Goal: Task Accomplishment & Management: Manage account settings

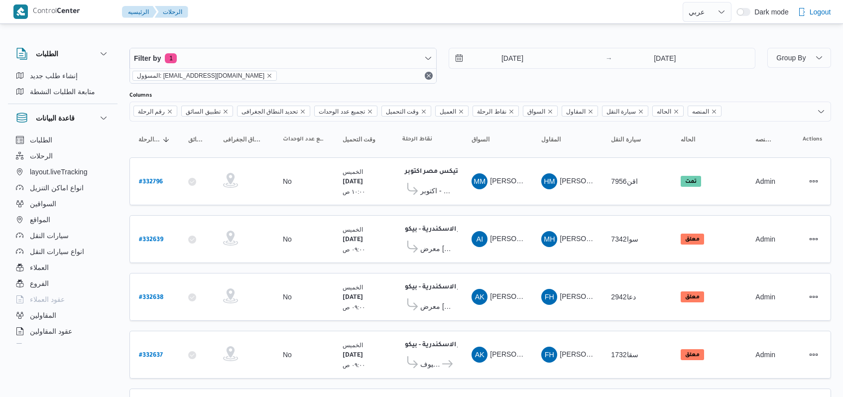
select select "ar"
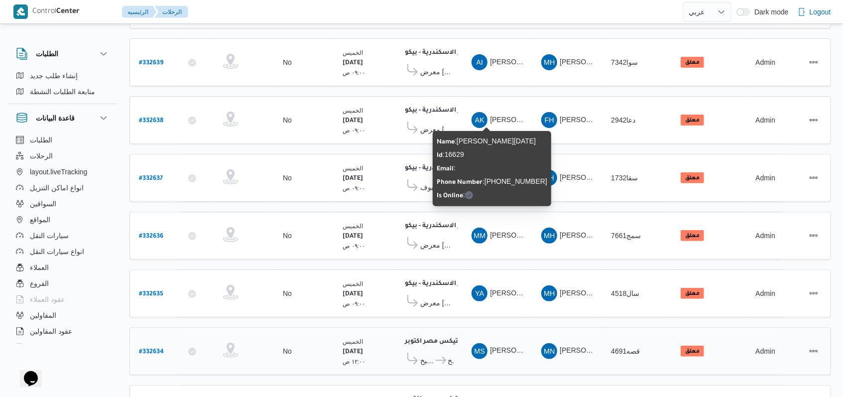
scroll to position [343, 0]
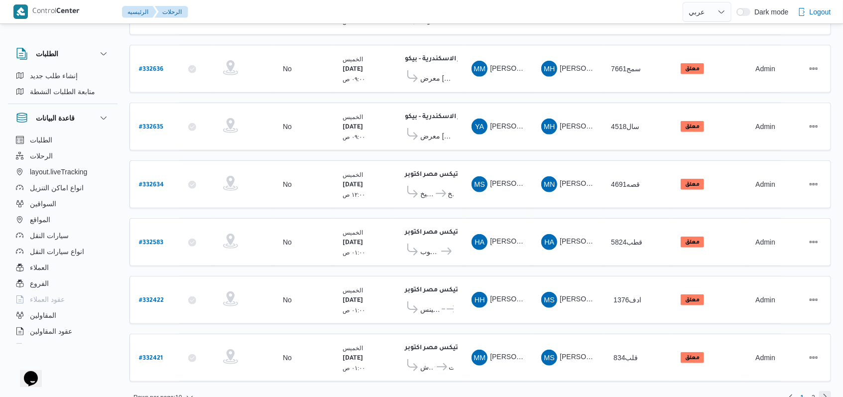
click at [820, 391] on link "Next page, 2" at bounding box center [825, 397] width 12 height 12
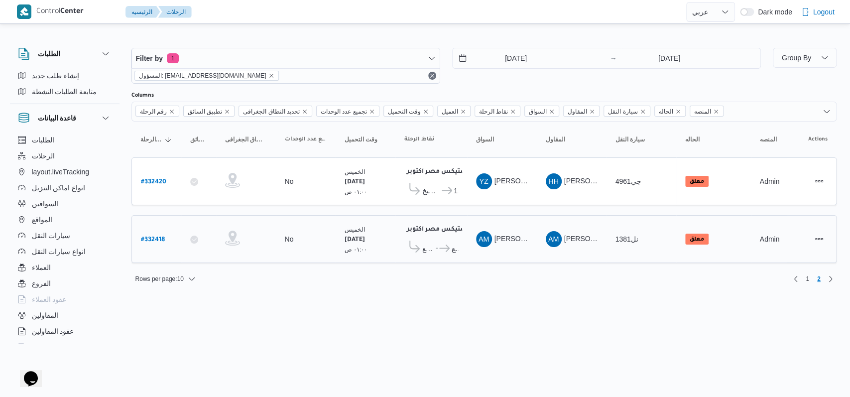
click at [156, 240] on b "# 332418" at bounding box center [153, 239] width 24 height 7
select select "ar"
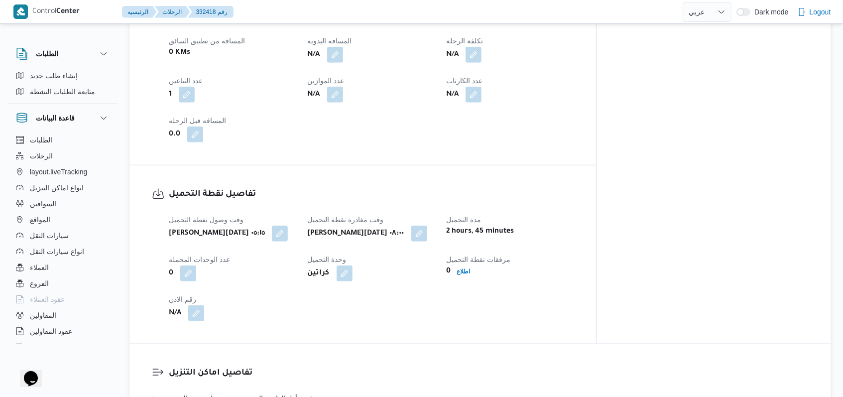
scroll to position [663, 0]
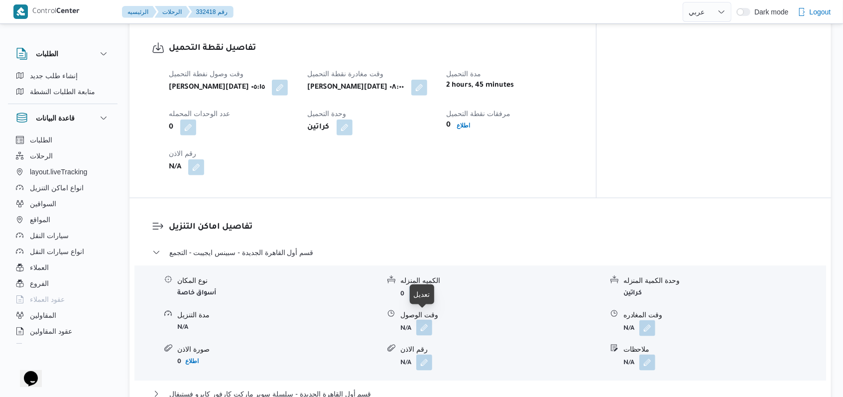
click at [429, 321] on button "button" at bounding box center [424, 328] width 16 height 16
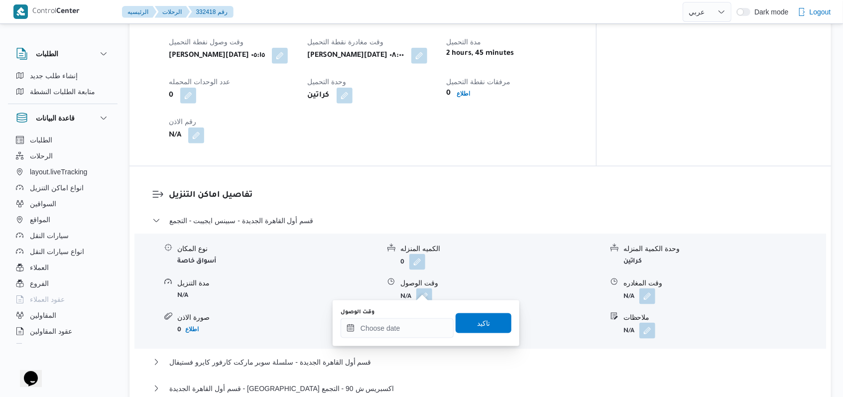
scroll to position [796, 0]
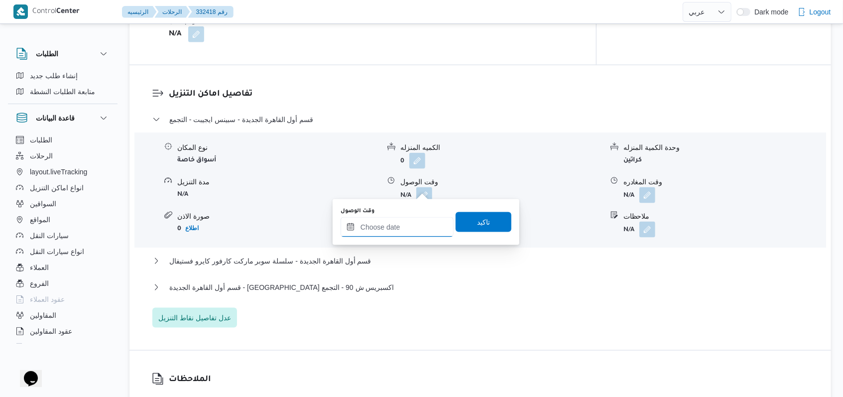
click at [386, 222] on input "وقت الوصول" at bounding box center [396, 227] width 113 height 20
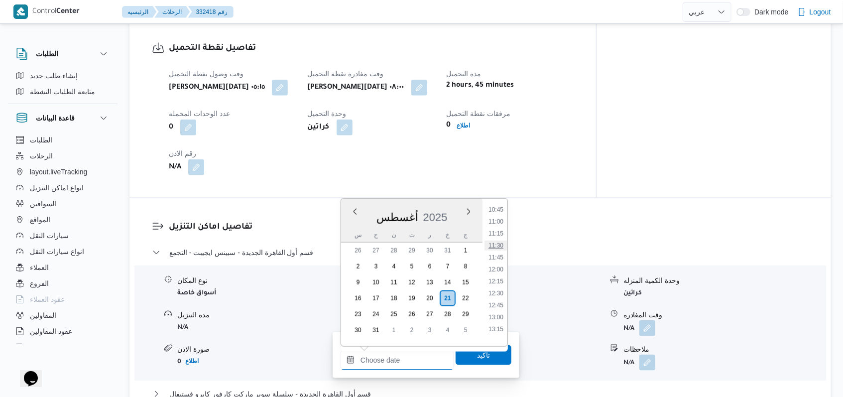
scroll to position [449, 0]
click at [498, 255] on li "10:15" at bounding box center [495, 252] width 23 height 10
type input "٢١/٠٨/٢٠٢٥ ١٠:١٥"
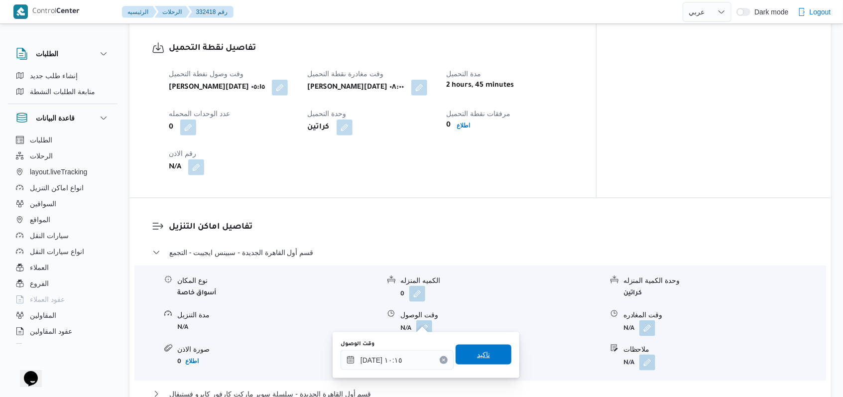
click at [479, 351] on span "تاكيد" at bounding box center [483, 354] width 13 height 12
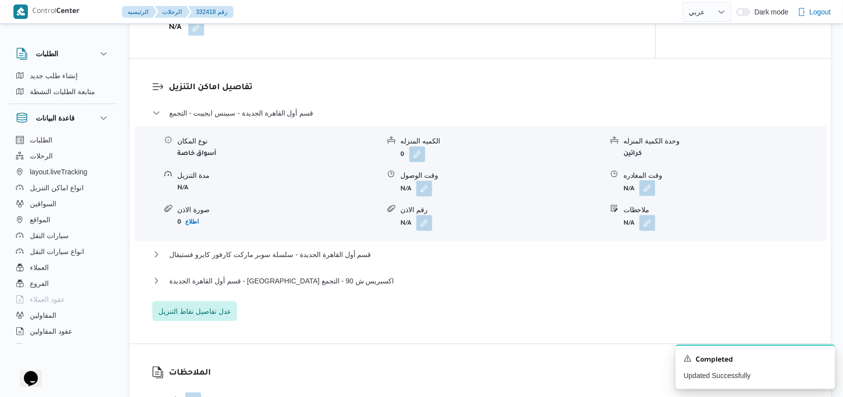
scroll to position [796, 0]
click at [653, 186] on button "button" at bounding box center [647, 187] width 16 height 16
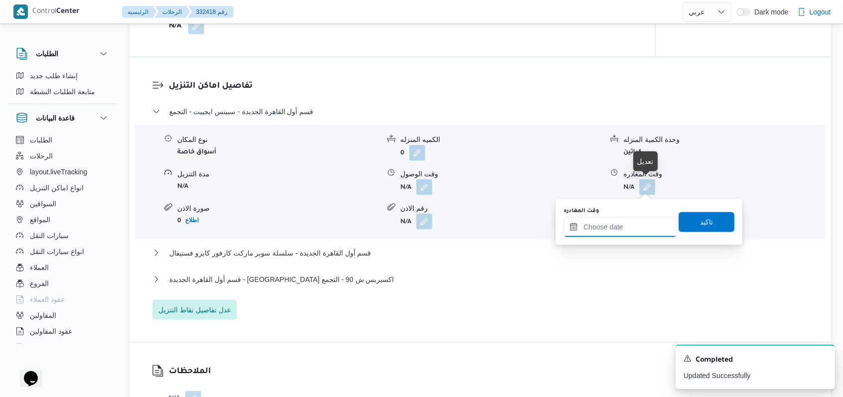
click at [624, 229] on input "وقت المغادره" at bounding box center [619, 227] width 113 height 20
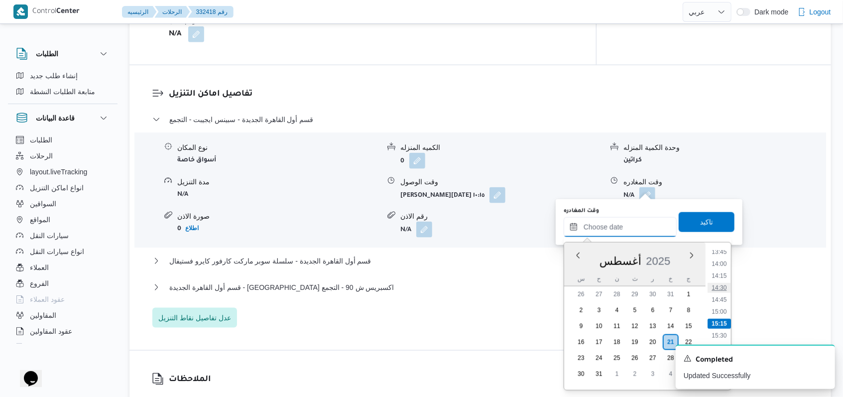
scroll to position [594, 0]
click at [727, 273] on li "12:45" at bounding box center [718, 271] width 23 height 10
type input "٢١/٠٨/٢٠٢٥ ١٢:٤٥"
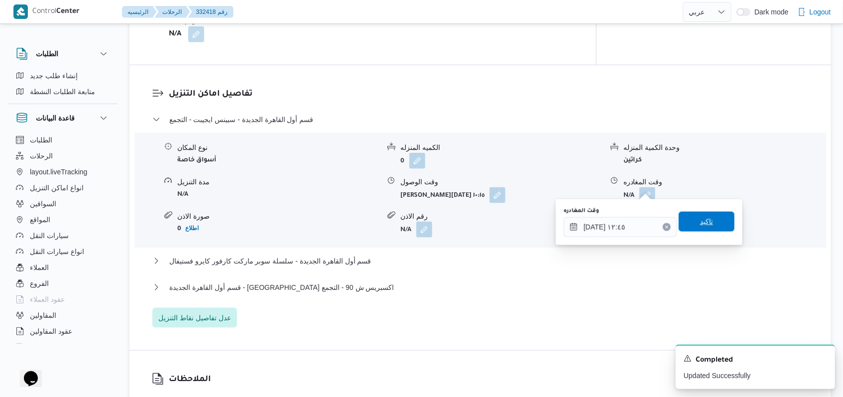
click at [704, 228] on span "تاكيد" at bounding box center [706, 222] width 56 height 20
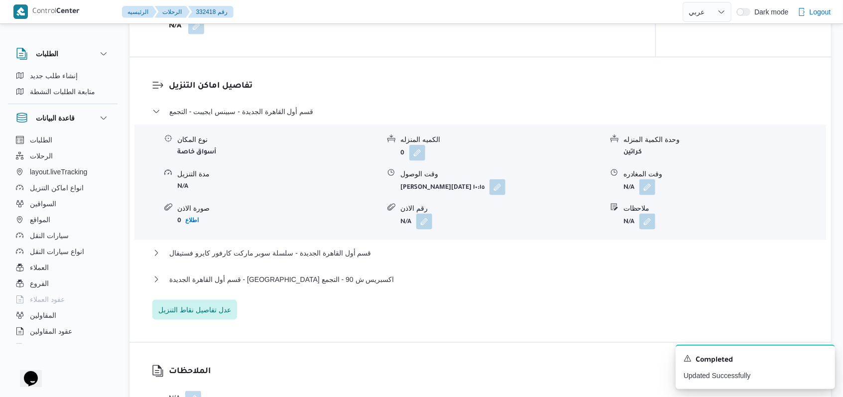
click at [346, 261] on div "قسم أول القاهرة الجديدة - سلسلة سوبر ماركت كارفور كايرو فستيفال" at bounding box center [480, 256] width 656 height 19
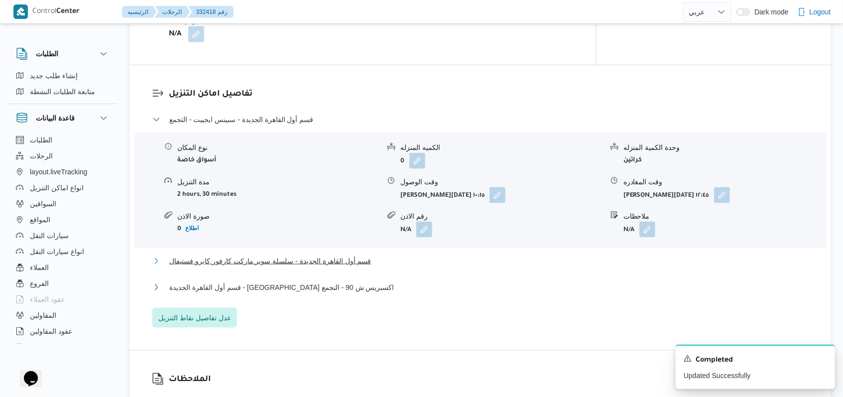
click at [366, 255] on button "قسم أول القاهرة الجديدة - سلسلة سوبر ماركت كارفور كايرو فستيفال" at bounding box center [480, 261] width 656 height 12
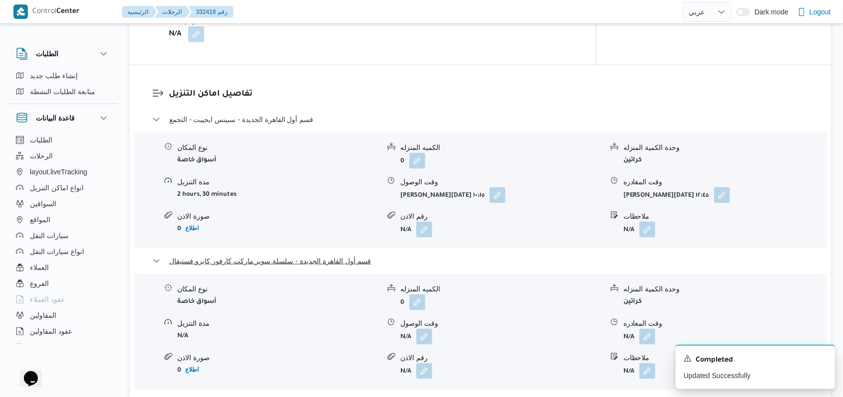
scroll to position [863, 0]
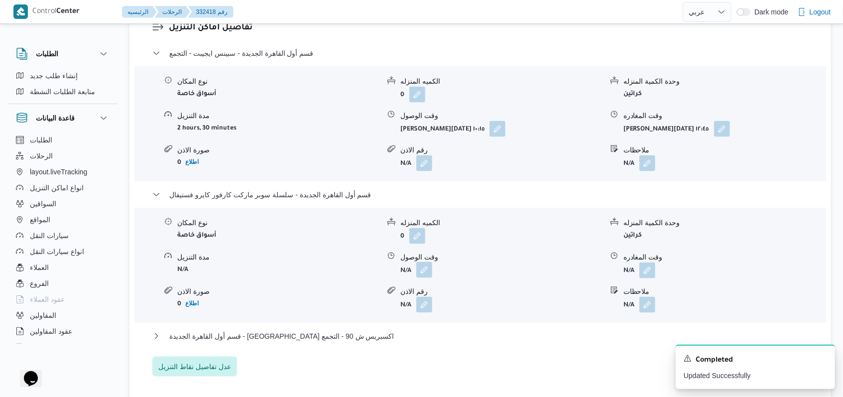
click at [426, 268] on button "button" at bounding box center [424, 270] width 16 height 16
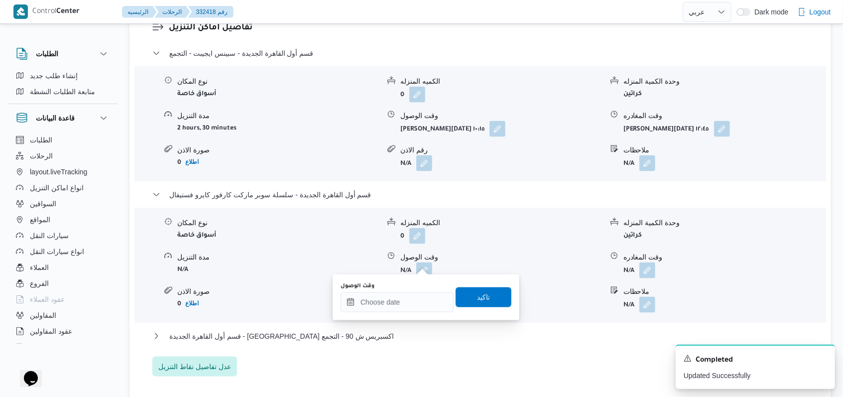
click at [409, 289] on div "وقت الوصول" at bounding box center [396, 286] width 113 height 8
click at [409, 297] on input "وقت الوصول" at bounding box center [396, 302] width 113 height 20
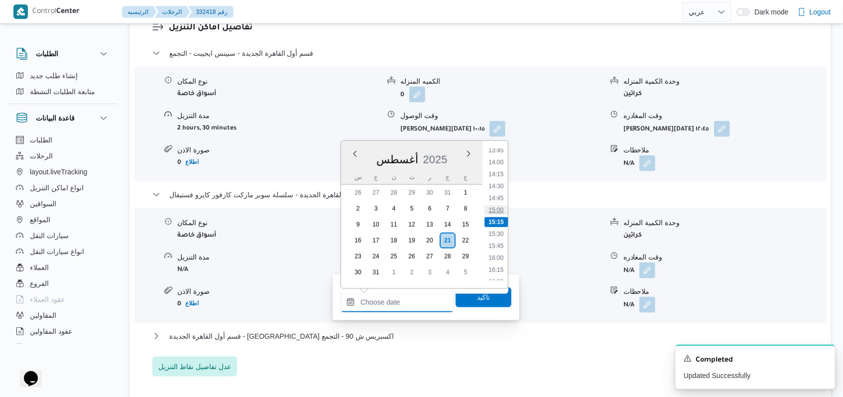
scroll to position [594, 0]
click at [499, 188] on li "13:15" at bounding box center [495, 193] width 23 height 10
type input "٢١/٠٨/٢٠٢٥ ١٣:١٥"
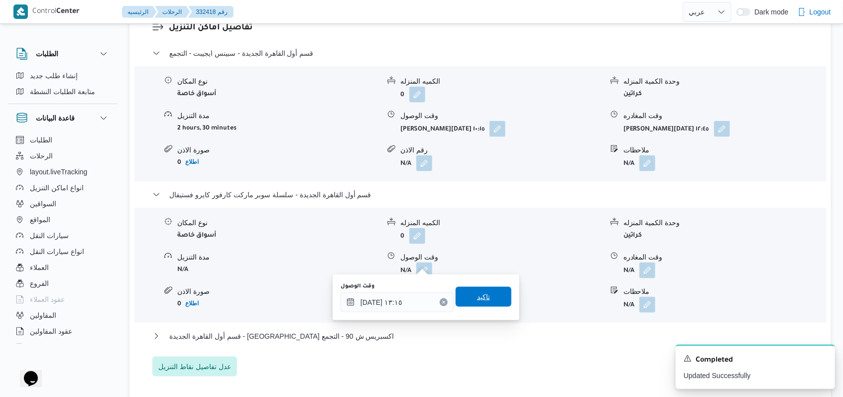
click at [486, 290] on span "تاكيد" at bounding box center [483, 297] width 56 height 20
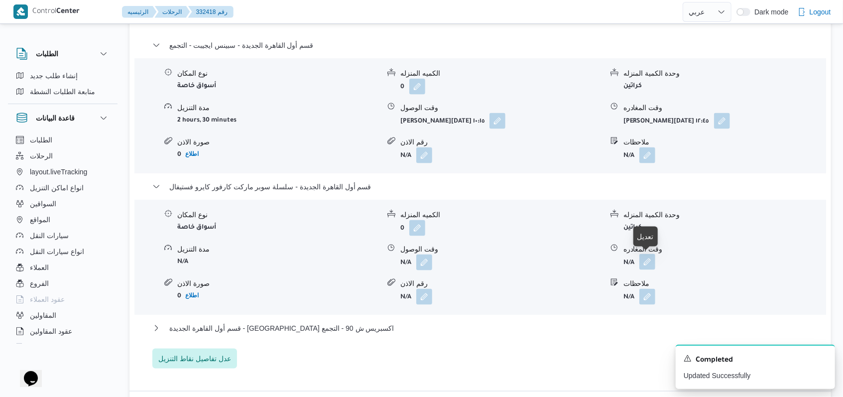
click at [646, 263] on button "button" at bounding box center [647, 262] width 16 height 16
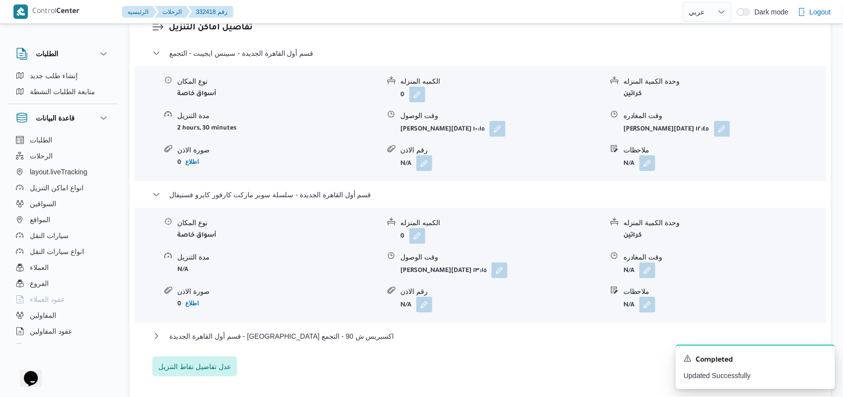
click at [615, 320] on div "قسم أول القاهرة الجديدة - سبينس ايجيبت - التجمع نوع المكان أسواق خاصة الكميه ال…" at bounding box center [480, 211] width 656 height 329
click at [615, 305] on div "نوع المكان أسواق خاصة الكميه المنزله 0 وحدة الكمية المنزله كراتين مدة التنزيل N…" at bounding box center [479, 265] width 699 height 113
click at [655, 265] on button "button" at bounding box center [647, 270] width 16 height 16
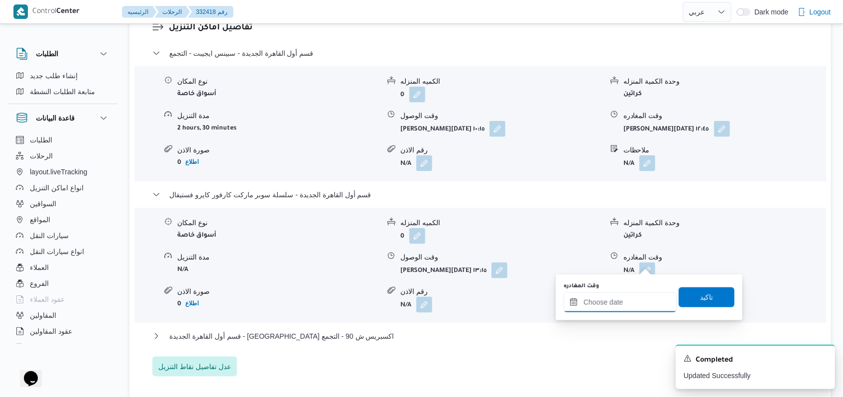
click at [622, 311] on input "وقت المغادره" at bounding box center [619, 302] width 113 height 20
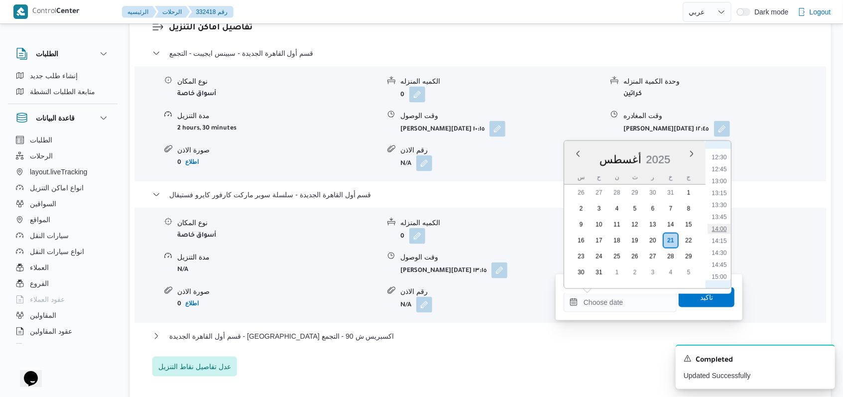
click at [725, 227] on li "14:00" at bounding box center [718, 229] width 23 height 10
type input "٢١/٠٨/٢٠٢٥ ١٤:٠٠"
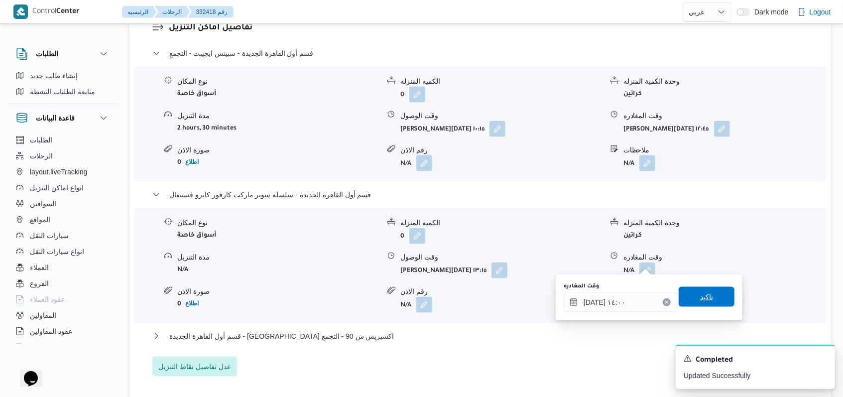
click at [700, 297] on span "تاكيد" at bounding box center [706, 297] width 13 height 12
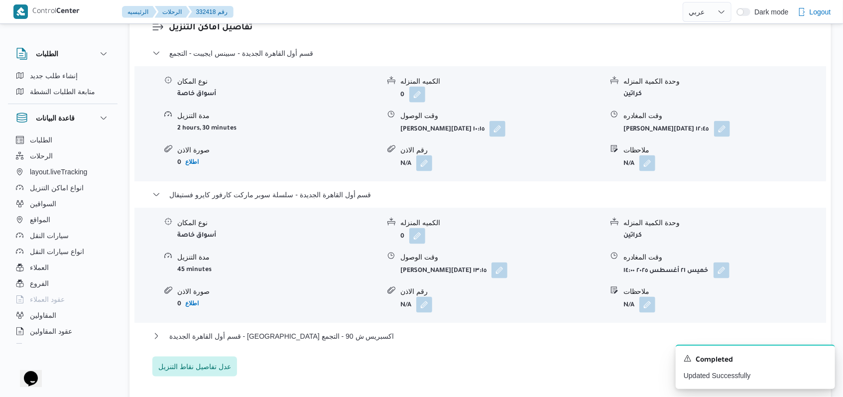
scroll to position [929, 0]
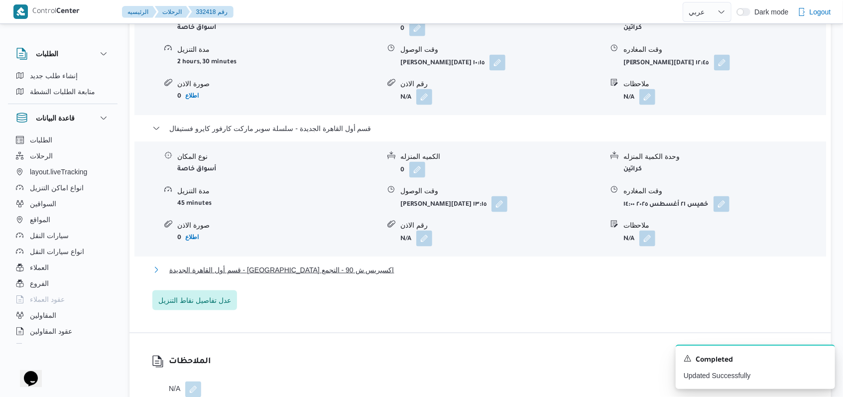
click at [301, 264] on span "قسم أول القاهرة الجديدة - [GEOGRAPHIC_DATA] اكسبريس ش 90 - التجمع" at bounding box center [281, 270] width 225 height 12
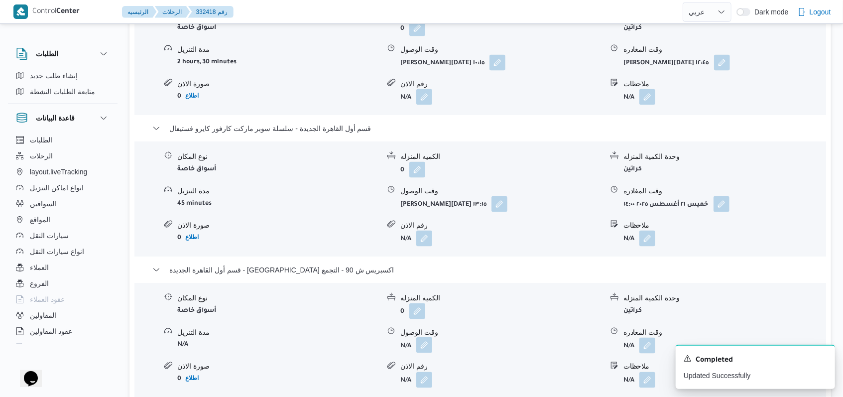
click at [427, 337] on button "button" at bounding box center [424, 345] width 16 height 16
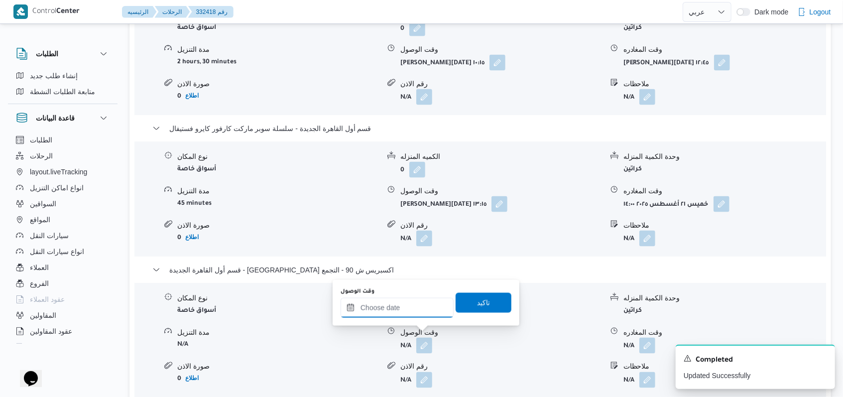
click at [394, 299] on div at bounding box center [396, 308] width 113 height 20
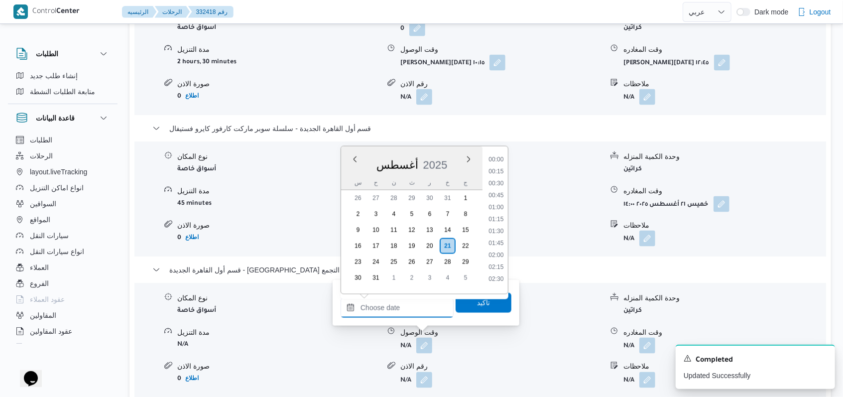
scroll to position [660, 0]
click at [504, 191] on li "14:30" at bounding box center [495, 192] width 23 height 10
type input "٢١/٠٨/٢٠٢٥ ١٤:٣٠"
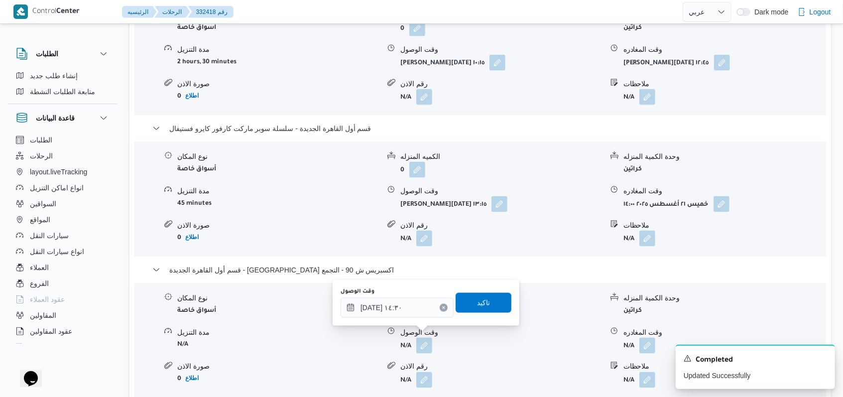
click at [491, 288] on div "وقت الوصول ٢١/٠٨/٢٠٢٥ ١٤:٣٠ تاكيد" at bounding box center [425, 303] width 173 height 32
click at [490, 298] on span "تاكيد" at bounding box center [483, 302] width 56 height 20
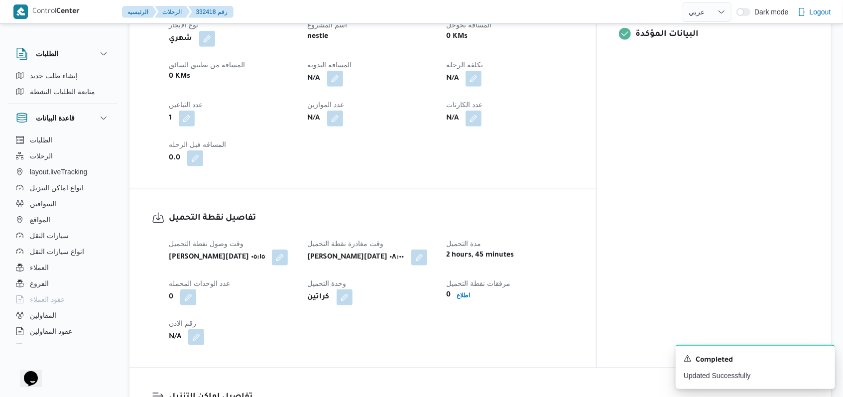
scroll to position [464, 0]
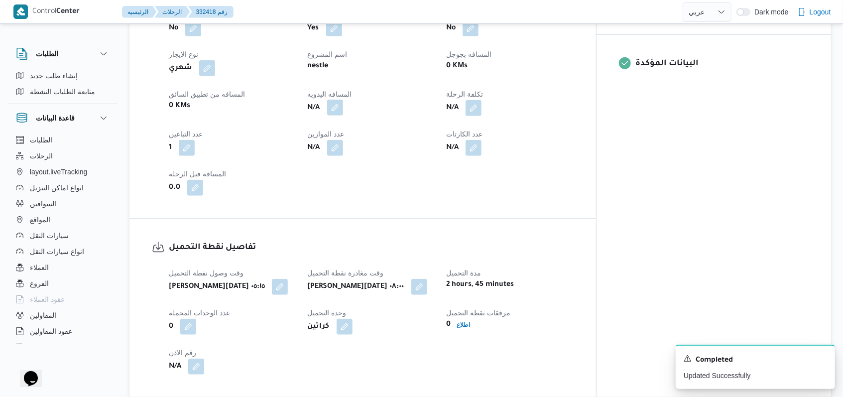
click at [343, 105] on button "button" at bounding box center [335, 108] width 16 height 16
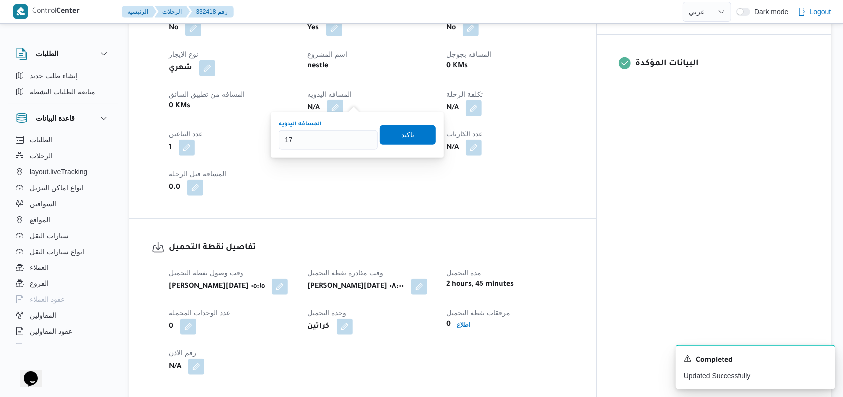
type input "173"
click at [409, 129] on span "تاكيد" at bounding box center [408, 134] width 56 height 20
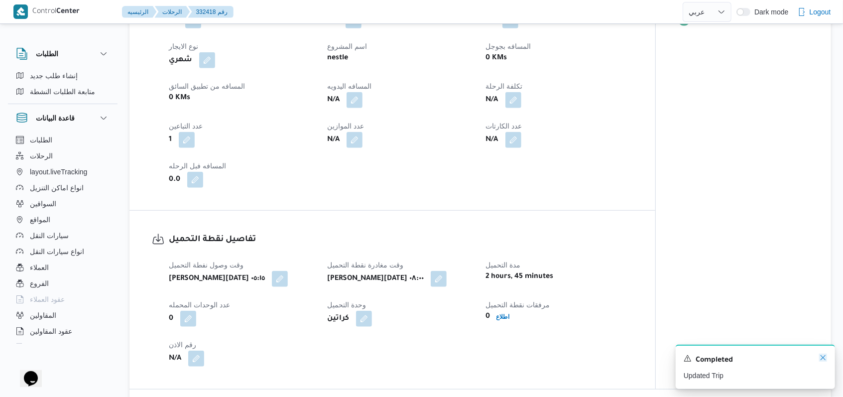
click at [823, 360] on icon "Dismiss toast" at bounding box center [823, 357] width 8 height 8
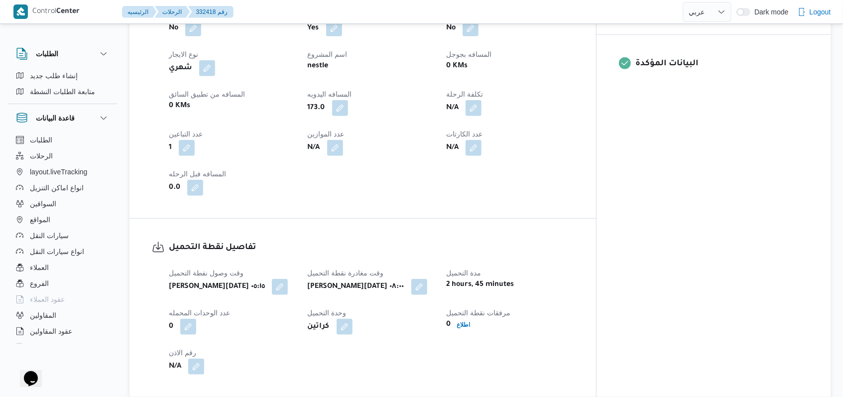
select select "ar"
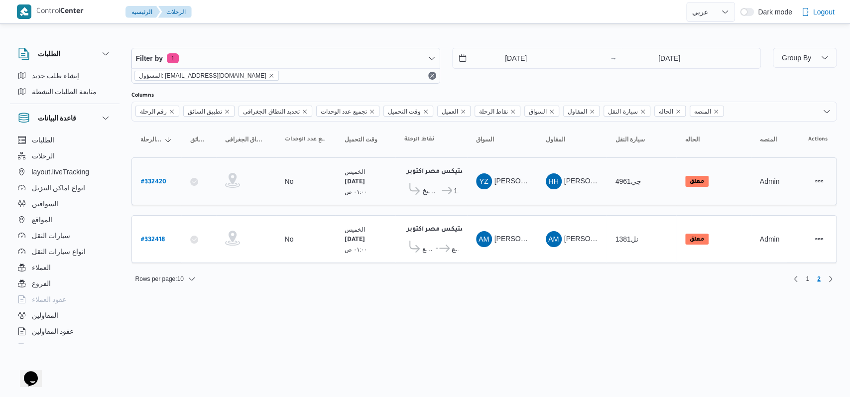
click at [153, 182] on b "# 332420" at bounding box center [153, 182] width 25 height 7
select select "ar"
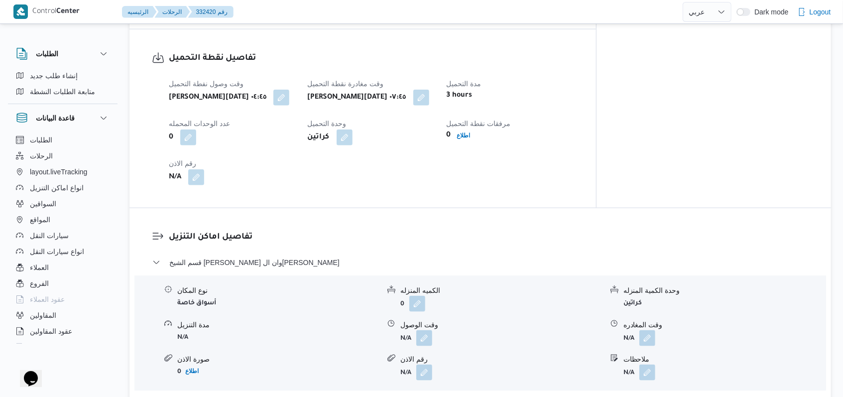
scroll to position [730, 0]
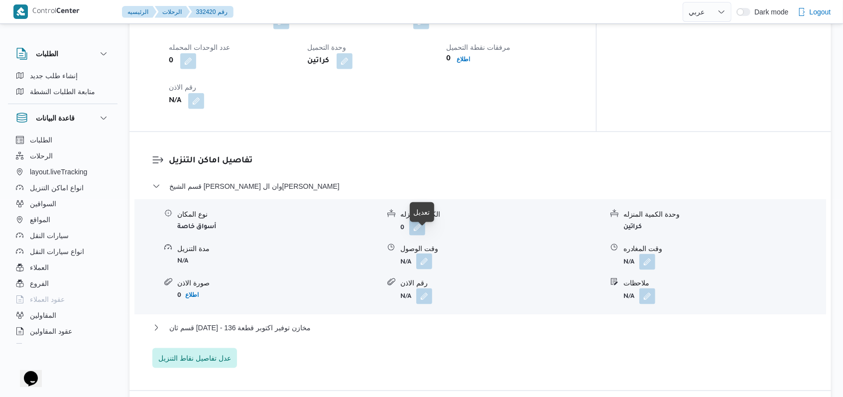
click at [423, 253] on button "button" at bounding box center [424, 261] width 16 height 16
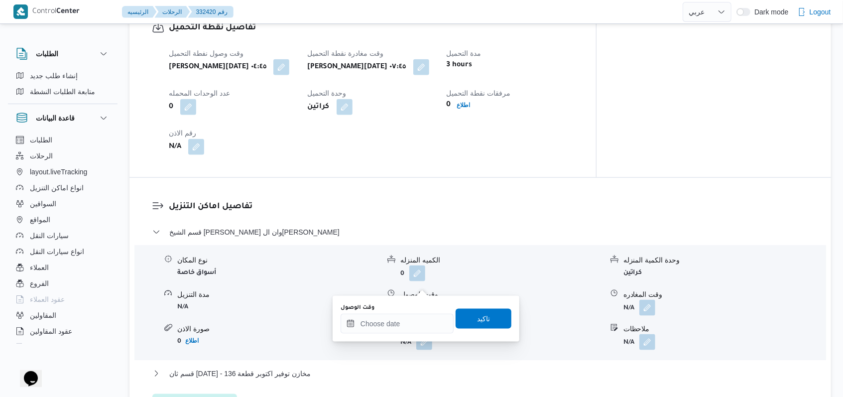
scroll to position [663, 0]
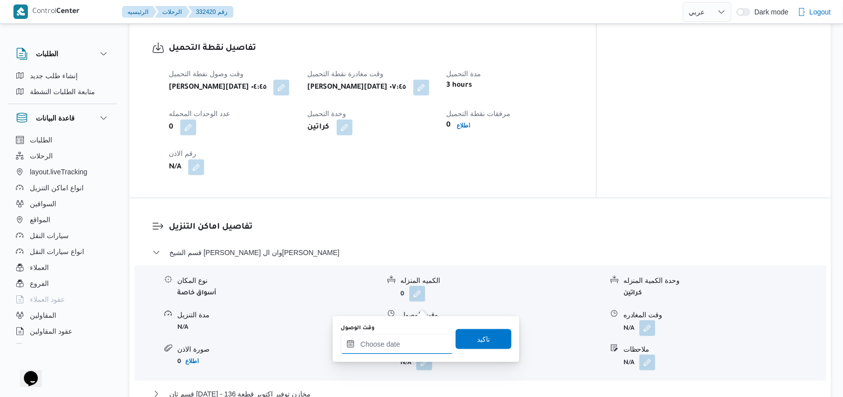
click at [412, 340] on input "وقت الوصول" at bounding box center [396, 344] width 113 height 20
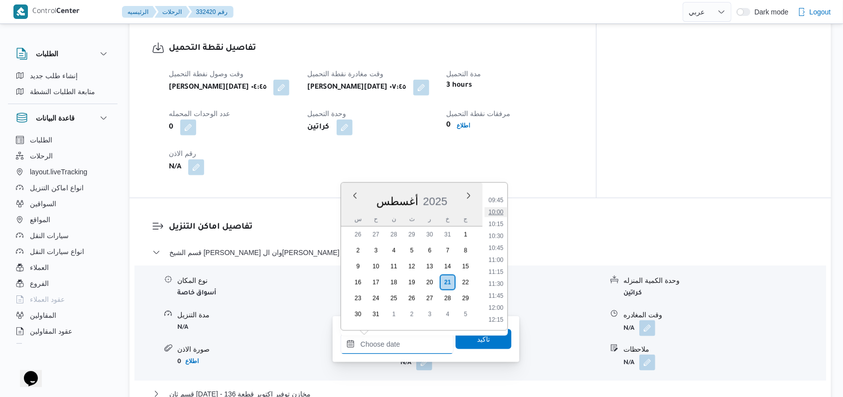
scroll to position [395, 0]
click at [497, 208] on li "08:30" at bounding box center [495, 207] width 23 height 10
type input "٢١/٠٨/٢٠٢٥ ٠٨:٣٠"
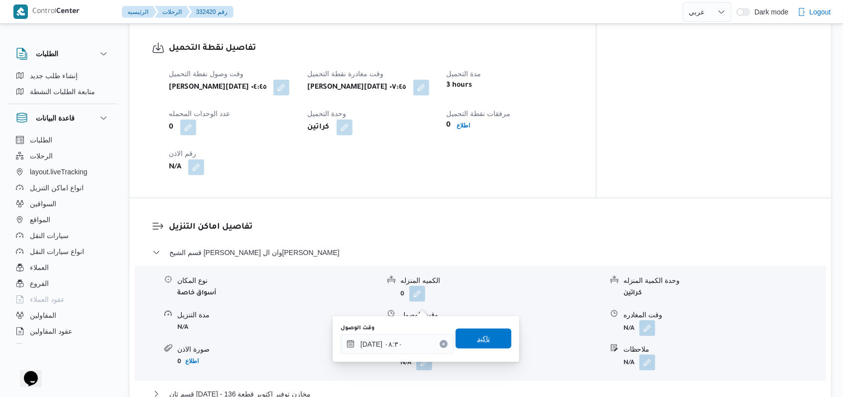
click at [479, 337] on span "تاكيد" at bounding box center [483, 338] width 13 height 12
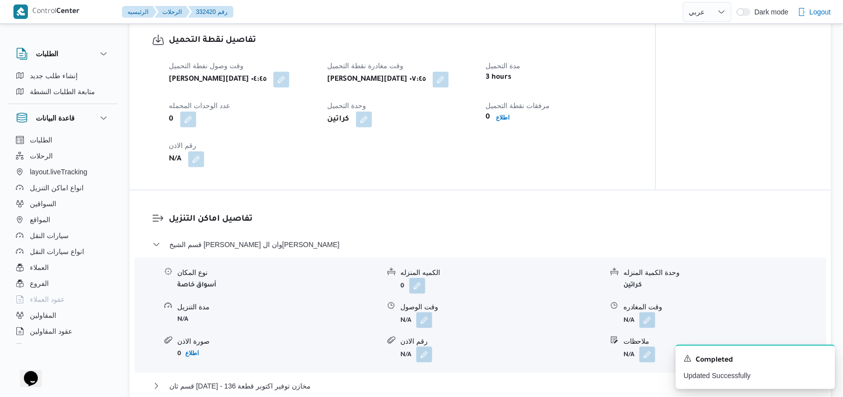
scroll to position [796, 0]
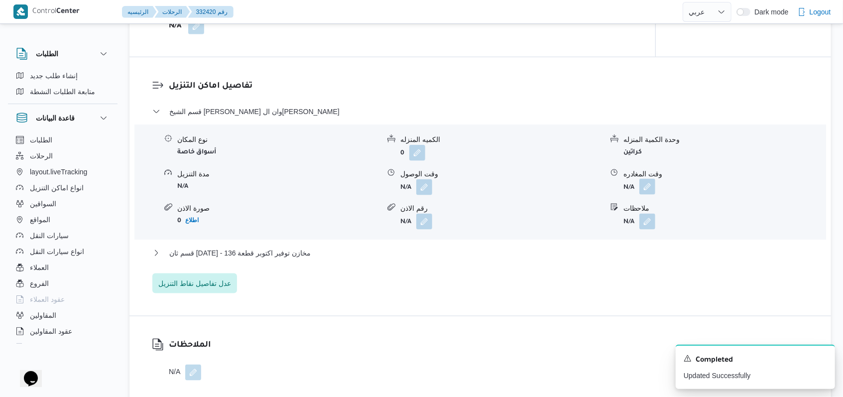
click at [651, 179] on button "button" at bounding box center [647, 187] width 16 height 16
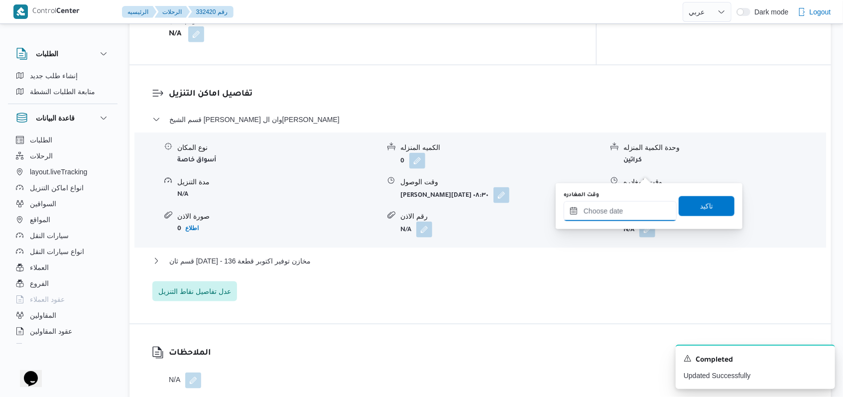
click at [616, 218] on input "وقت المغادره" at bounding box center [619, 211] width 113 height 20
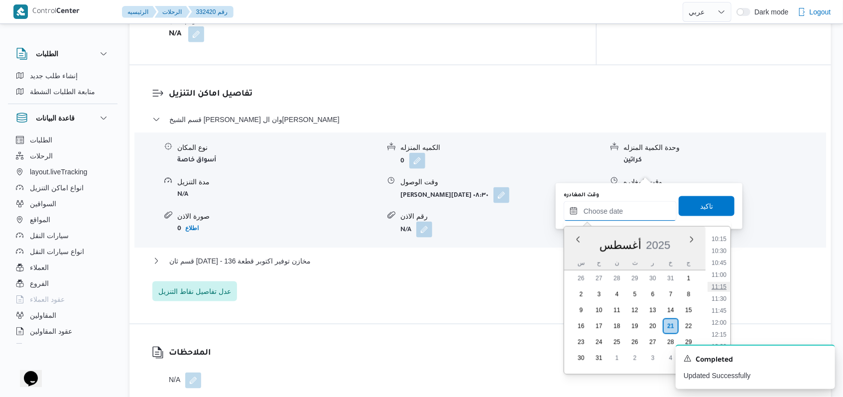
scroll to position [461, 0]
click at [720, 244] on li "09:45" at bounding box center [718, 244] width 23 height 10
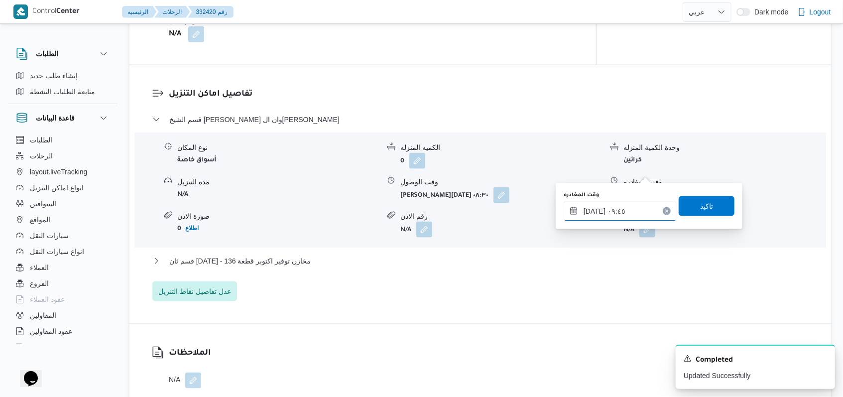
click at [612, 209] on input "٢١/٠٨/٢٠٢٥ ٠٩:٤٥" at bounding box center [619, 211] width 113 height 20
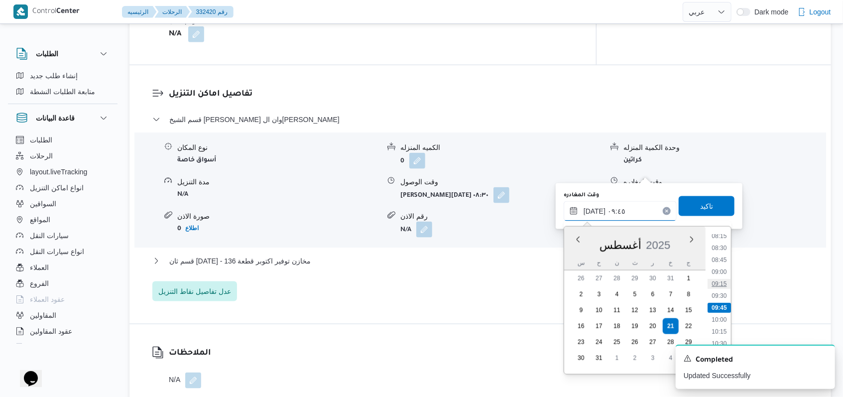
scroll to position [464, 0]
click at [722, 327] on li "11:30" at bounding box center [718, 325] width 23 height 10
type input "٢١/٠٨/٢٠٢٥ ١١:٣٠"
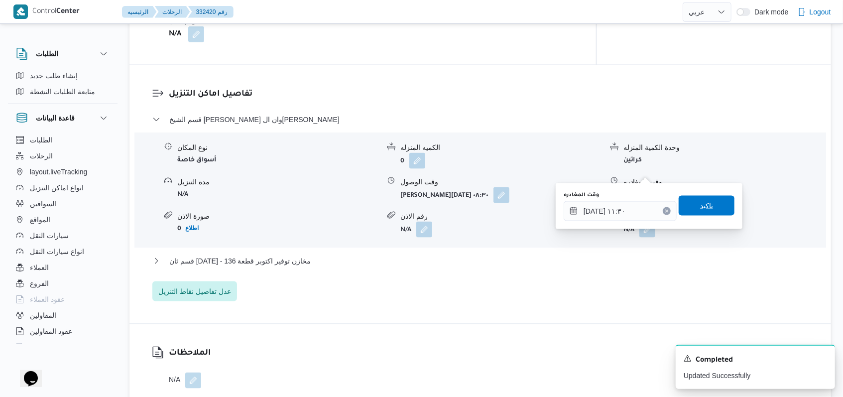
click at [702, 208] on span "تاكيد" at bounding box center [706, 206] width 13 height 12
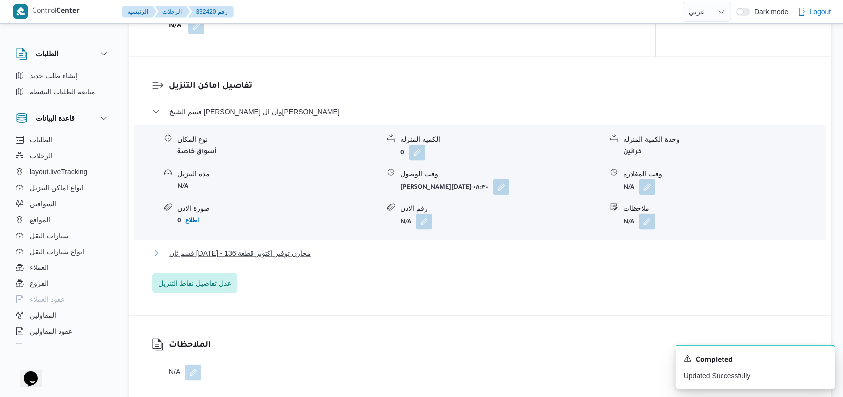
click at [306, 247] on span "قسم ثان 6 أكتوبر - مخازن توفير اكتوبر قطعة 136" at bounding box center [239, 253] width 141 height 12
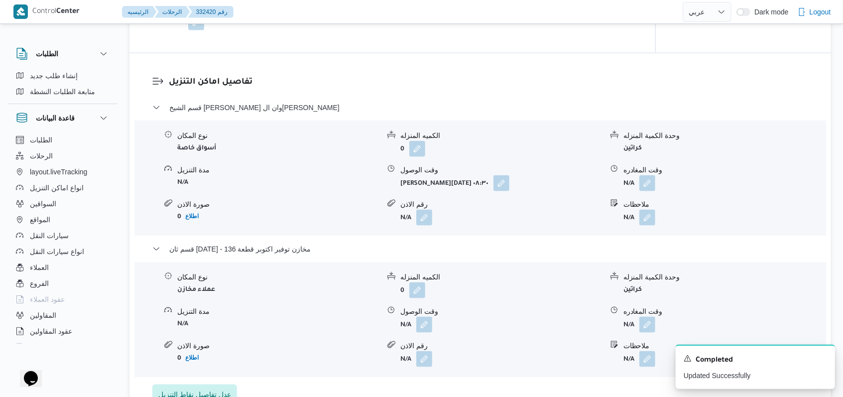
scroll to position [863, 0]
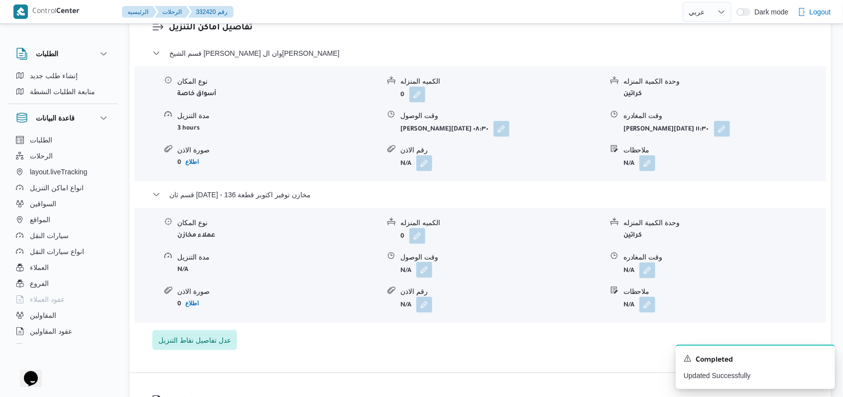
click at [425, 262] on button "button" at bounding box center [424, 270] width 16 height 16
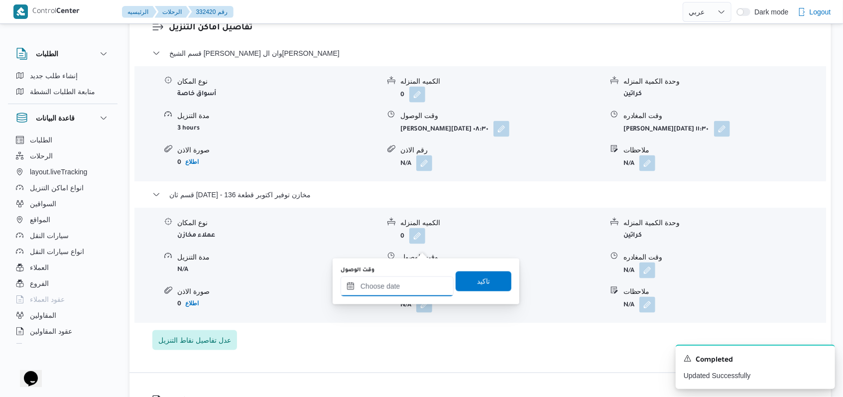
click at [402, 293] on input "وقت الوصول" at bounding box center [396, 286] width 113 height 20
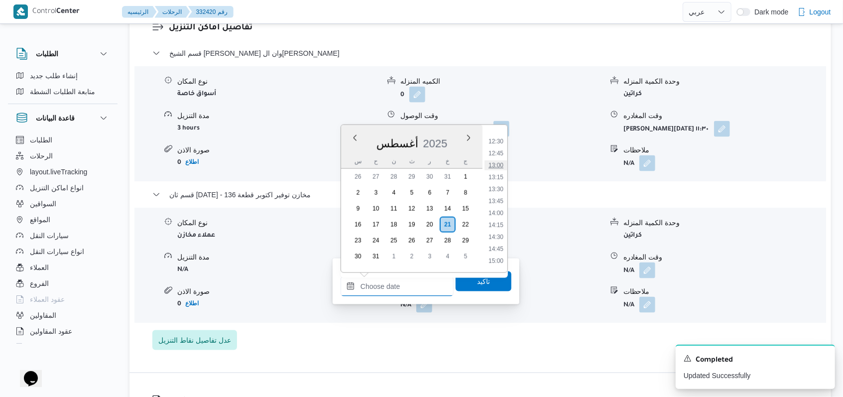
scroll to position [528, 0]
click at [499, 193] on li "12:15" at bounding box center [495, 196] width 23 height 10
type input "٢١/٠٨/٢٠٢٥ ١٢:١٥"
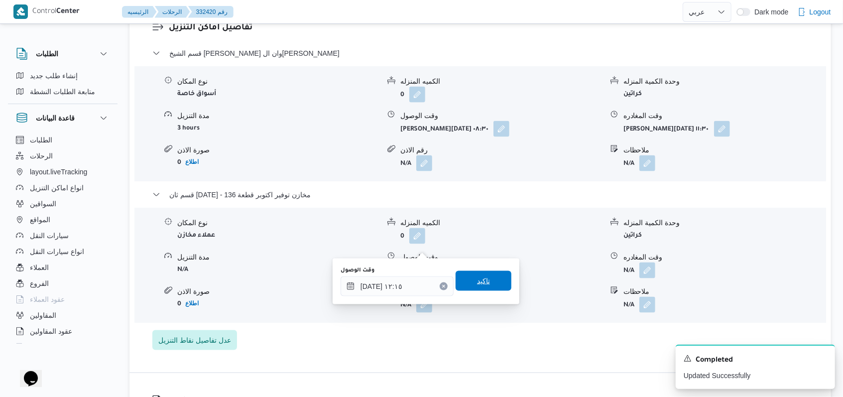
click at [486, 277] on span "تاكيد" at bounding box center [483, 281] width 56 height 20
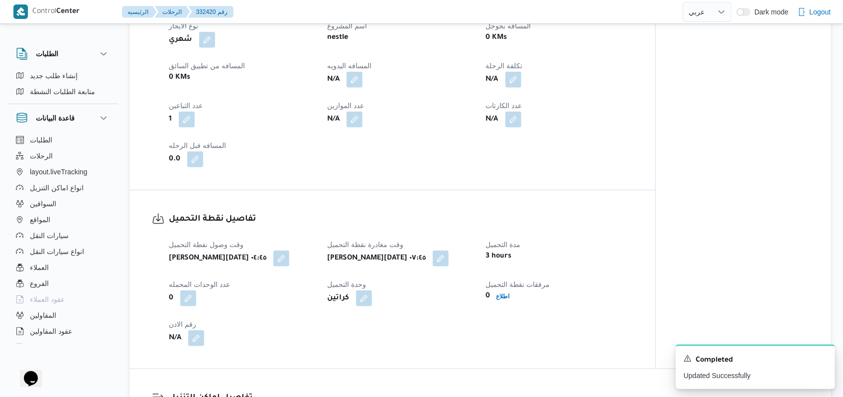
scroll to position [464, 0]
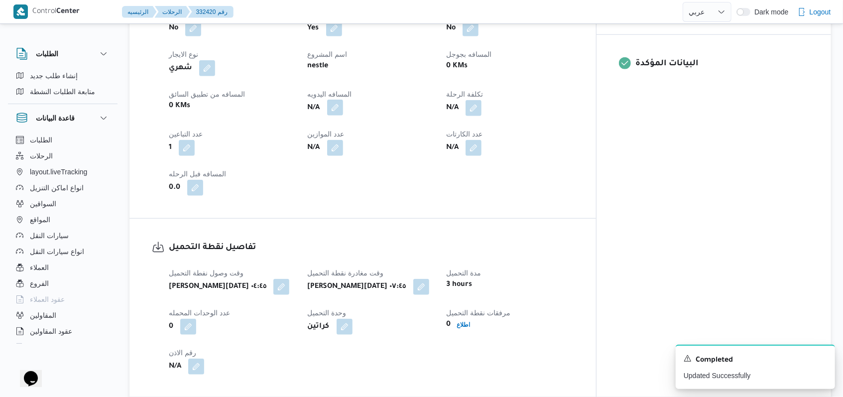
click at [343, 100] on button "button" at bounding box center [335, 108] width 16 height 16
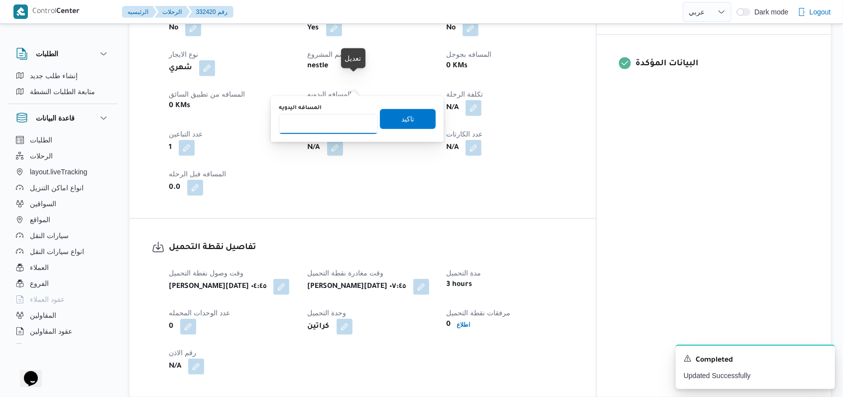
click at [329, 131] on input "المسافه اليدويه" at bounding box center [328, 124] width 99 height 20
type input "78"
click at [392, 122] on span "تاكيد" at bounding box center [408, 119] width 56 height 20
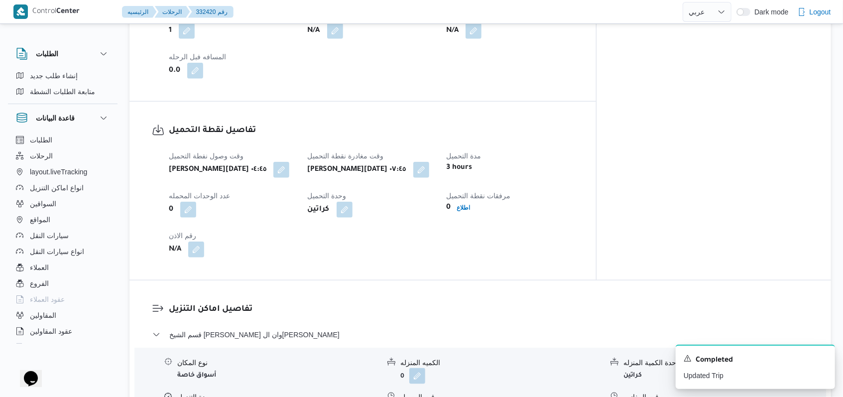
scroll to position [663, 0]
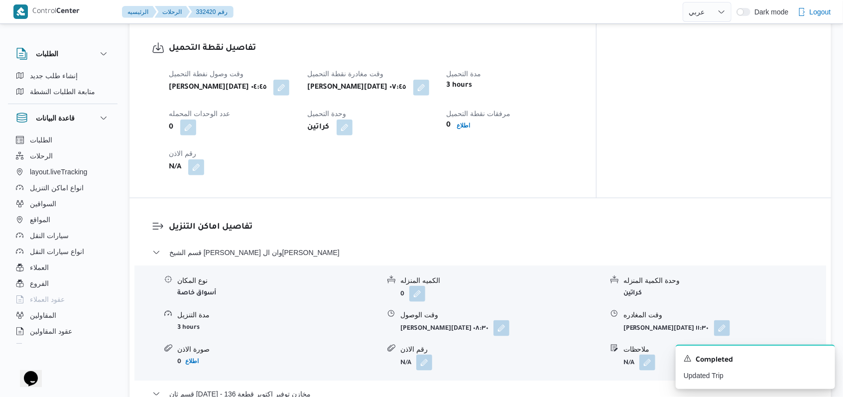
select select "ar"
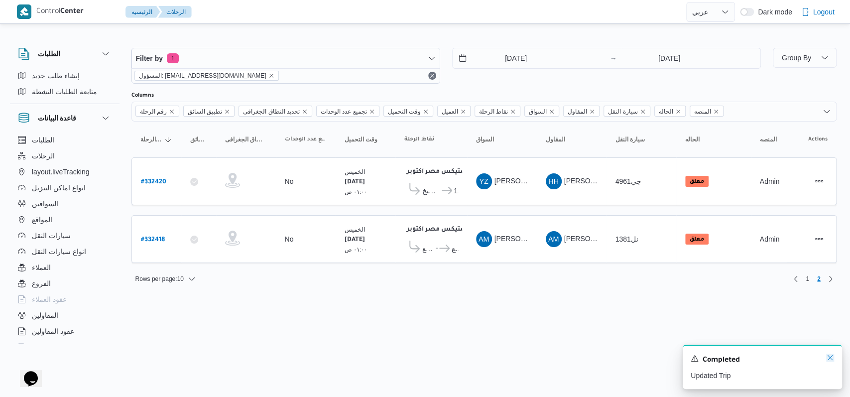
click at [828, 359] on icon "Dismiss toast" at bounding box center [830, 357] width 8 height 8
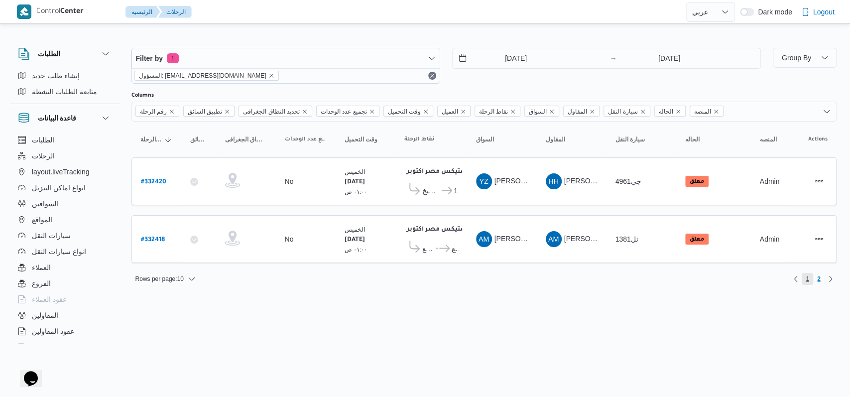
click at [803, 273] on span "1" at bounding box center [806, 279] width 11 height 12
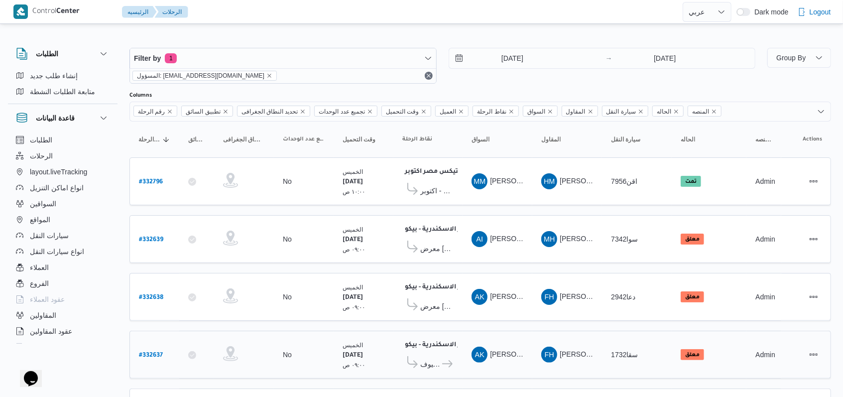
scroll to position [343, 0]
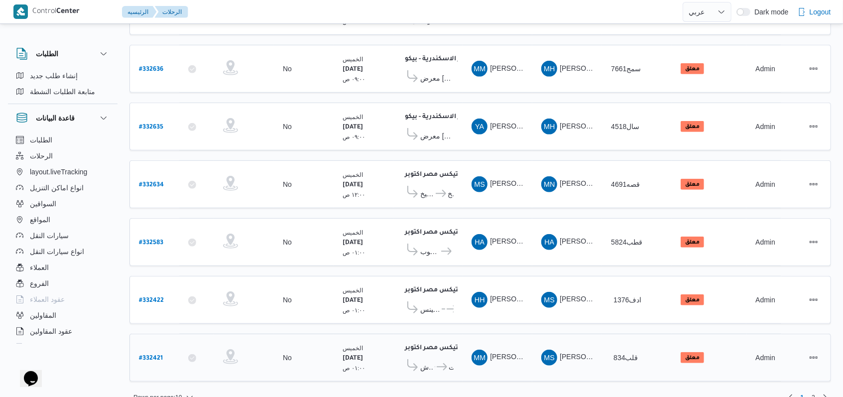
click at [157, 355] on b "# 332421" at bounding box center [151, 358] width 24 height 7
select select "ar"
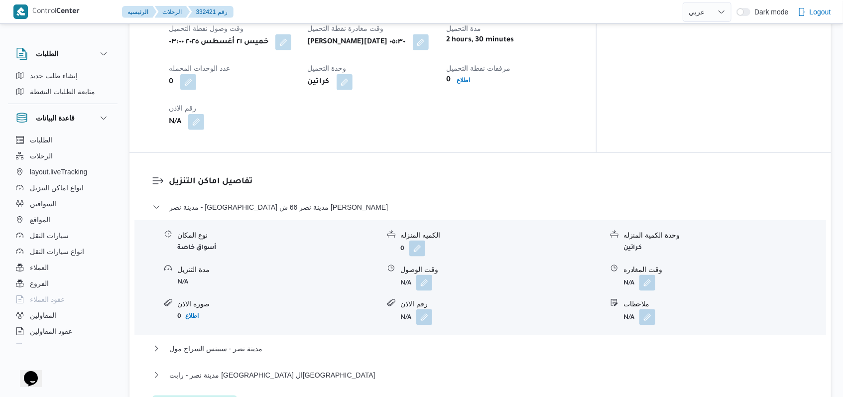
scroll to position [730, 0]
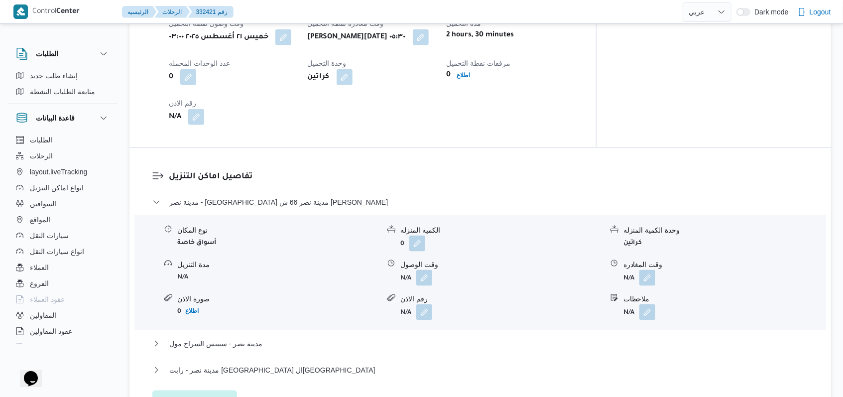
click at [421, 263] on div "نوع المكان أسواق خاصة الكميه المنزله 0 وحدة الكمية المنزله كراتين مدة التنزيل N…" at bounding box center [479, 272] width 699 height 113
click at [426, 269] on button "button" at bounding box center [424, 277] width 16 height 16
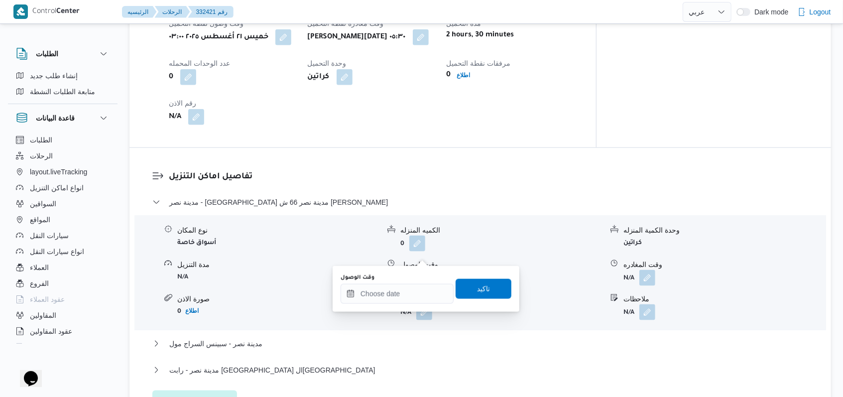
click at [396, 305] on div "You are in a dialog. To close this dialog, hit escape. وقت الوصول تاكيد" at bounding box center [425, 289] width 187 height 46
click at [418, 299] on input "وقت الوصول" at bounding box center [396, 294] width 113 height 20
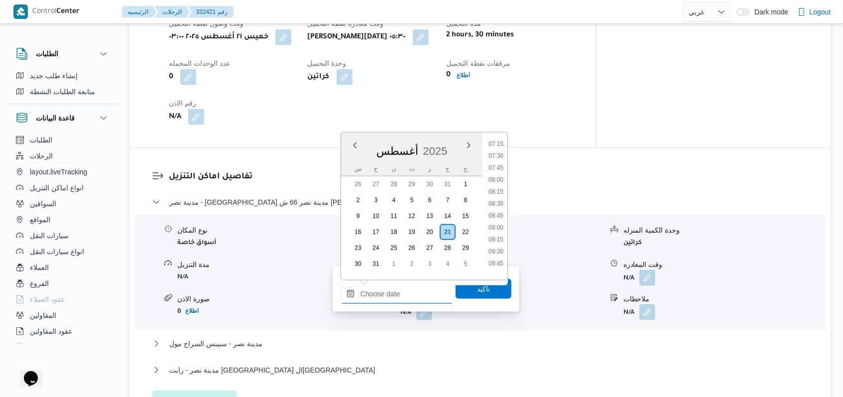
scroll to position [329, 0]
click at [499, 178] on li "07:30" at bounding box center [495, 175] width 23 height 10
type input "٢١/٠٨/٢٠٢٥ ٠٧:٣٠"
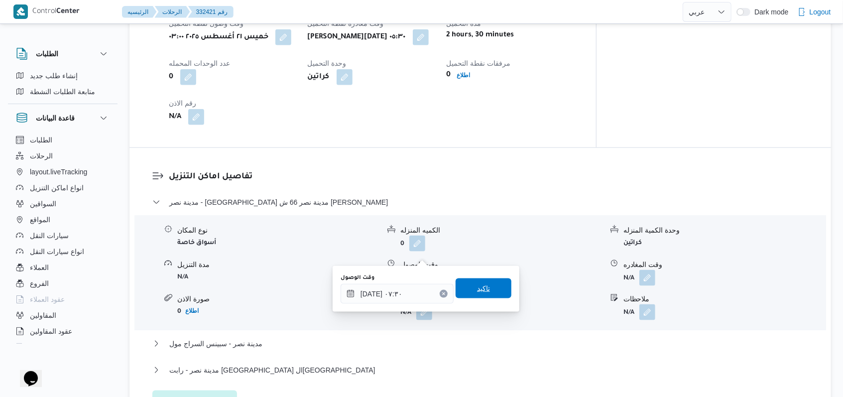
click at [485, 289] on span "تاكيد" at bounding box center [483, 288] width 56 height 20
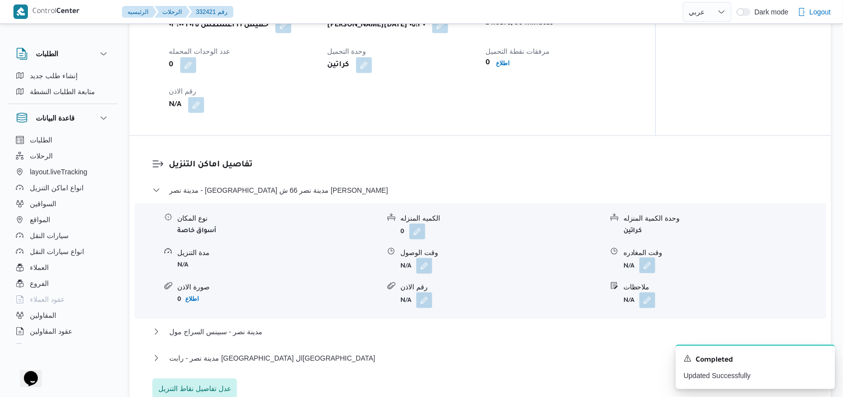
click at [648, 257] on button "button" at bounding box center [647, 265] width 16 height 16
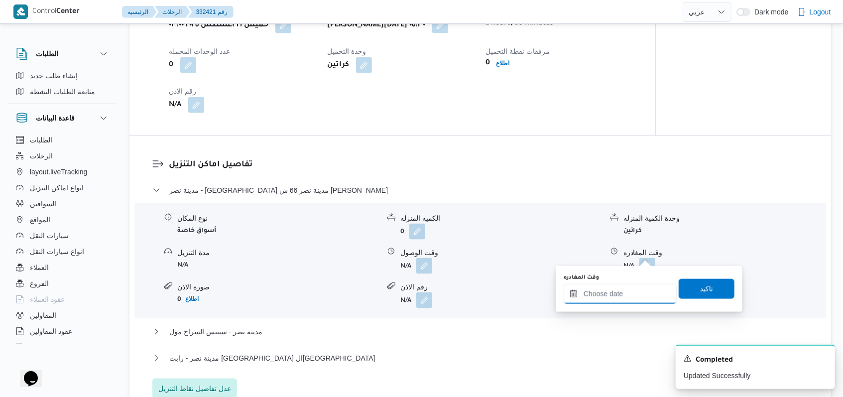
click at [634, 287] on div at bounding box center [619, 294] width 113 height 20
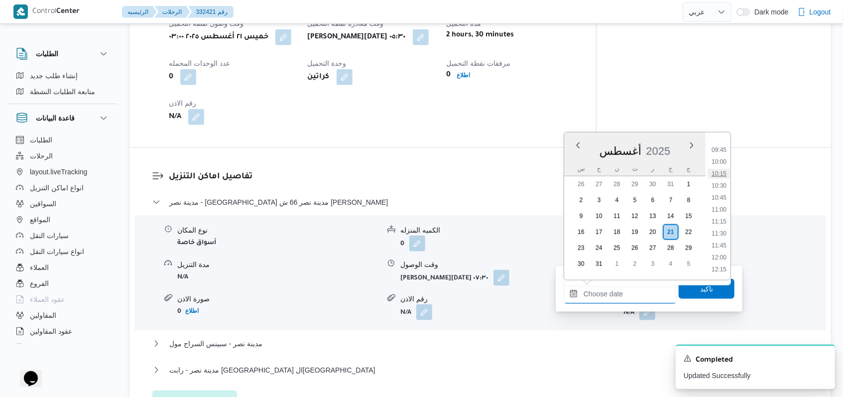
scroll to position [395, 0]
click at [723, 157] on li "08:30" at bounding box center [718, 157] width 23 height 10
type input "٢١/٠٨/٢٠٢٥ ٠٨:٣٠"
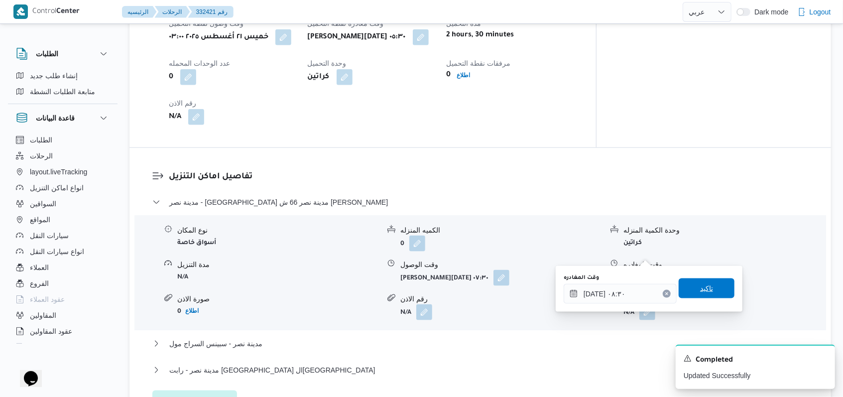
click at [703, 280] on span "تاكيد" at bounding box center [706, 288] width 56 height 20
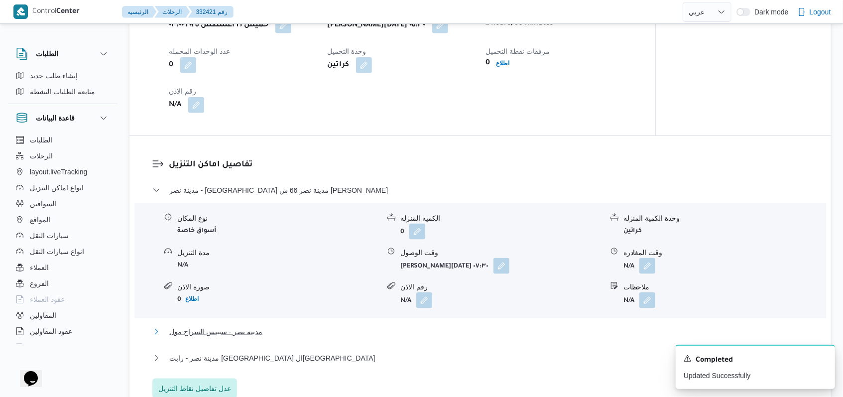
click at [222, 326] on span "مدينة نصر - سبينس السراج مول" at bounding box center [215, 332] width 93 height 12
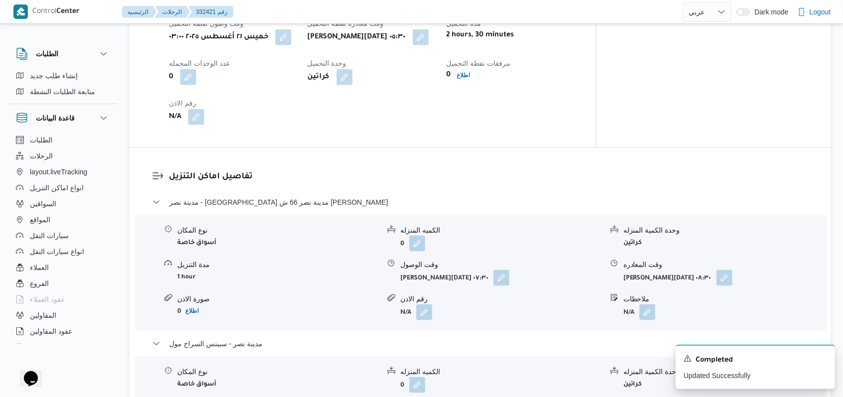
scroll to position [796, 0]
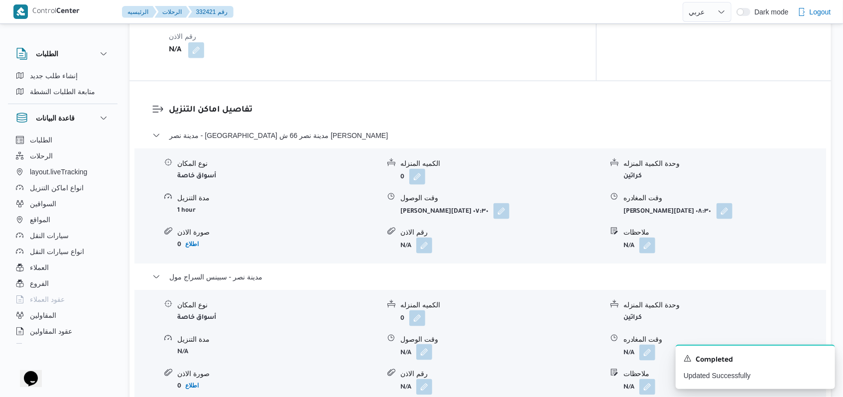
click at [423, 344] on button "button" at bounding box center [424, 352] width 16 height 16
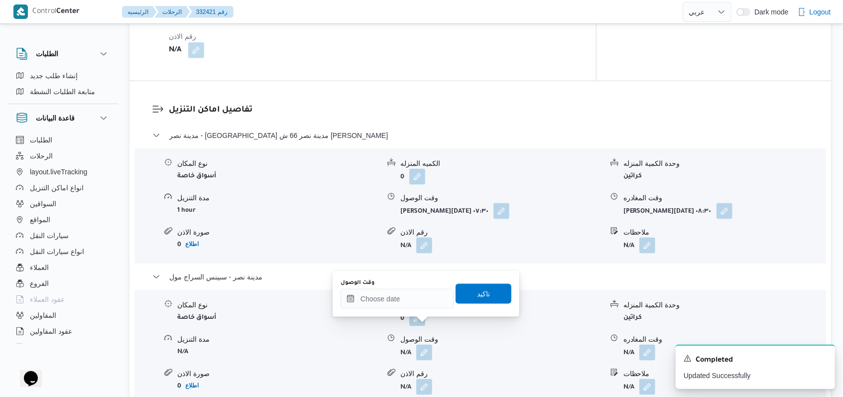
click at [413, 311] on div "You are in a dialog. To close this dialog, hit escape. وقت الوصول تاكيد" at bounding box center [425, 294] width 187 height 46
click at [418, 293] on div at bounding box center [396, 299] width 113 height 20
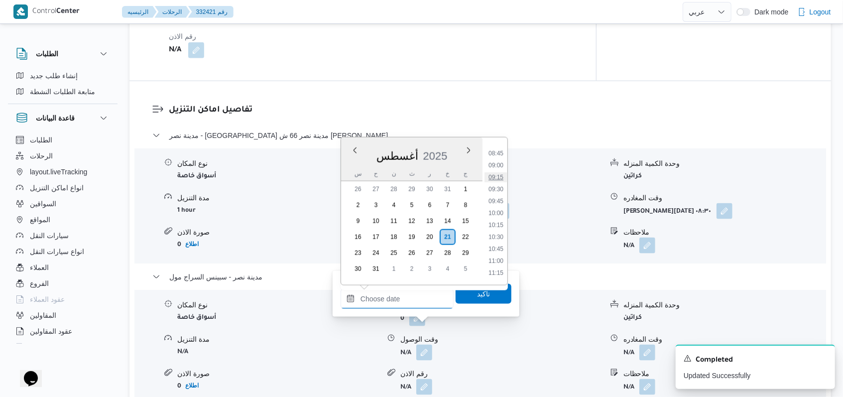
scroll to position [395, 0]
click at [499, 195] on li "09:15" at bounding box center [495, 198] width 23 height 10
type input "٢١/٠٨/٢٠٢٥ ٠٩:١٥"
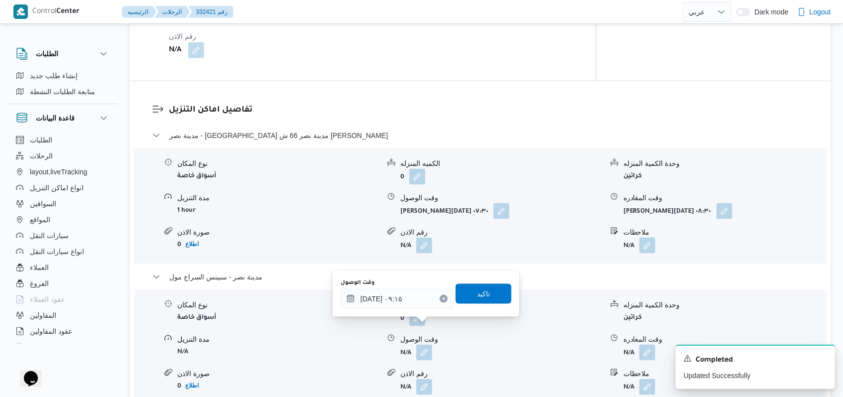
click at [476, 312] on div "You are in a dialog. To close this dialog, hit escape. وقت الوصول ٢١/٠٨/٢٠٢٥ ٠٩…" at bounding box center [425, 294] width 187 height 46
click at [482, 294] on span "تاكيد" at bounding box center [483, 293] width 56 height 20
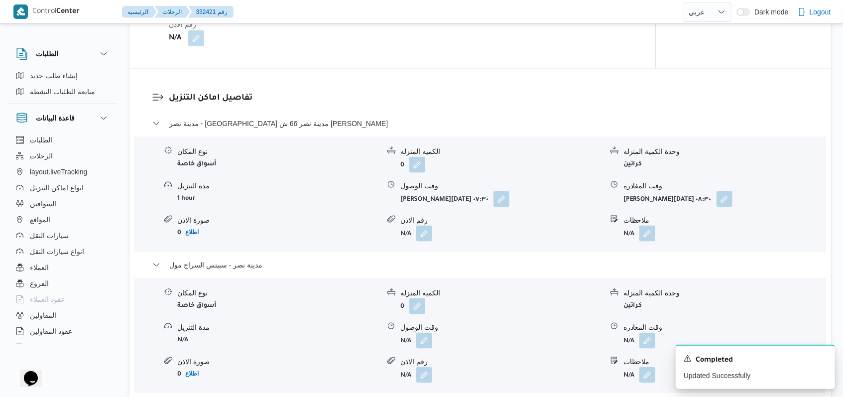
scroll to position [929, 0]
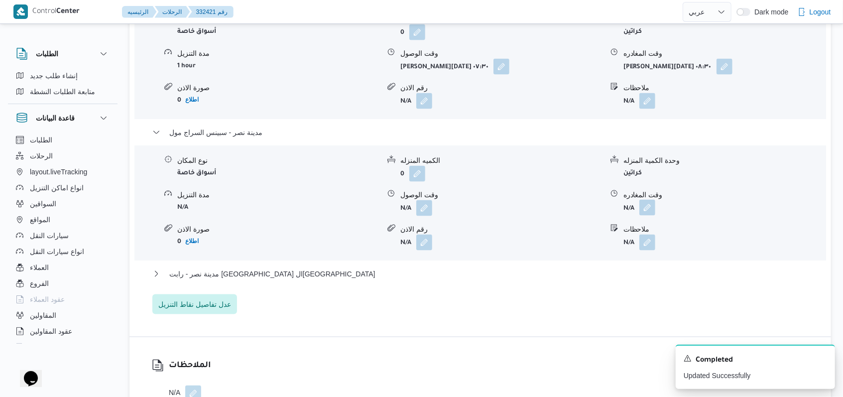
click at [645, 200] on button "button" at bounding box center [647, 208] width 16 height 16
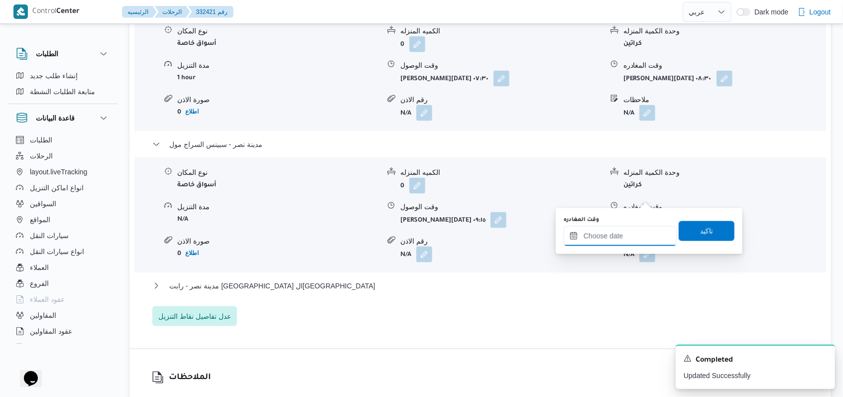
click at [617, 237] on input "وقت المغادره" at bounding box center [619, 236] width 113 height 20
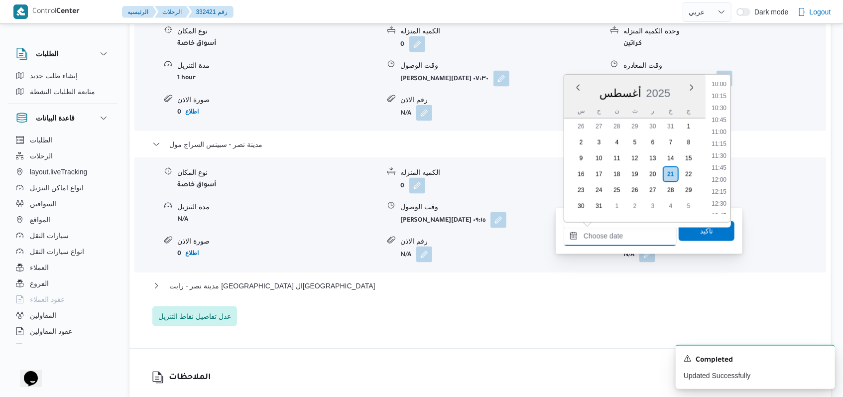
scroll to position [461, 0]
click at [720, 201] on li "12:00" at bounding box center [718, 200] width 23 height 10
type input "٢١/٠٨/٢٠٢٥ ١٢:٠٠"
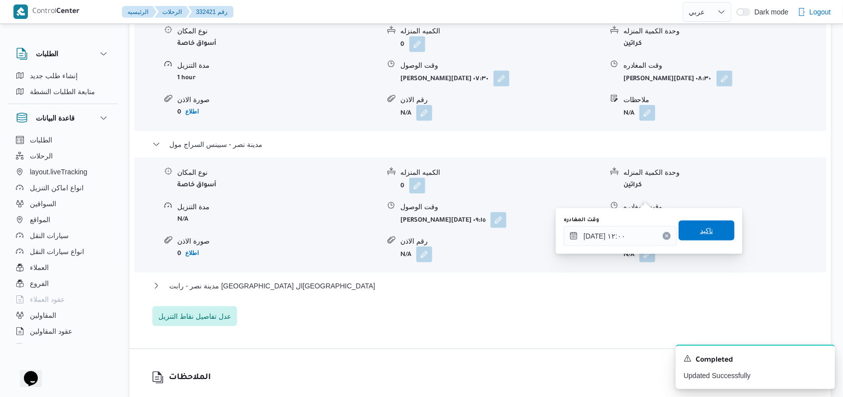
click at [705, 224] on span "تاكيد" at bounding box center [706, 230] width 56 height 20
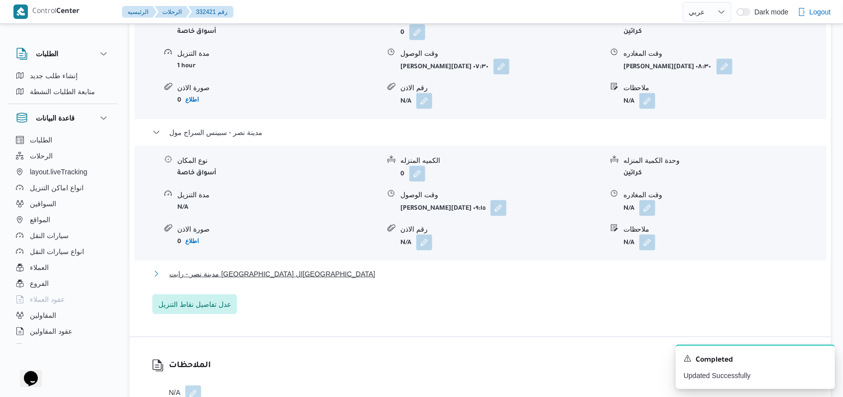
click at [190, 268] on span "مدينة نصر - رابت مصر القاهرة" at bounding box center [272, 274] width 206 height 12
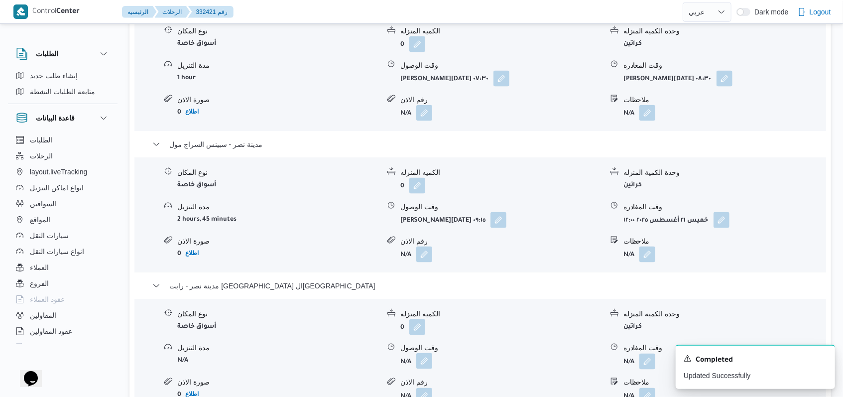
click at [428, 353] on button "button" at bounding box center [424, 361] width 16 height 16
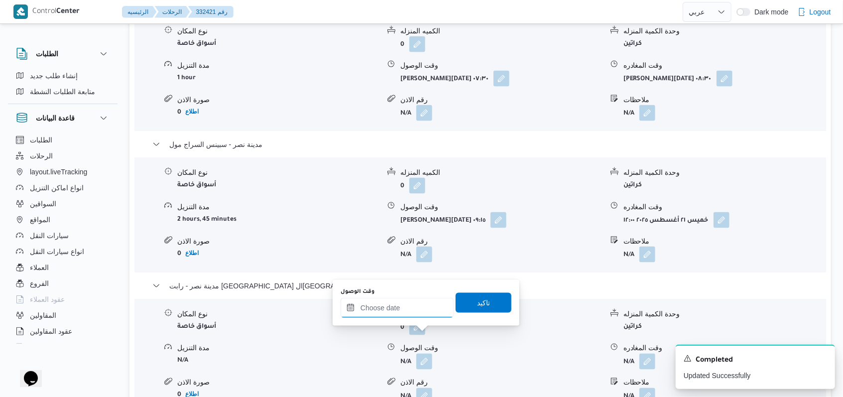
click at [397, 306] on input "وقت الوصول" at bounding box center [396, 308] width 113 height 20
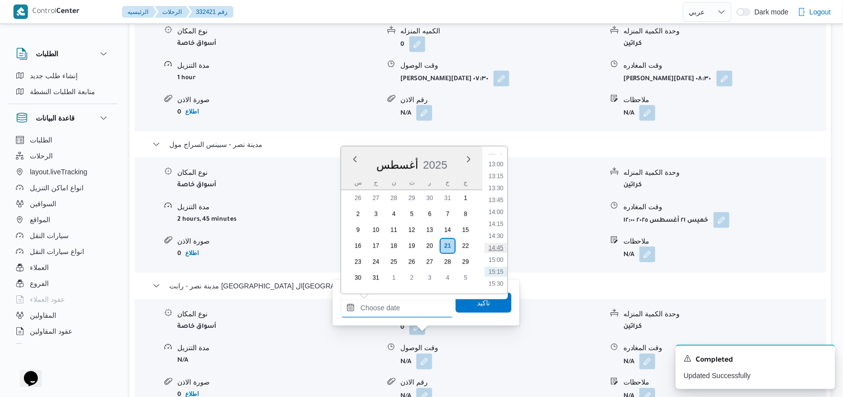
scroll to position [528, 0]
click at [495, 244] on li "12:45" at bounding box center [495, 241] width 23 height 10
type input "٢١/٠٨/٢٠٢٥ ١٢:٤٥"
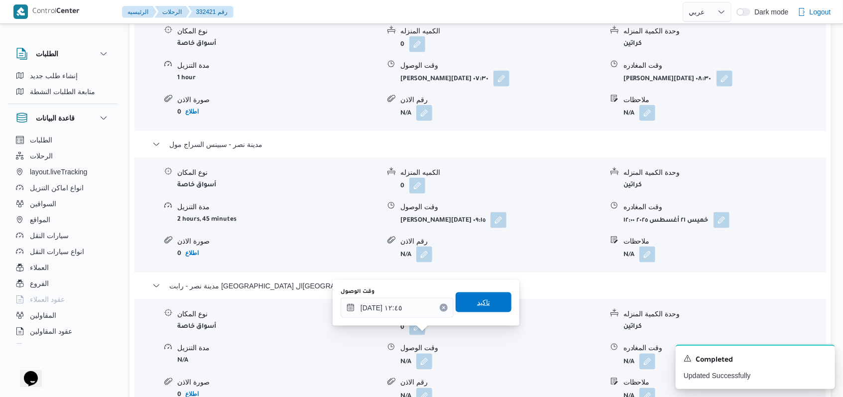
click at [482, 304] on span "تاكيد" at bounding box center [483, 302] width 56 height 20
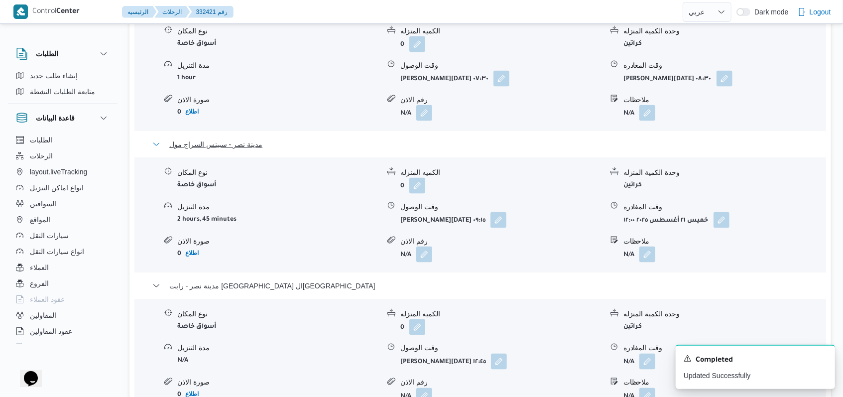
click at [243, 138] on span "مدينة نصر - سبينس السراج مول" at bounding box center [215, 144] width 93 height 12
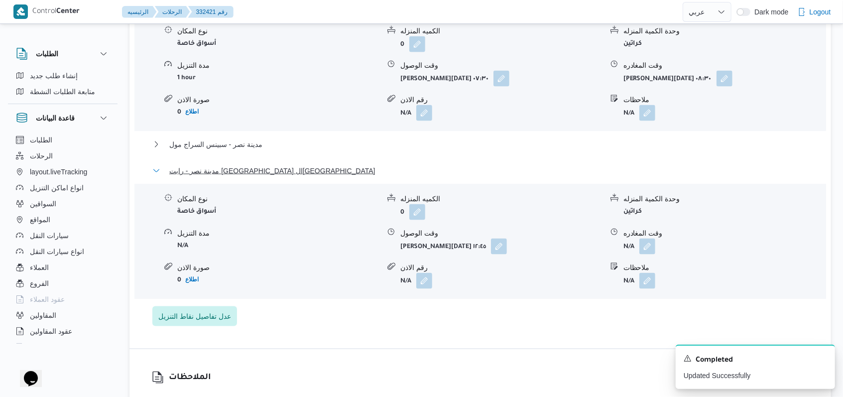
click at [240, 165] on span "مدينة نصر - رابت مصر القاهرة" at bounding box center [272, 171] width 206 height 12
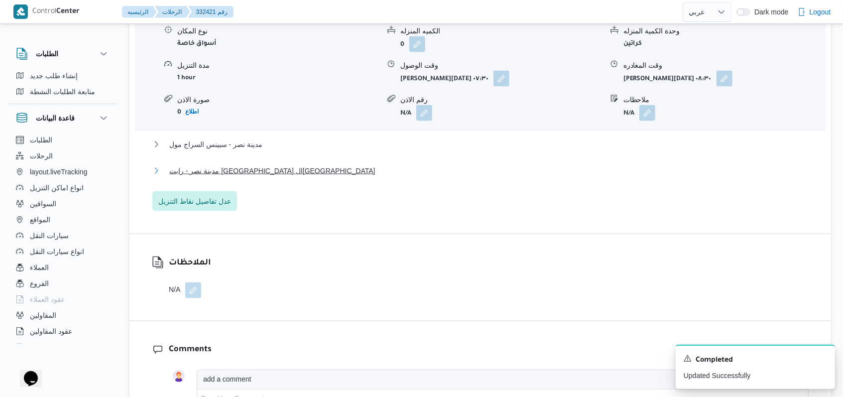
scroll to position [796, 0]
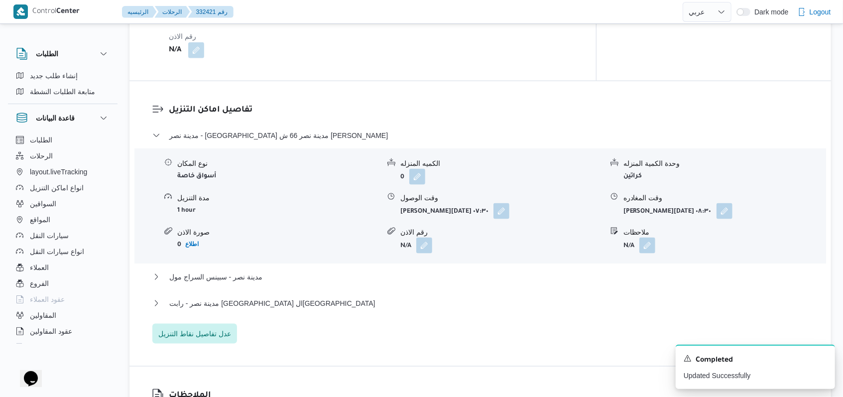
click at [259, 105] on dl "تفاصيل اماكن التنزيل مدينة نصر - سبينس مدينة نصر 66 ش يوسف عباس نوع المكان أسوا…" at bounding box center [489, 224] width 640 height 240
click at [265, 129] on span "مدينة نصر - سبينس مدينة نصر 66 ش يوسف عباس" at bounding box center [278, 135] width 219 height 12
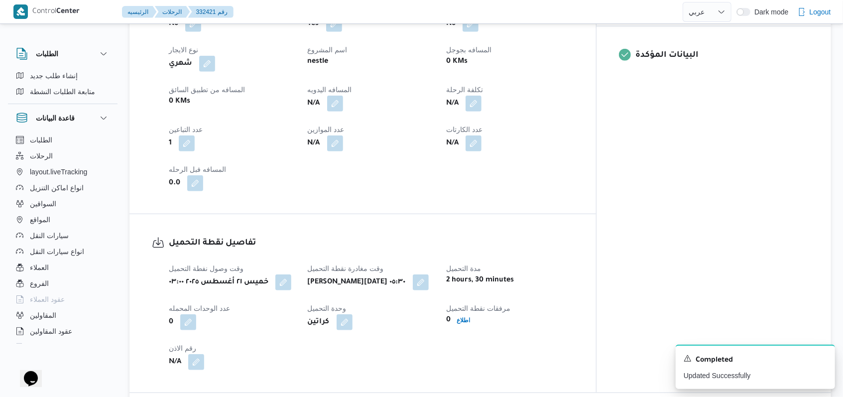
scroll to position [464, 0]
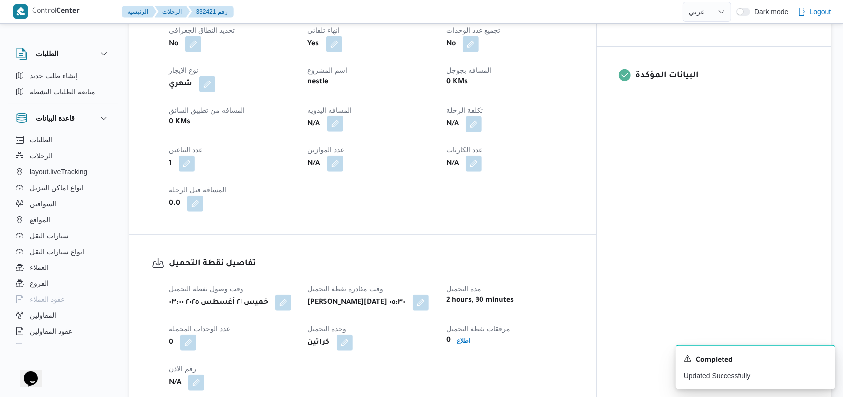
click at [343, 115] on button "button" at bounding box center [335, 123] width 16 height 16
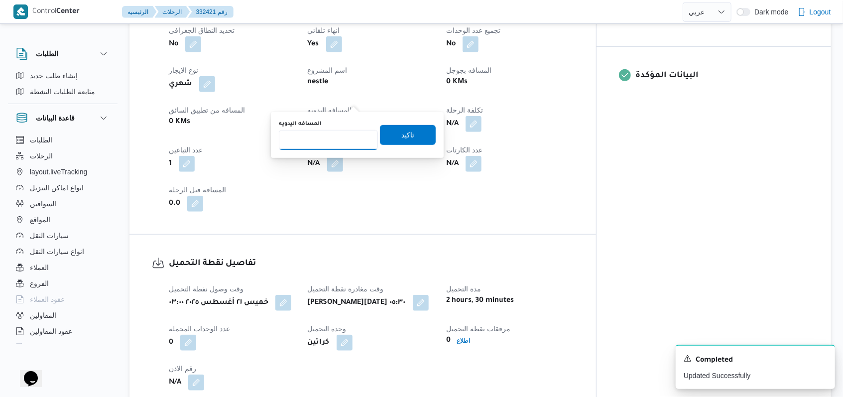
click at [328, 137] on input "المسافه اليدويه" at bounding box center [328, 140] width 99 height 20
type input "148"
click at [381, 137] on span "تاكيد" at bounding box center [408, 134] width 56 height 20
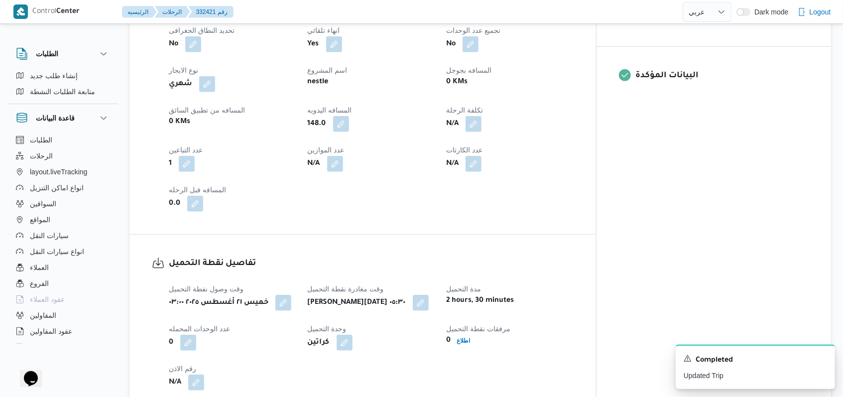
select select "ar"
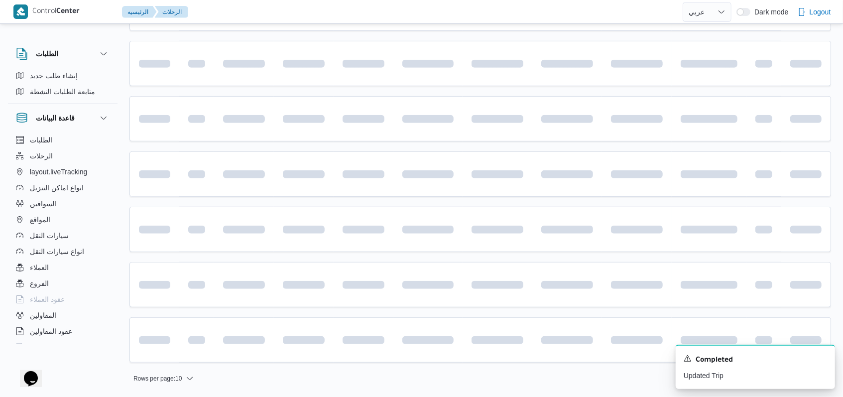
scroll to position [333, 0]
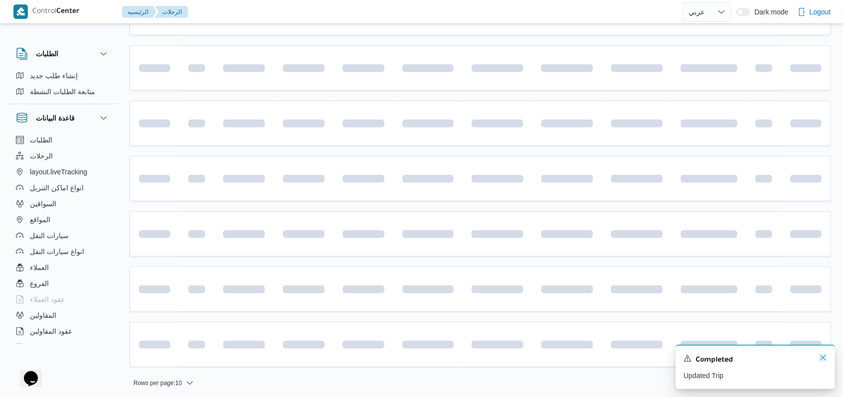
click at [822, 358] on icon "Dismiss toast" at bounding box center [823, 357] width 8 height 8
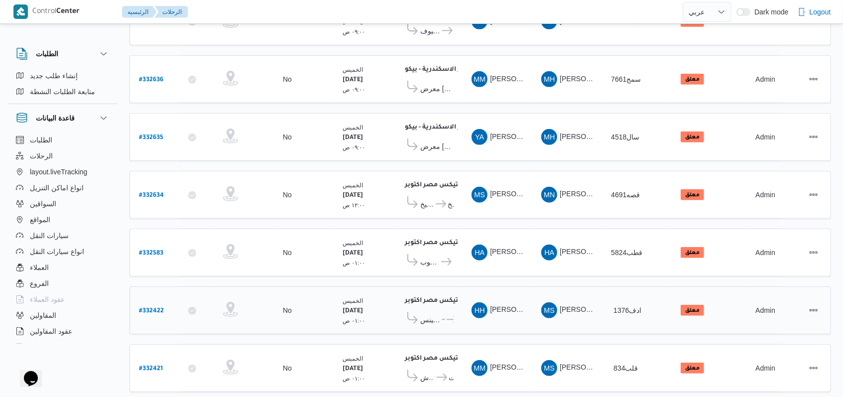
scroll to position [334, 0]
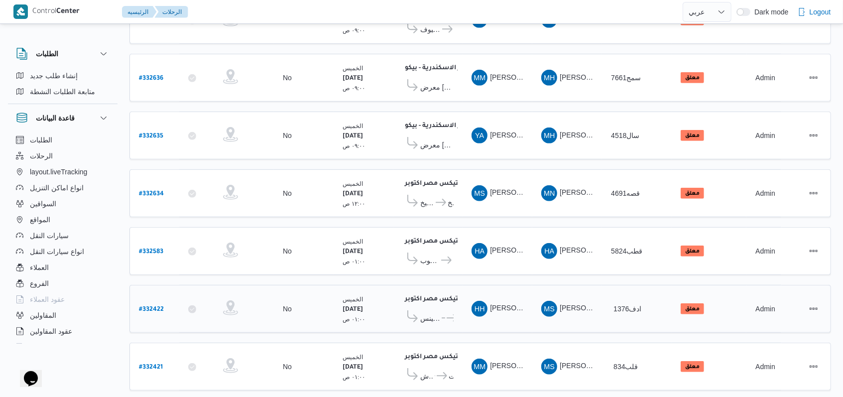
click at [161, 306] on b "# 332422" at bounding box center [151, 309] width 25 height 7
select select "ar"
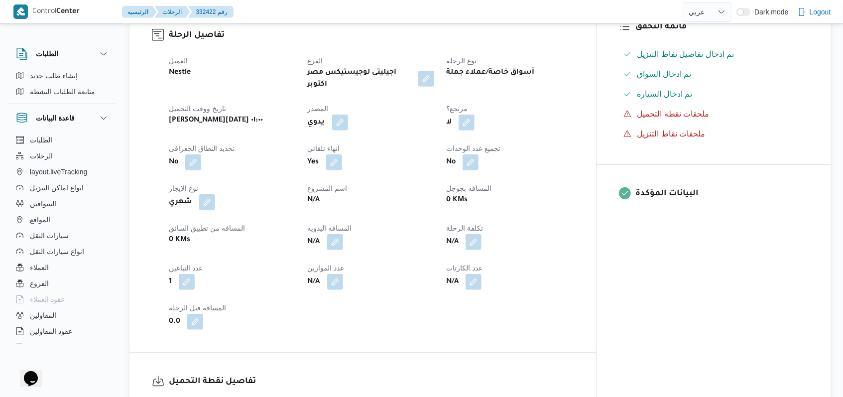
scroll to position [666, 0]
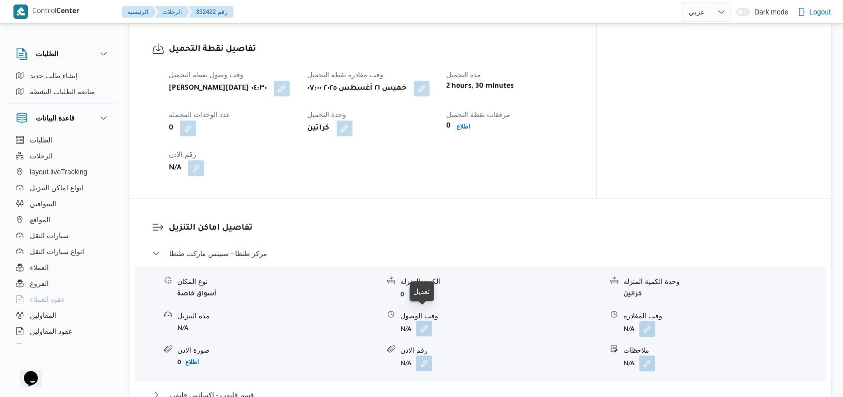
click at [424, 321] on button "button" at bounding box center [424, 329] width 16 height 16
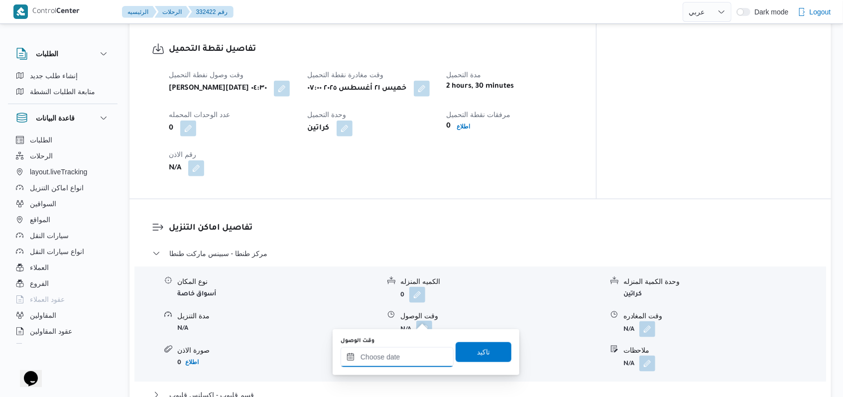
click at [387, 363] on input "وقت الوصول" at bounding box center [396, 357] width 113 height 20
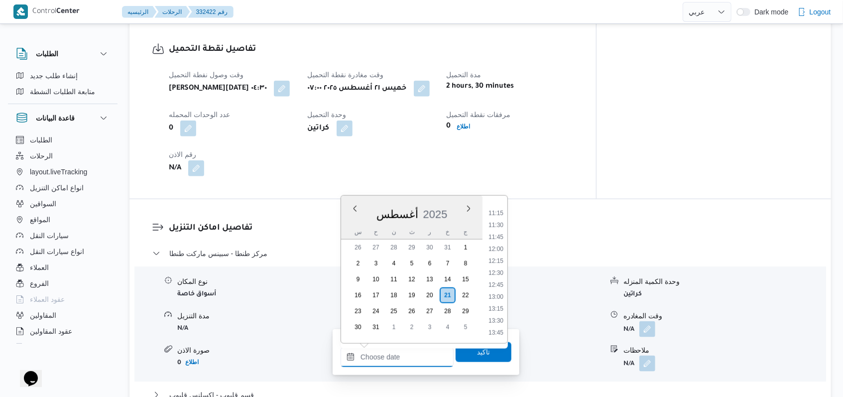
scroll to position [461, 0]
click at [502, 262] on li "10:45" at bounding box center [495, 261] width 23 height 10
type input "٢١/٠٨/٢٠٢٥ ١٠:٤٥"
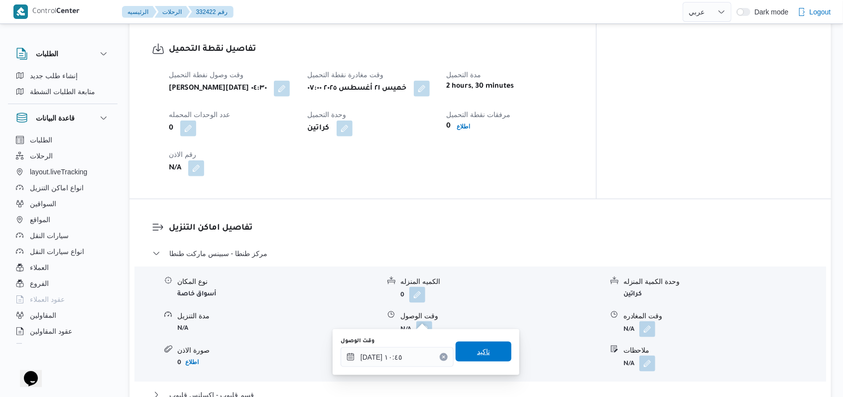
click at [479, 346] on span "تاكيد" at bounding box center [483, 351] width 13 height 12
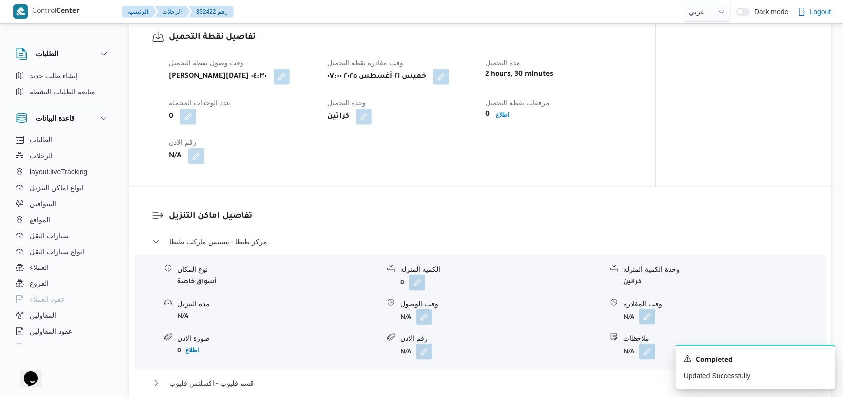
click at [646, 321] on button "button" at bounding box center [647, 317] width 16 height 16
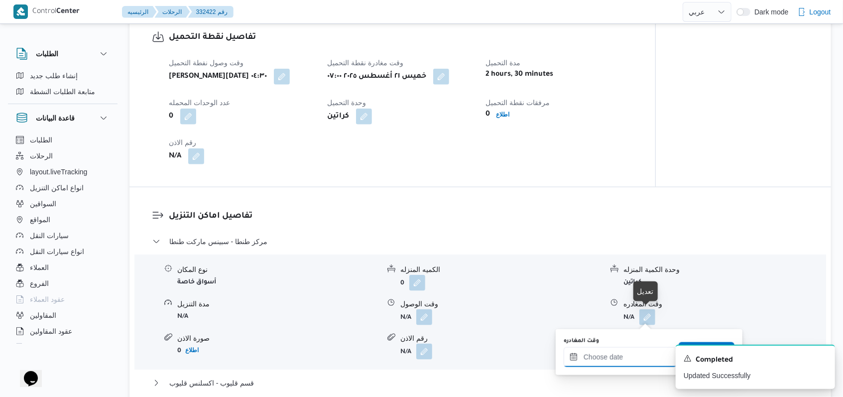
click at [629, 360] on input "وقت المغادره" at bounding box center [619, 357] width 113 height 20
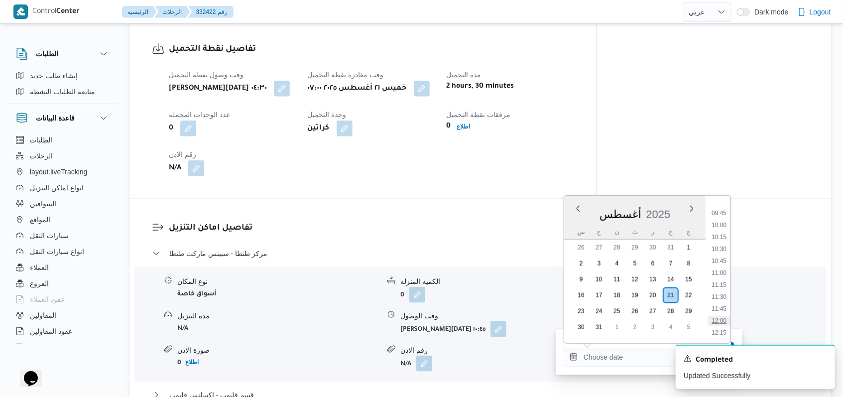
click at [723, 317] on li "12:00" at bounding box center [718, 321] width 23 height 10
type input "٢١/٠٨/٢٠٢٥ ١٢:٠٠"
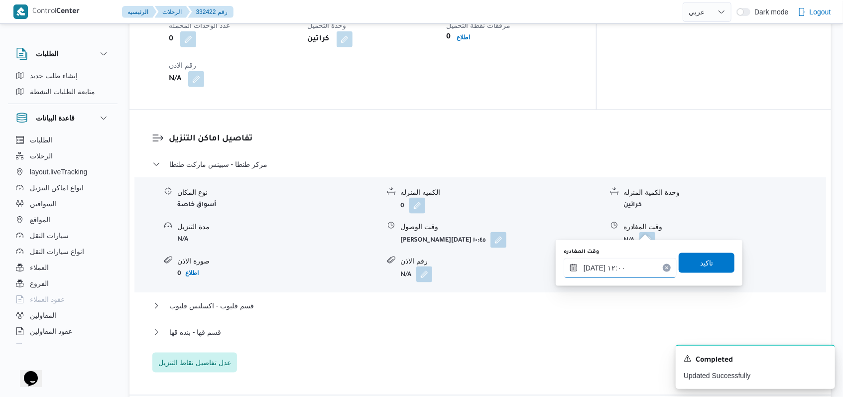
scroll to position [866, 0]
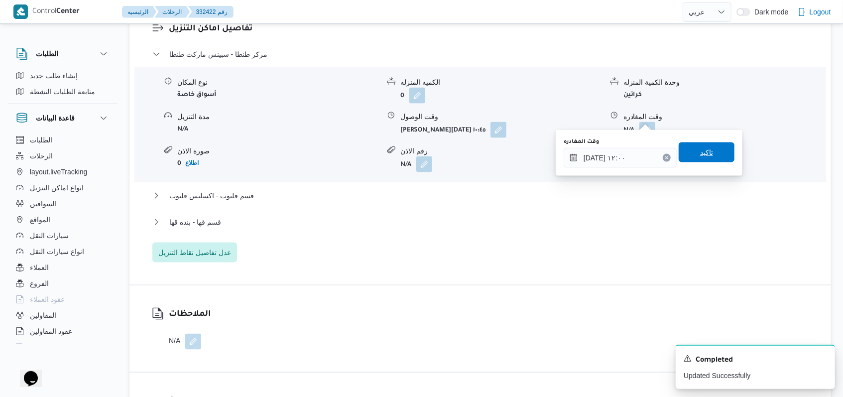
click at [707, 150] on span "تاكيد" at bounding box center [706, 152] width 56 height 20
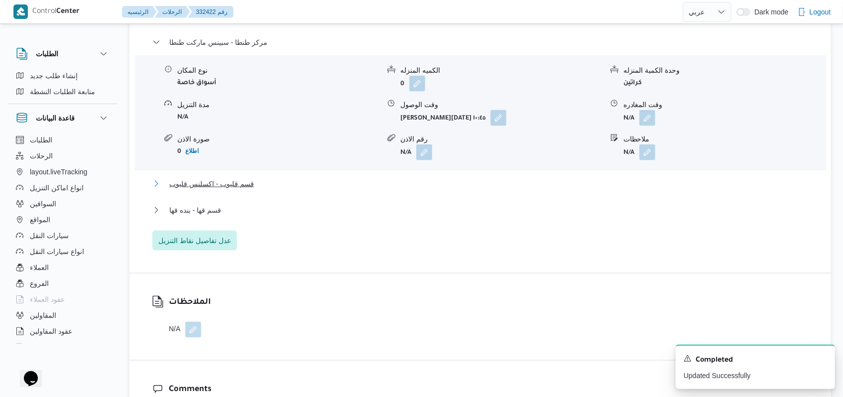
click at [240, 187] on span "قسم قليوب - اكسلنس قليوب" at bounding box center [211, 184] width 85 height 12
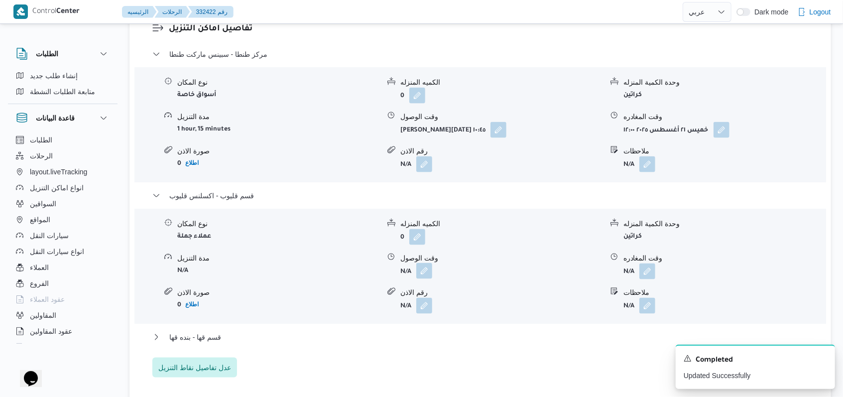
click at [430, 263] on button "button" at bounding box center [424, 271] width 16 height 16
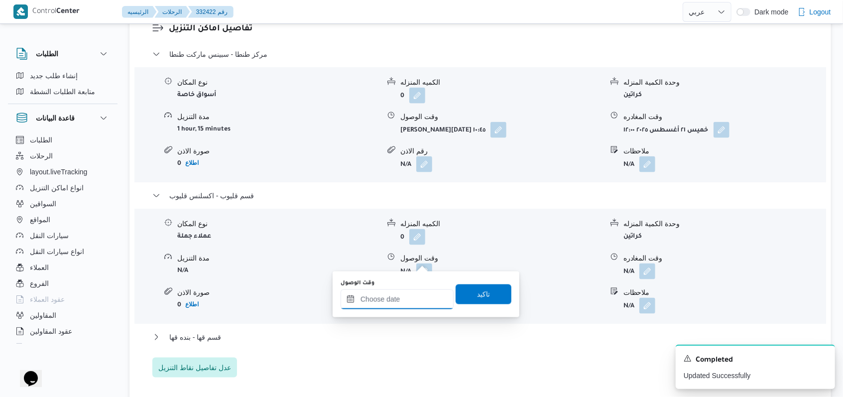
click at [401, 301] on input "وقت الوصول" at bounding box center [396, 299] width 113 height 20
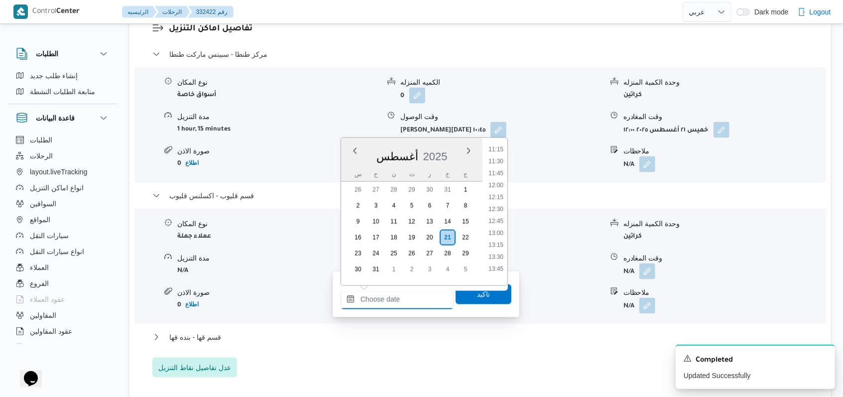
scroll to position [528, 0]
click at [500, 224] on li "12:30" at bounding box center [495, 221] width 23 height 10
type input "٢١/٠٨/٢٠٢٥ ١٢:٣٠"
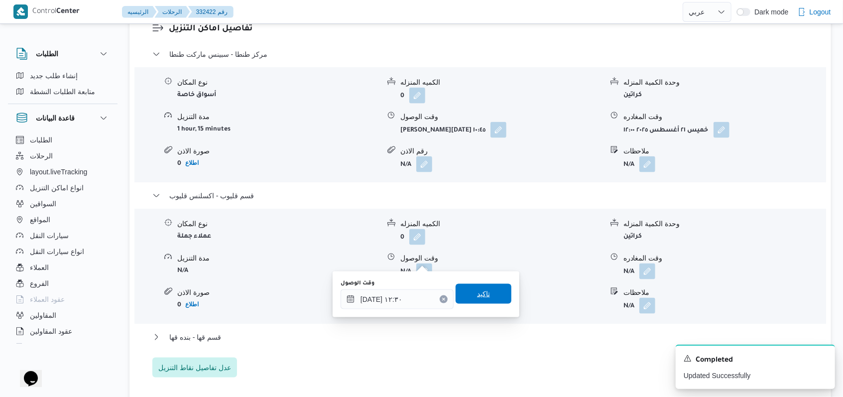
click at [484, 294] on span "تاكيد" at bounding box center [483, 294] width 56 height 20
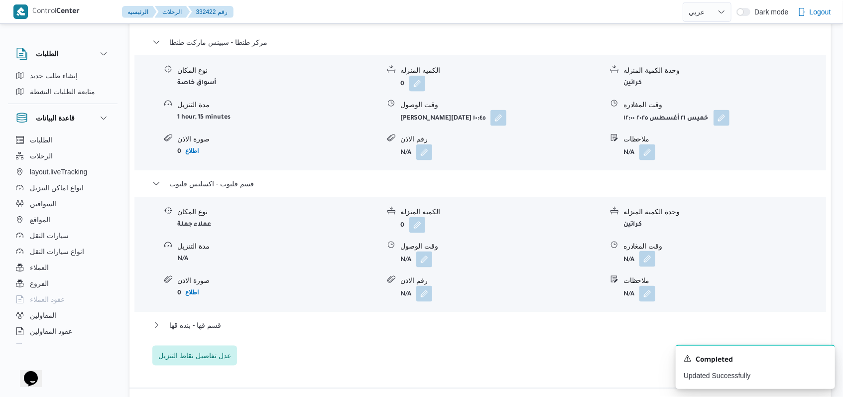
click at [648, 257] on button "button" at bounding box center [647, 259] width 16 height 16
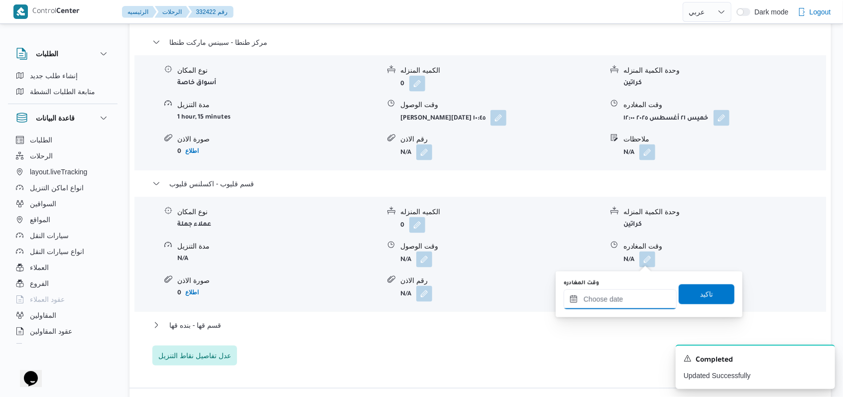
click at [630, 296] on input "وقت المغادره" at bounding box center [619, 299] width 113 height 20
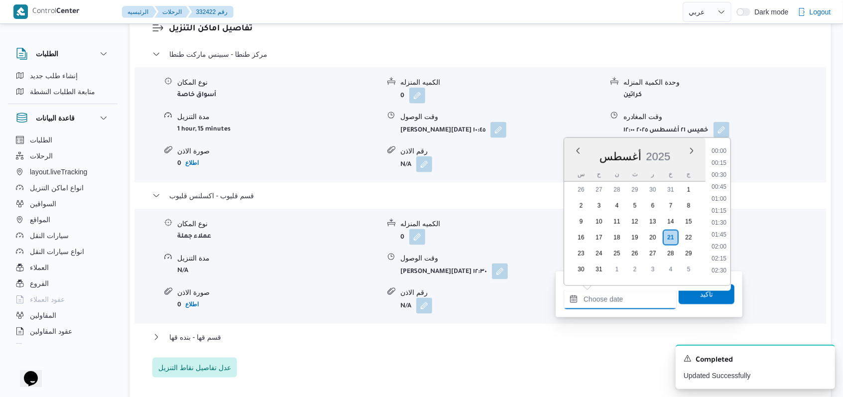
scroll to position [660, 0]
click at [724, 141] on div "Time 00:00 00:15 00:30 00:45 01:00 01:15 01:30 01:45 02:00 02:15 02:30 02:45 03…" at bounding box center [717, 211] width 25 height 147
click at [723, 147] on li "13:45" at bounding box center [718, 147] width 23 height 10
type input "٢١/٠٨/٢٠٢٥ ١٣:٤٥"
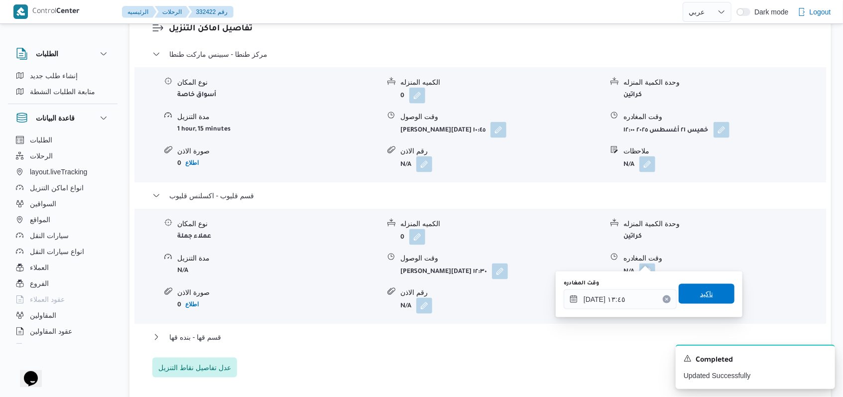
click at [709, 290] on span "تاكيد" at bounding box center [706, 294] width 56 height 20
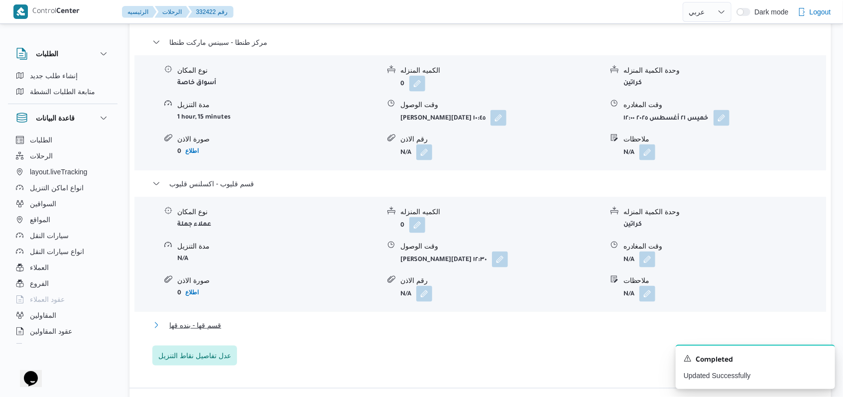
click at [214, 321] on span "قسم قها - بنده قها" at bounding box center [195, 325] width 52 height 12
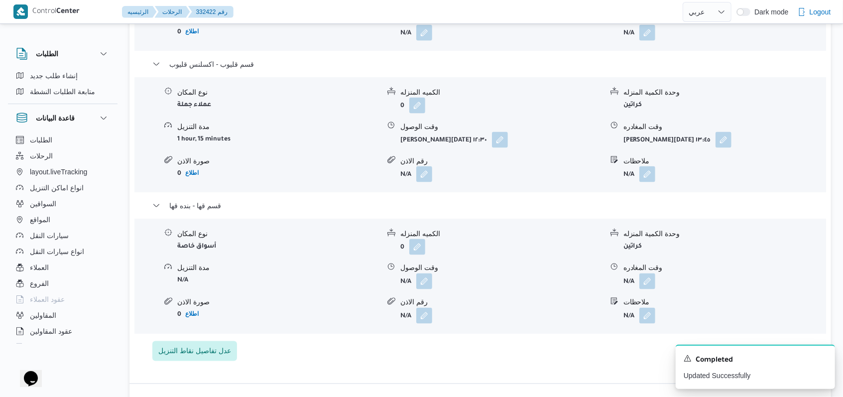
scroll to position [998, 0]
click at [421, 271] on button "button" at bounding box center [424, 279] width 16 height 16
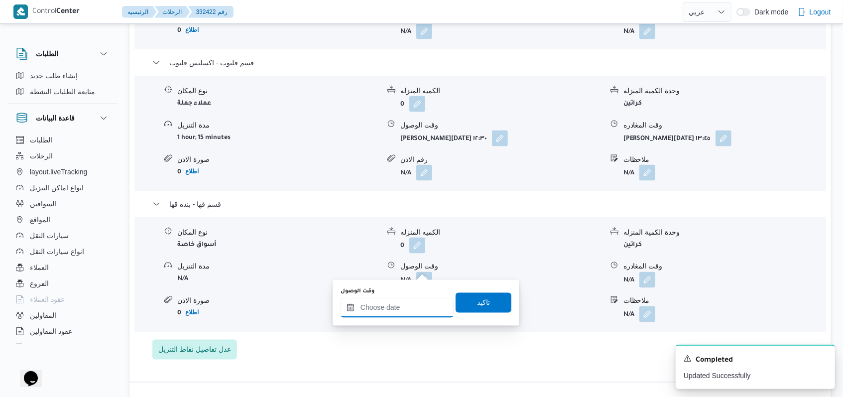
click at [414, 307] on input "وقت الوصول" at bounding box center [396, 308] width 113 height 20
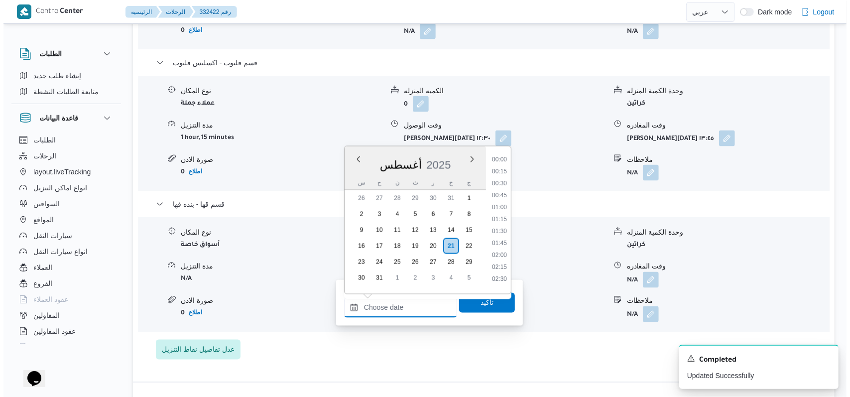
scroll to position [660, 0]
click at [501, 193] on li "14:30" at bounding box center [495, 192] width 23 height 10
type input "٢١/٠٨/٢٠٢٥ ١٤:٣٠"
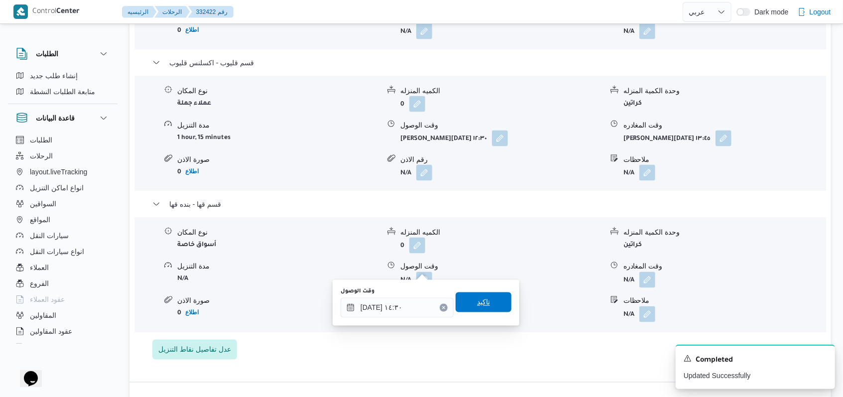
click at [485, 301] on span "تاكيد" at bounding box center [483, 302] width 56 height 20
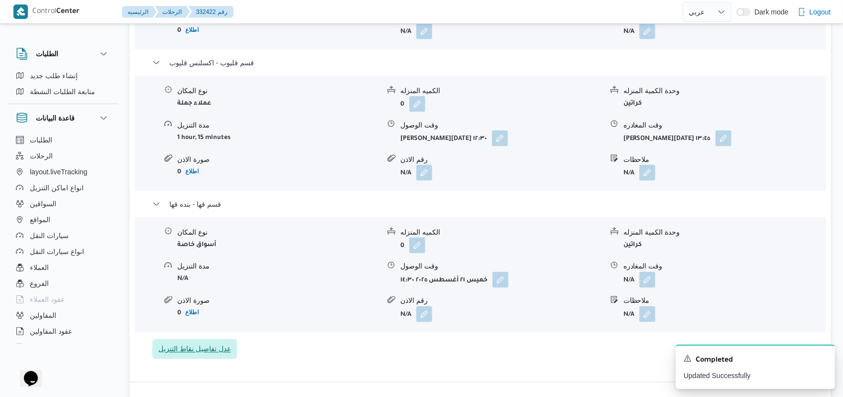
click at [216, 343] on span "عدل تفاصيل نقاط التنزيل" at bounding box center [194, 349] width 73 height 12
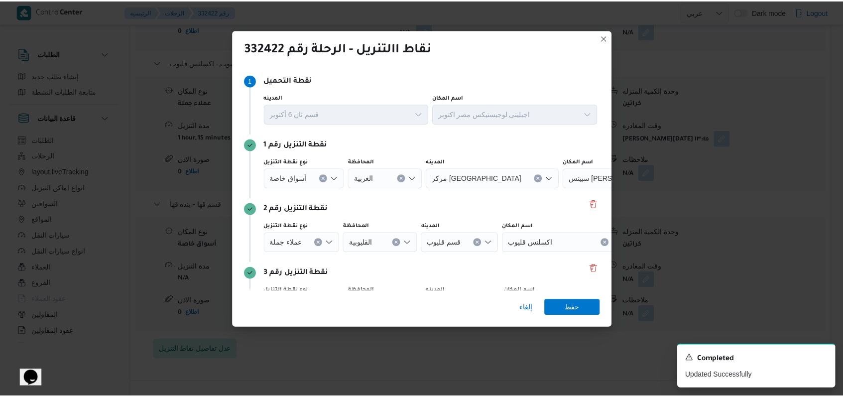
scroll to position [64, 0]
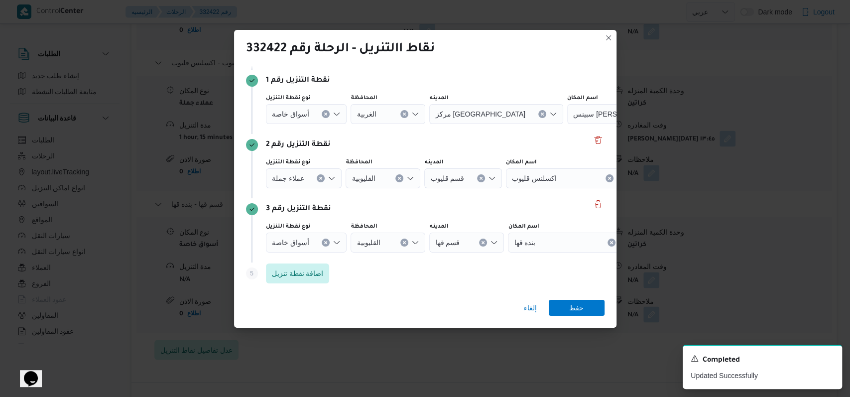
click at [325, 115] on icon "Clear input" at bounding box center [326, 113] width 2 height 2
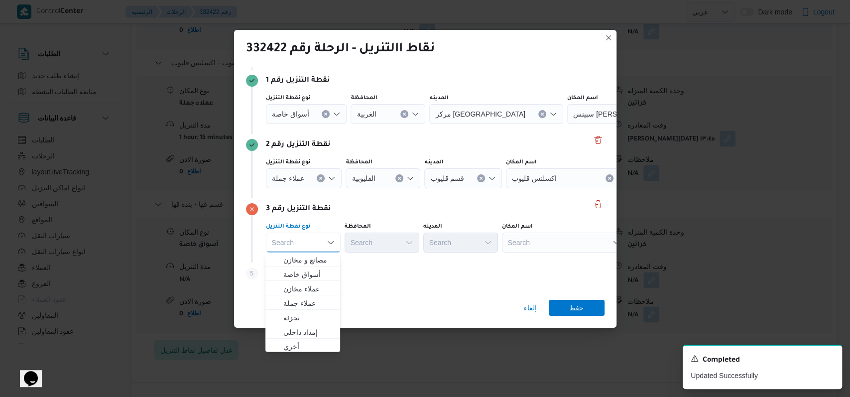
click at [324, 116] on icon "Clear input" at bounding box center [326, 114] width 4 height 4
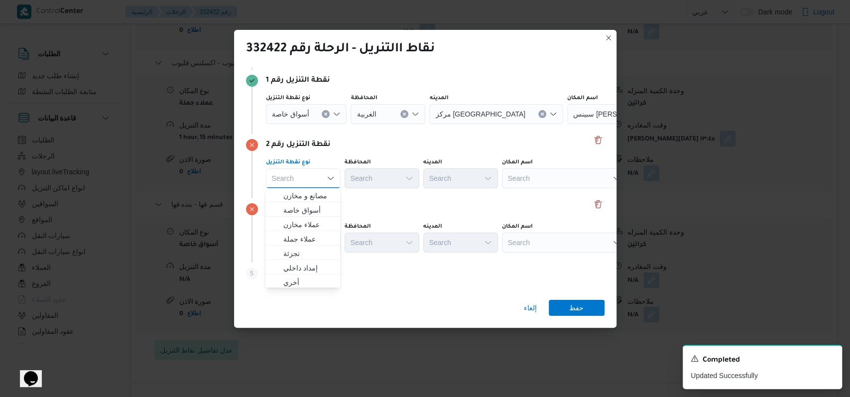
click at [567, 124] on div "Search" at bounding box center [629, 114] width 124 height 20
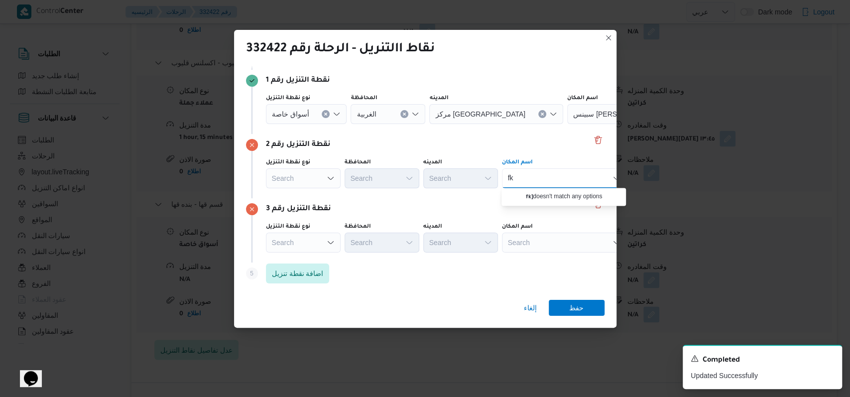
type input "f"
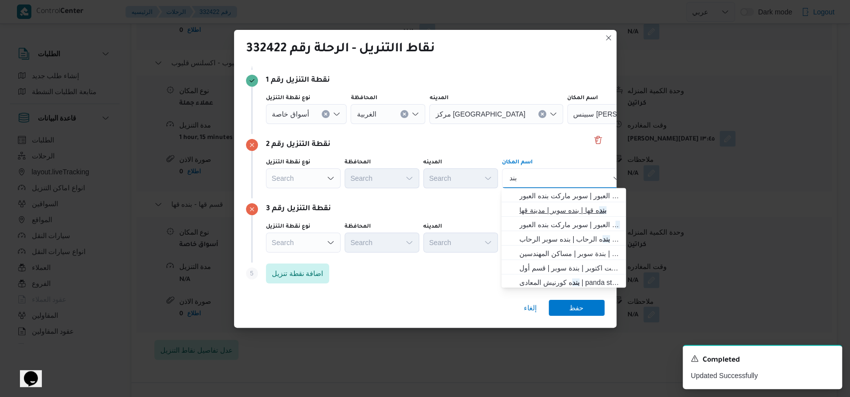
type input "بند"
click at [535, 207] on span "بند ه قها | بنده سوبر | مدينة قها" at bounding box center [569, 210] width 101 height 12
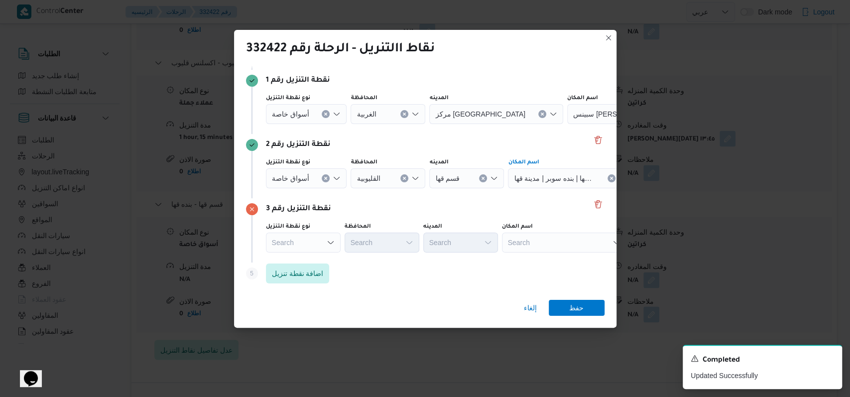
click at [567, 124] on div "Search" at bounding box center [629, 114] width 124 height 20
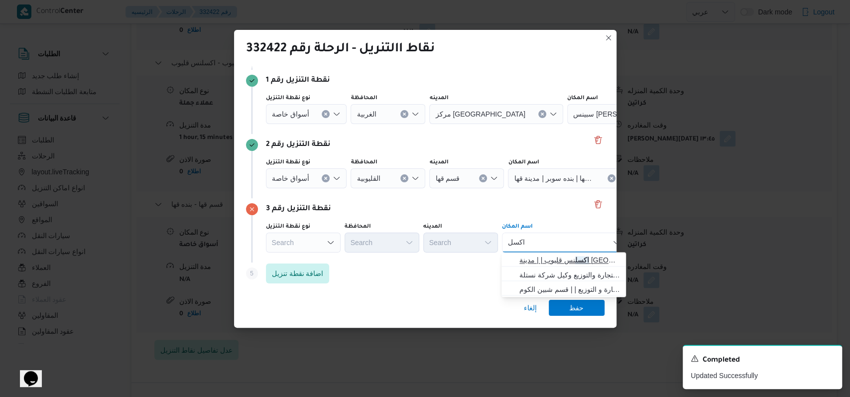
type input "اكسل"
click at [552, 263] on span "اكسل نس قليوب | | مدينة قليوب" at bounding box center [569, 260] width 101 height 12
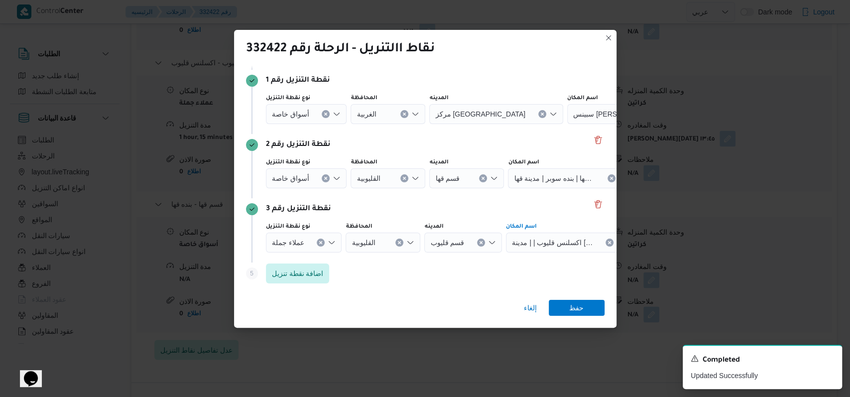
click at [577, 298] on div "إلغاء حفظ" at bounding box center [425, 310] width 382 height 36
click at [577, 299] on div "إلغاء حفظ" at bounding box center [425, 310] width 382 height 36
click at [578, 308] on span "حفظ" at bounding box center [576, 307] width 14 height 16
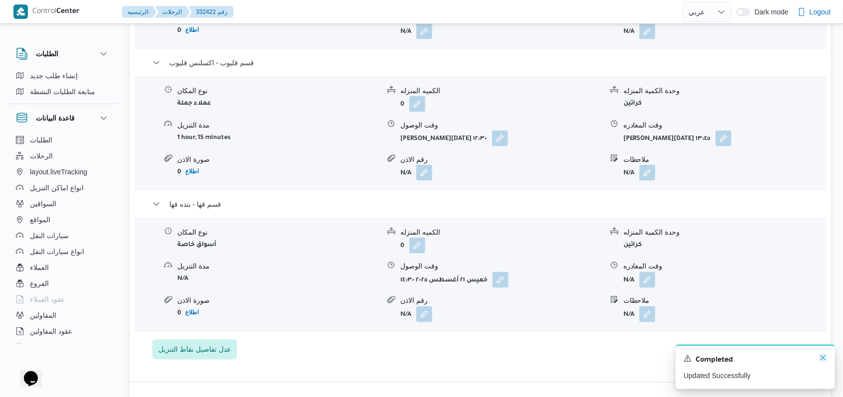
click at [824, 361] on icon "Dismiss toast" at bounding box center [823, 357] width 8 height 8
click at [825, 359] on icon "Dismiss toast" at bounding box center [823, 357] width 8 height 8
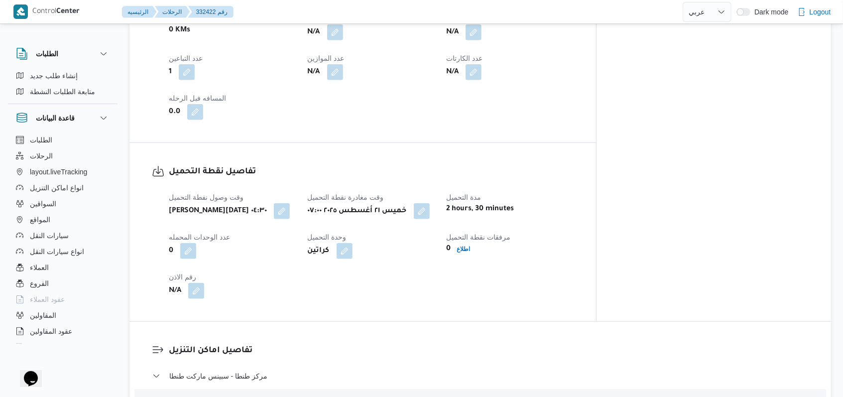
scroll to position [467, 0]
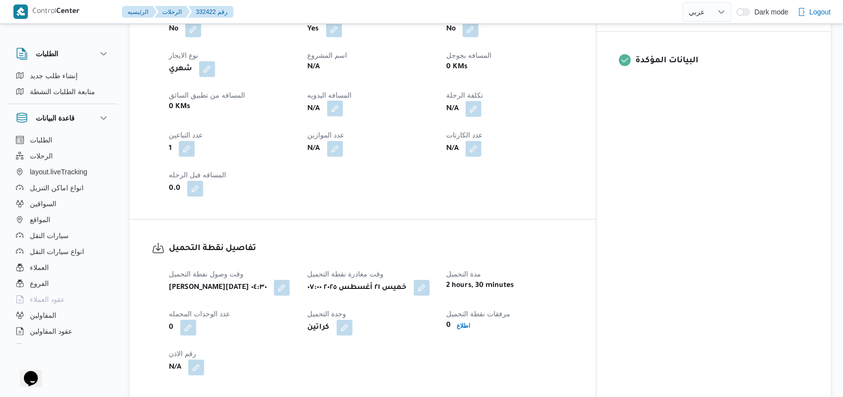
click at [343, 101] on button "button" at bounding box center [335, 109] width 16 height 16
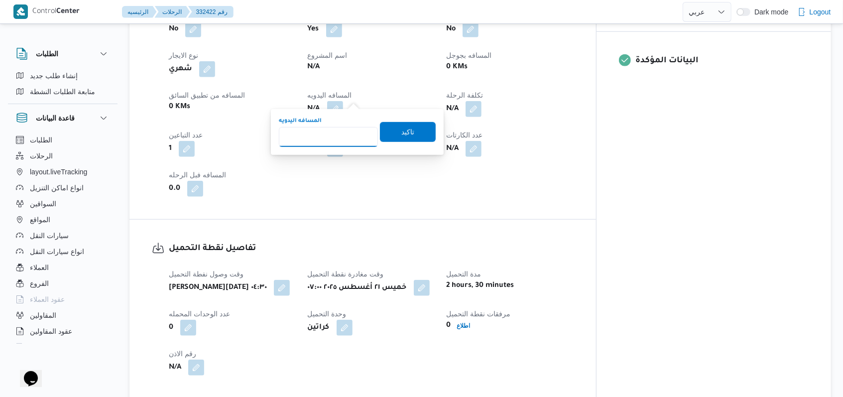
click at [327, 134] on input "المسافه اليدويه" at bounding box center [328, 137] width 99 height 20
type input "280"
click at [401, 134] on span "تاكيد" at bounding box center [407, 131] width 13 height 12
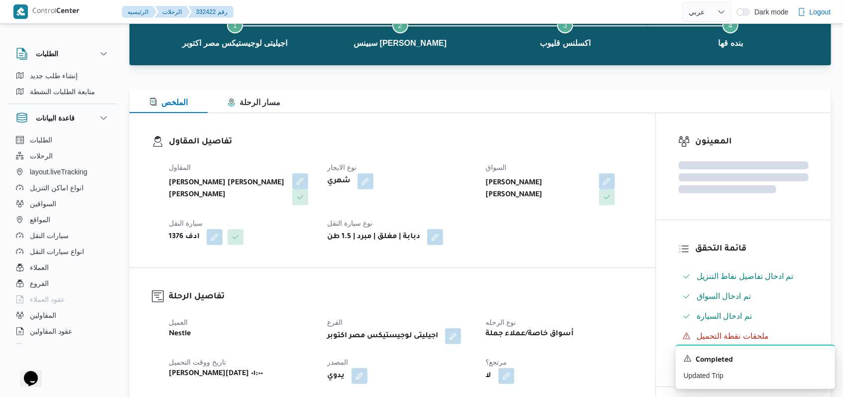
scroll to position [401, 0]
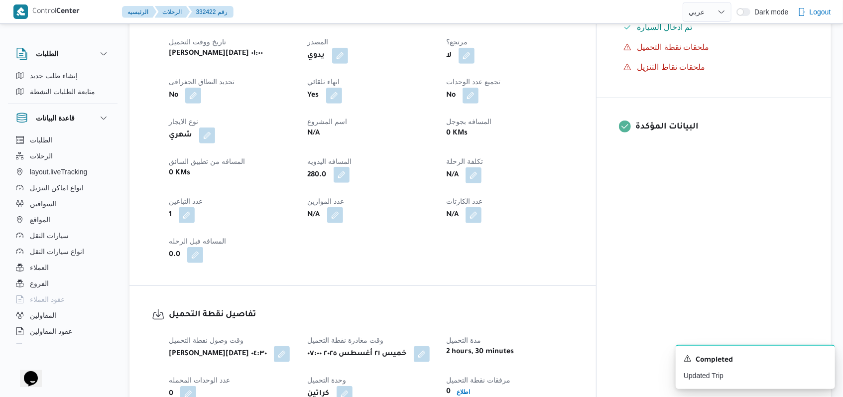
click at [349, 167] on button "button" at bounding box center [341, 175] width 16 height 16
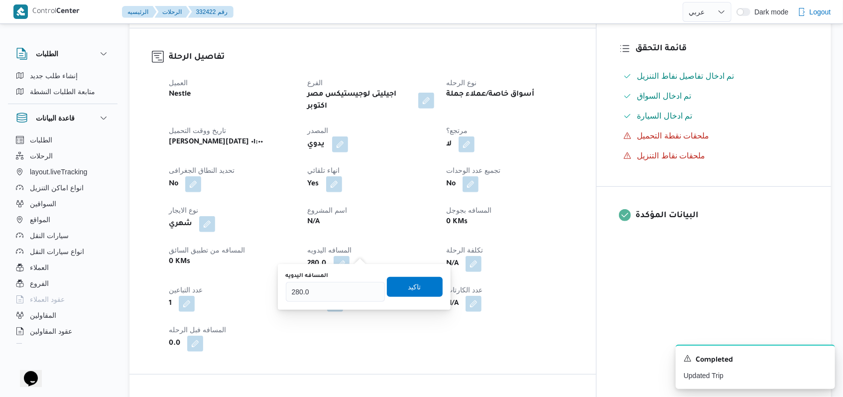
scroll to position [334, 0]
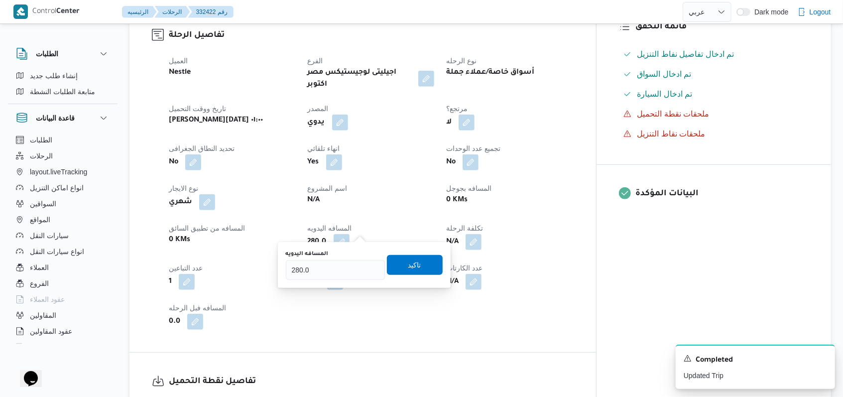
click at [436, 193] on div "N/A" at bounding box center [371, 200] width 129 height 14
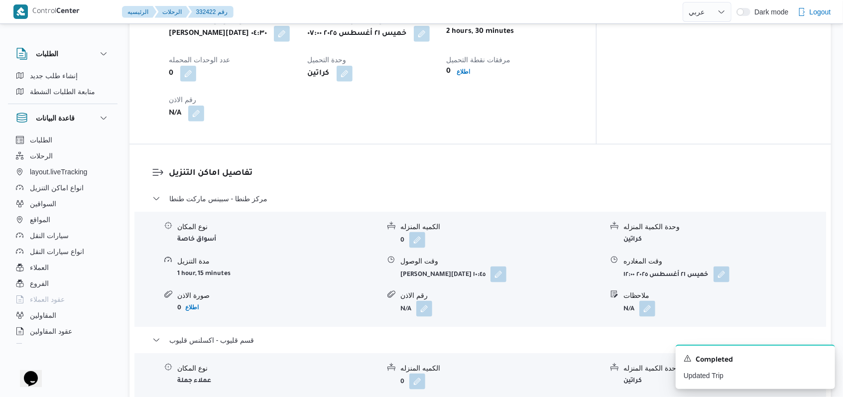
scroll to position [733, 0]
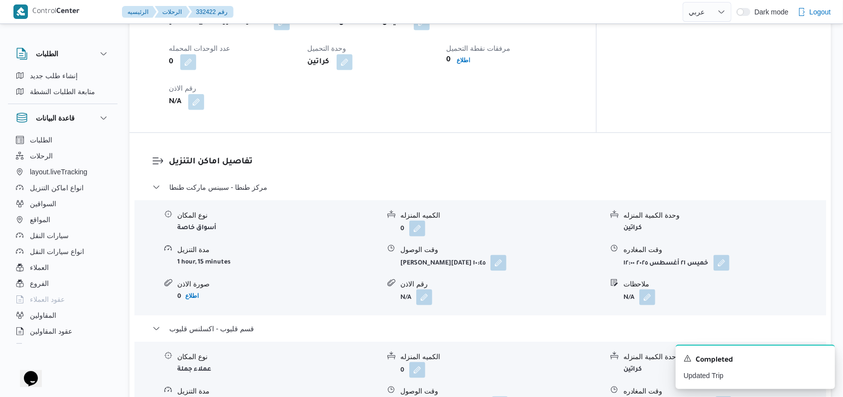
click at [255, 168] on dl "تفاصيل اماكن التنزيل مركز طنطا - سبينس ماركت طنطا نوع المكان أسواق خاصة الكميه …" at bounding box center [489, 390] width 640 height 470
click at [255, 181] on span "مركز طنطا - سبينس ماركت طنطا" at bounding box center [218, 187] width 98 height 12
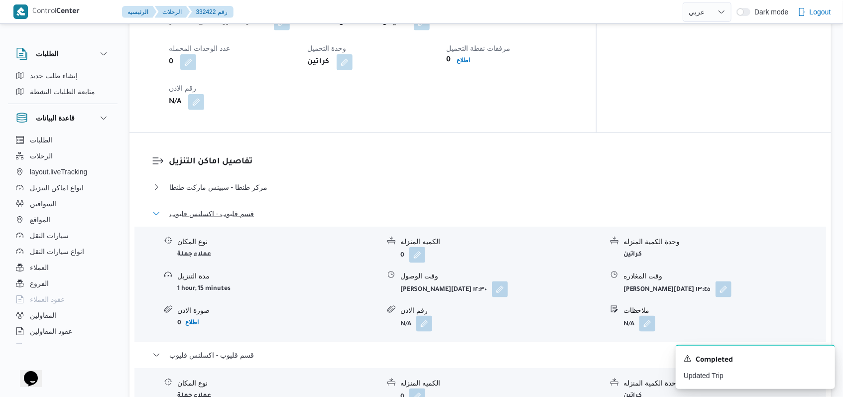
click at [254, 208] on button "قسم قليوب - اكسلنس قليوب" at bounding box center [480, 214] width 656 height 12
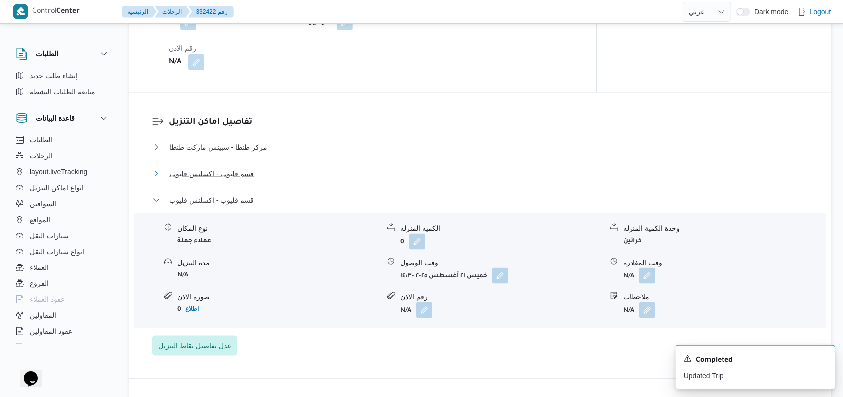
scroll to position [799, 0]
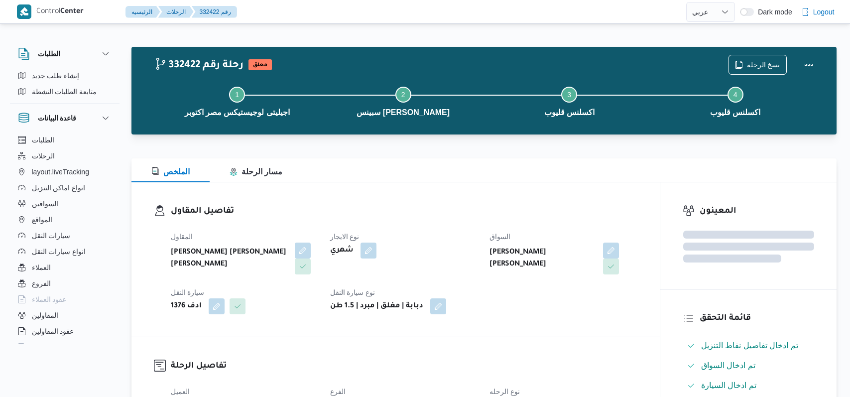
select select "ar"
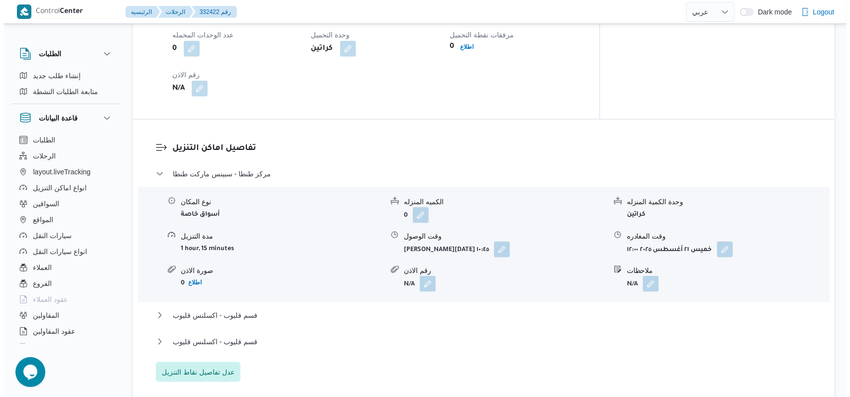
scroll to position [757, 0]
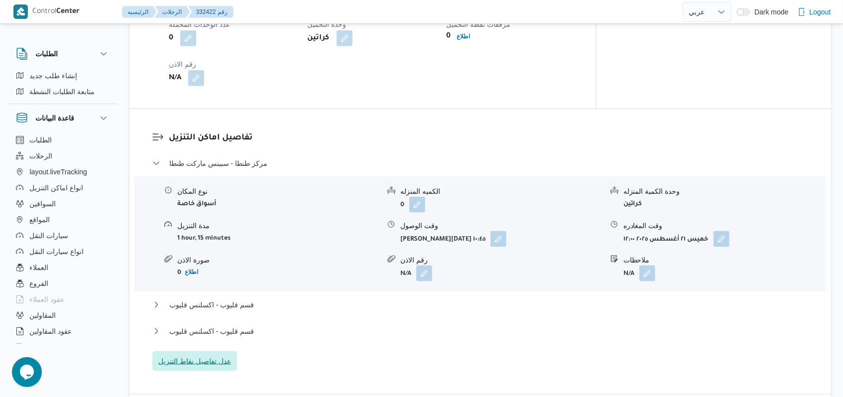
click at [212, 355] on span "عدل تفاصيل نقاط التنزيل" at bounding box center [194, 361] width 73 height 12
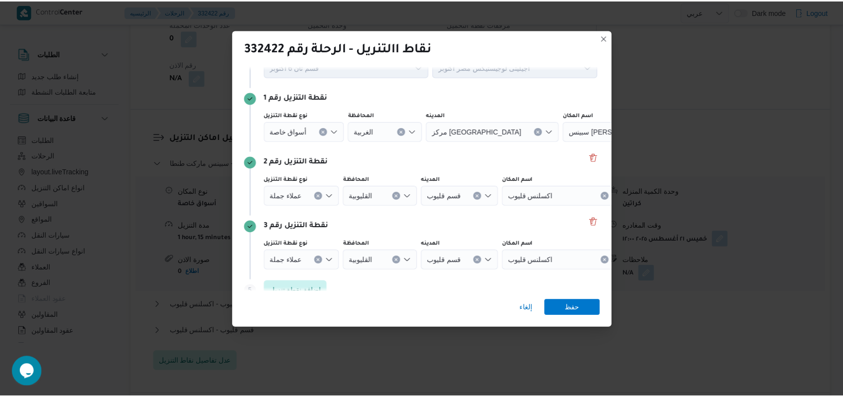
scroll to position [64, 0]
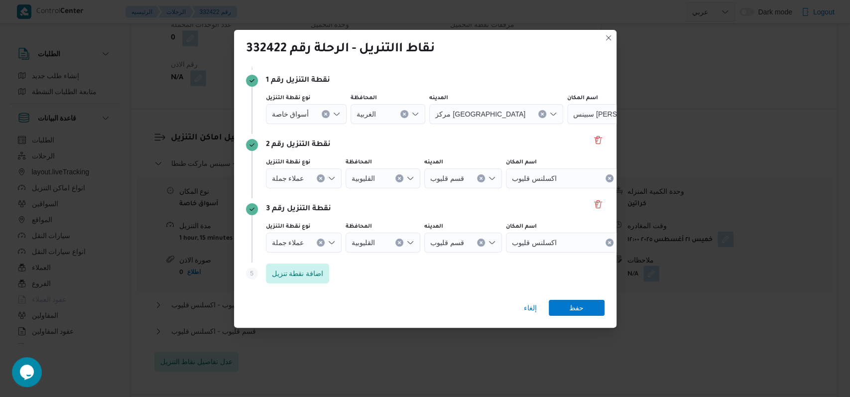
click at [325, 115] on icon "Clear input" at bounding box center [326, 113] width 2 height 2
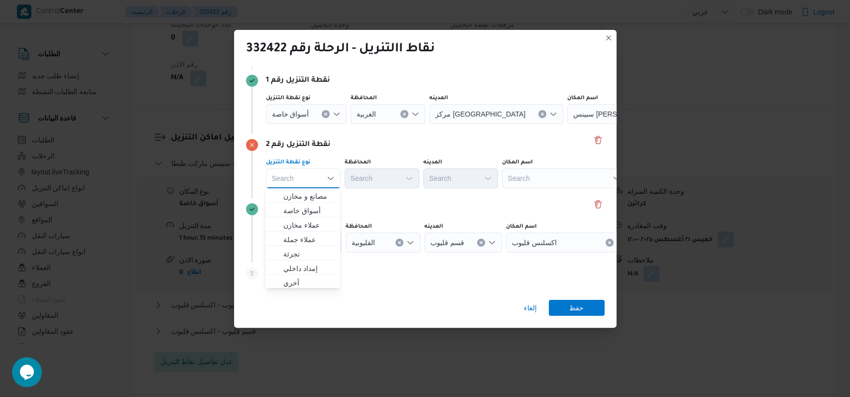
click at [567, 124] on div "Search" at bounding box center [629, 114] width 124 height 20
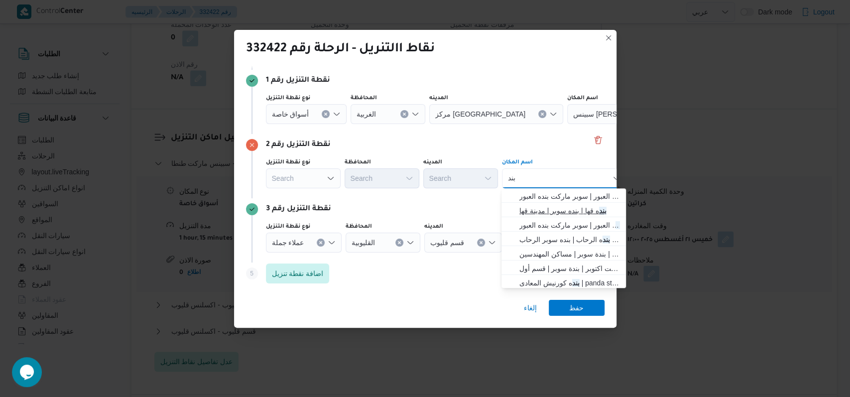
type input "بند"
click at [546, 207] on span "بند ه قها | بنده سوبر | مدينة قها" at bounding box center [569, 211] width 101 height 12
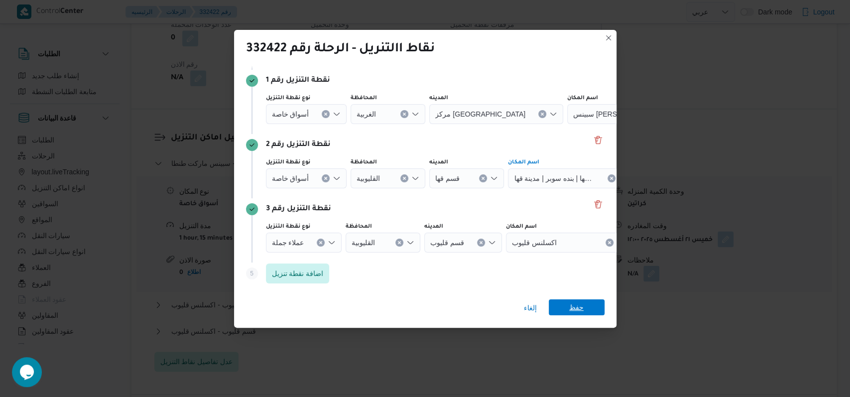
click at [572, 307] on span "حفظ" at bounding box center [576, 307] width 14 height 16
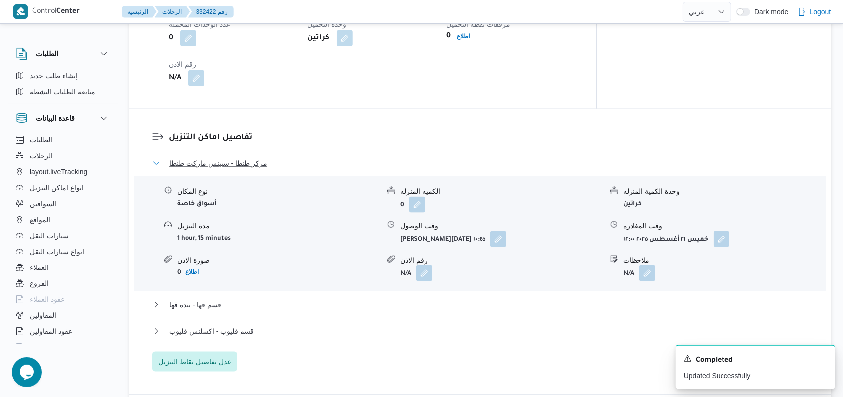
click at [219, 157] on span "مركز طنطا - سبينس ماركت طنطا" at bounding box center [218, 163] width 98 height 12
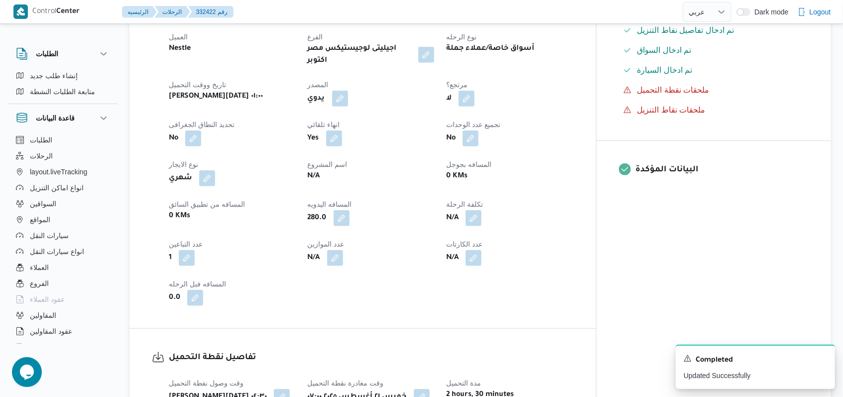
scroll to position [0, 0]
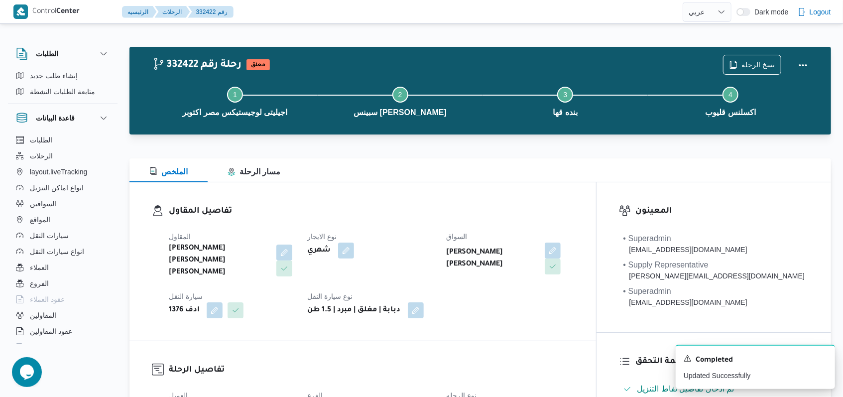
select select "ar"
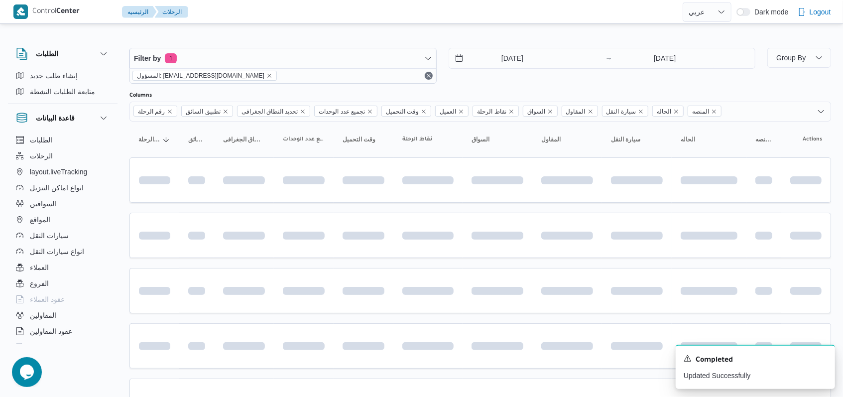
scroll to position [333, 0]
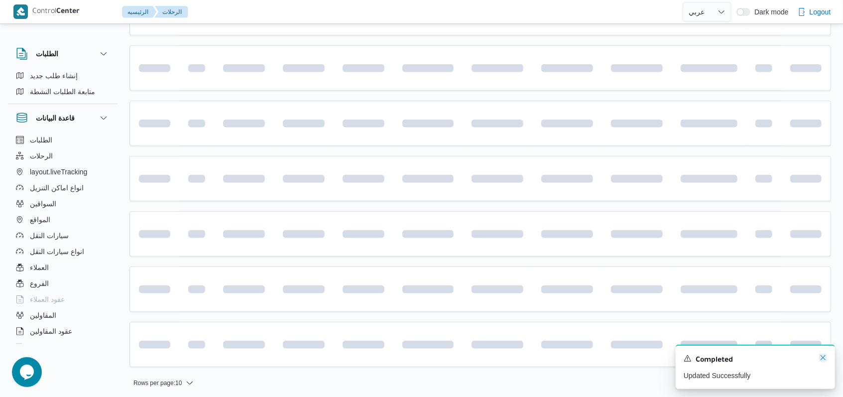
click at [823, 361] on icon "Dismiss toast" at bounding box center [823, 357] width 8 height 8
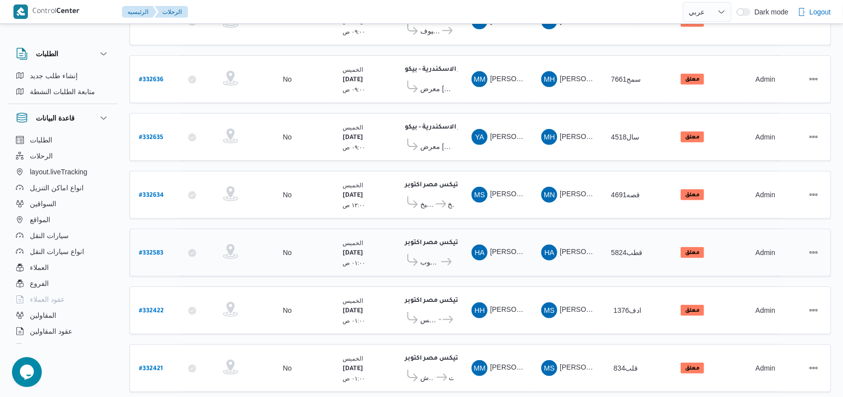
click at [441, 256] on span "سبينس المنصورة" at bounding box center [447, 262] width 14 height 12
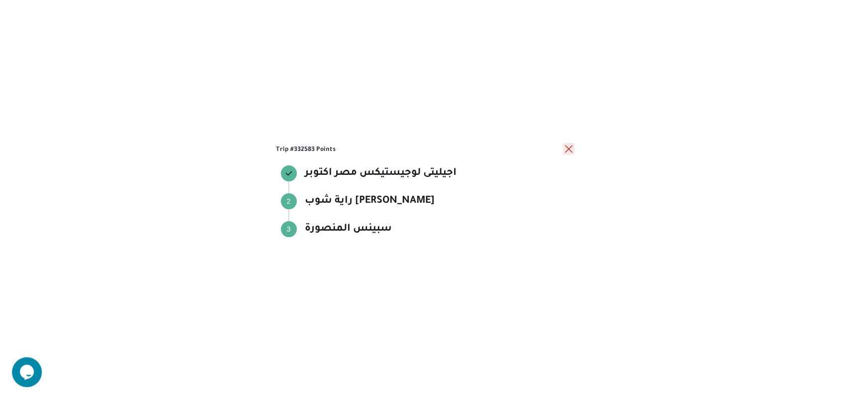
click at [570, 146] on button "close" at bounding box center [568, 149] width 12 height 12
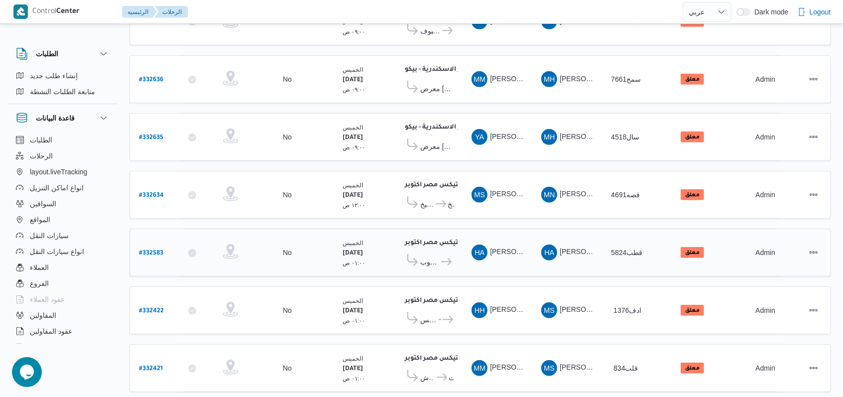
click at [159, 250] on b "# 332583" at bounding box center [151, 253] width 24 height 7
select select "ar"
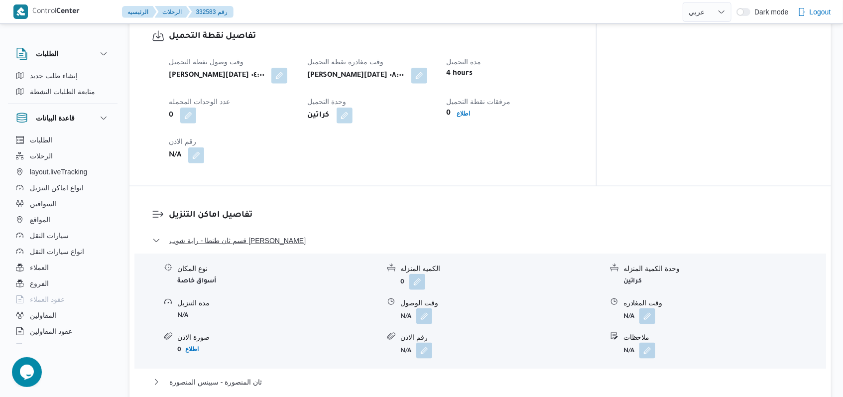
scroll to position [665, 0]
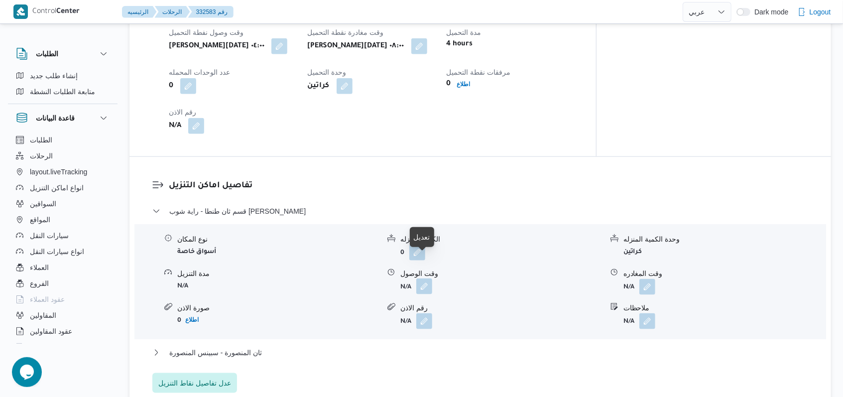
click at [424, 278] on button "button" at bounding box center [424, 286] width 16 height 16
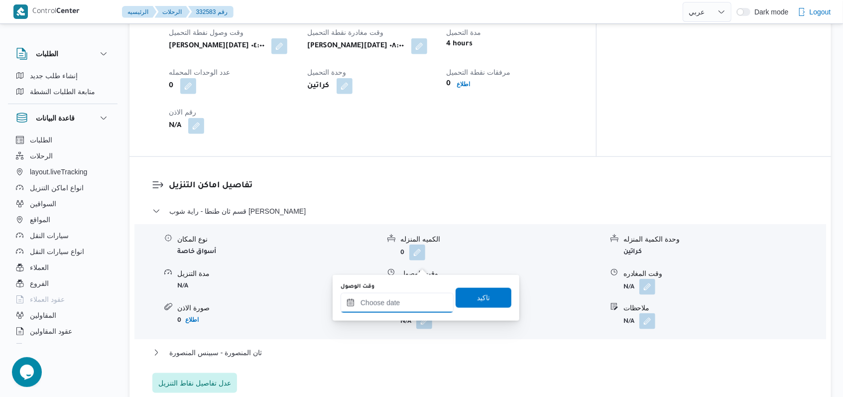
click at [409, 302] on input "وقت الوصول" at bounding box center [396, 303] width 113 height 20
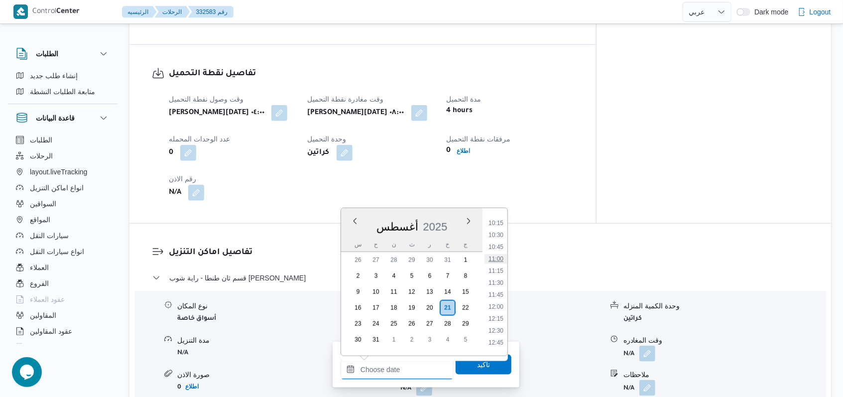
scroll to position [461, 0]
click at [501, 261] on li "10:30" at bounding box center [495, 261] width 23 height 10
type input "٢١/٠٨/٢٠٢٥ ١٠:٣٠"
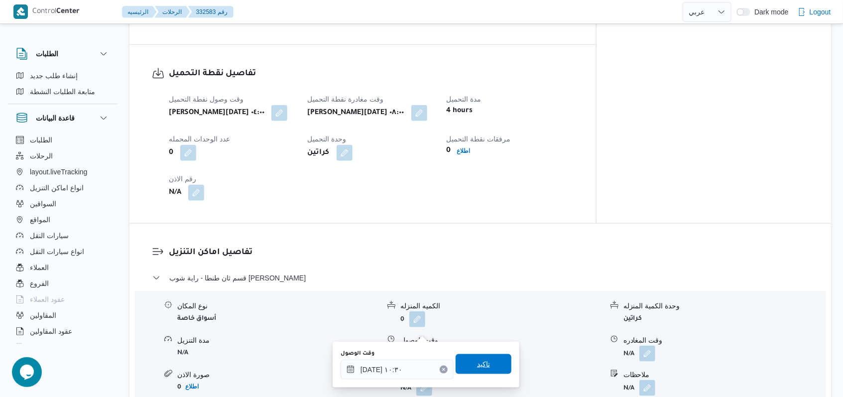
click at [487, 357] on span "تاكيد" at bounding box center [483, 364] width 56 height 20
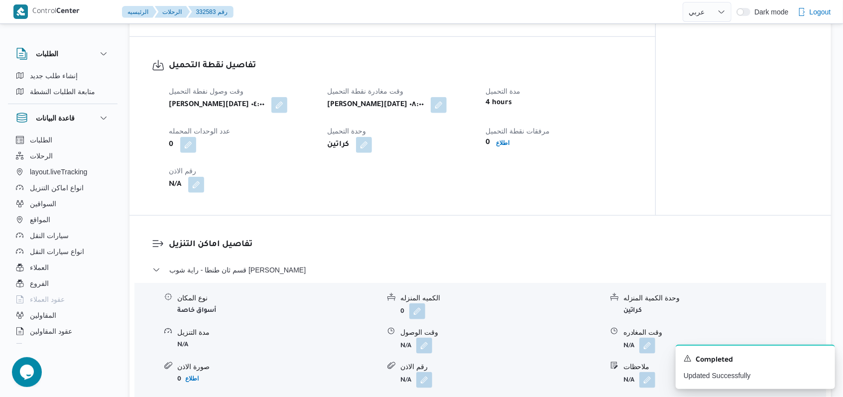
scroll to position [731, 0]
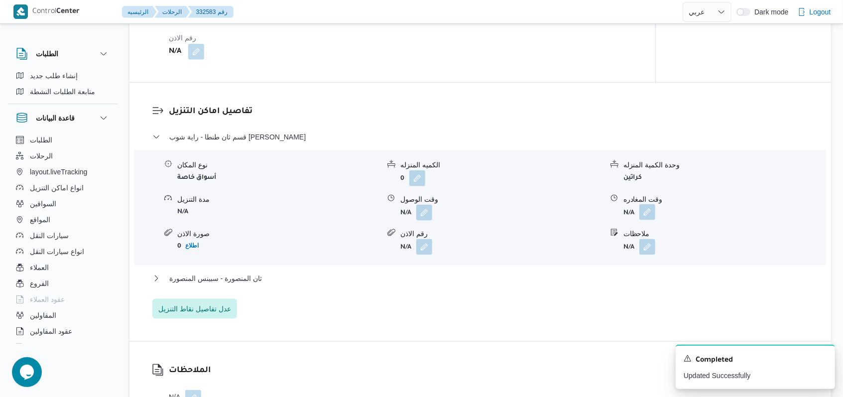
click at [646, 204] on button "button" at bounding box center [647, 212] width 16 height 16
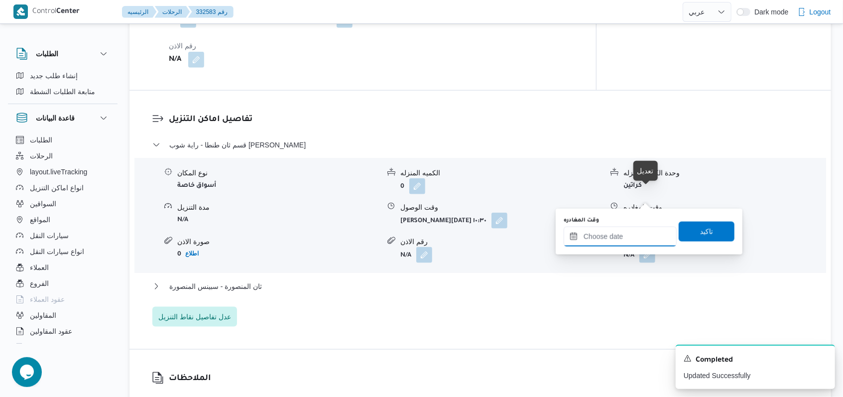
click at [622, 241] on input "وقت المغادره" at bounding box center [619, 236] width 113 height 20
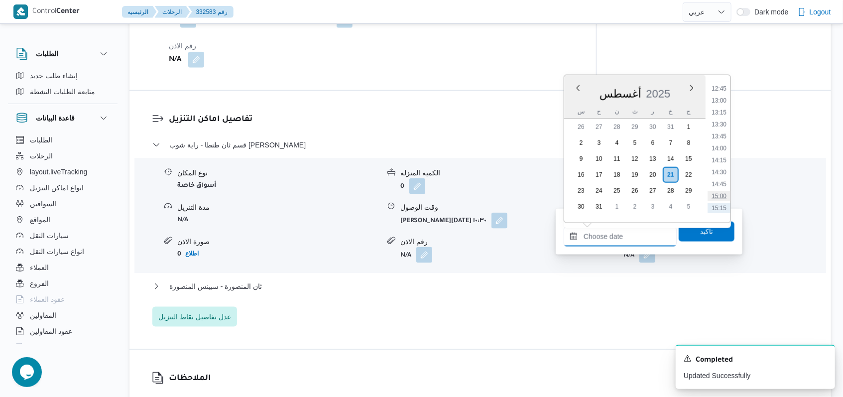
scroll to position [528, 0]
click at [719, 153] on li "12:30" at bounding box center [718, 158] width 23 height 10
type input "٢١/٠٨/٢٠٢٥ ١٢:٣٠"
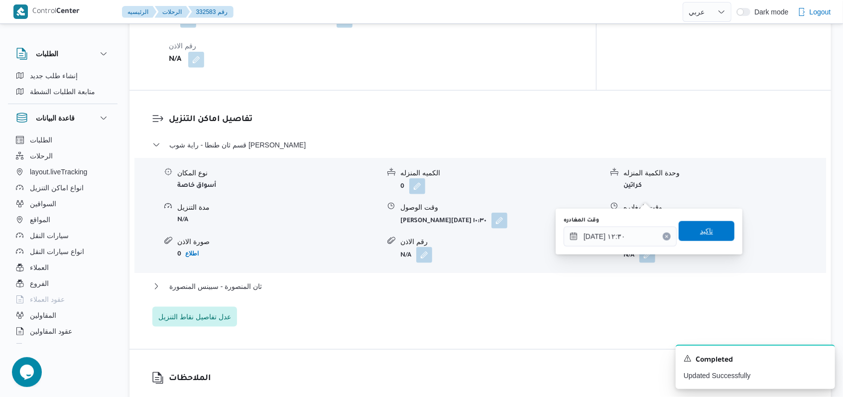
click at [700, 230] on span "تاكيد" at bounding box center [706, 231] width 13 height 12
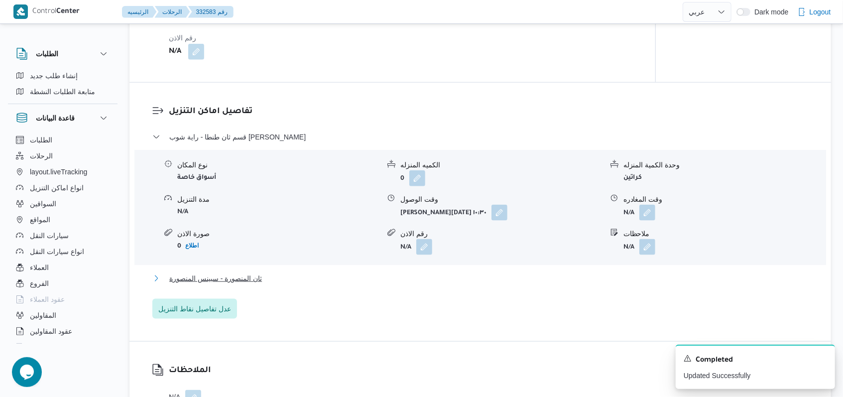
click at [222, 272] on span "ثان المنصورة - سبينس المنصورة" at bounding box center [215, 278] width 93 height 12
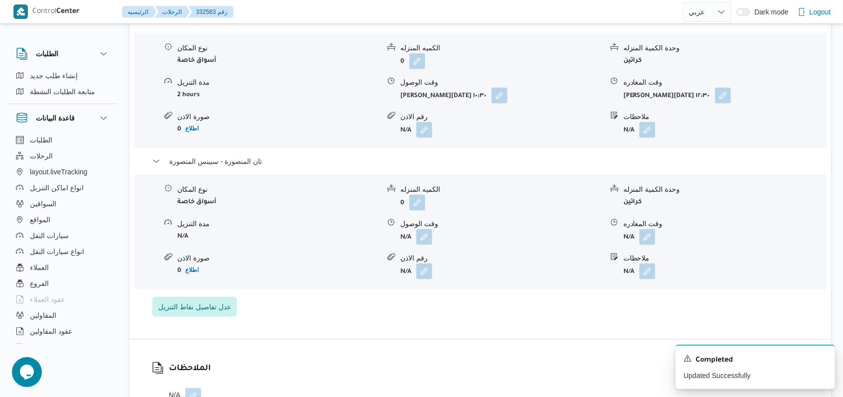
scroll to position [864, 0]
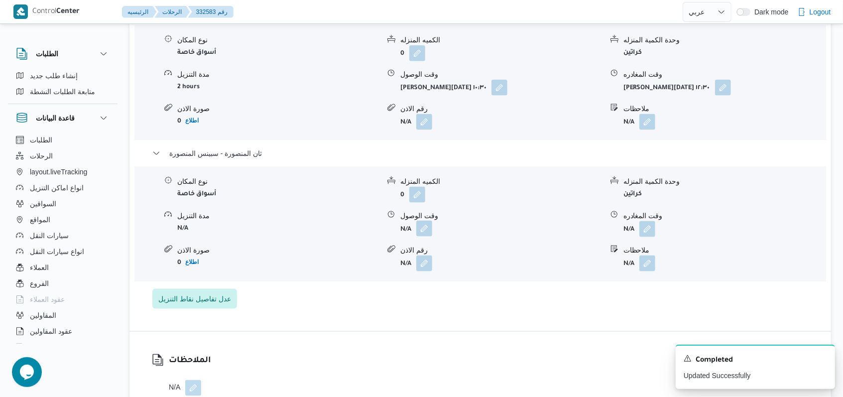
click at [428, 220] on button "button" at bounding box center [424, 228] width 16 height 16
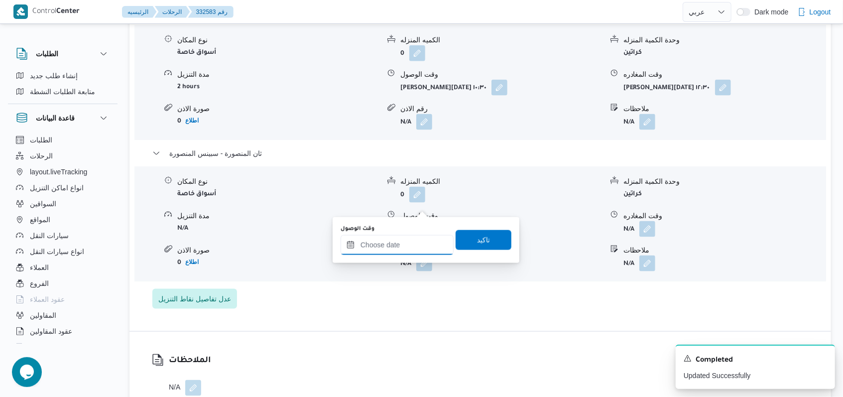
click at [409, 240] on div at bounding box center [396, 245] width 113 height 20
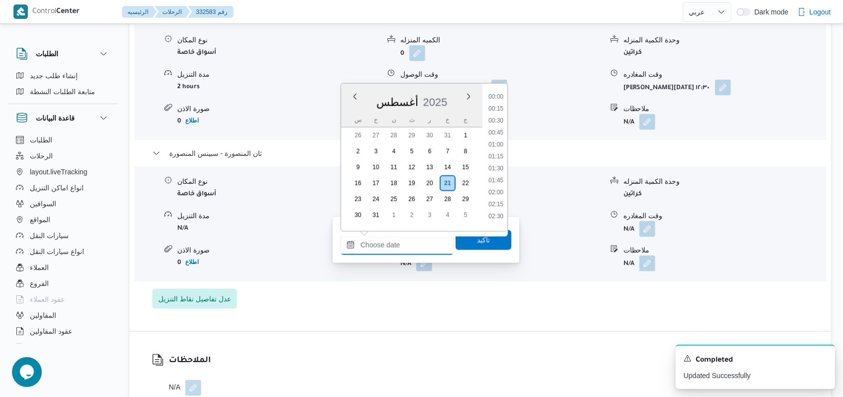
scroll to position [660, 0]
click at [500, 99] on ul "00:00 00:15 00:30 00:45 01:00 01:15 01:30 01:45 02:00 02:15 02:30 02:45 03:00 0…" at bounding box center [495, 157] width 23 height 131
click at [500, 97] on li "13:45" at bounding box center [495, 93] width 23 height 10
type input "٢١/٠٨/٢٠٢٥ ١٣:٤٥"
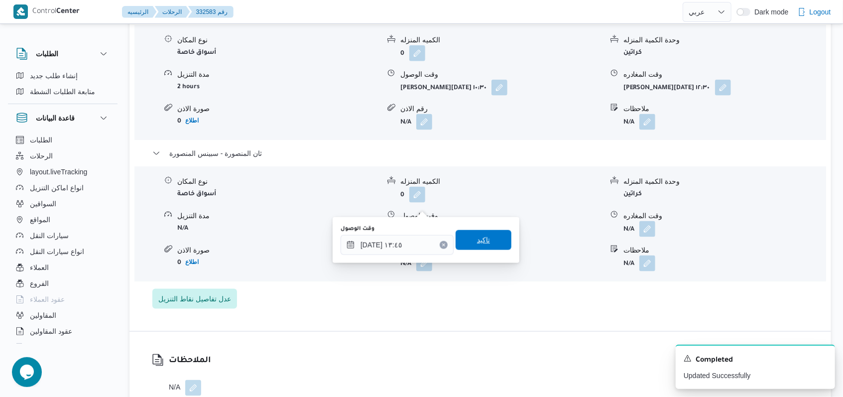
click at [477, 235] on span "تاكيد" at bounding box center [483, 240] width 13 height 12
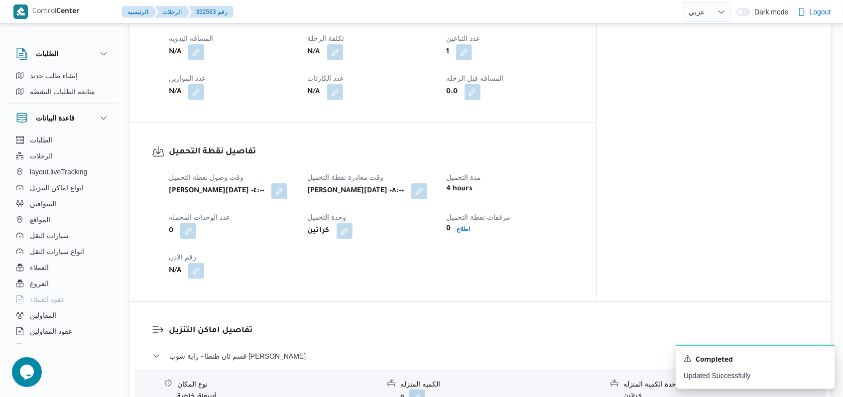
scroll to position [466, 0]
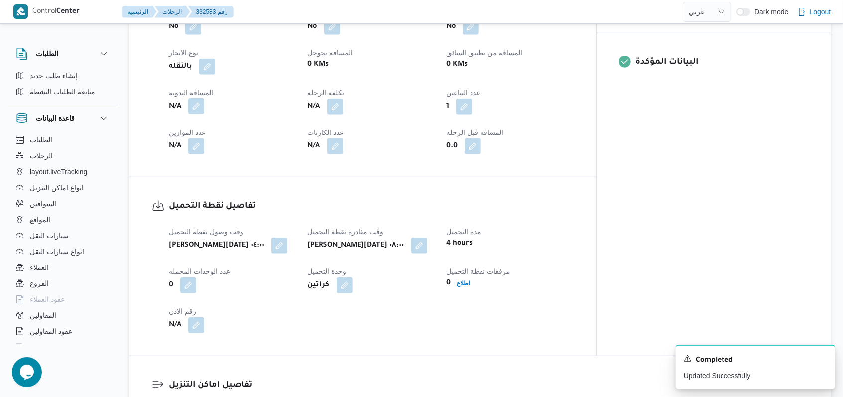
click at [193, 98] on button "button" at bounding box center [196, 106] width 16 height 16
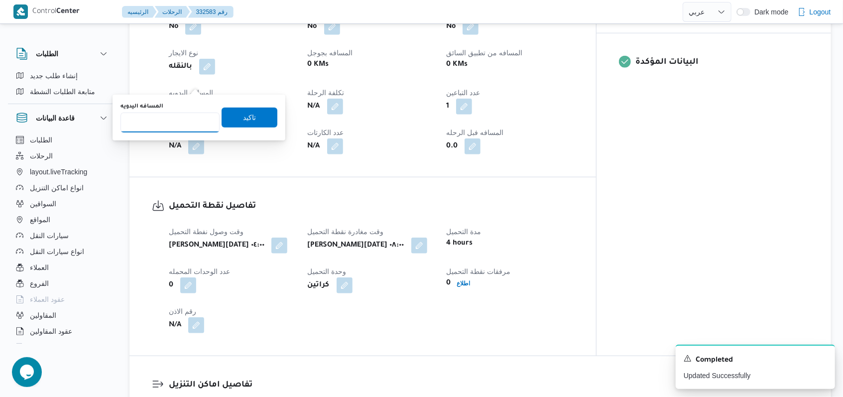
click at [171, 129] on input "المسافه اليدويه" at bounding box center [169, 122] width 99 height 20
click at [164, 125] on input "250" at bounding box center [169, 122] width 99 height 20
type input "210"
click at [252, 112] on span "تاكيد" at bounding box center [249, 117] width 56 height 20
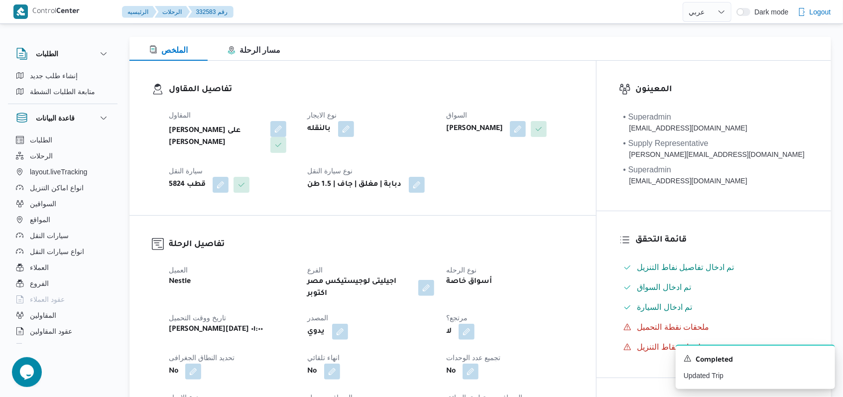
scroll to position [0, 0]
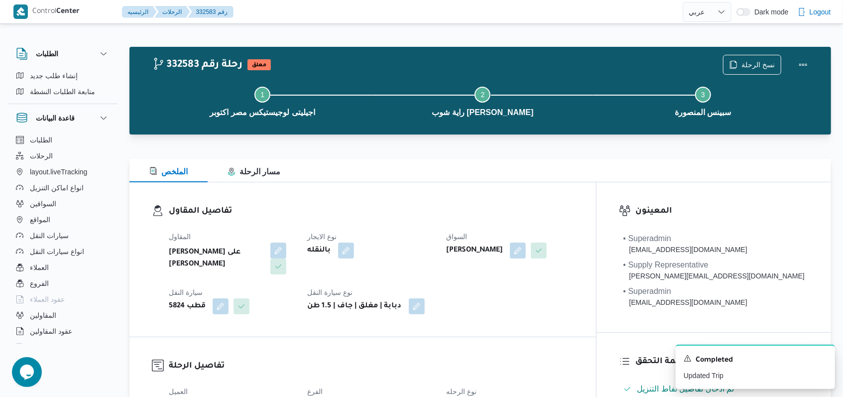
click at [435, 234] on dt "نوع الايجار" at bounding box center [371, 236] width 127 height 12
select select "ar"
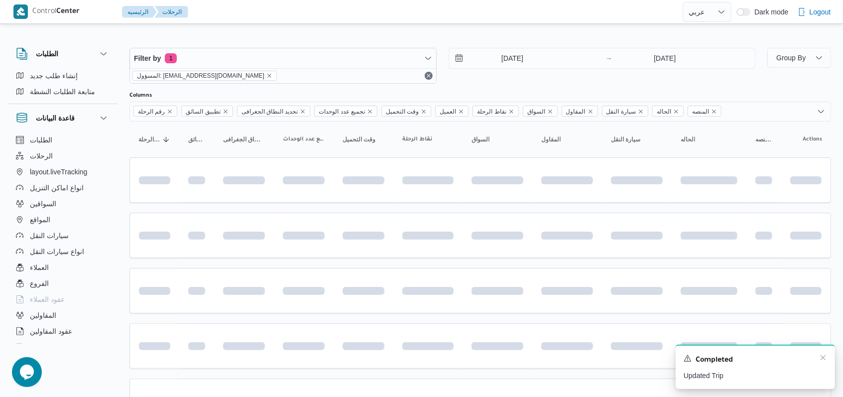
scroll to position [333, 0]
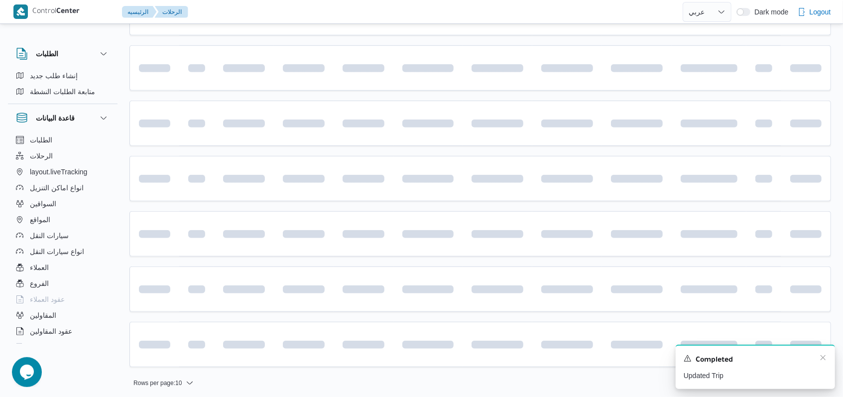
click at [828, 357] on div "A new notification appears Completed Updated Trip" at bounding box center [754, 366] width 159 height 44
click at [816, 357] on div "Completed" at bounding box center [754, 359] width 143 height 13
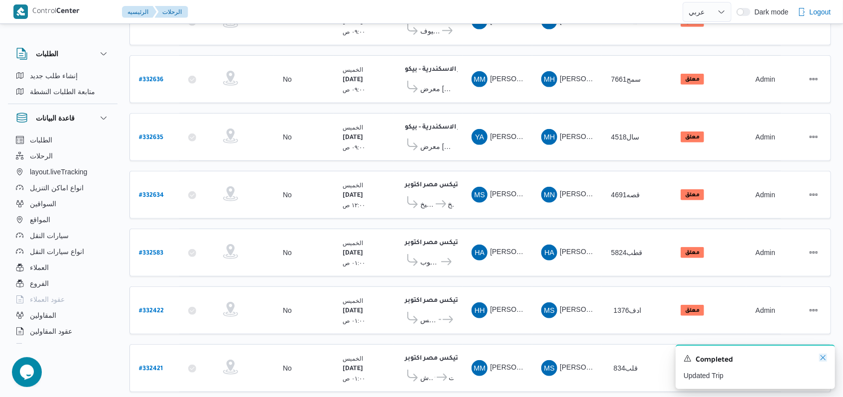
scroll to position [334, 0]
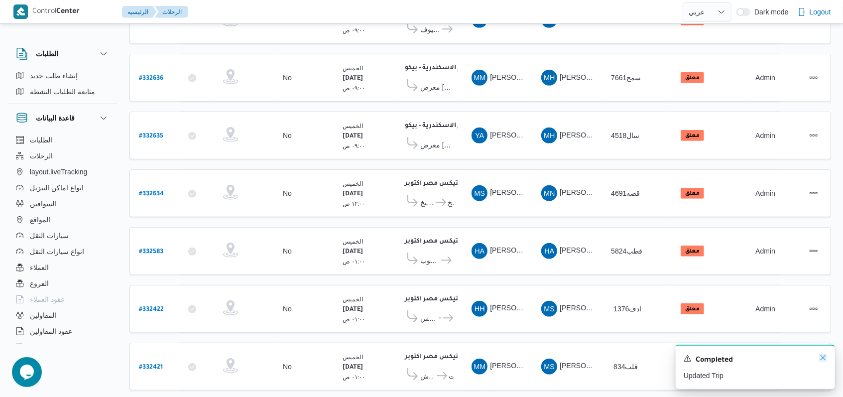
click at [825, 360] on icon "Dismiss toast" at bounding box center [823, 357] width 8 height 8
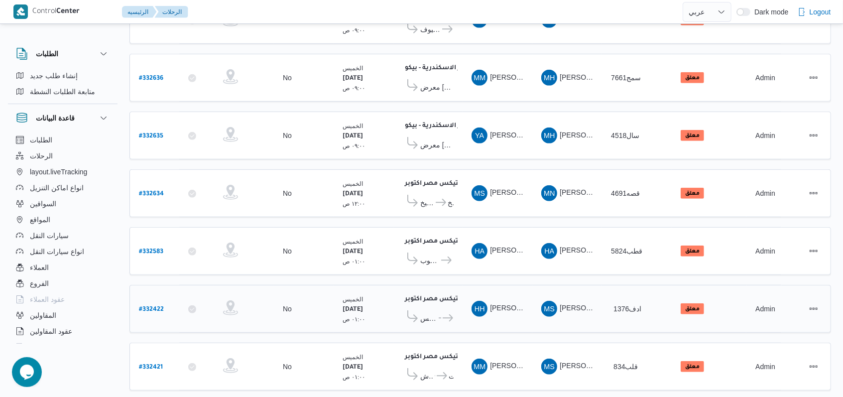
scroll to position [343, 0]
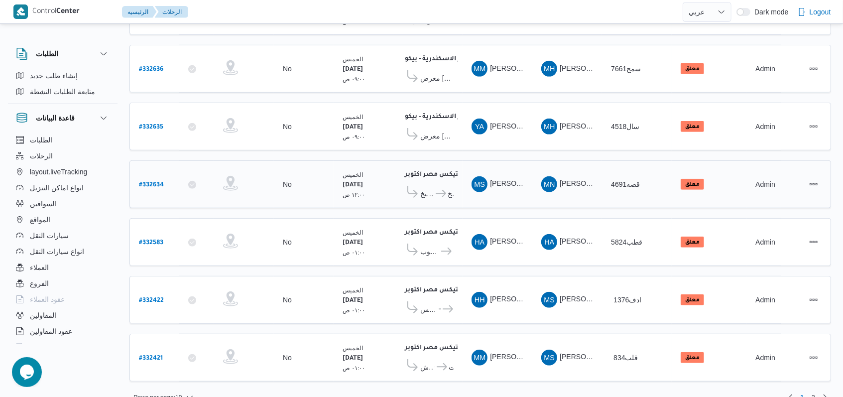
click at [160, 182] on b "# 332634" at bounding box center [151, 185] width 25 height 7
select select "ar"
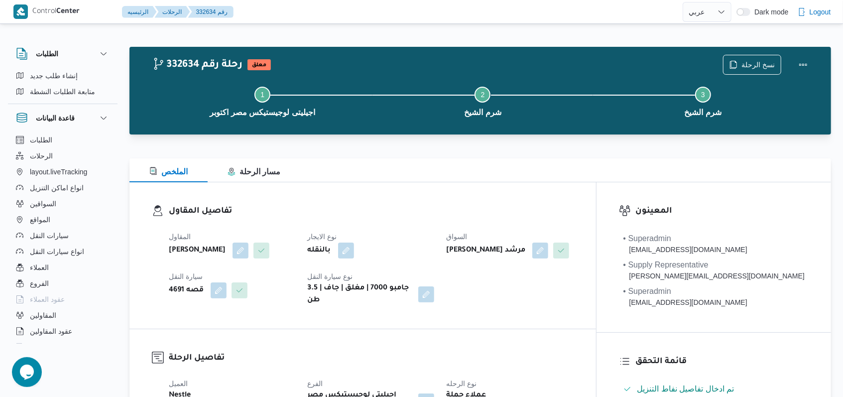
scroll to position [132, 0]
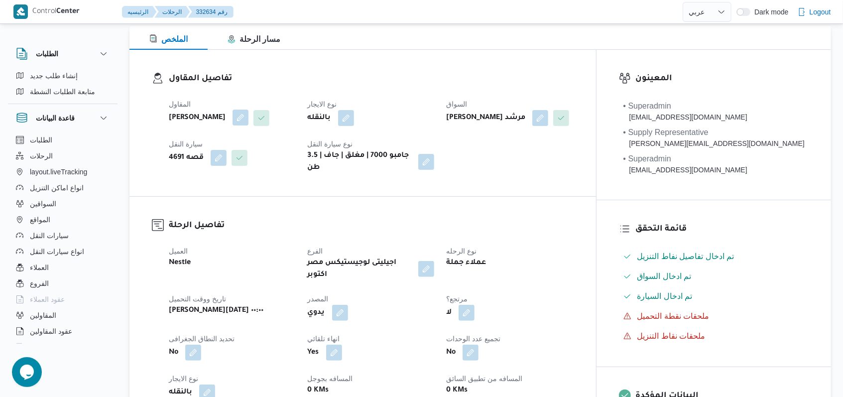
click at [248, 121] on button "button" at bounding box center [240, 118] width 16 height 16
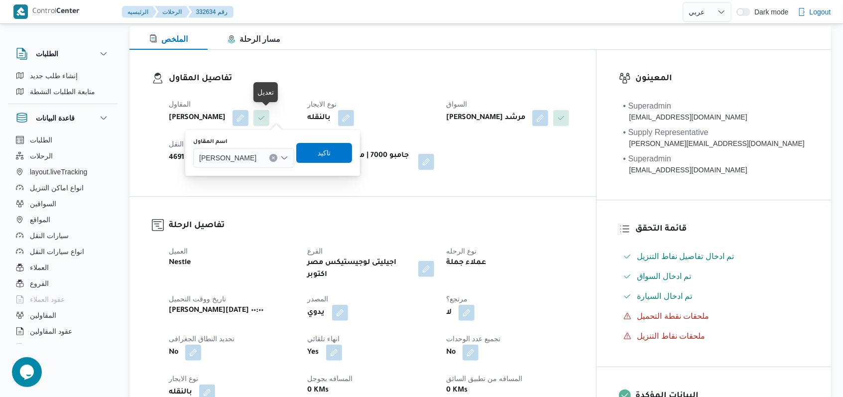
click at [253, 162] on span "محمد ناصر كامل عباس" at bounding box center [227, 157] width 57 height 11
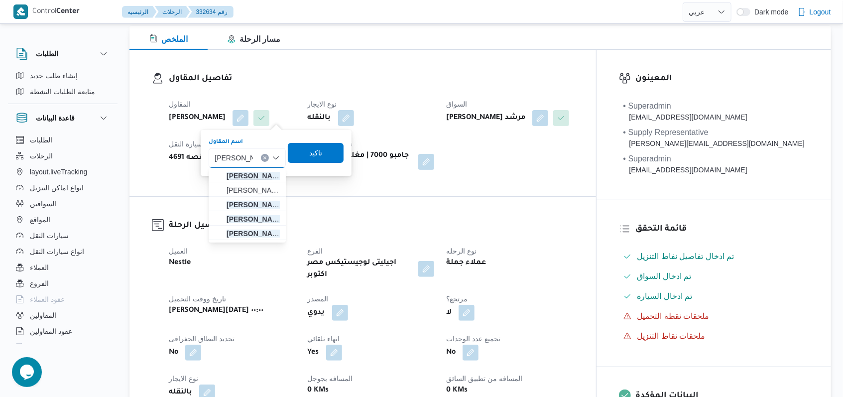
type input "محمد رمضان"
click at [270, 177] on span "محمد رمضان عبد الرحمن حسن" at bounding box center [252, 176] width 53 height 12
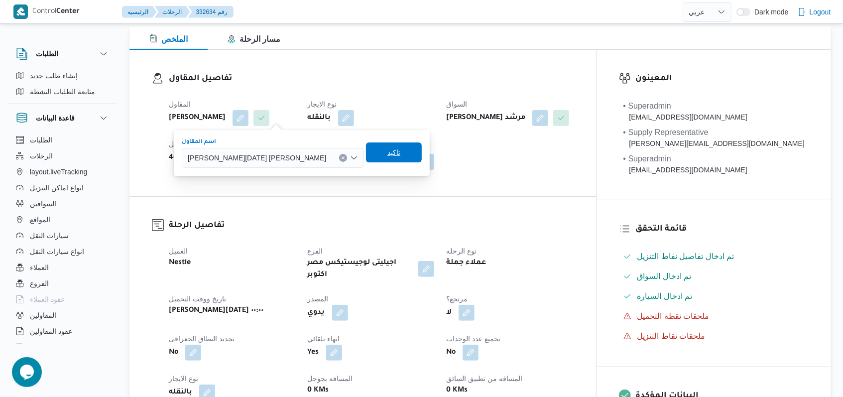
click at [366, 155] on span "تاكيد" at bounding box center [394, 152] width 56 height 20
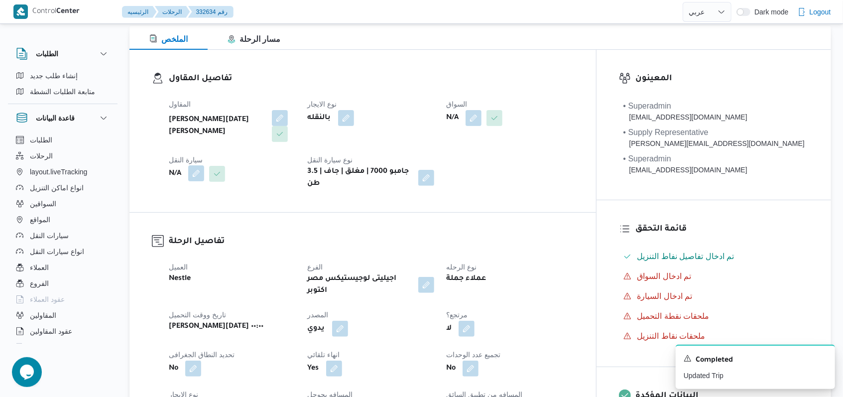
click at [195, 176] on button "button" at bounding box center [196, 173] width 16 height 16
click at [182, 219] on div "Search" at bounding box center [176, 214] width 75 height 20
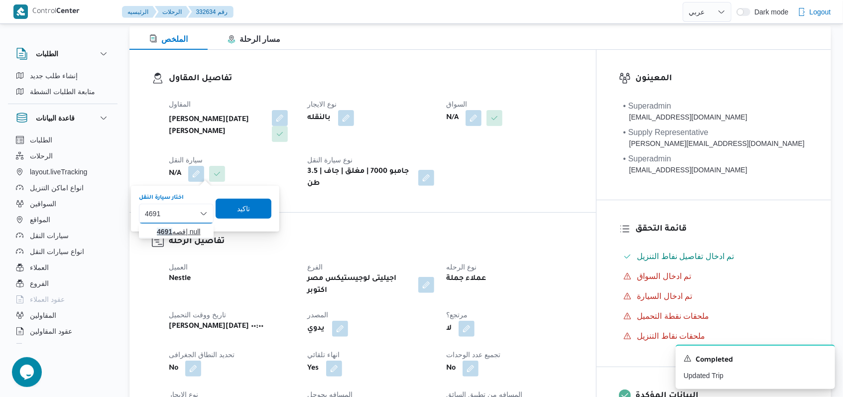
type input "4691"
click at [185, 228] on span "قصه 4691 | null" at bounding box center [182, 231] width 51 height 12
click at [243, 207] on span "تاكيد" at bounding box center [251, 209] width 56 height 20
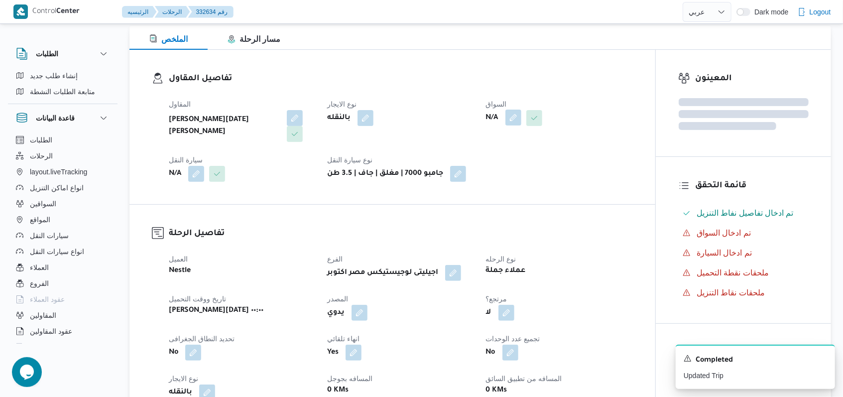
click at [521, 117] on button "button" at bounding box center [513, 118] width 16 height 16
click at [500, 158] on div "Search" at bounding box center [493, 158] width 75 height 20
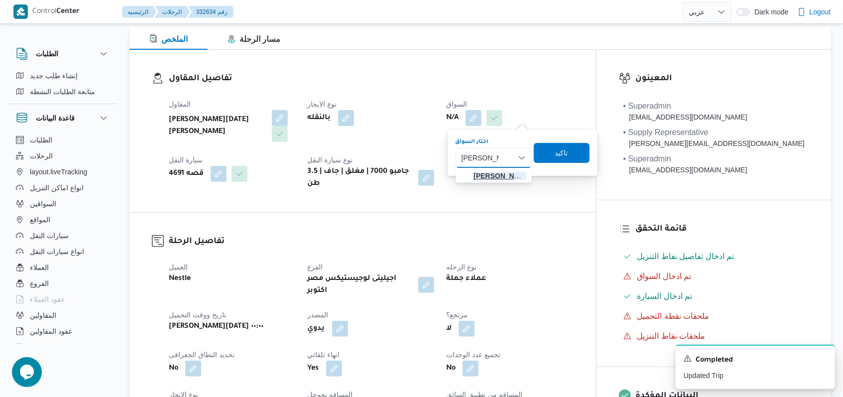
type input "محمود سمير"
click at [495, 181] on span "محمود سمير صبرى مرشد" at bounding box center [493, 176] width 68 height 16
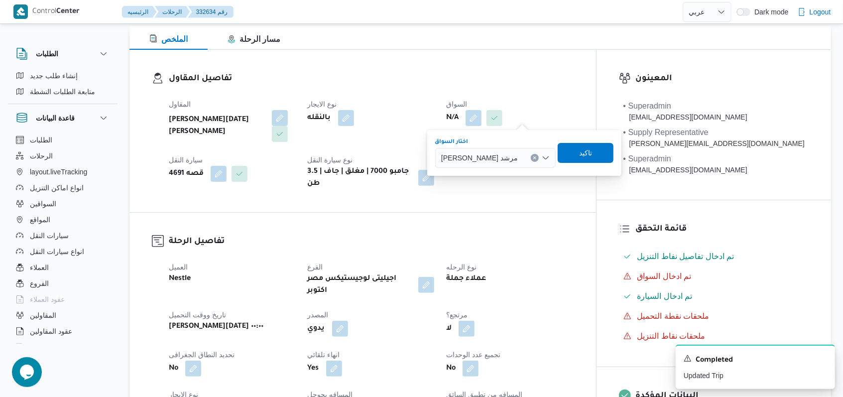
click at [579, 153] on div "المقاول محمد رمضان عبد الرحمن حسن نوع الايجار بالنقله السواق N/A سيارة النقل قص…" at bounding box center [371, 144] width 417 height 104
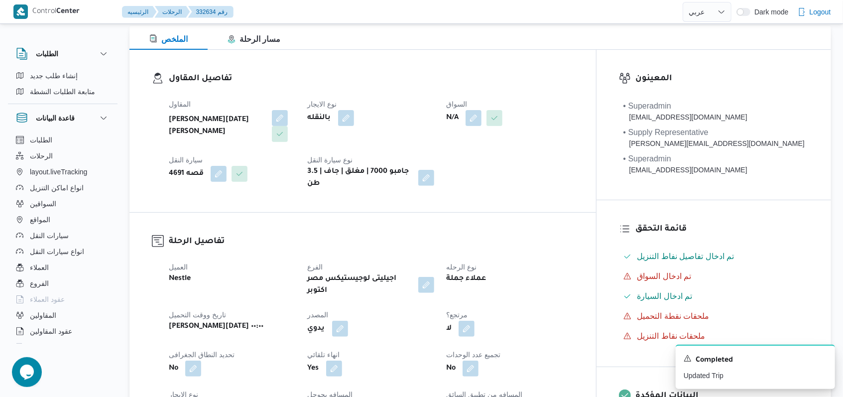
click at [579, 153] on div "المقاول محمد رمضان عبد الرحمن حسن نوع الايجار بالنقله السواق N/A سيارة النقل قص…" at bounding box center [371, 144] width 417 height 104
click at [481, 115] on button "button" at bounding box center [473, 118] width 16 height 16
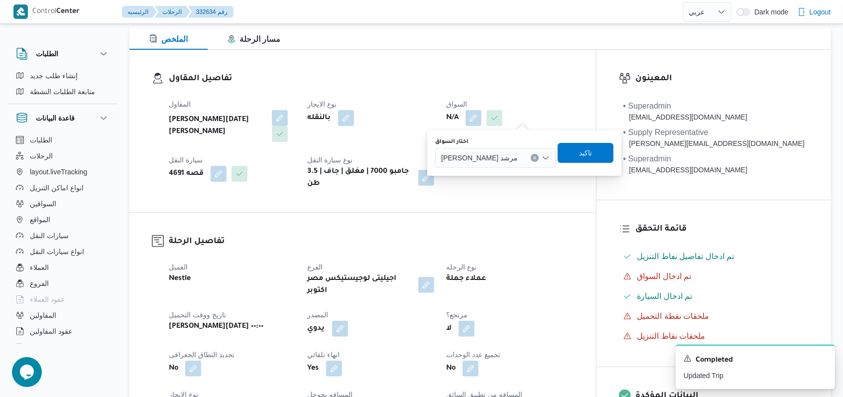
click at [486, 158] on span "[PERSON_NAME] مرشد" at bounding box center [479, 157] width 77 height 11
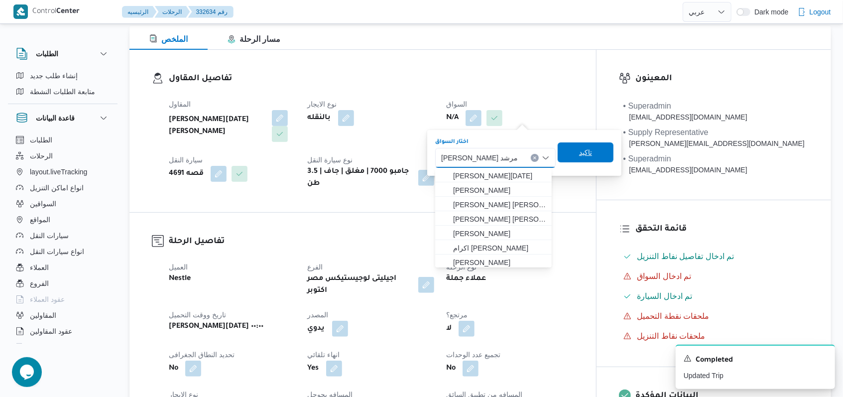
click at [576, 160] on span "تاكيد" at bounding box center [585, 152] width 56 height 20
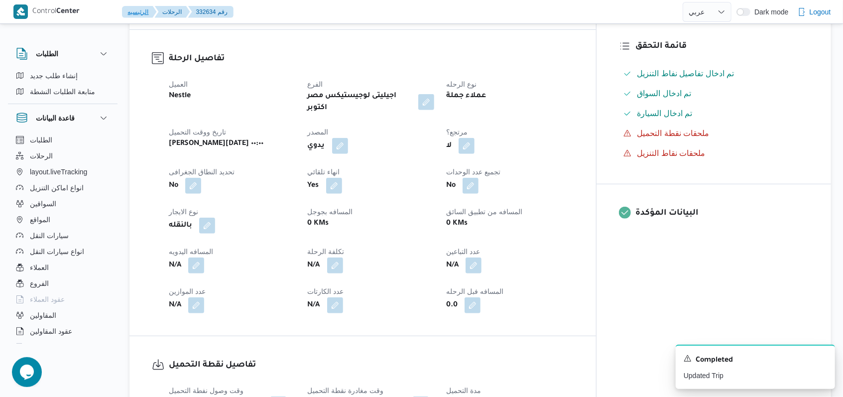
scroll to position [597, 0]
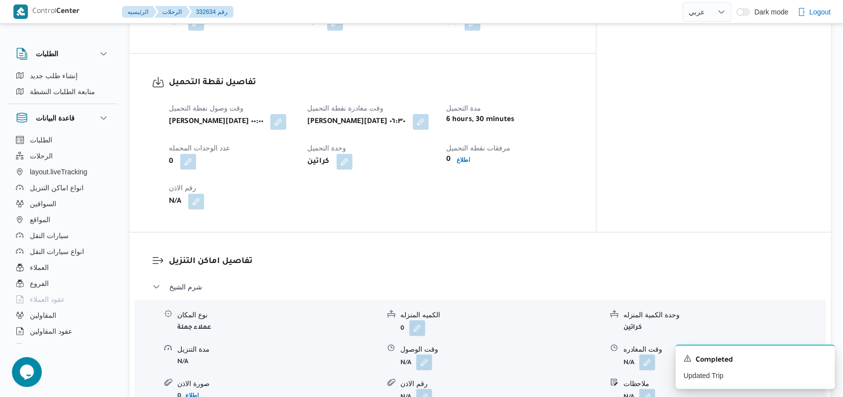
select select "ar"
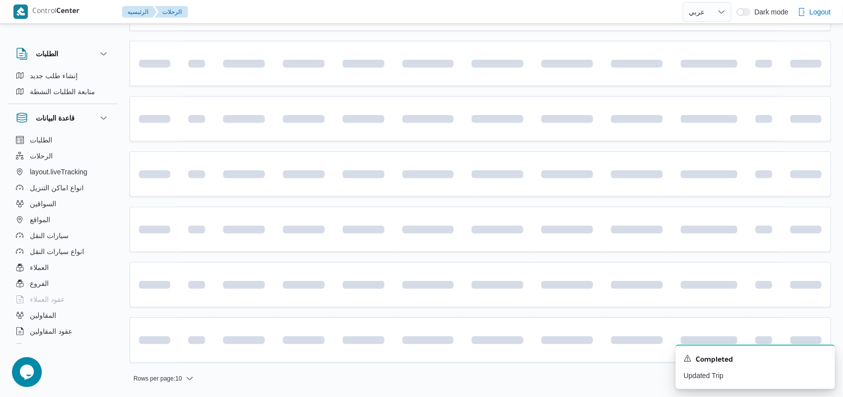
scroll to position [1, 0]
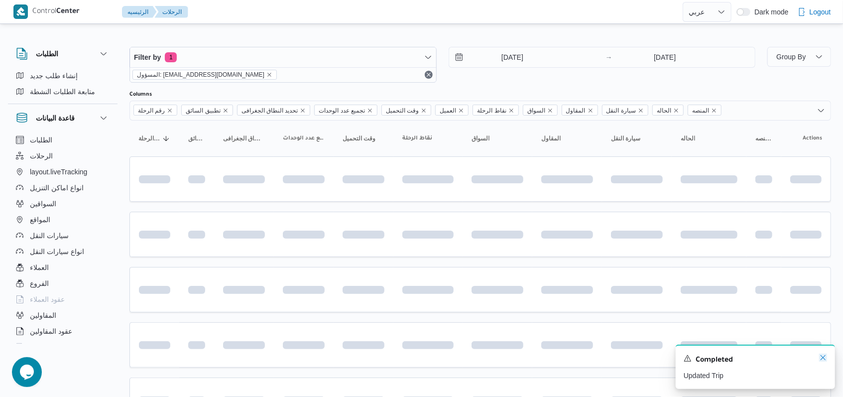
click at [822, 360] on icon "Dismiss toast" at bounding box center [823, 357] width 8 height 8
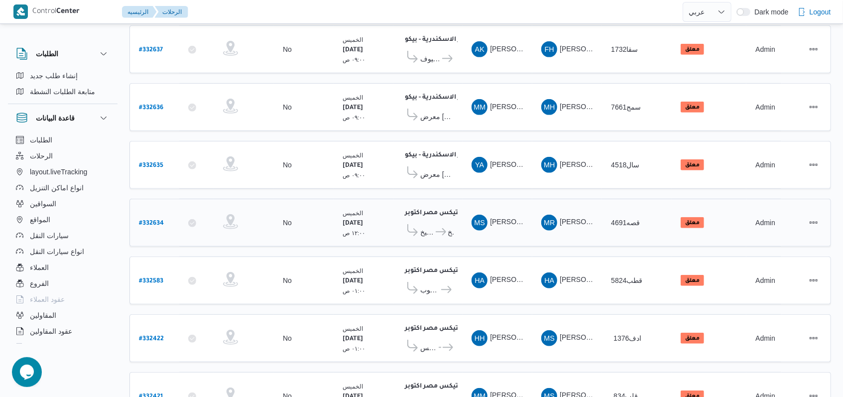
scroll to position [277, 0]
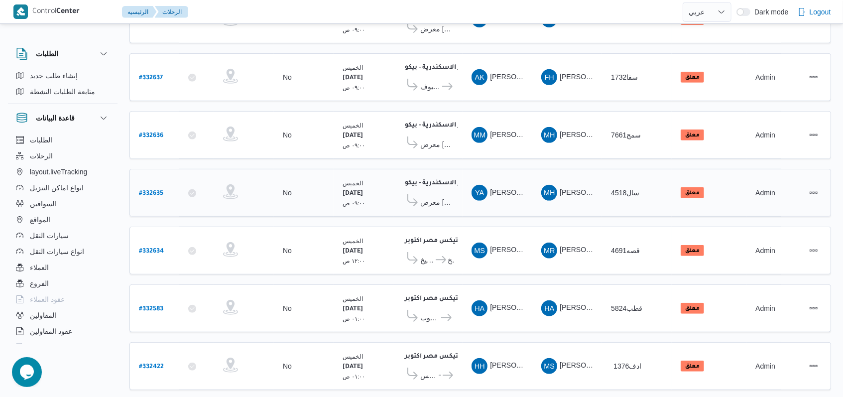
click at [155, 190] on b "# 332635" at bounding box center [151, 193] width 24 height 7
select select "ar"
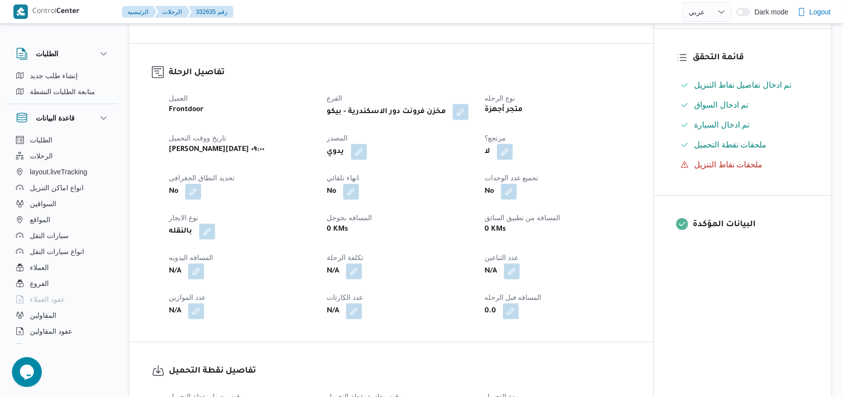
scroll to position [410, 0]
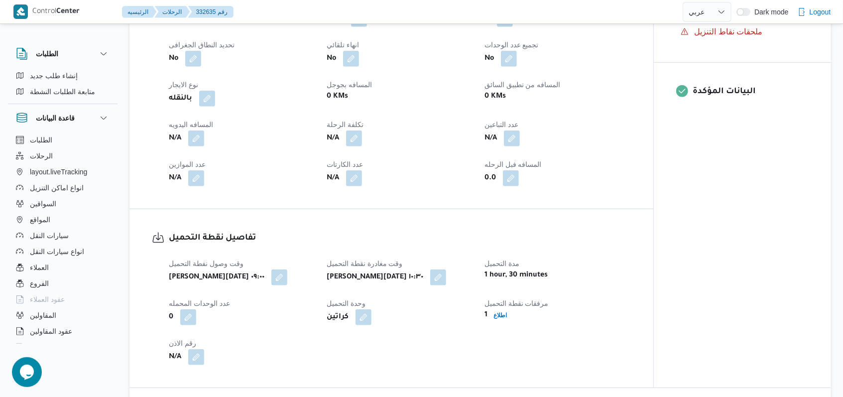
click at [205, 147] on div "N/A" at bounding box center [242, 138] width 148 height 18
click at [196, 163] on div "العميل Frontdoor الفرع مخزن فرونت دور الاسكندرية - بيكو نوع الرحله متجر أجهزة ت…" at bounding box center [400, 72] width 474 height 239
click at [198, 146] on button "button" at bounding box center [196, 138] width 16 height 16
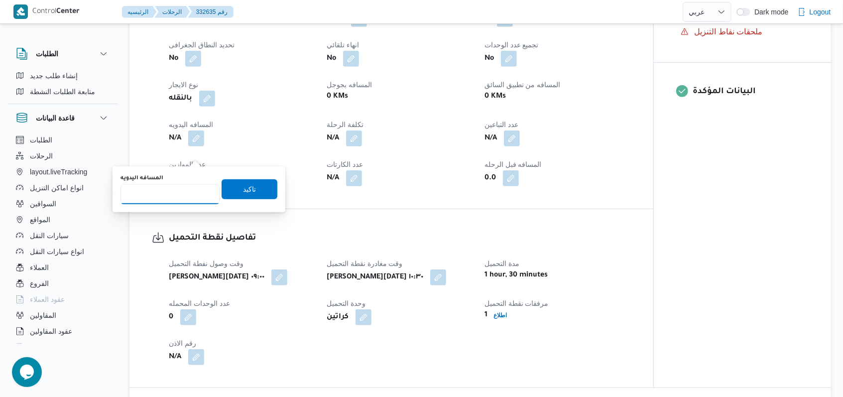
click at [175, 194] on input "المسافه اليدويه" at bounding box center [169, 194] width 99 height 20
type input "190"
click at [243, 200] on div "المسافه اليدويه 190 تاكيد" at bounding box center [198, 189] width 159 height 32
click at [257, 183] on span "تاكيد" at bounding box center [249, 189] width 56 height 20
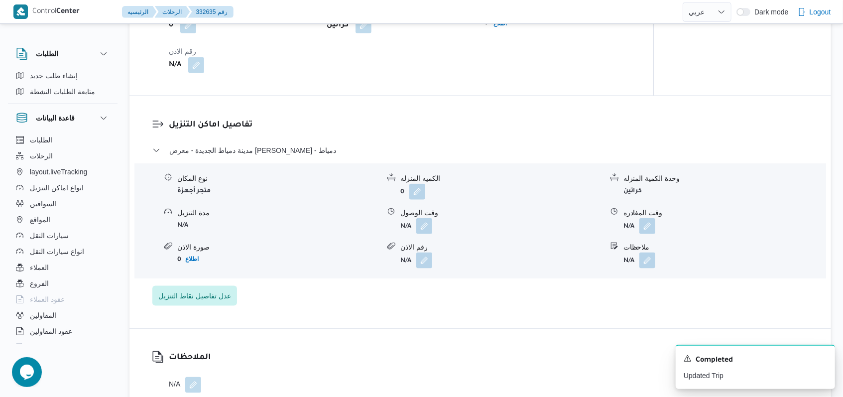
scroll to position [742, 0]
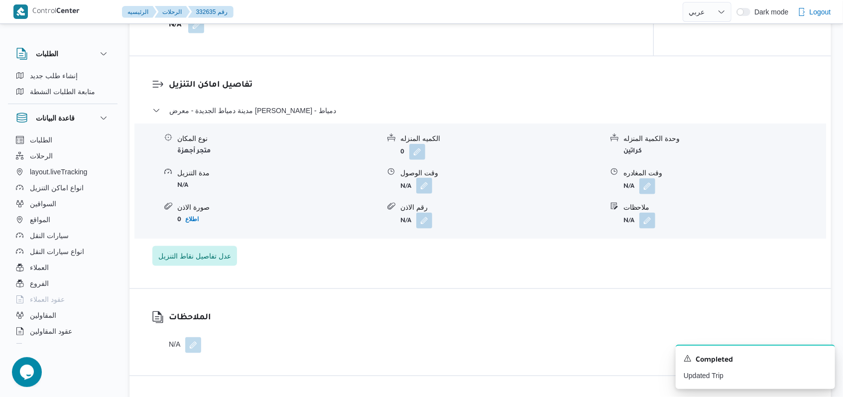
click at [425, 194] on button "button" at bounding box center [424, 186] width 16 height 16
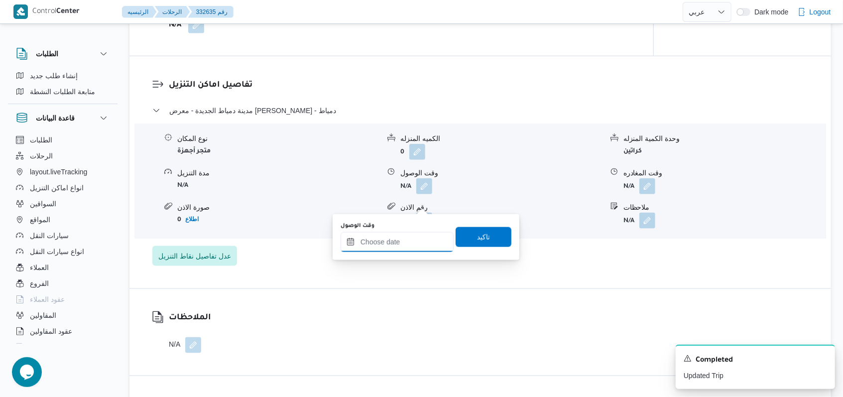
click at [398, 237] on input "وقت الوصول" at bounding box center [396, 242] width 113 height 20
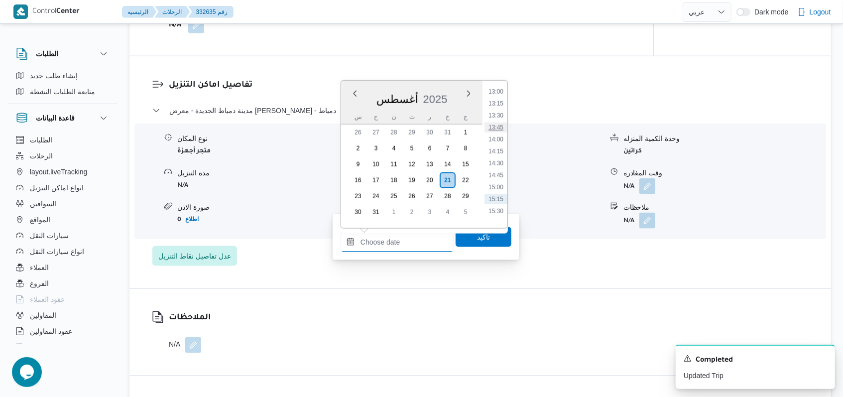
scroll to position [594, 0]
click at [497, 148] on li "13:30" at bounding box center [495, 145] width 23 height 10
type input "٢١/٠٨/٢٠٢٥ ١٣:٣٠"
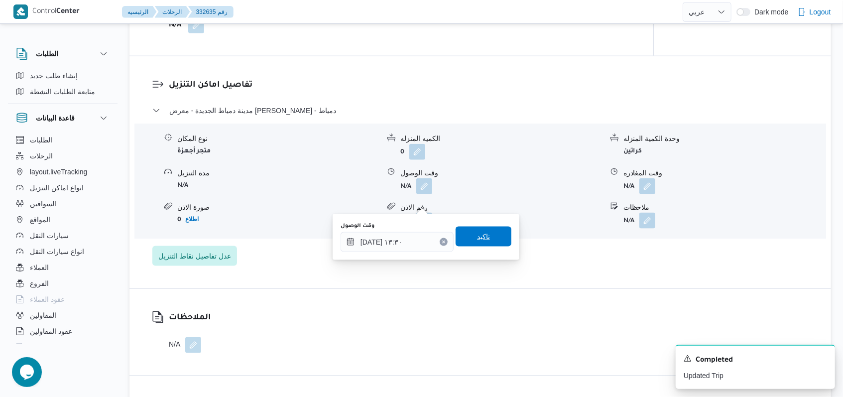
click at [474, 244] on span "تاكيد" at bounding box center [483, 236] width 56 height 20
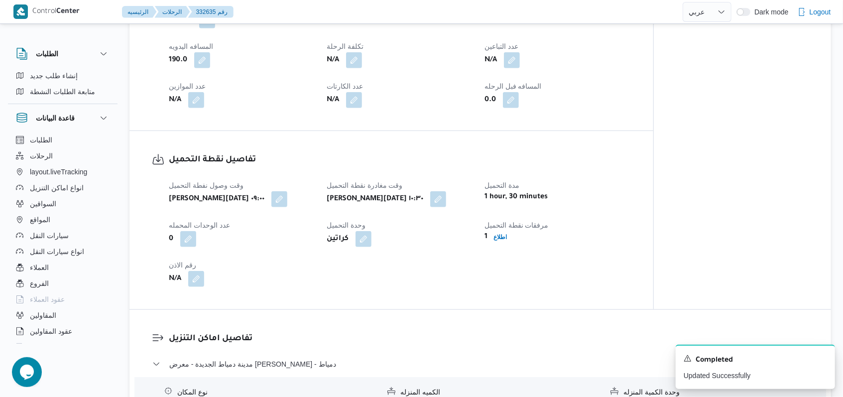
scroll to position [476, 0]
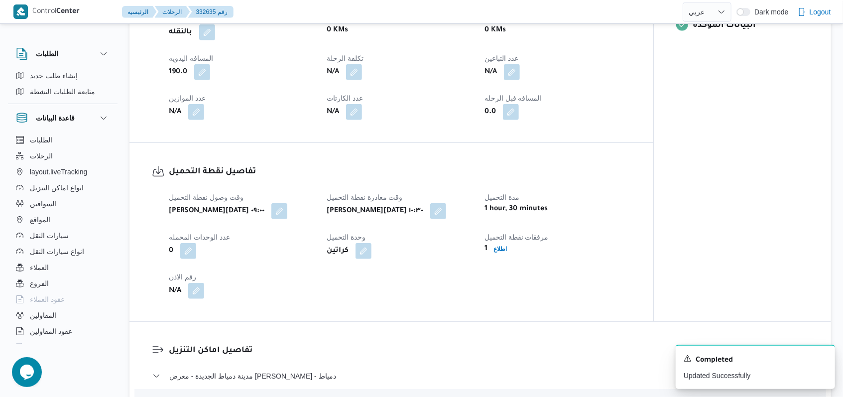
select select "ar"
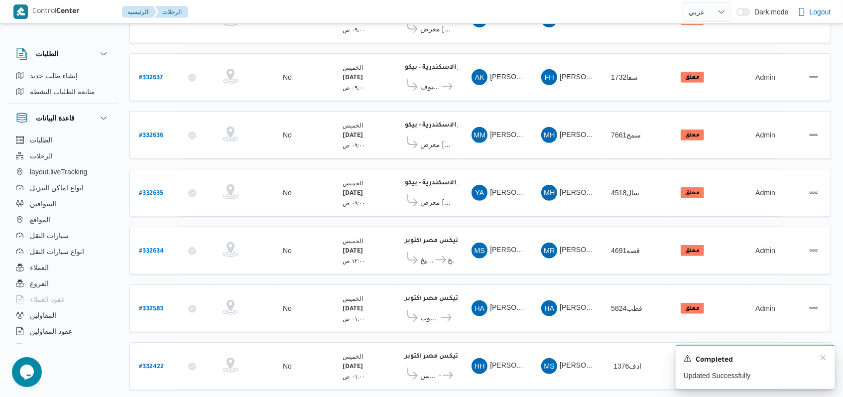
scroll to position [278, 0]
click at [820, 360] on icon "Dismiss toast" at bounding box center [823, 357] width 8 height 8
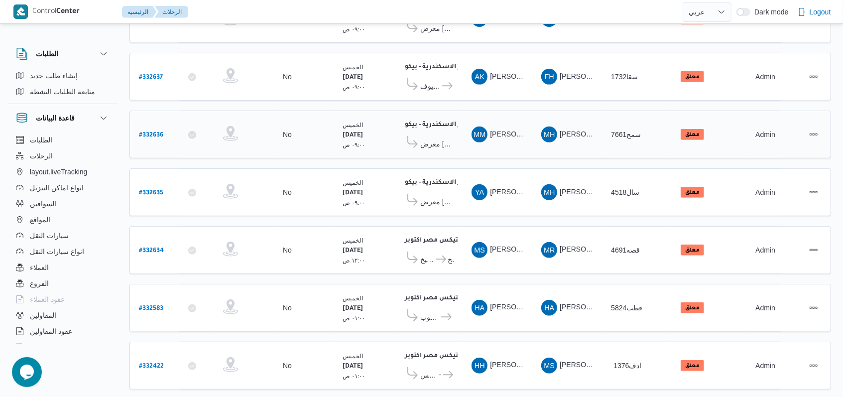
click at [145, 132] on b "# 332636" at bounding box center [151, 135] width 24 height 7
select select "ar"
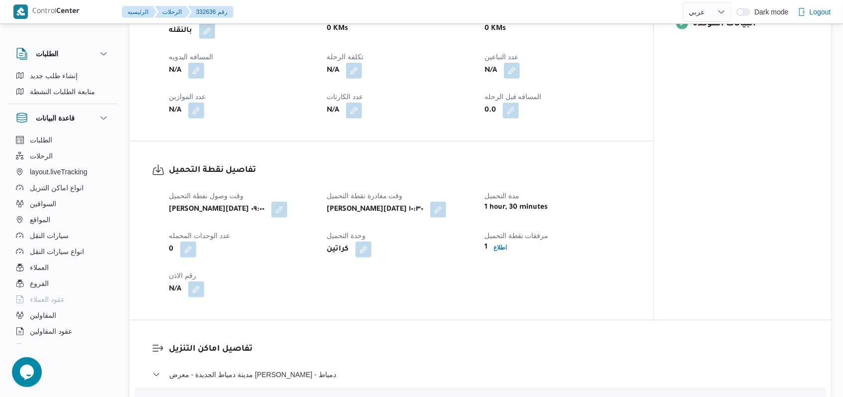
scroll to position [609, 0]
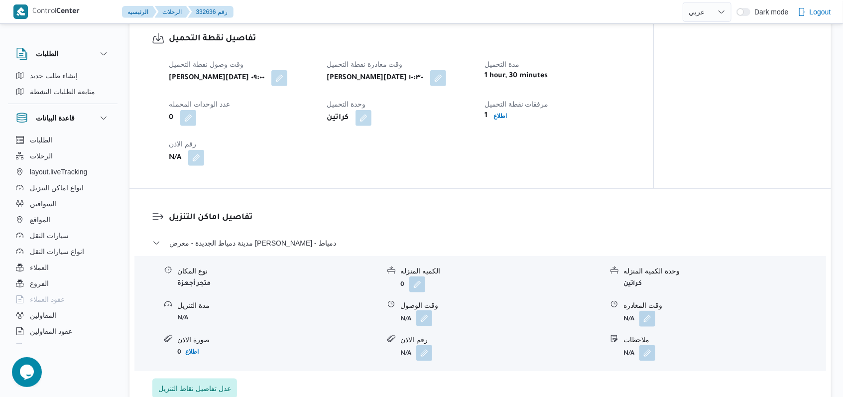
click at [422, 318] on button "button" at bounding box center [424, 318] width 16 height 16
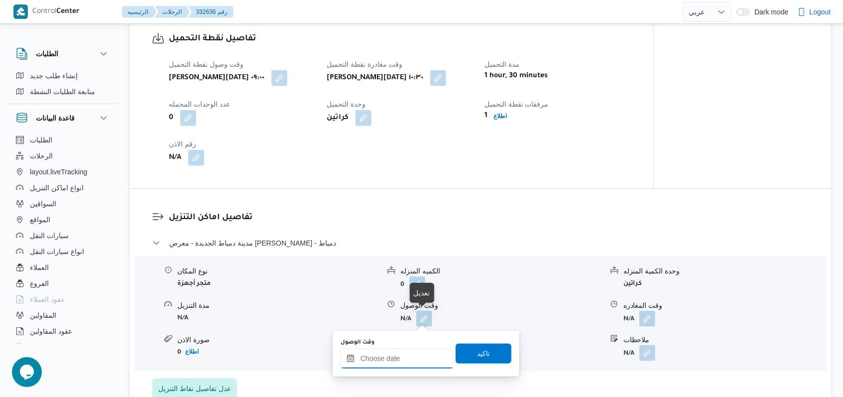
click at [404, 348] on div at bounding box center [396, 358] width 113 height 20
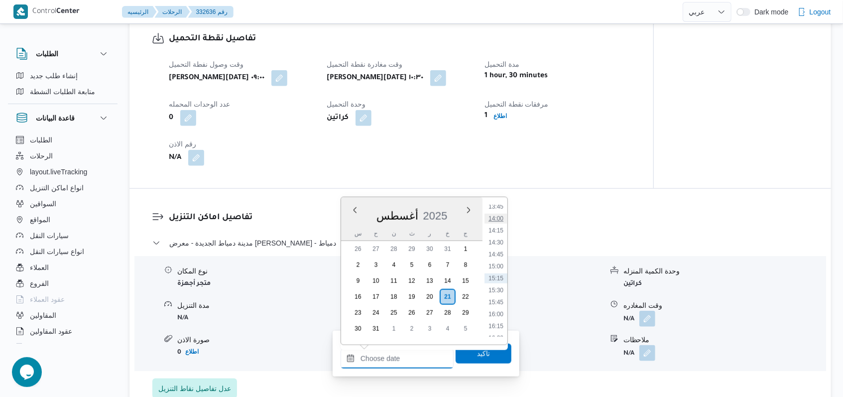
scroll to position [594, 0]
click at [495, 263] on li "13:30" at bounding box center [495, 261] width 23 height 10
type input "٢١/٠٨/٢٠٢٥ ١٣:٣٠"
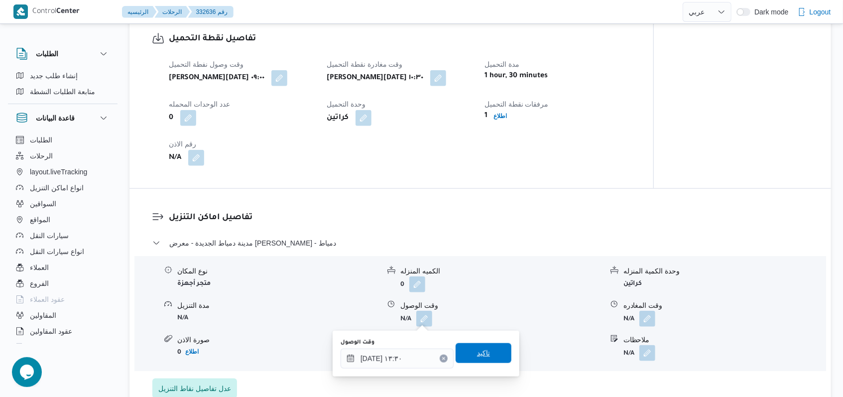
click at [479, 349] on span "تاكيد" at bounding box center [483, 353] width 13 height 12
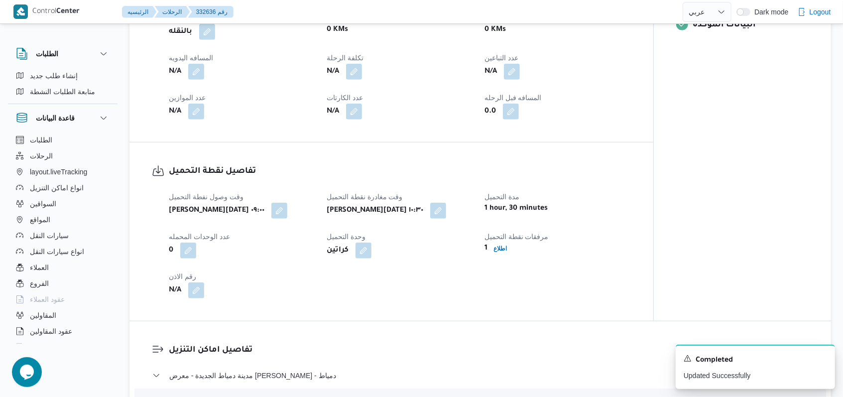
scroll to position [410, 0]
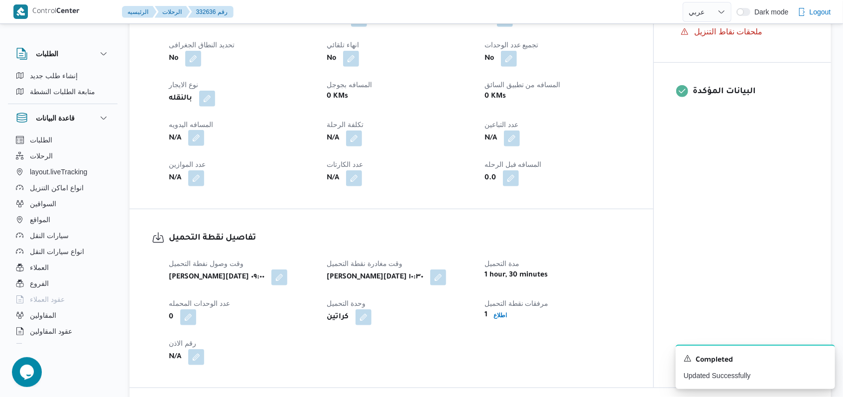
click at [200, 138] on button "button" at bounding box center [196, 138] width 16 height 16
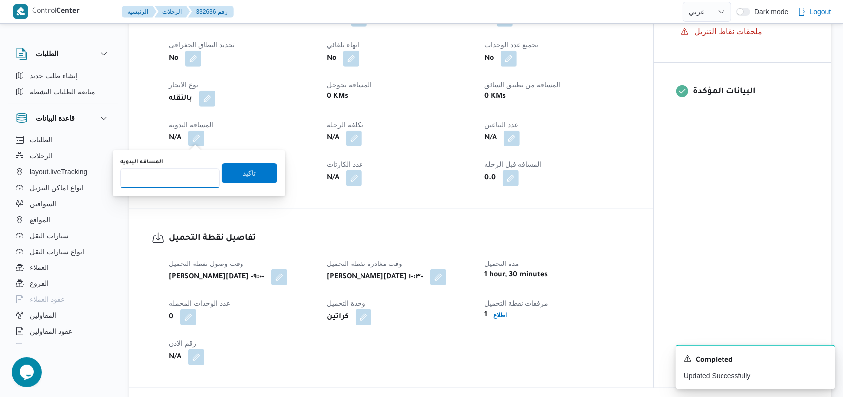
click at [164, 183] on input "المسافه اليدويه" at bounding box center [169, 178] width 99 height 20
type input "190"
click at [239, 166] on span "تاكيد" at bounding box center [249, 173] width 56 height 20
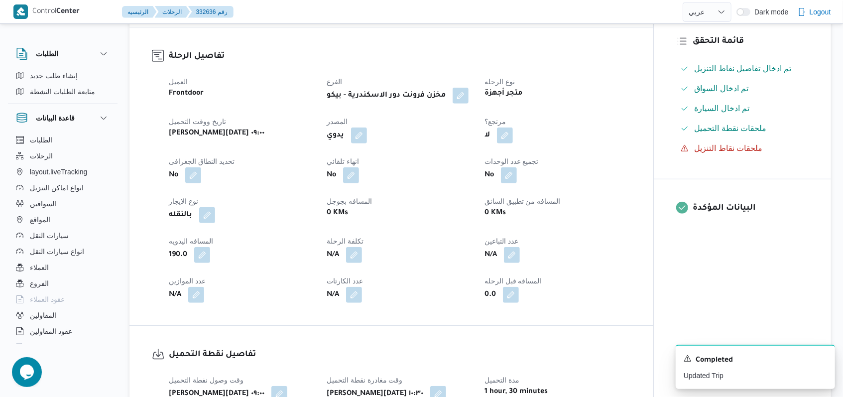
scroll to position [79, 0]
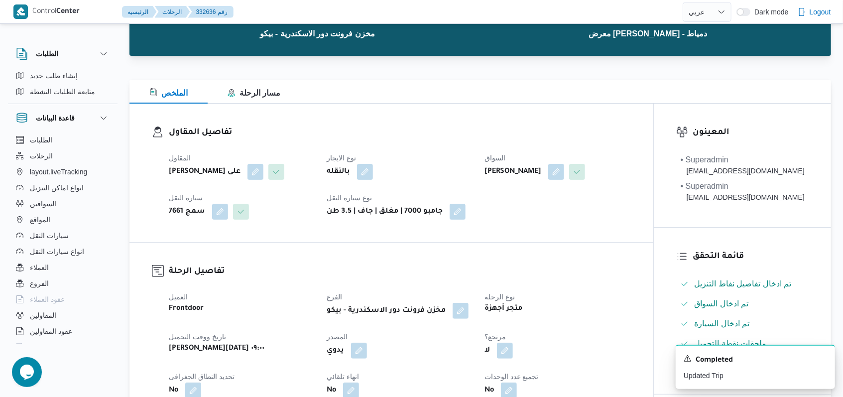
select select "ar"
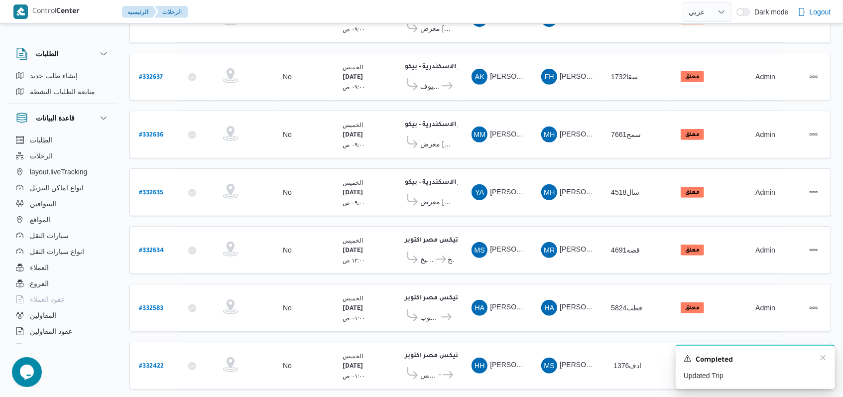
scroll to position [278, 0]
click at [823, 361] on icon "Dismiss toast" at bounding box center [823, 357] width 8 height 8
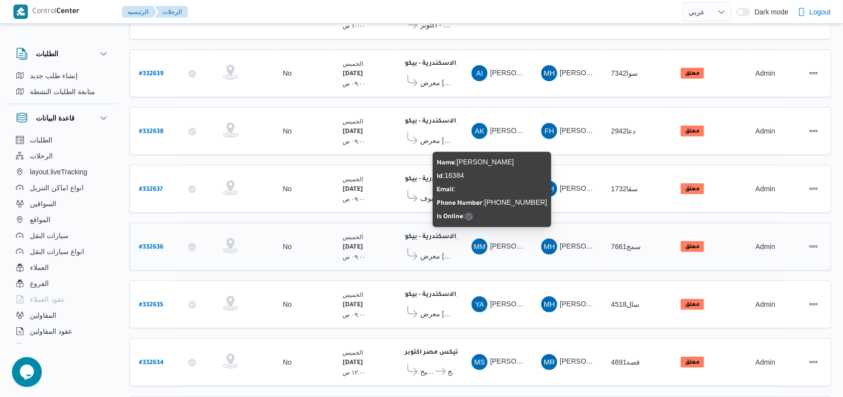
scroll to position [145, 0]
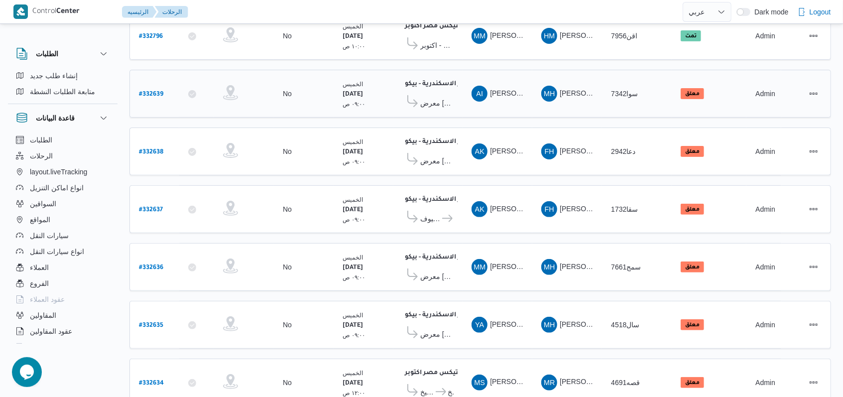
click at [150, 91] on b "# 332639" at bounding box center [151, 94] width 24 height 7
select select "ar"
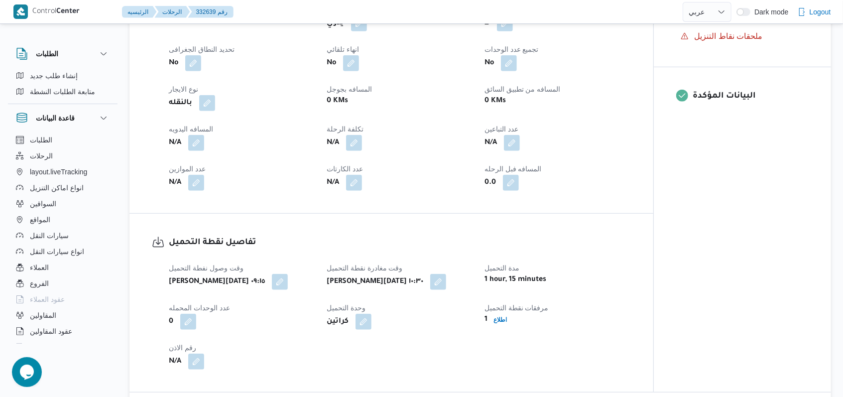
scroll to position [411, 0]
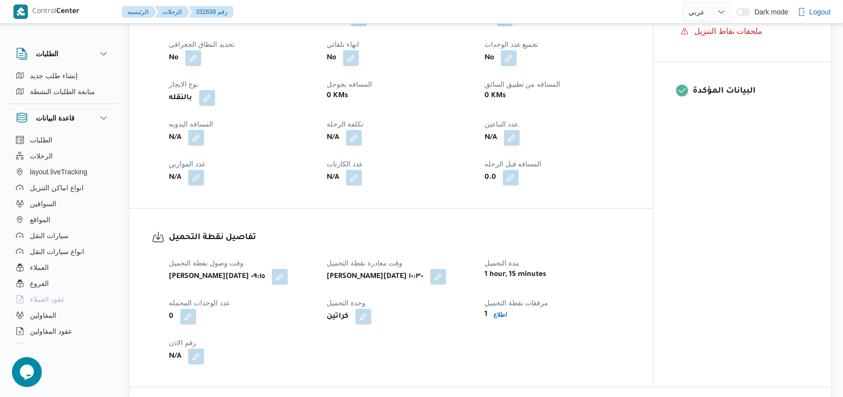
click at [187, 140] on span at bounding box center [193, 138] width 21 height 16
click at [192, 139] on button "button" at bounding box center [196, 137] width 16 height 16
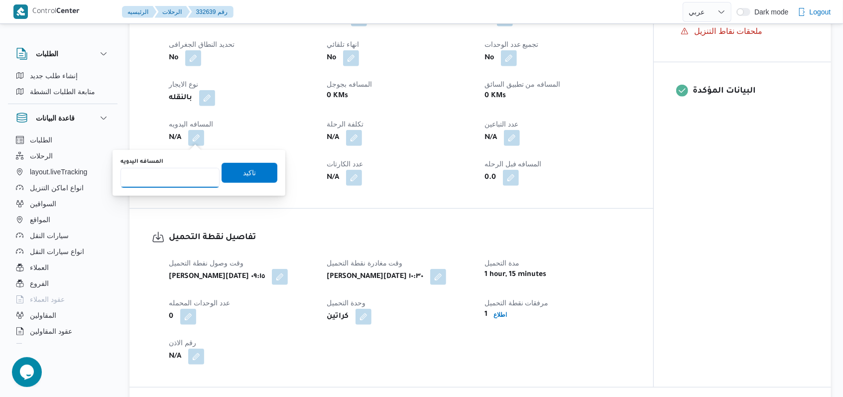
click at [161, 180] on input "المسافه اليدويه" at bounding box center [169, 178] width 99 height 20
type input "190"
click at [250, 164] on span "تاكيد" at bounding box center [249, 172] width 56 height 20
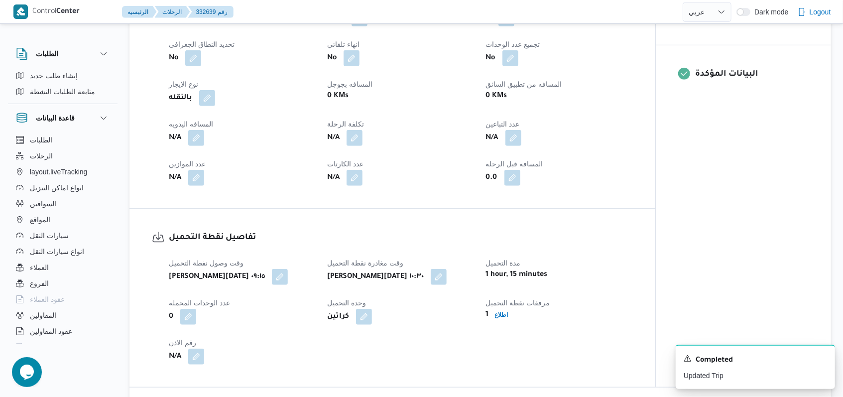
scroll to position [676, 0]
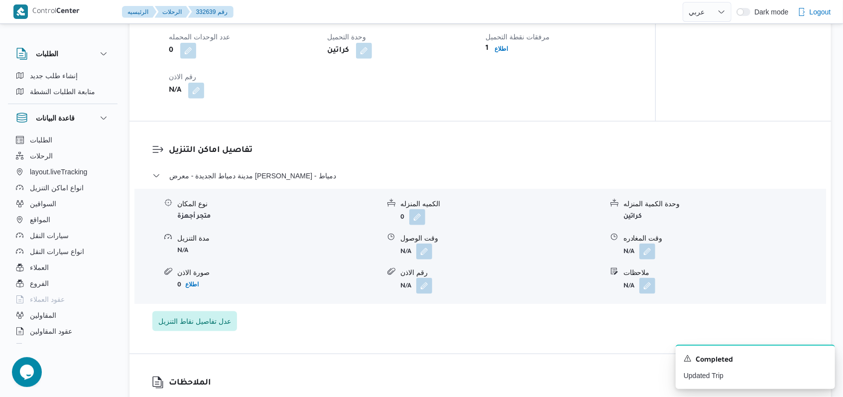
drag, startPoint x: 420, startPoint y: 256, endPoint x: 411, endPoint y: 275, distance: 21.4
click at [420, 256] on button "button" at bounding box center [424, 251] width 16 height 16
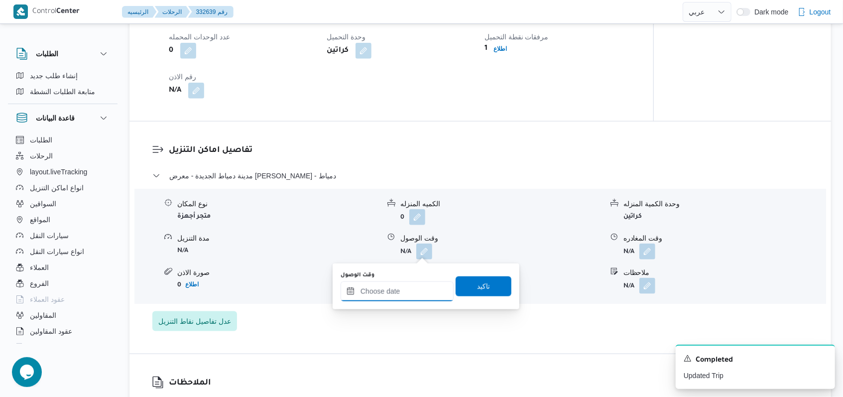
click at [400, 292] on input "وقت الوصول" at bounding box center [396, 291] width 113 height 20
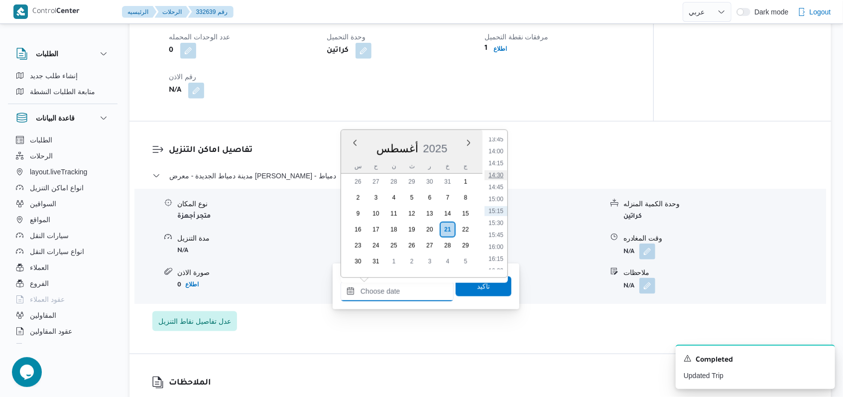
scroll to position [594, 0]
click at [494, 195] on li "13:30" at bounding box center [495, 194] width 23 height 10
type input "٢١/٠٨/٢٠٢٥ ١٣:٣٠"
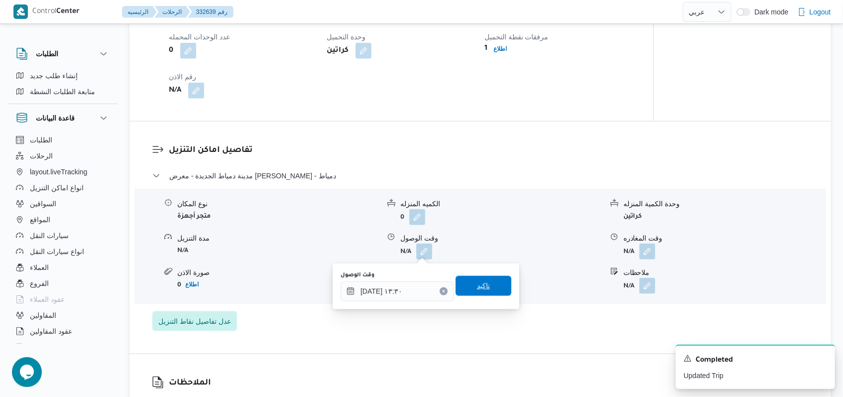
click at [482, 287] on span "تاكيد" at bounding box center [483, 286] width 13 height 12
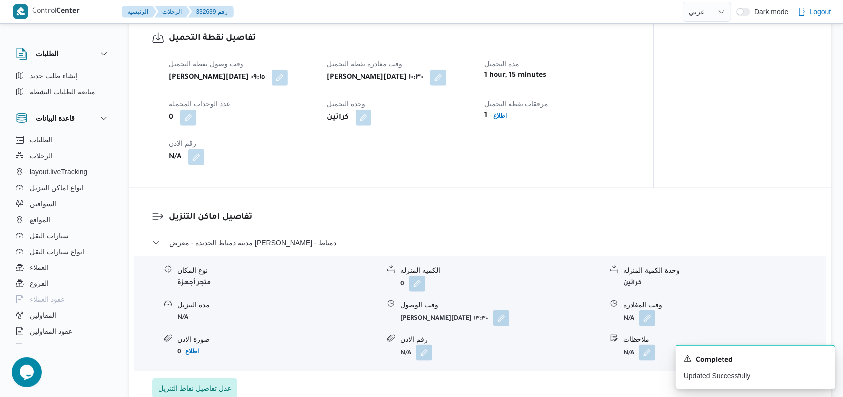
scroll to position [212, 0]
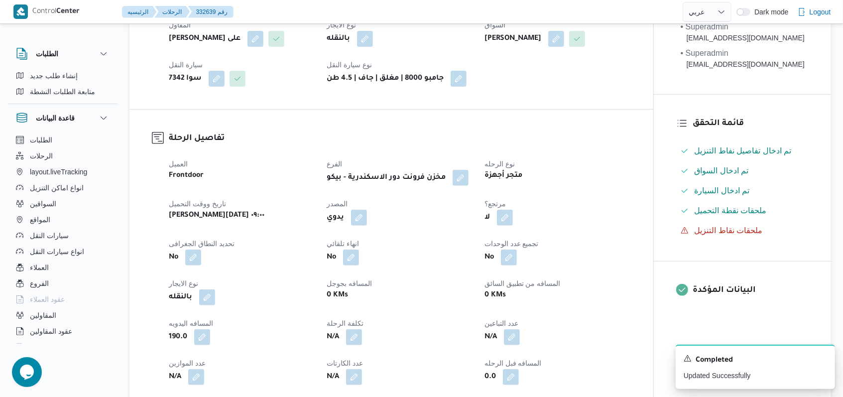
select select "ar"
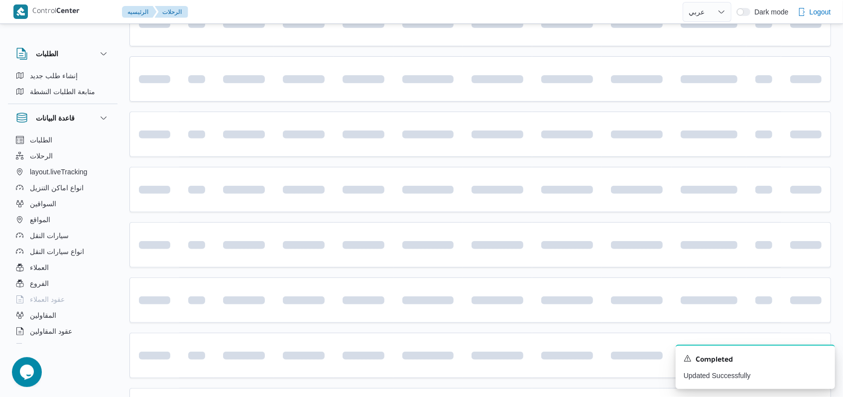
scroll to position [145, 0]
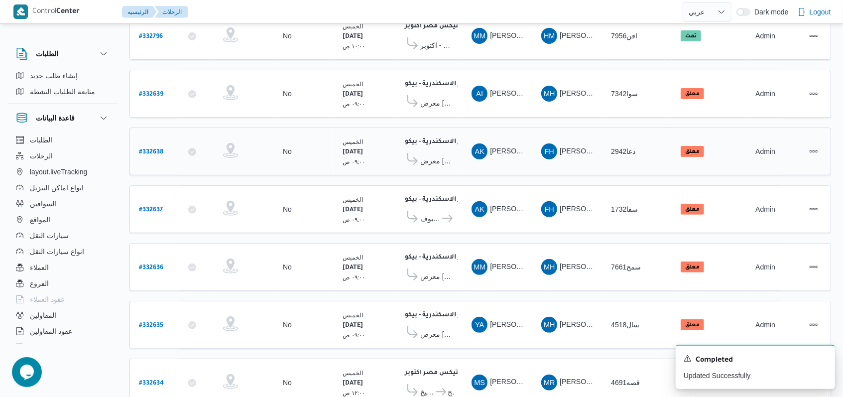
click at [152, 149] on b "# 332638" at bounding box center [151, 152] width 24 height 7
select select "ar"
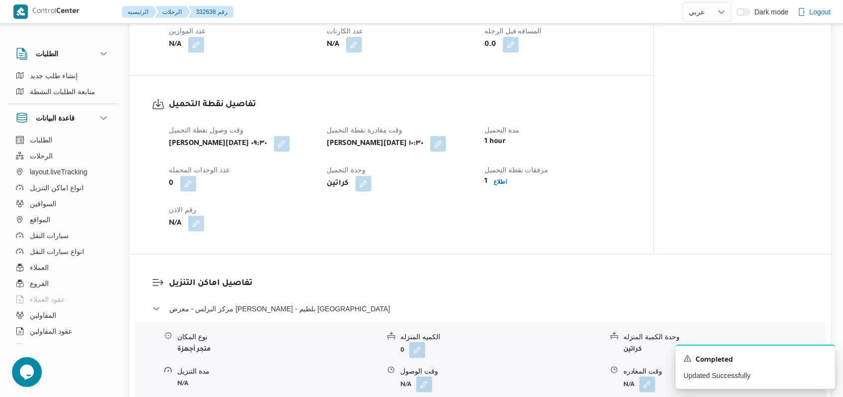
scroll to position [477, 0]
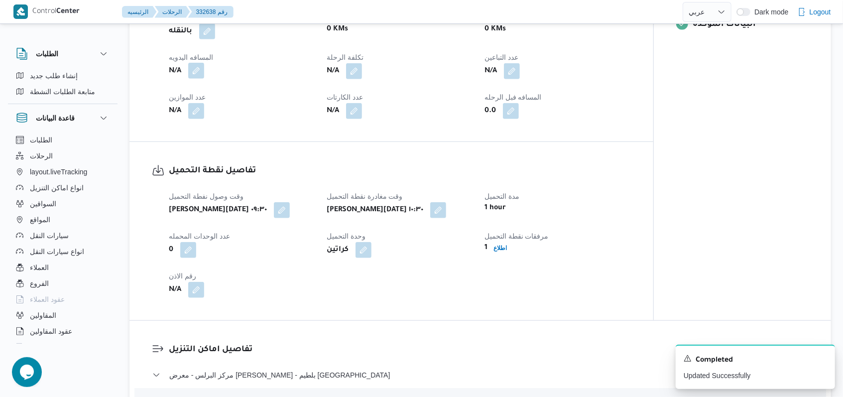
click at [198, 79] on button "button" at bounding box center [196, 71] width 16 height 16
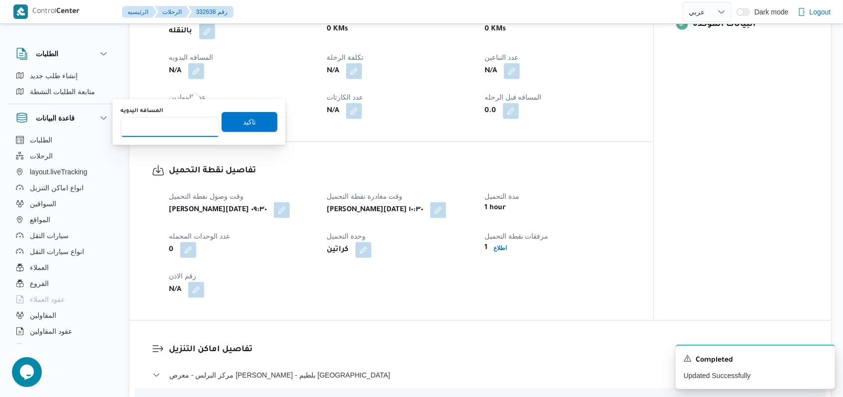
click at [173, 129] on input "المسافه اليدويه" at bounding box center [169, 127] width 99 height 20
type input "130"
click at [233, 121] on span "تاكيد" at bounding box center [249, 122] width 56 height 20
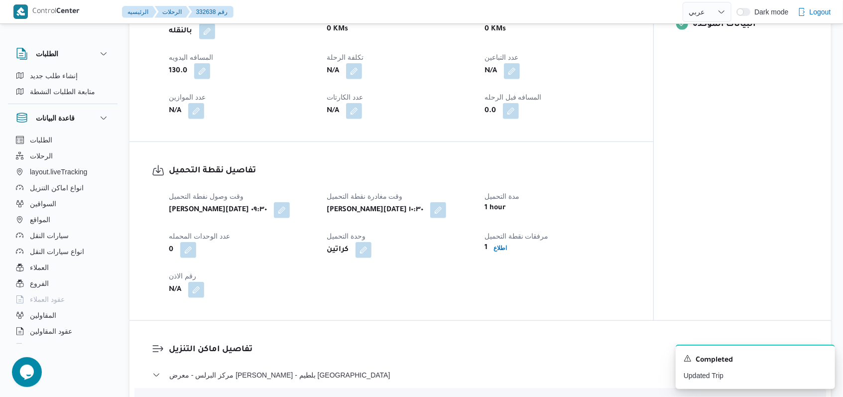
scroll to position [676, 0]
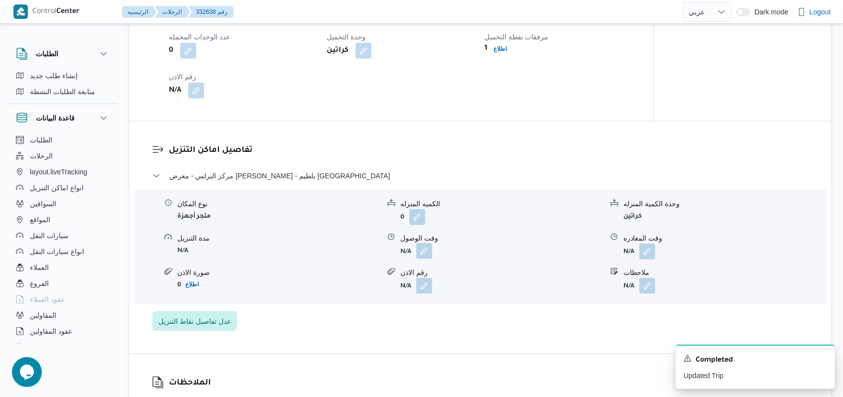
click at [426, 259] on button "button" at bounding box center [424, 251] width 16 height 16
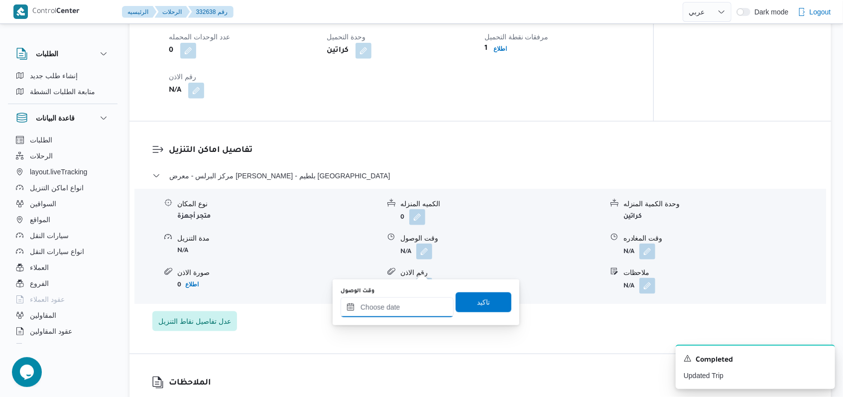
click at [411, 298] on div at bounding box center [396, 307] width 113 height 20
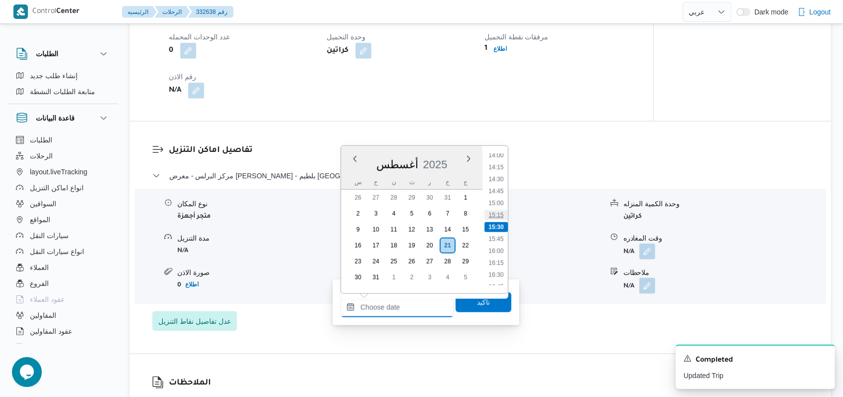
scroll to position [606, 0]
click at [501, 165] on li "12:45" at bounding box center [495, 162] width 23 height 10
type input "٢١/٠٨/٢٠٢٥ ١٢:٤٥"
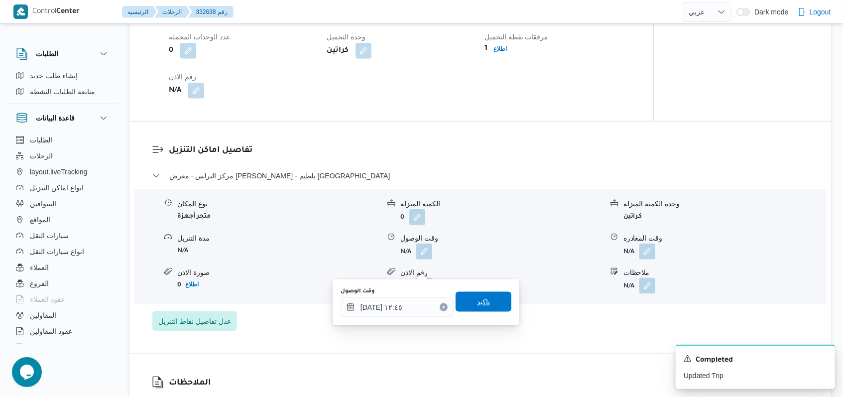
click at [478, 309] on span "تاكيد" at bounding box center [483, 302] width 56 height 20
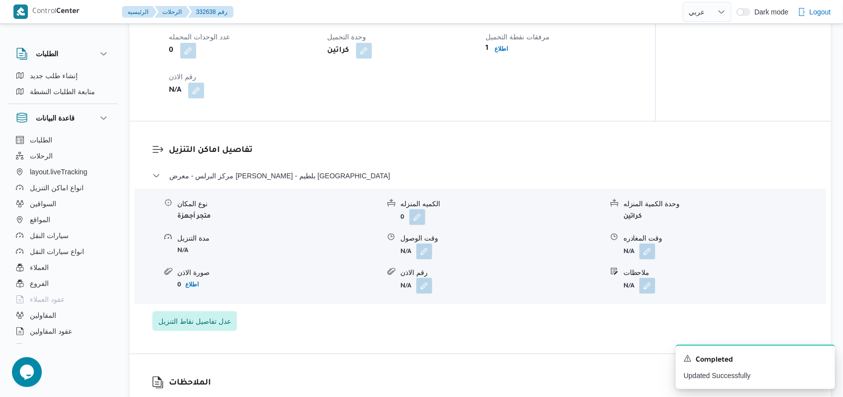
scroll to position [278, 0]
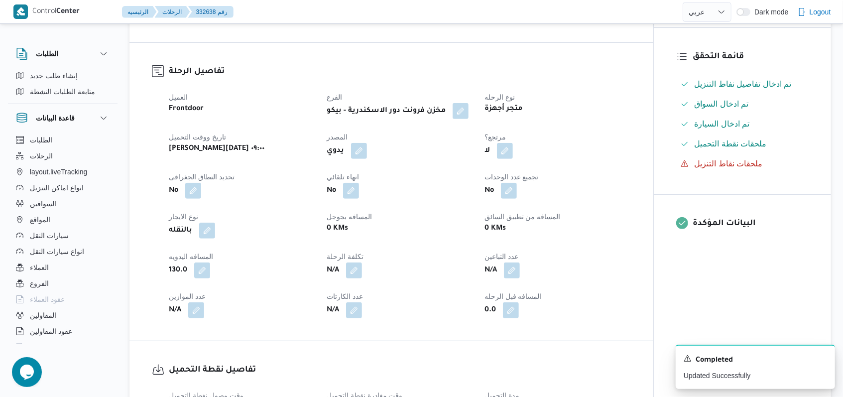
select select "ar"
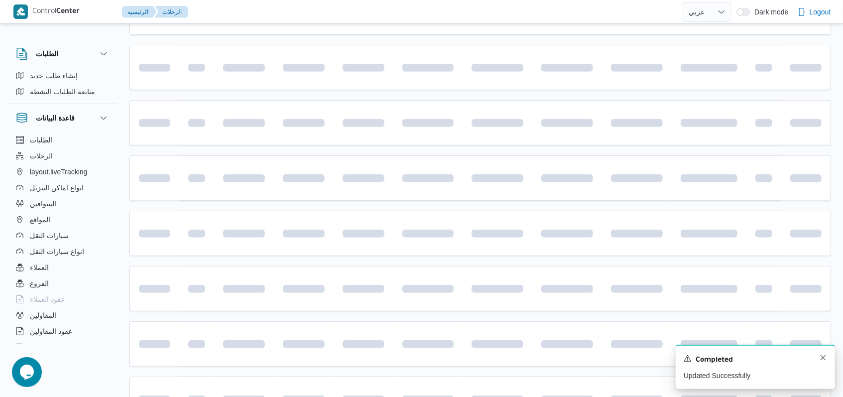
scroll to position [145, 0]
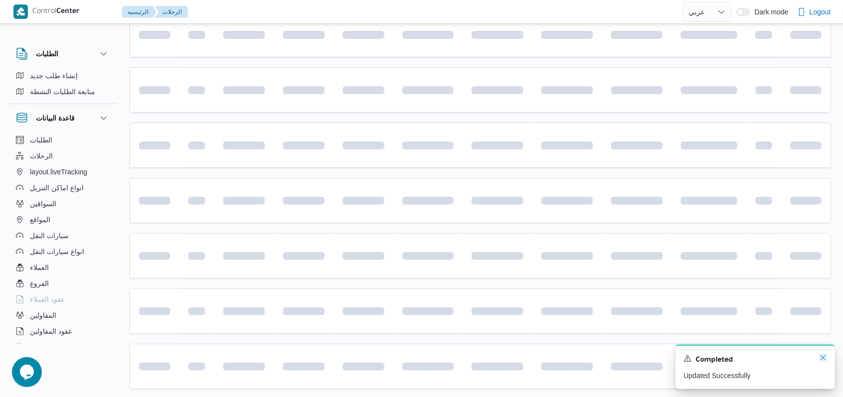
click at [825, 356] on icon "Dismiss toast" at bounding box center [823, 357] width 8 height 8
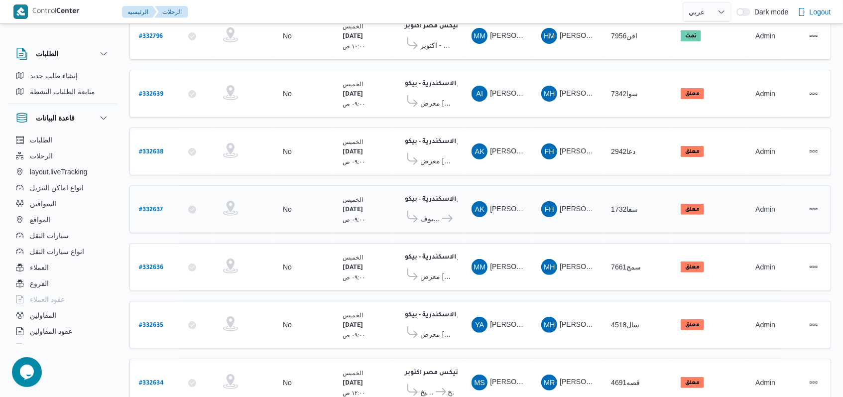
click at [152, 207] on b "# 332637" at bounding box center [151, 210] width 24 height 7
select select "ar"
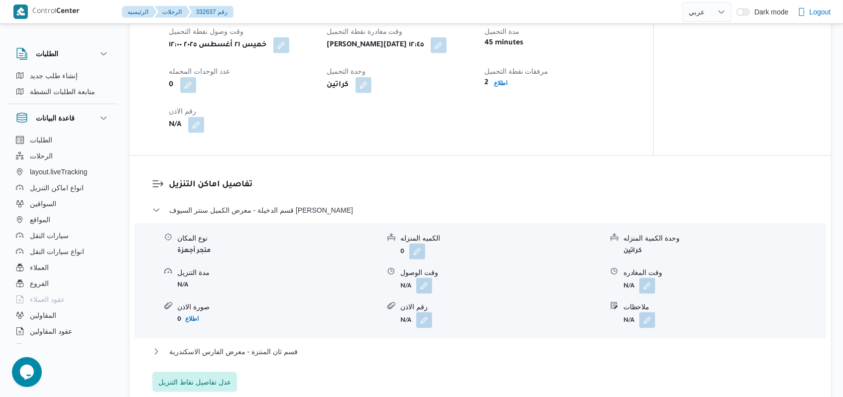
scroll to position [676, 0]
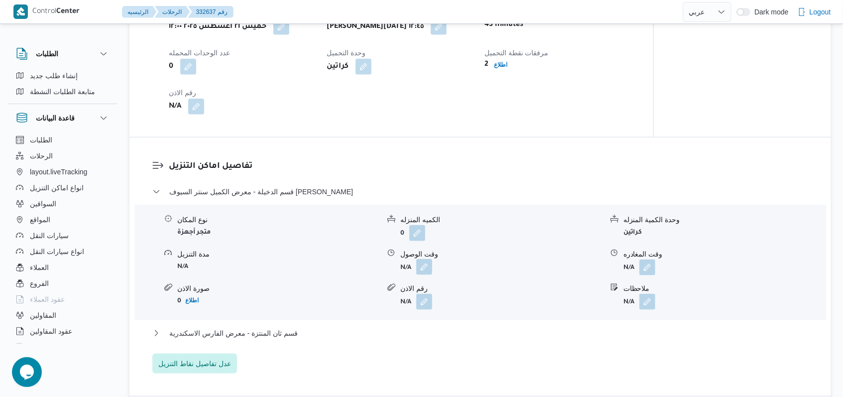
click at [430, 263] on button "button" at bounding box center [424, 267] width 16 height 16
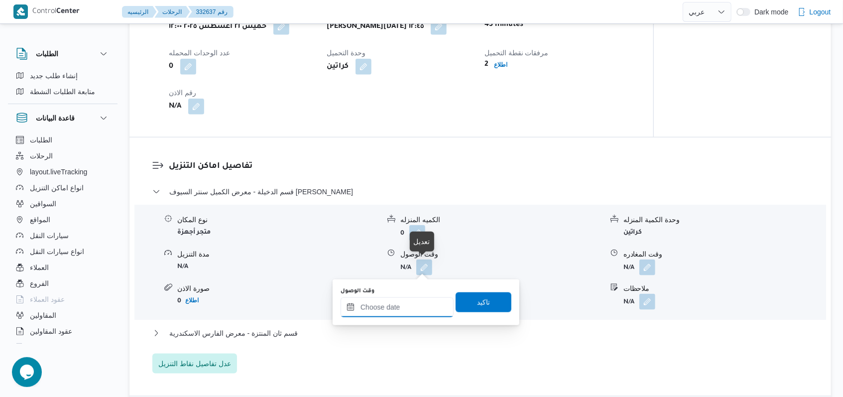
click at [402, 317] on input "وقت الوصول" at bounding box center [396, 307] width 113 height 20
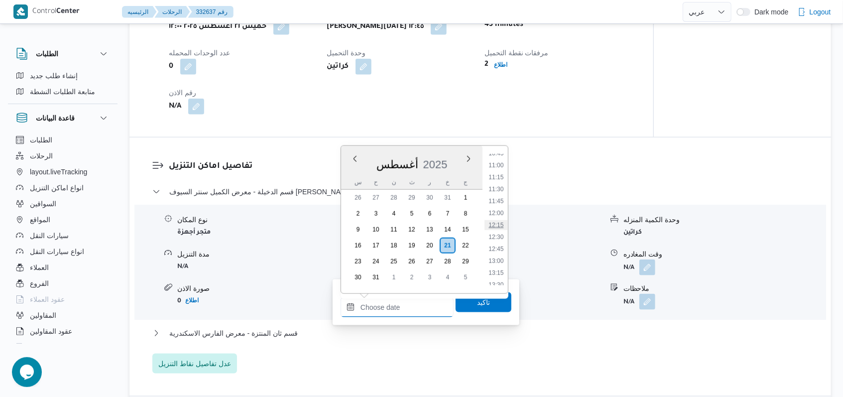
scroll to position [540, 0]
click at [499, 266] on li "13:30" at bounding box center [495, 264] width 23 height 10
type input "٢١/٠٨/٢٠٢٥ ١٣:٣٠"
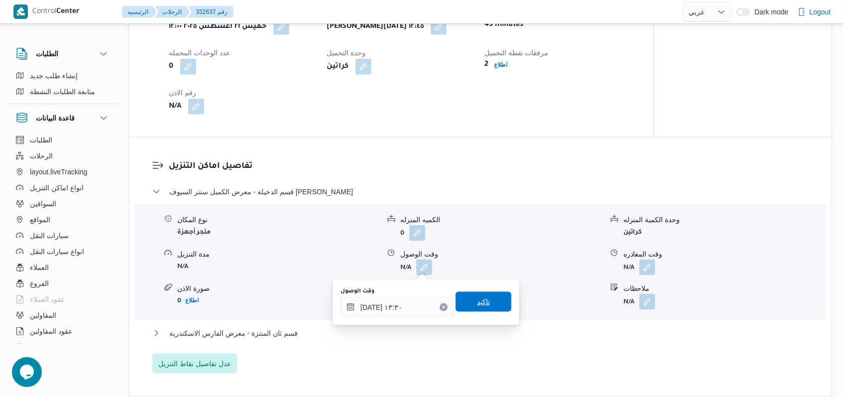
click at [484, 305] on span "تاكيد" at bounding box center [483, 302] width 56 height 20
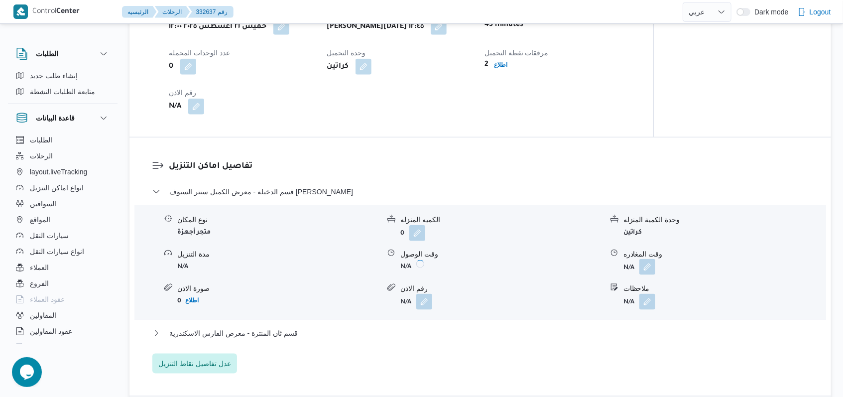
click at [650, 273] on button "button" at bounding box center [647, 267] width 16 height 16
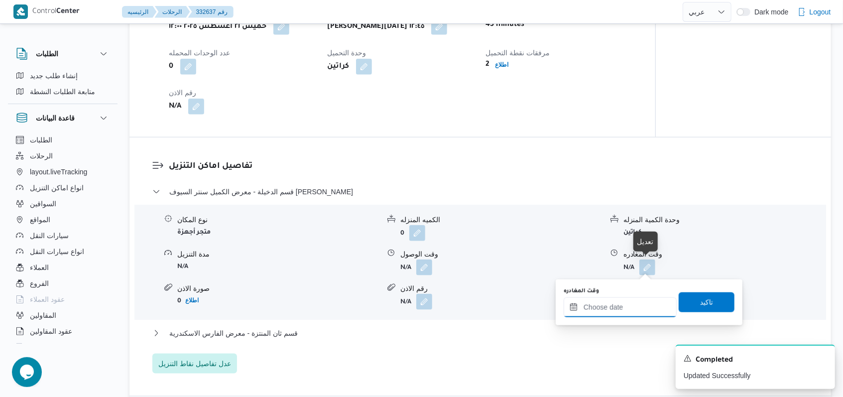
click at [637, 304] on input "وقت المغادره" at bounding box center [619, 307] width 113 height 20
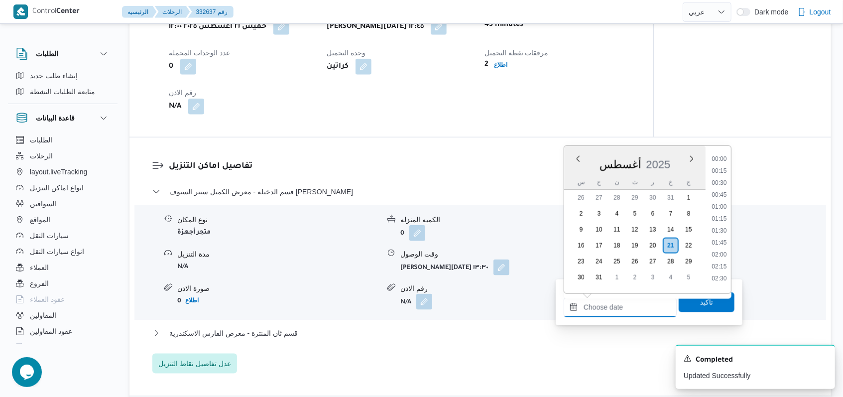
scroll to position [672, 0]
click at [722, 192] on li "14:45" at bounding box center [718, 191] width 23 height 10
type input "٢١/٠٨/٢٠٢٥ ١٤:٤٥"
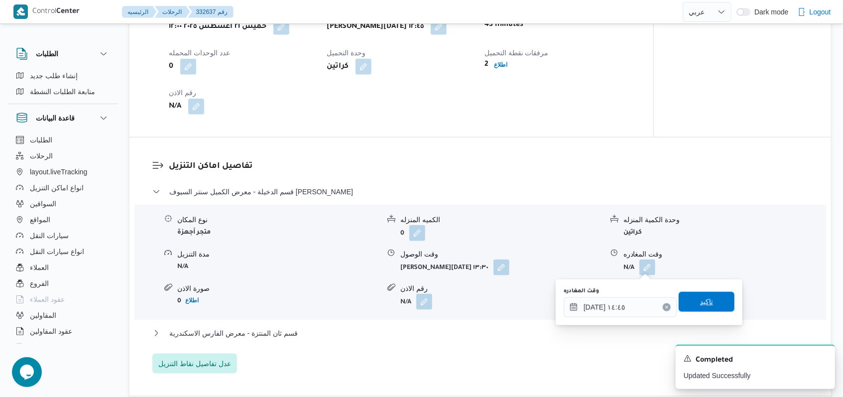
click at [681, 309] on span "تاكيد" at bounding box center [706, 302] width 56 height 20
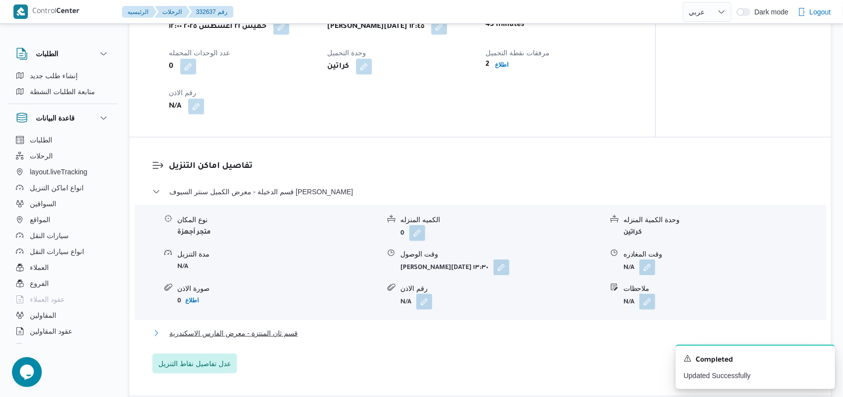
click at [247, 331] on span "قسم ثان المنتزة - معرض الفارس الاسكندرية" at bounding box center [233, 333] width 128 height 12
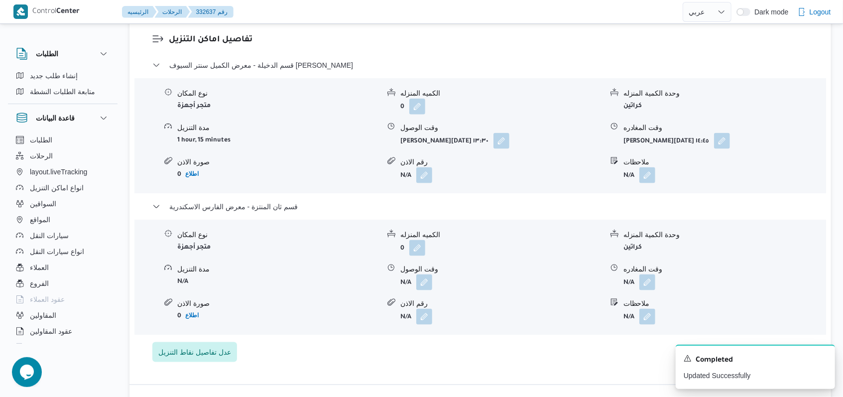
scroll to position [809, 0]
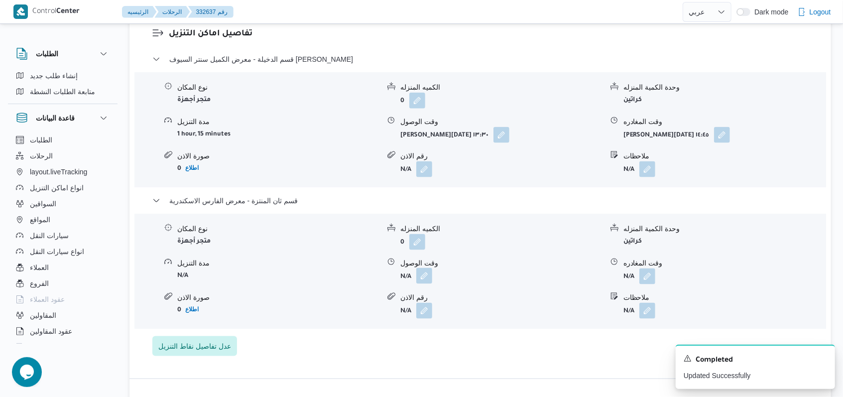
click at [421, 276] on button "button" at bounding box center [424, 276] width 16 height 16
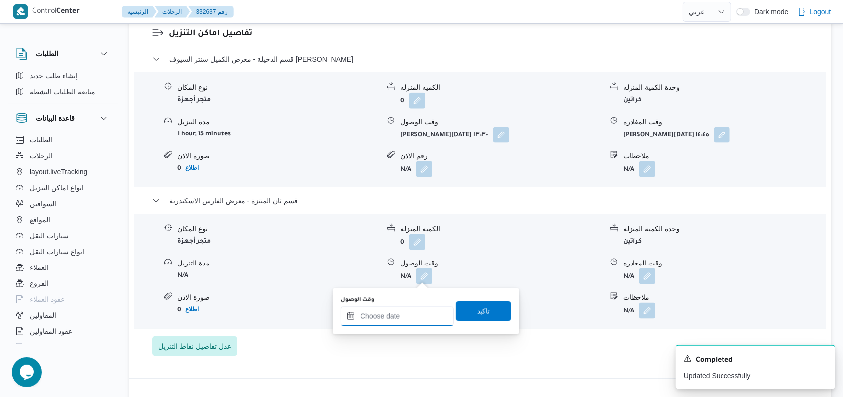
click at [395, 306] on div at bounding box center [396, 316] width 113 height 20
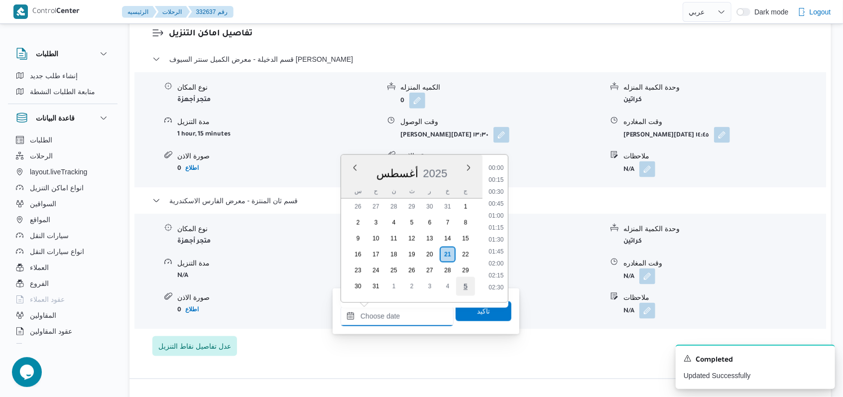
scroll to position [672, 0]
click at [497, 224] on li "15:15" at bounding box center [495, 224] width 23 height 10
type input "٢١/٠٨/٢٠٢٥ ١٥:١٥"
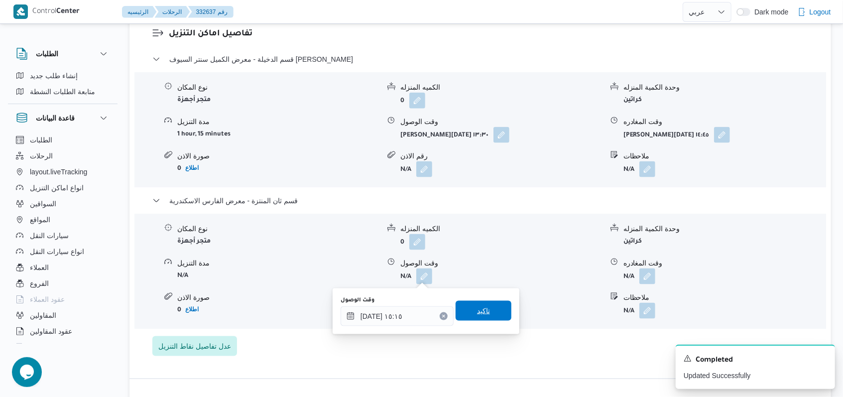
click at [478, 307] on span "تاكيد" at bounding box center [483, 311] width 13 height 12
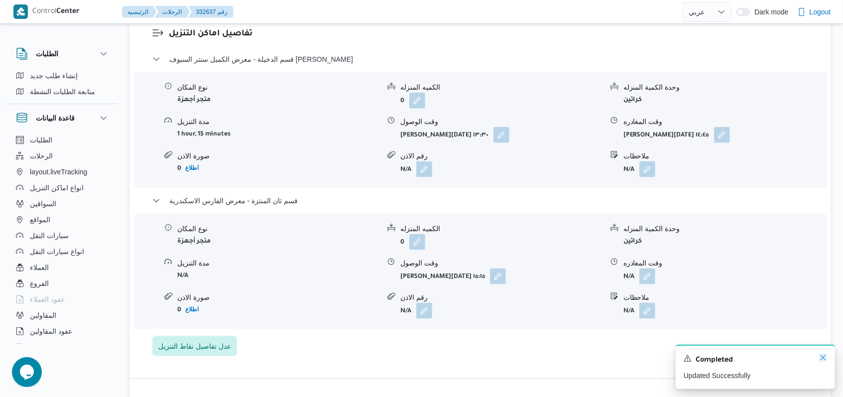
click at [821, 359] on icon "Dismiss toast" at bounding box center [823, 357] width 8 height 8
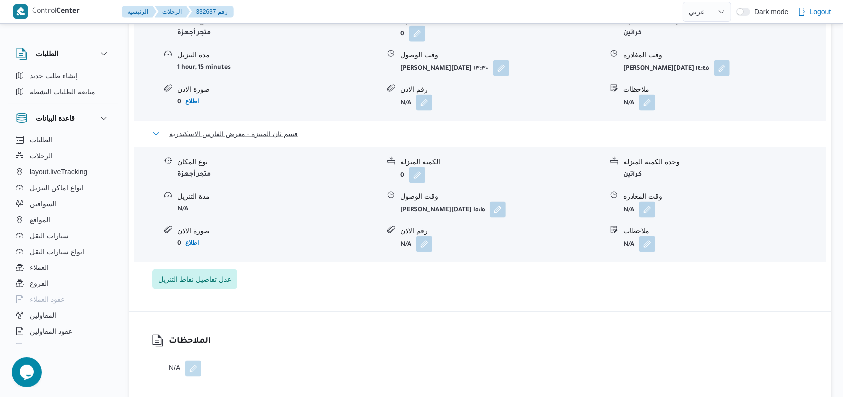
click at [288, 137] on span "قسم ثان المنتزة - معرض الفارس الاسكندرية" at bounding box center [233, 134] width 128 height 12
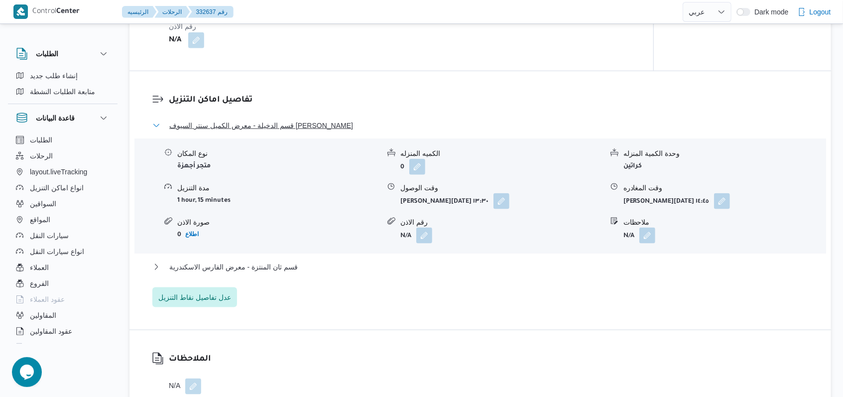
click at [284, 119] on span "قسم الدخيلة - معرض الكميل سنتر السيوف العجمى" at bounding box center [261, 125] width 184 height 12
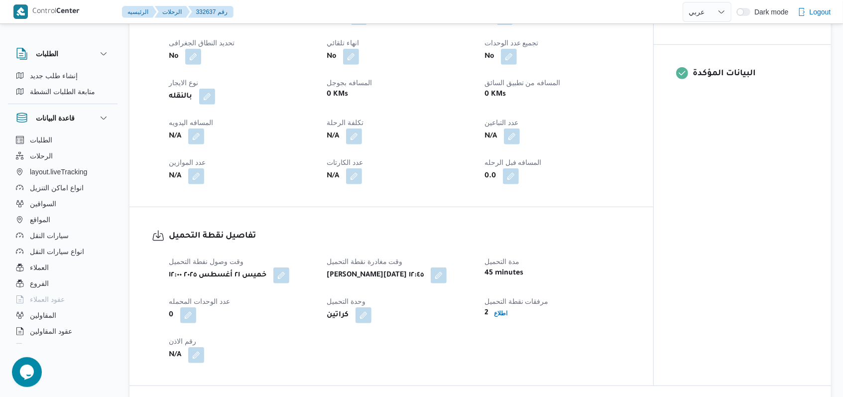
scroll to position [411, 0]
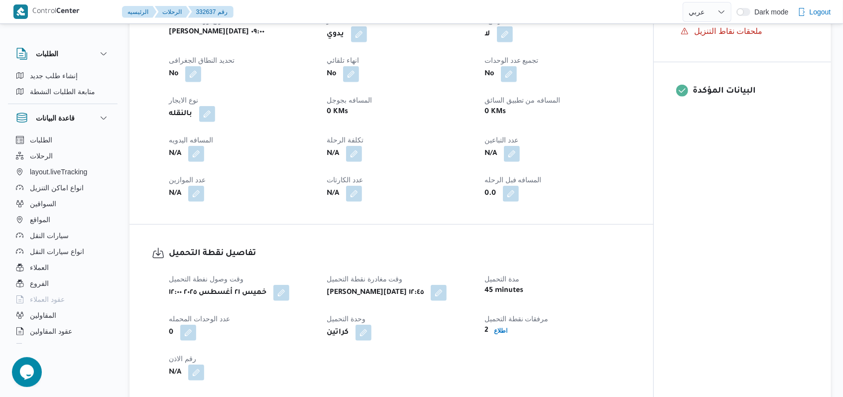
click at [207, 147] on div "N/A" at bounding box center [242, 154] width 148 height 18
click at [201, 149] on button "button" at bounding box center [196, 153] width 16 height 16
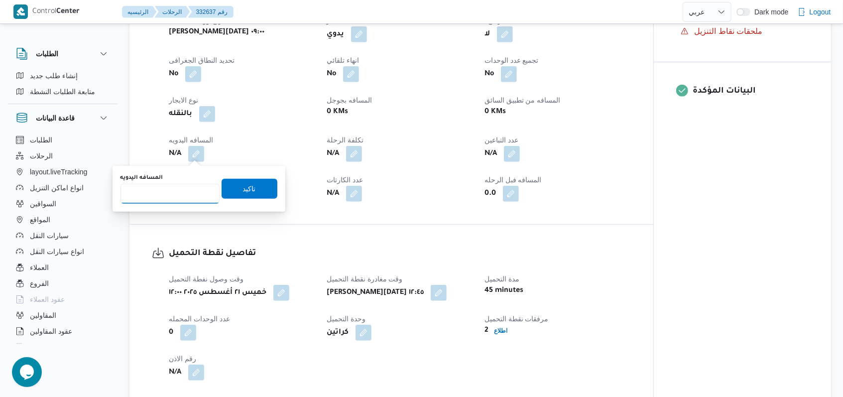
click at [179, 186] on input "المسافه اليدويه" at bounding box center [169, 194] width 99 height 20
type input "7"
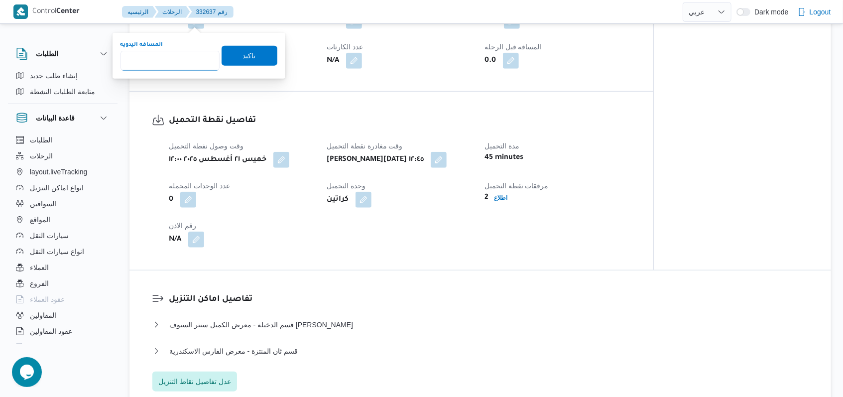
scroll to position [676, 0]
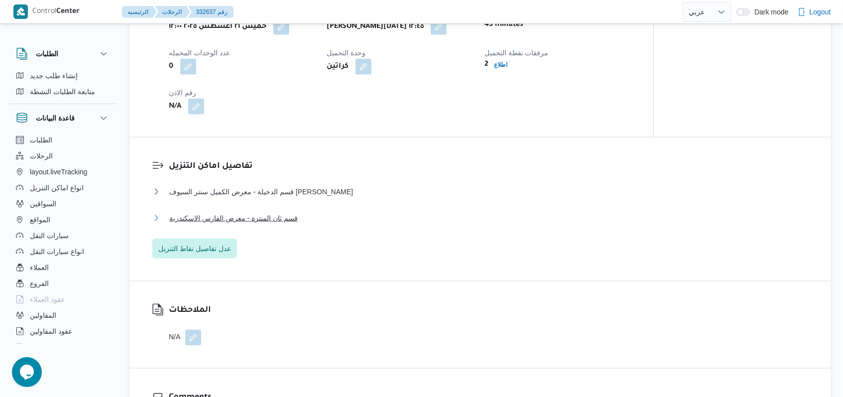
click at [291, 217] on span "قسم ثان المنتزة - معرض الفارس الاسكندرية" at bounding box center [233, 218] width 128 height 12
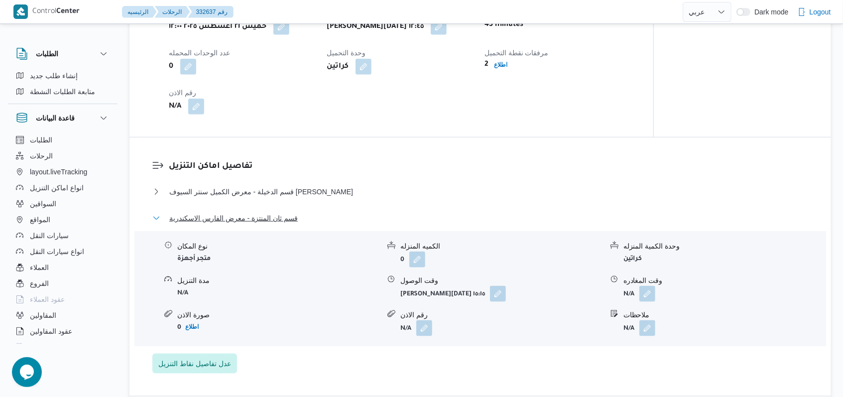
click at [291, 217] on span "قسم ثان المنتزة - معرض الفارس الاسكندرية" at bounding box center [233, 218] width 128 height 12
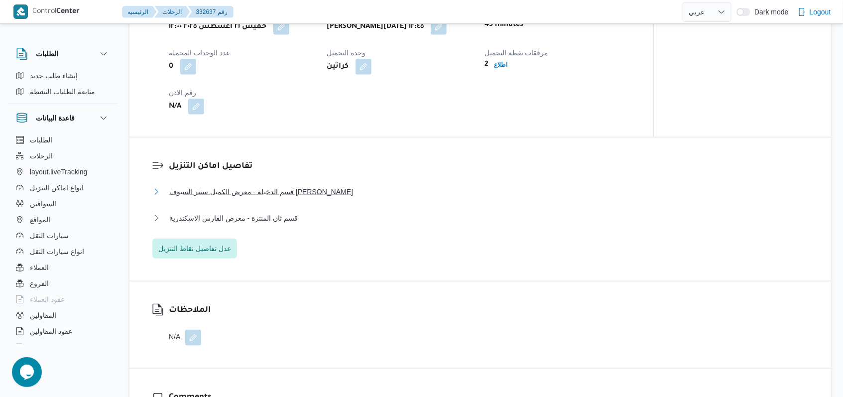
click at [300, 193] on span "قسم الدخيلة - معرض الكميل سنتر السيوف العجمى" at bounding box center [261, 192] width 184 height 12
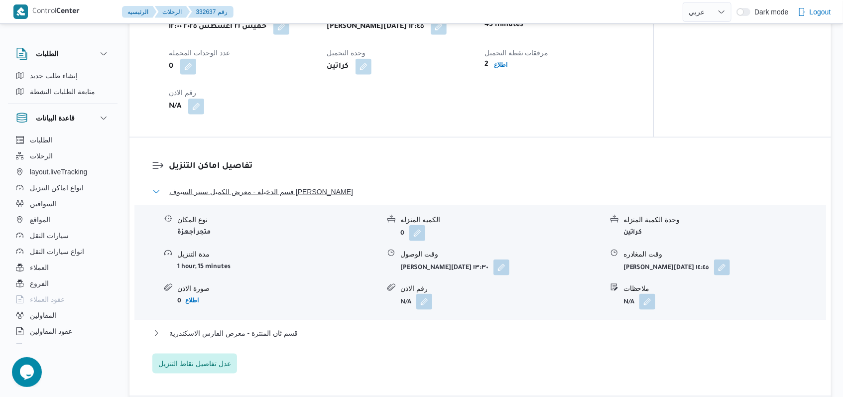
click at [300, 193] on span "قسم الدخيلة - معرض الكميل سنتر السيوف العجمى" at bounding box center [261, 192] width 184 height 12
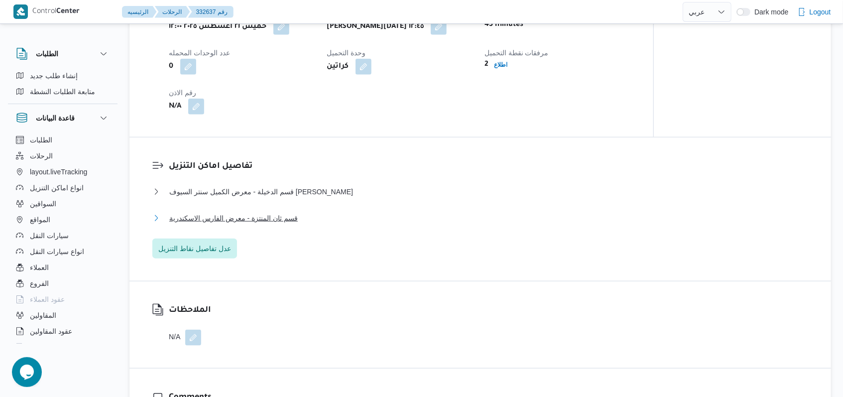
click at [290, 212] on span "قسم ثان المنتزة - معرض الفارس الاسكندرية" at bounding box center [233, 218] width 128 height 12
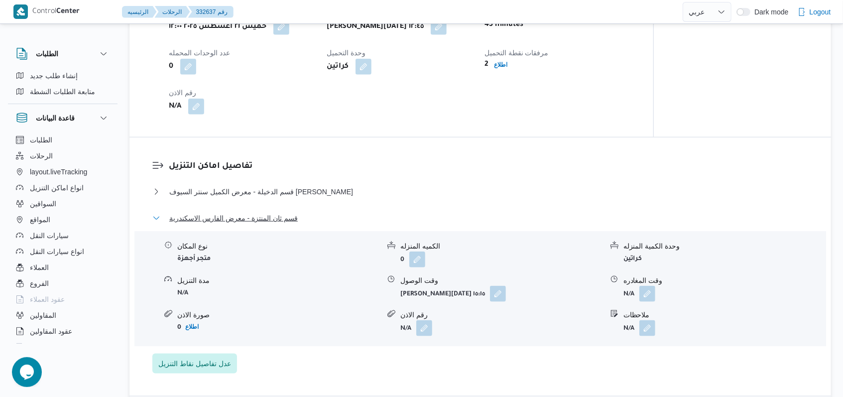
click at [290, 212] on span "قسم ثان المنتزة - معرض الفارس الاسكندرية" at bounding box center [233, 218] width 128 height 12
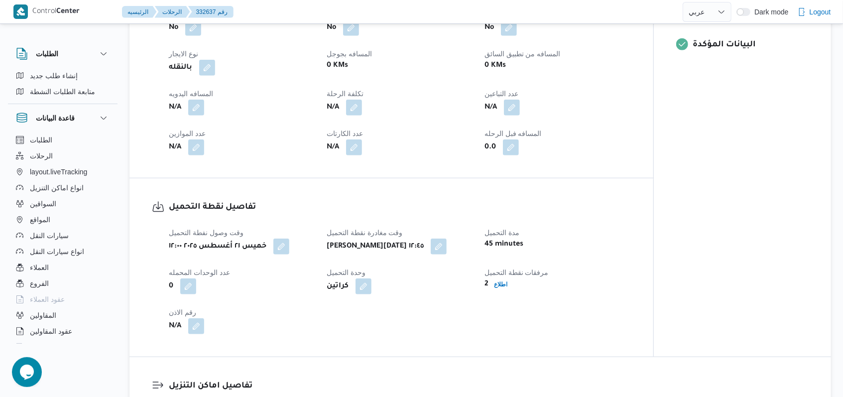
scroll to position [411, 0]
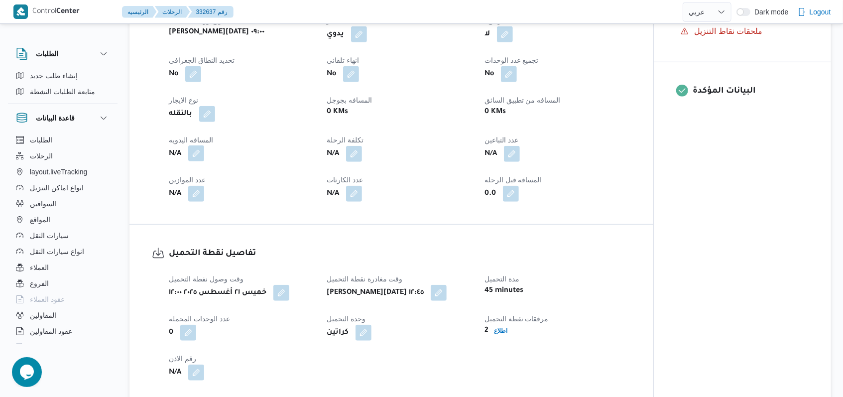
click at [196, 159] on button "button" at bounding box center [196, 153] width 16 height 16
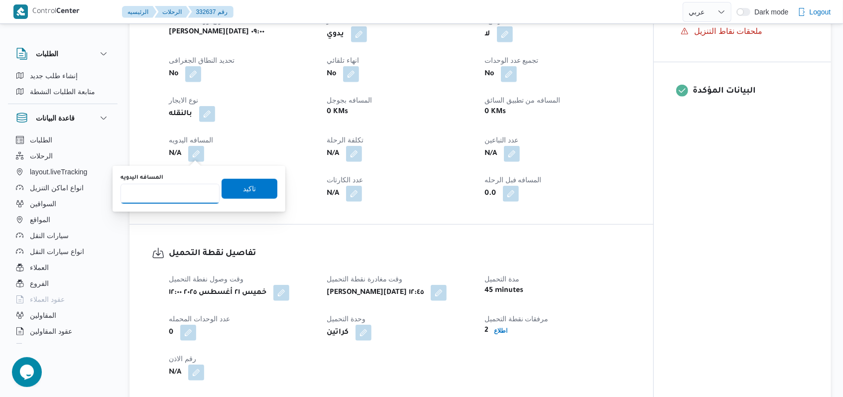
click at [180, 186] on input "المسافه اليدويه" at bounding box center [169, 194] width 99 height 20
type input "64"
click at [227, 188] on span "تاكيد" at bounding box center [249, 189] width 56 height 20
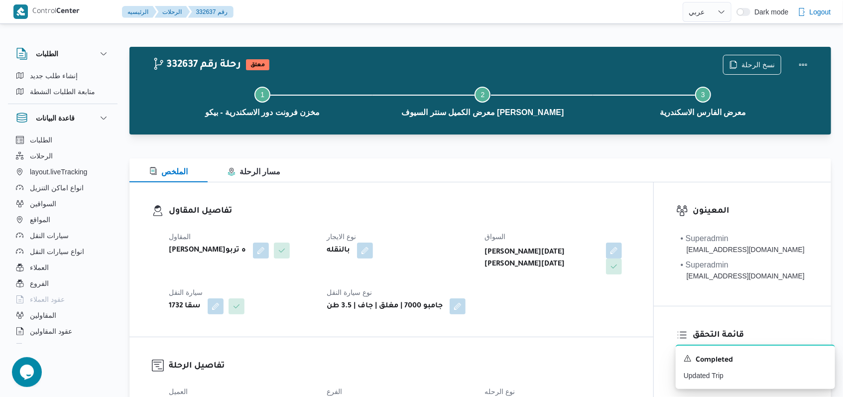
scroll to position [398, 0]
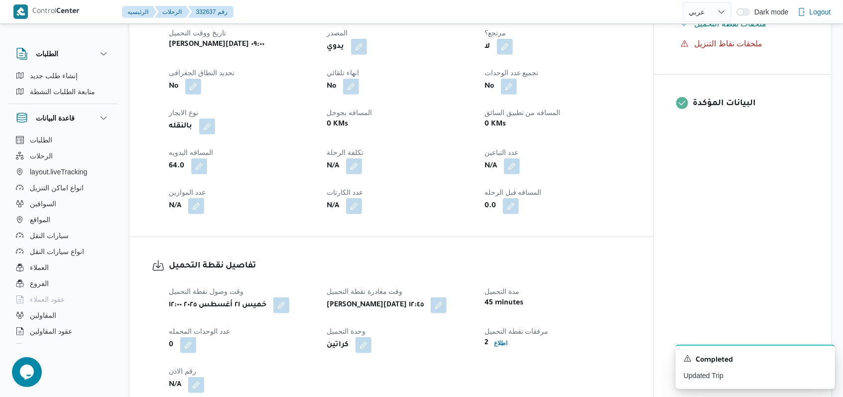
select select "ar"
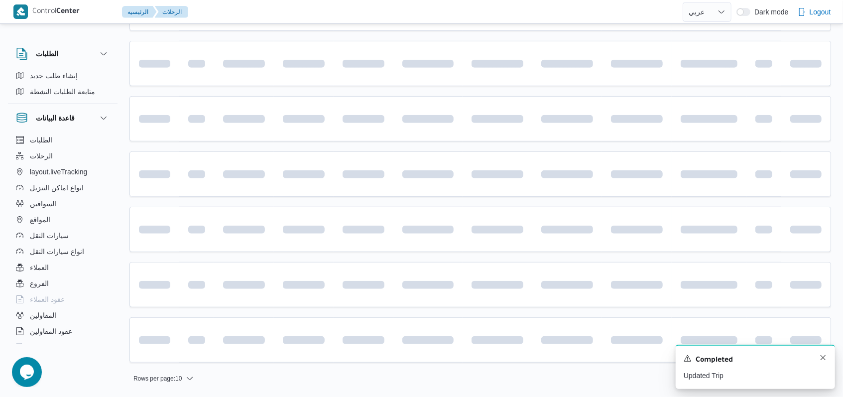
scroll to position [145, 0]
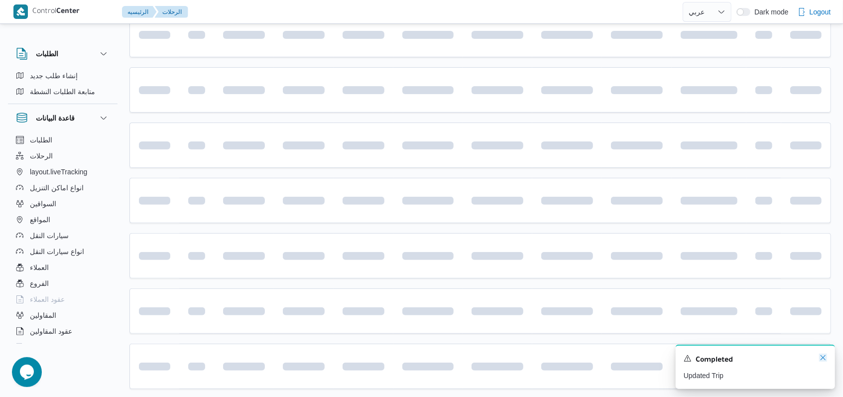
click at [823, 359] on icon "Dismiss toast" at bounding box center [823, 357] width 8 height 8
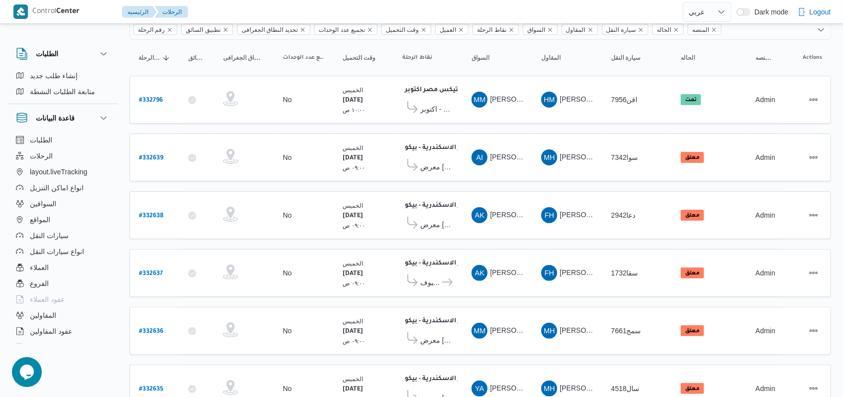
scroll to position [0, 0]
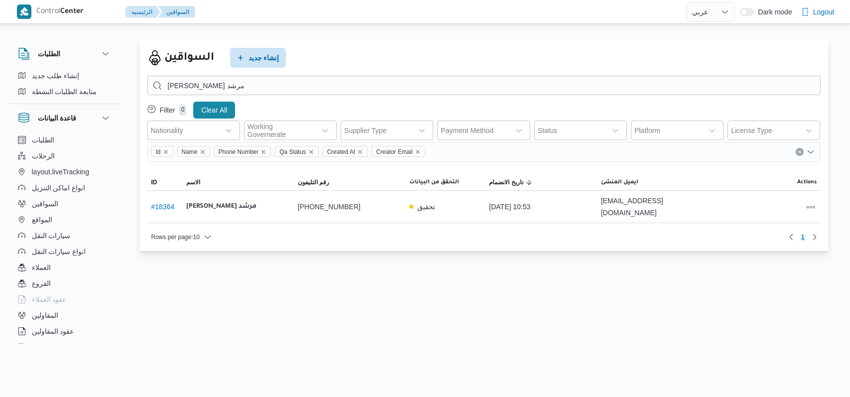
select select "ar"
click at [809, 207] on button "All actions" at bounding box center [810, 207] width 12 height 12
click at [776, 205] on span "Edit" at bounding box center [778, 201] width 32 height 8
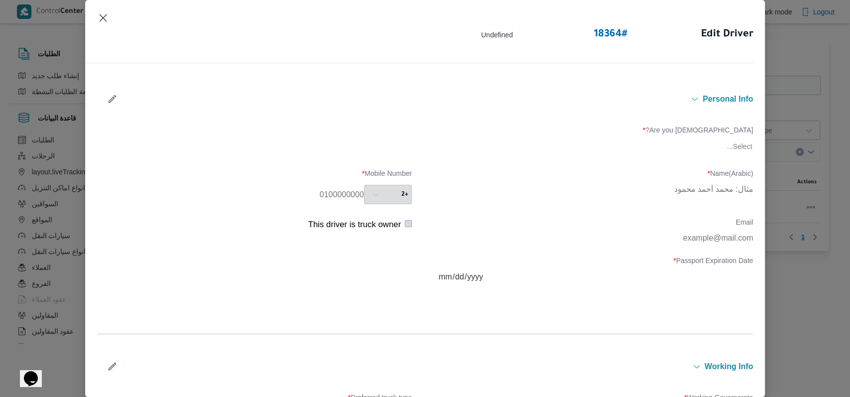
type input "محمود سمير صبرى مرشد"
type input "01010249178"
type input "2026-10-25"
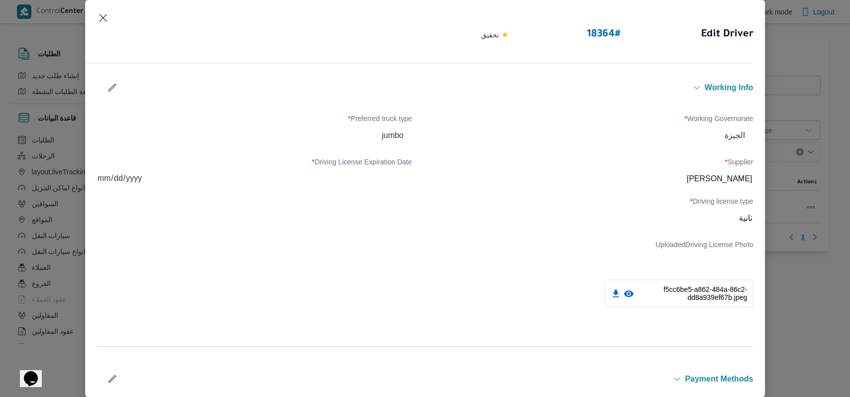
scroll to position [370, 0]
click at [108, 85] on icon "button" at bounding box center [112, 87] width 10 height 10
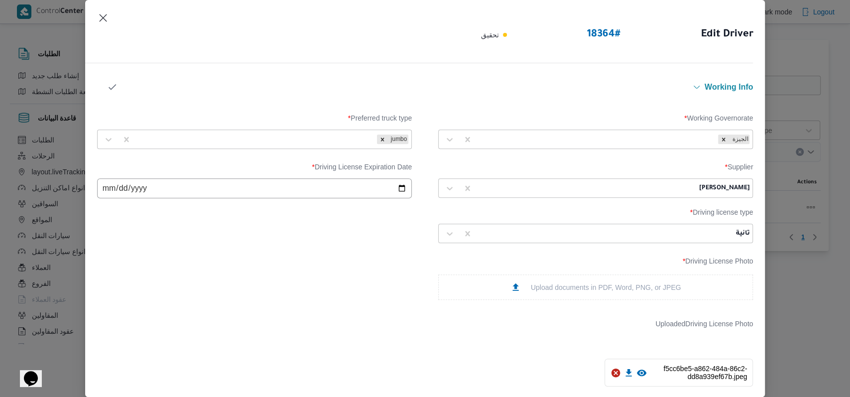
click at [536, 191] on div at bounding box center [586, 188] width 219 height 10
type input "محمد رمضان"
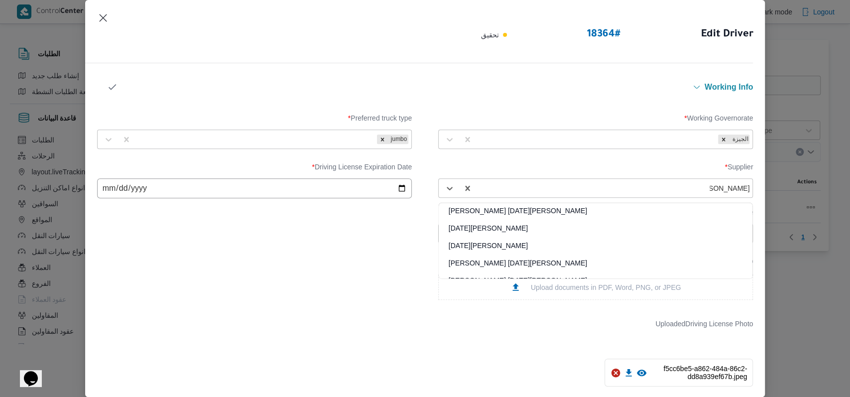
click at [510, 213] on div "محمد رمضان عبد الرحمن حسن" at bounding box center [596, 214] width 314 height 17
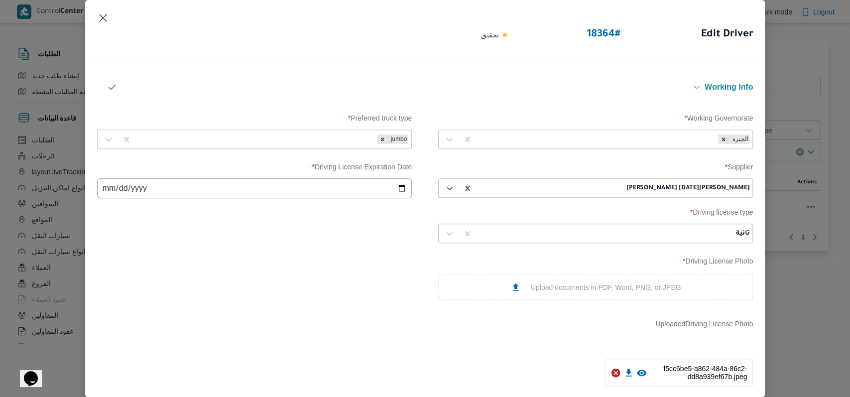
click at [112, 84] on icon "button" at bounding box center [112, 87] width 10 height 10
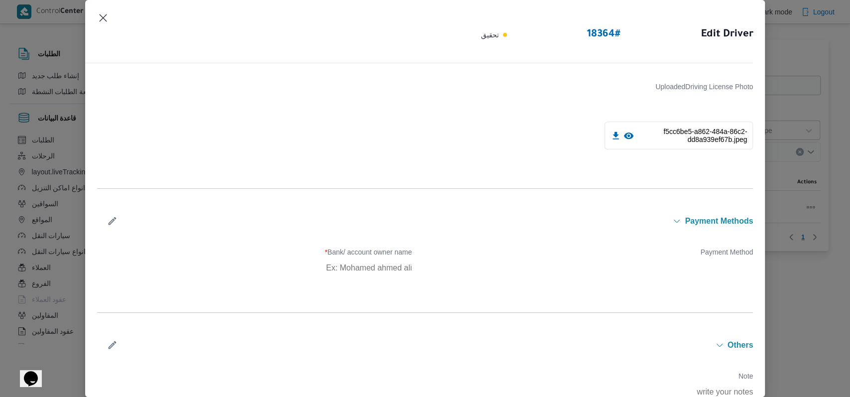
scroll to position [568, 0]
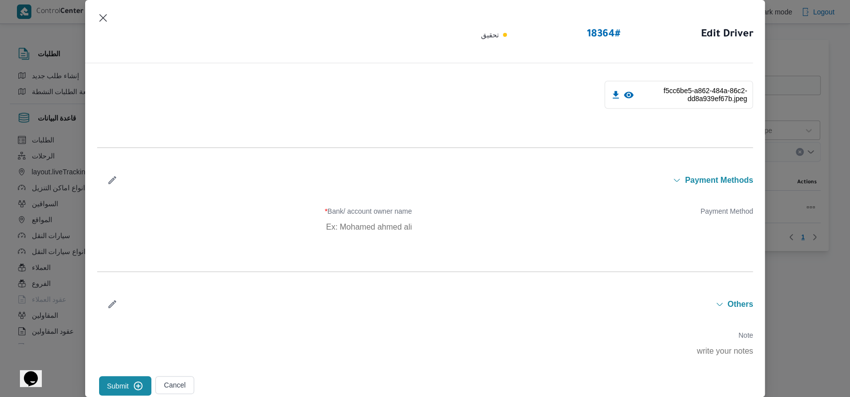
click at [131, 379] on button "Submit" at bounding box center [125, 385] width 53 height 19
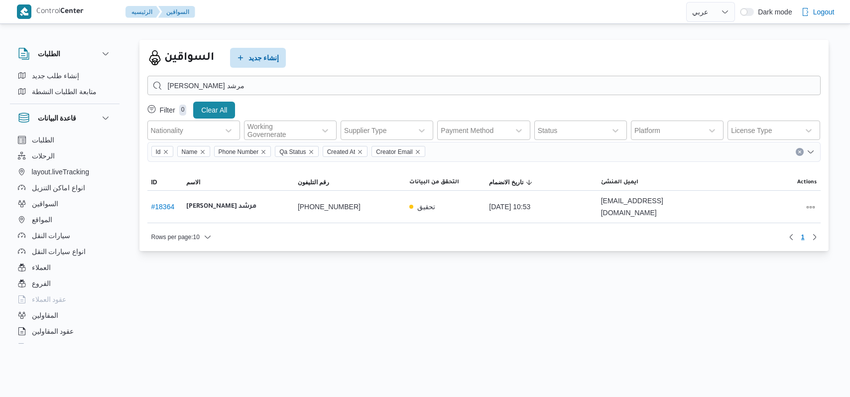
select select "ar"
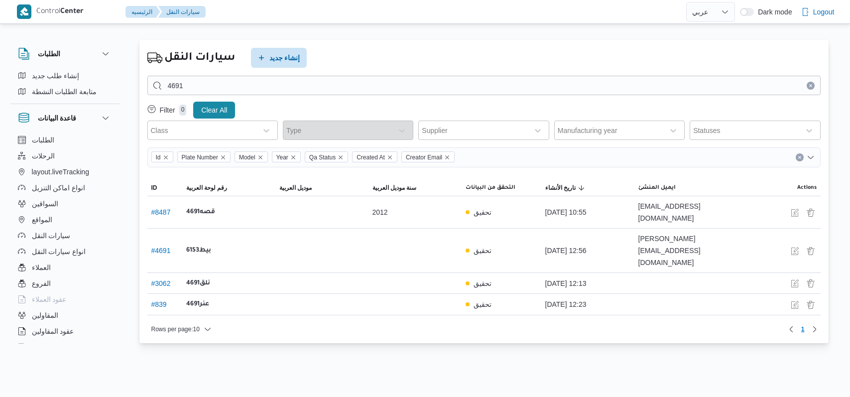
select select "ar"
click at [788, 216] on button "button" at bounding box center [794, 212] width 12 height 12
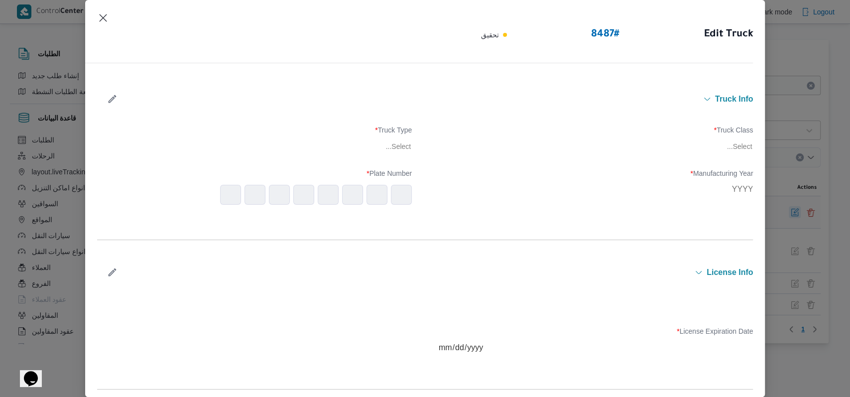
type input "1998"
type input "[DATE]"
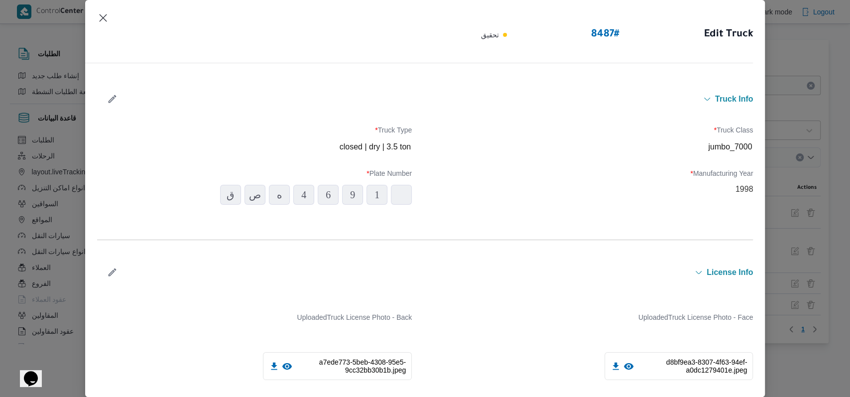
scroll to position [307, 0]
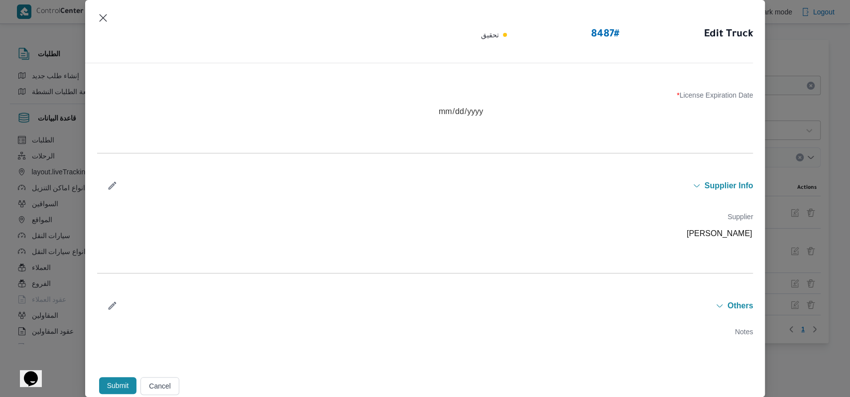
click at [106, 182] on button "button" at bounding box center [112, 185] width 26 height 19
click at [616, 237] on div at bounding box center [586, 237] width 219 height 10
type input "[PERSON_NAME][DATE]"
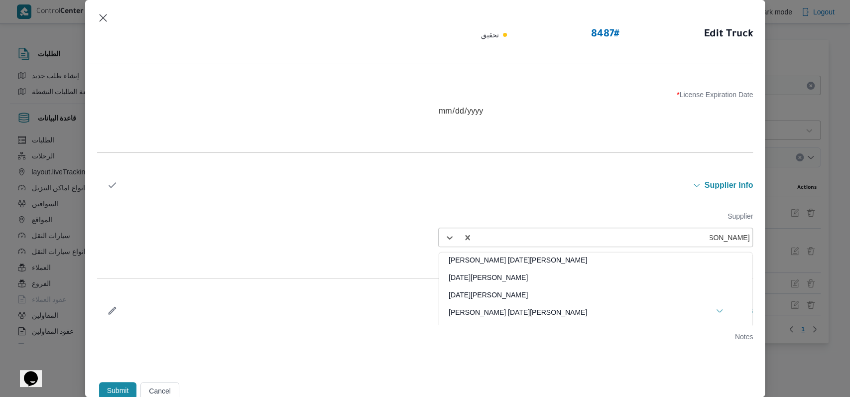
click at [514, 260] on div "[PERSON_NAME][DATE] [PERSON_NAME]" at bounding box center [596, 263] width 314 height 17
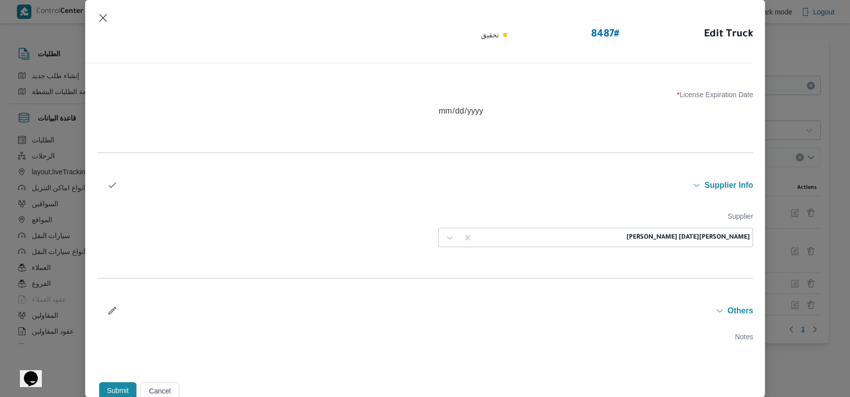
click at [119, 183] on button "button" at bounding box center [112, 184] width 26 height 19
click at [125, 379] on button "Submit" at bounding box center [118, 385] width 38 height 17
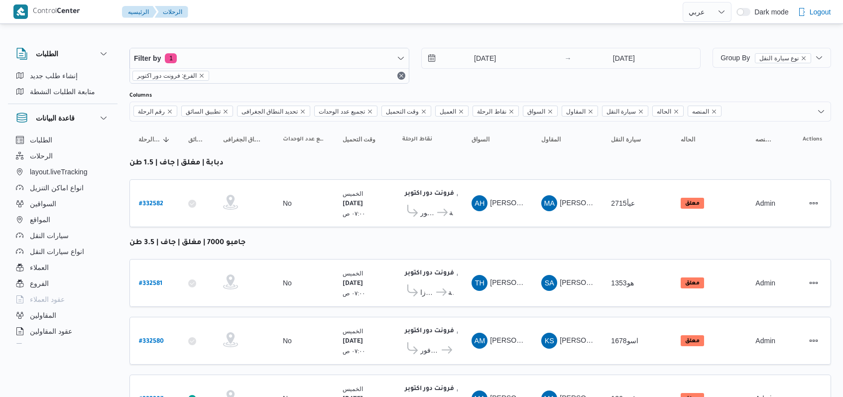
select select "ar"
click at [140, 201] on b "# 332582" at bounding box center [151, 204] width 24 height 7
select select "ar"
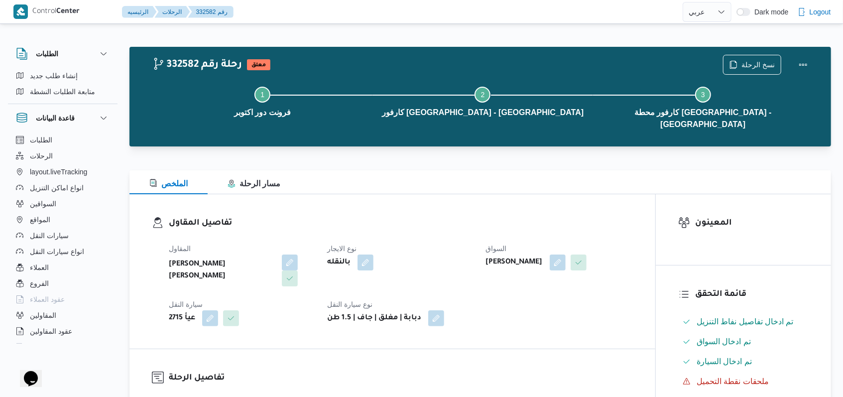
select select "ar"
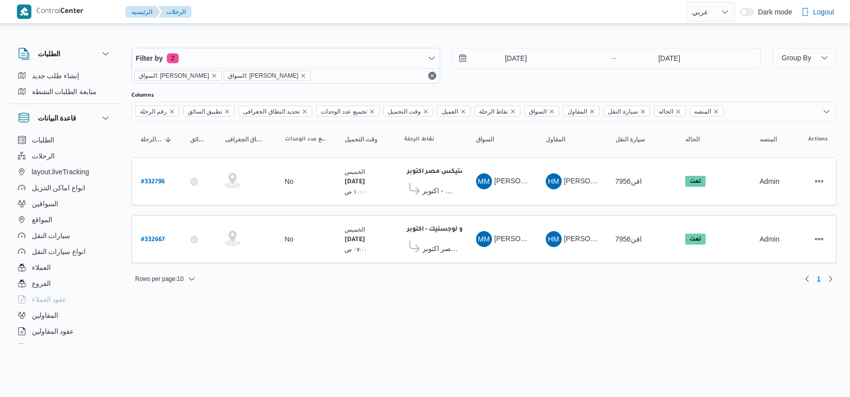
select select "ar"
click at [156, 237] on b "# 332667" at bounding box center [153, 239] width 24 height 7
select select "ar"
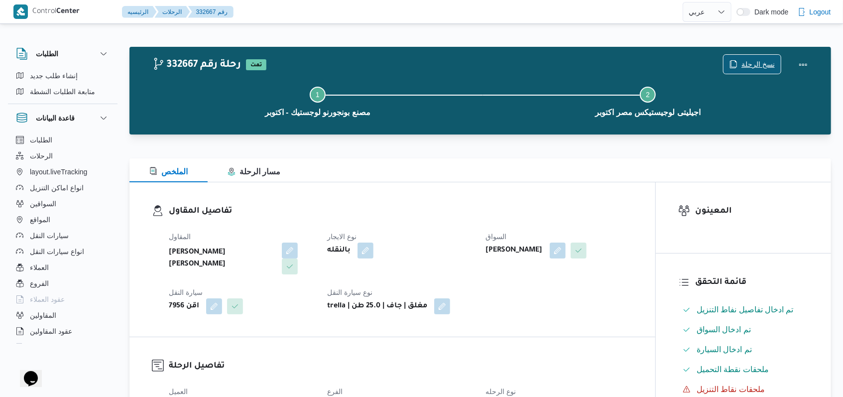
click at [756, 63] on span "نسخ الرحلة" at bounding box center [757, 64] width 33 height 12
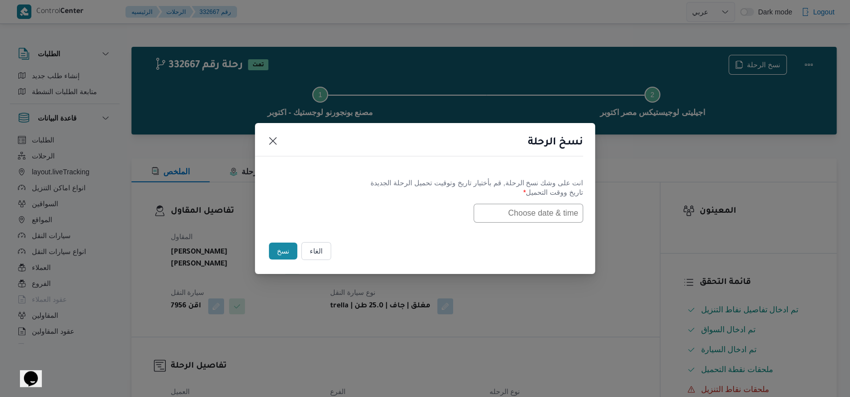
click at [498, 219] on input "text" at bounding box center [528, 213] width 110 height 19
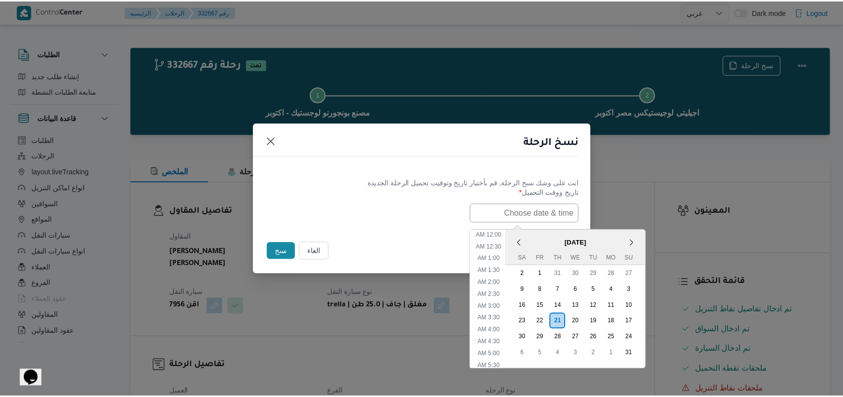
scroll to position [306, 0]
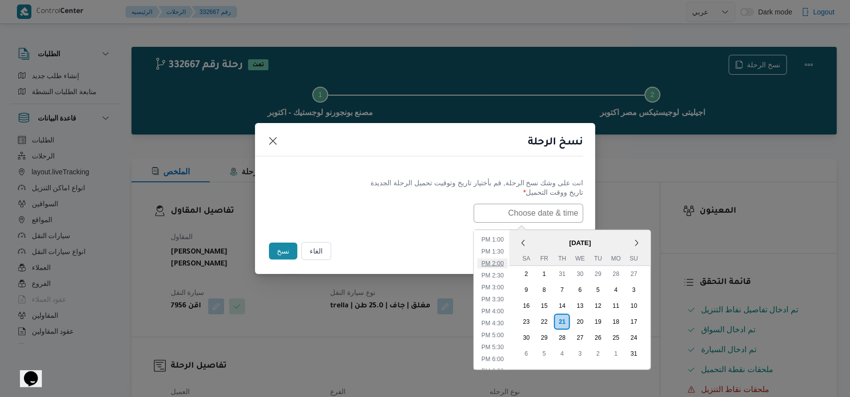
click at [508, 263] on li "2:00 PM" at bounding box center [492, 263] width 30 height 10
type input "[DATE] 2:00PM"
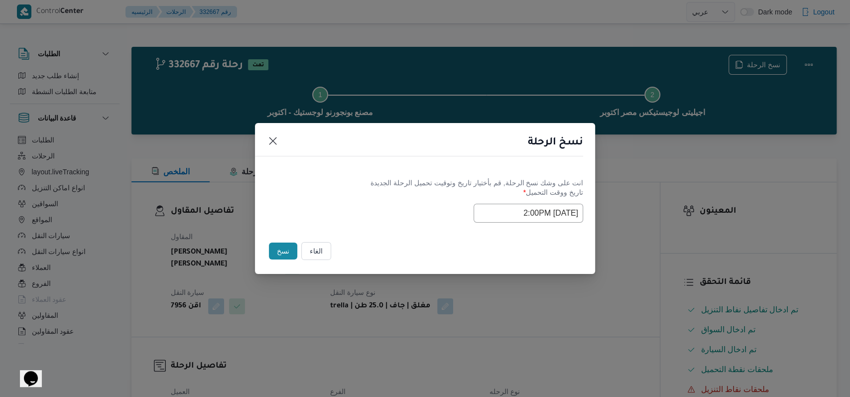
click at [380, 200] on label "تاريخ ووقت التحميل *" at bounding box center [425, 195] width 316 height 15
click at [275, 251] on button "نسخ" at bounding box center [283, 250] width 28 height 17
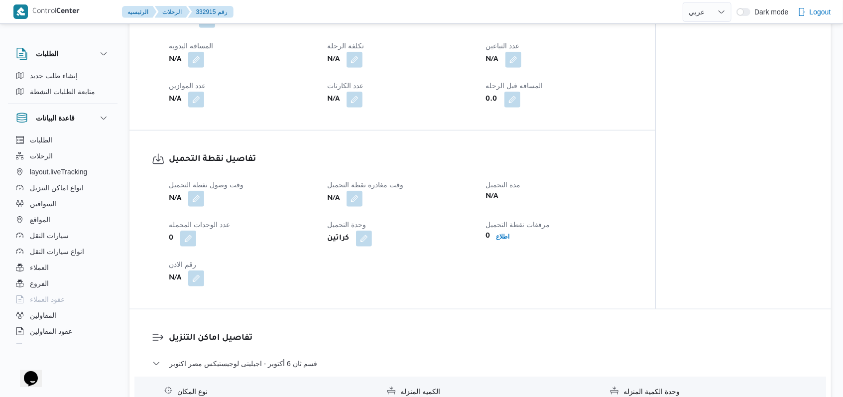
scroll to position [531, 0]
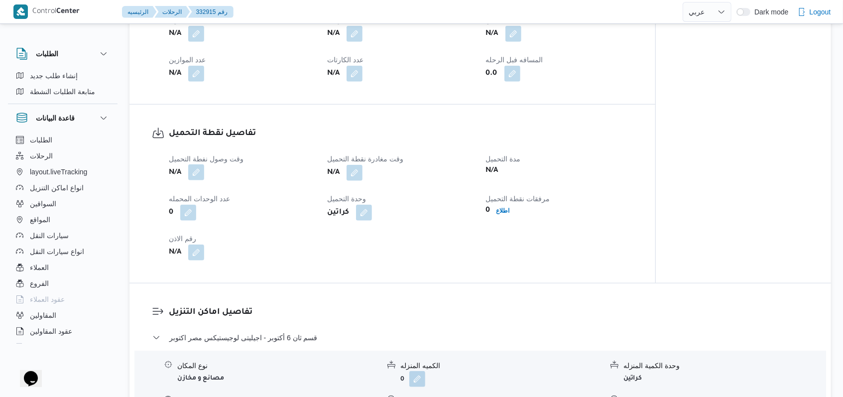
click at [202, 164] on button "button" at bounding box center [196, 172] width 16 height 16
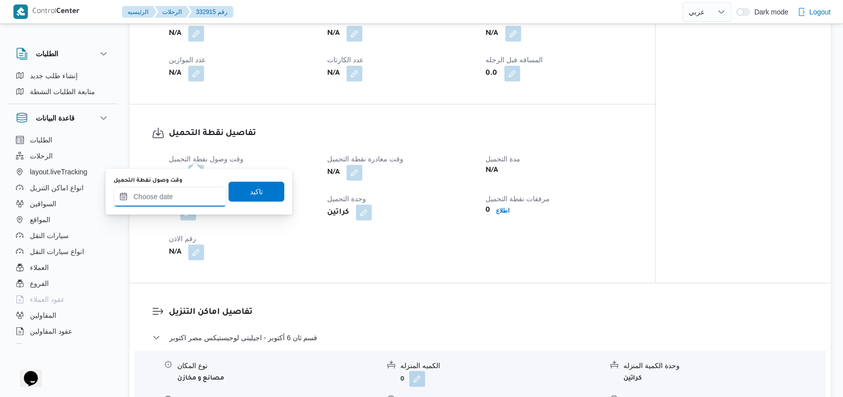
click at [174, 193] on input "وقت وصول نفطة التحميل" at bounding box center [169, 197] width 113 height 20
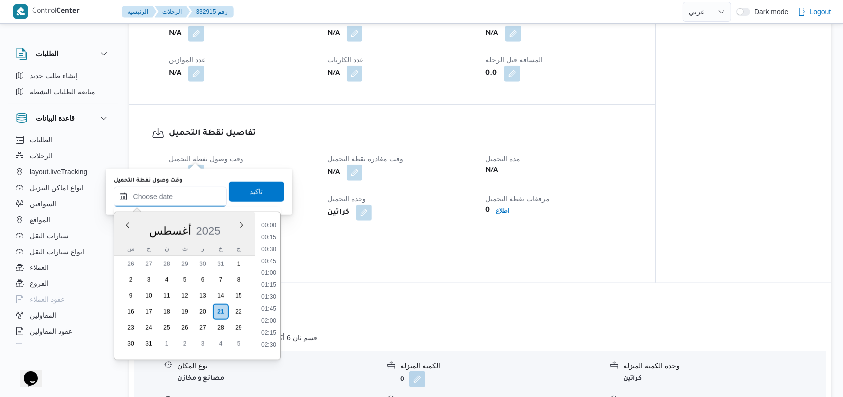
scroll to position [672, 0]
click at [273, 221] on li "14:00" at bounding box center [268, 222] width 23 height 10
type input "[DATE] ١٤:٠٠"
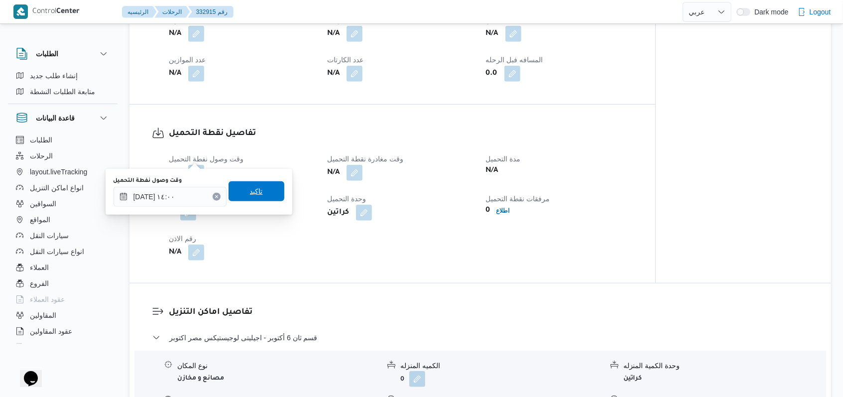
click at [265, 188] on span "تاكيد" at bounding box center [256, 191] width 56 height 20
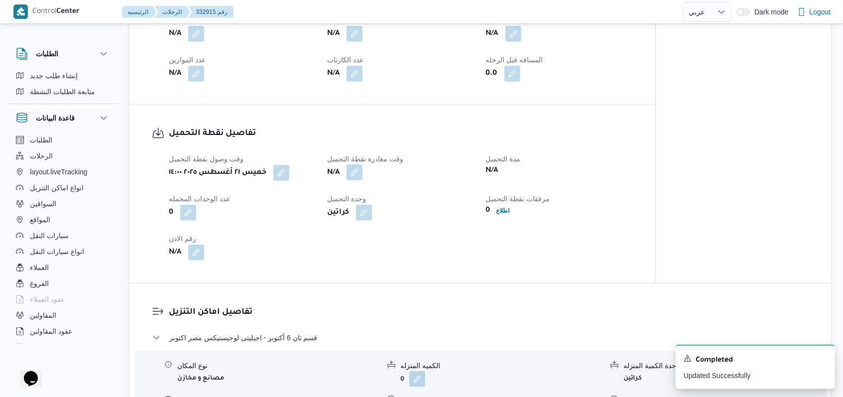
click at [350, 164] on button "button" at bounding box center [354, 172] width 16 height 16
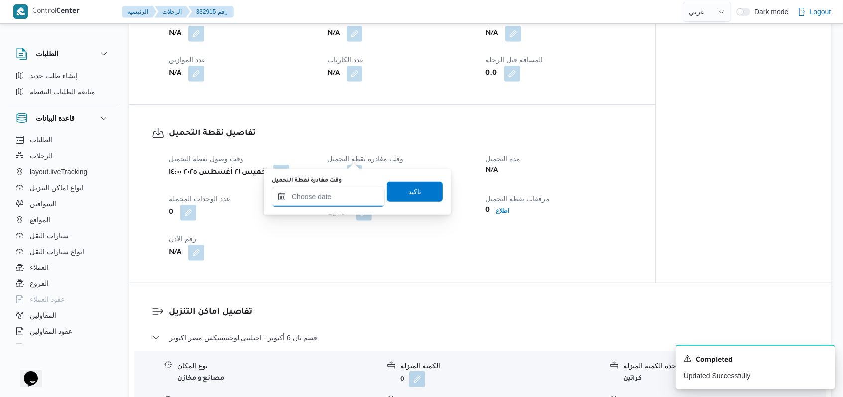
click at [344, 197] on input "وقت مغادرة نقطة التحميل" at bounding box center [328, 197] width 113 height 20
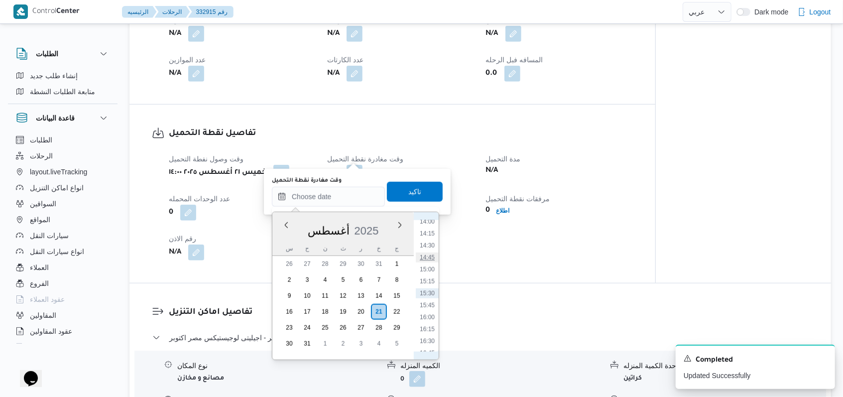
click at [430, 258] on li "14:45" at bounding box center [427, 257] width 23 height 10
type input "[DATE] ١٤:٤٥"
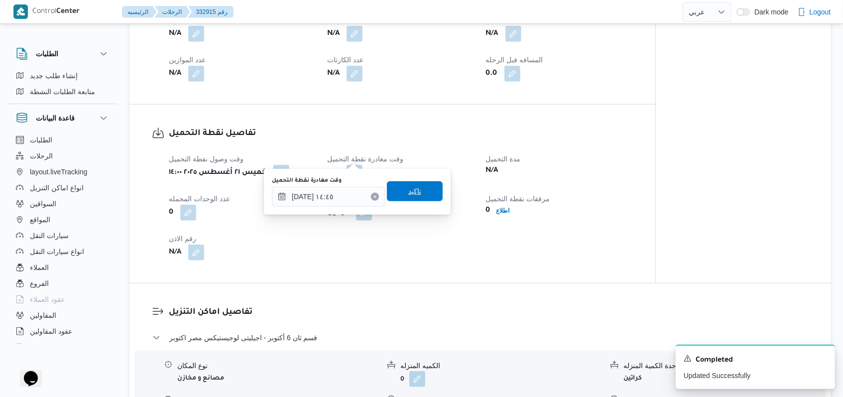
click at [415, 187] on span "تاكيد" at bounding box center [415, 191] width 56 height 20
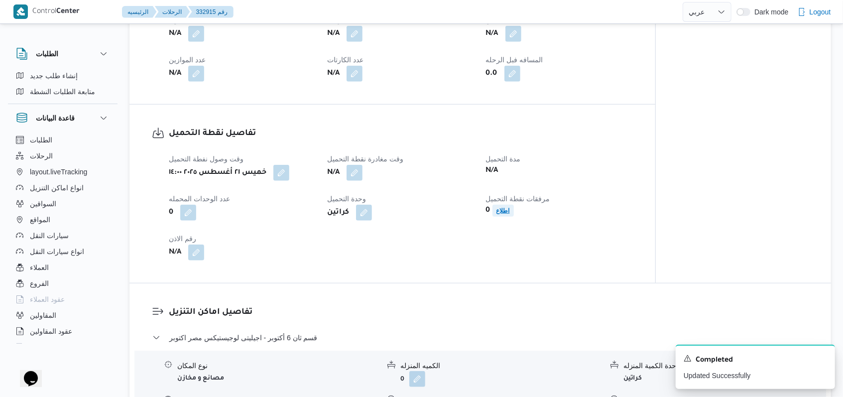
click at [502, 205] on span "اطلاع" at bounding box center [502, 211] width 13 height 12
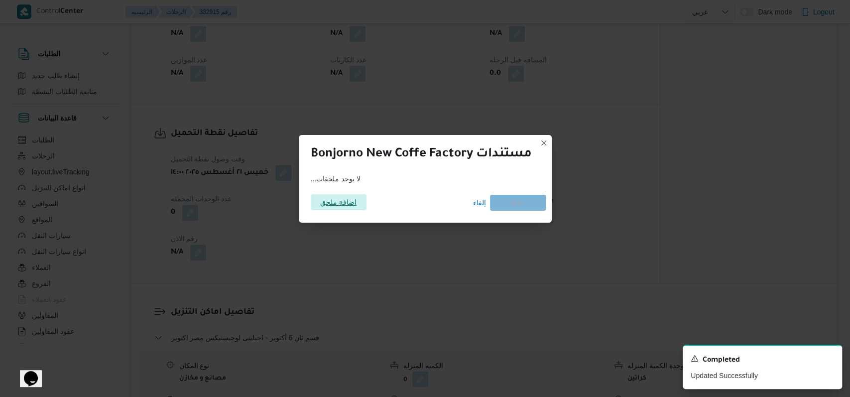
click at [339, 200] on span "اضافة ملحق" at bounding box center [338, 202] width 36 height 16
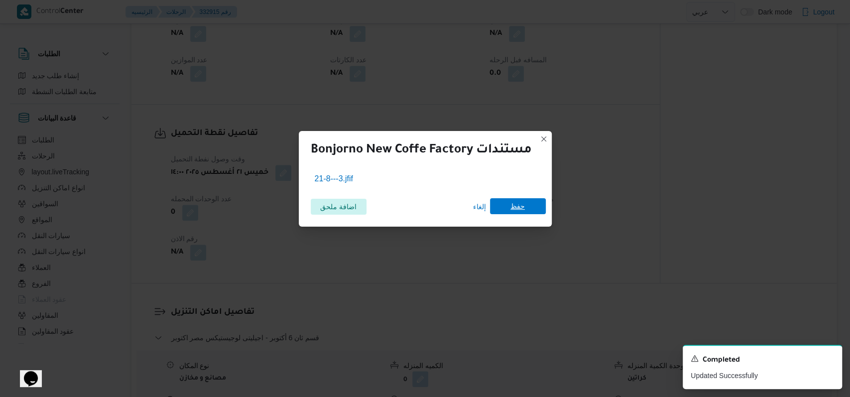
click at [527, 209] on span "حفظ" at bounding box center [518, 206] width 56 height 16
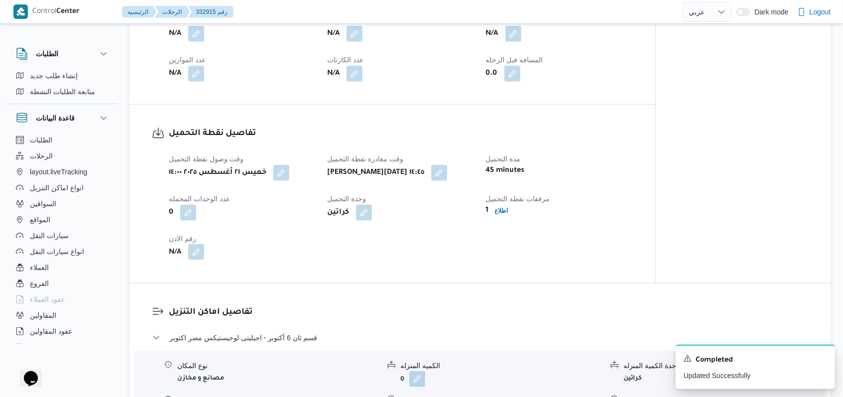
click at [198, 244] on button "button" at bounding box center [196, 252] width 16 height 16
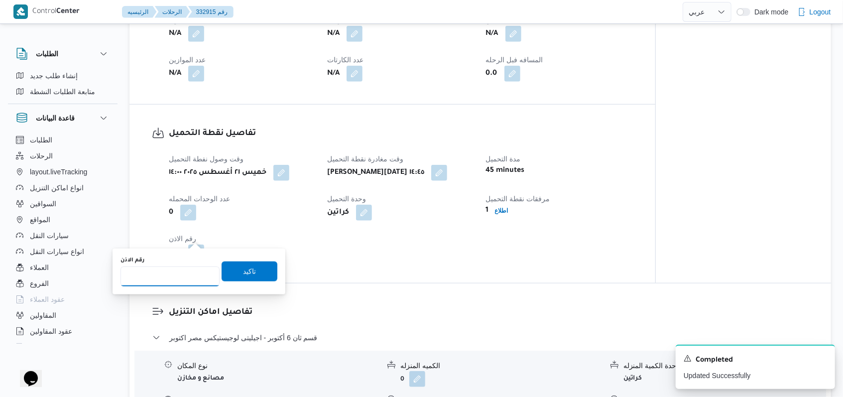
click at [173, 281] on input "رقم الاذن" at bounding box center [169, 276] width 99 height 20
type input "07714"
click at [243, 269] on span "تاكيد" at bounding box center [249, 271] width 13 height 12
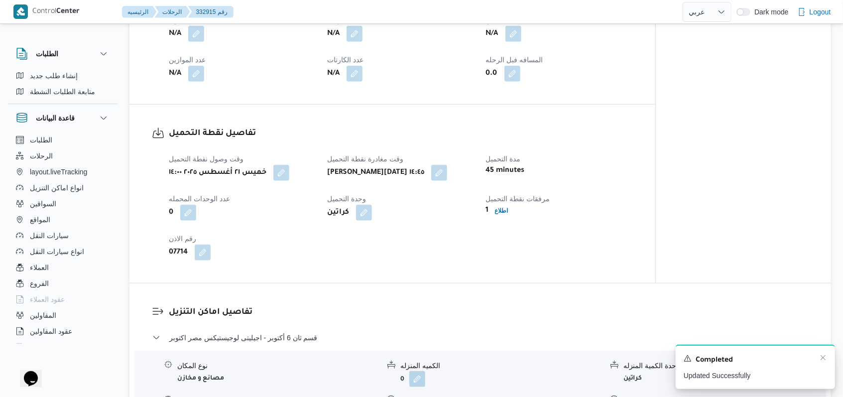
click at [824, 362] on div "Completed" at bounding box center [754, 359] width 143 height 13
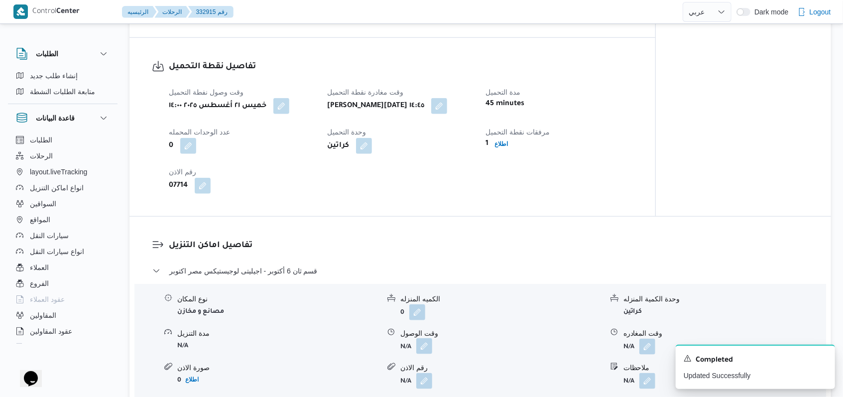
click at [424, 338] on button "button" at bounding box center [424, 346] width 16 height 16
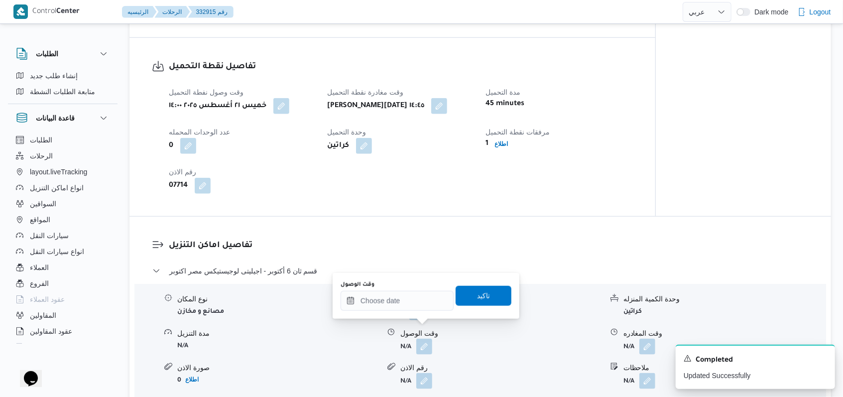
click at [399, 368] on div "رقم الاذن N/A" at bounding box center [494, 375] width 215 height 26
click at [394, 305] on input "وقت الوصول" at bounding box center [396, 301] width 113 height 20
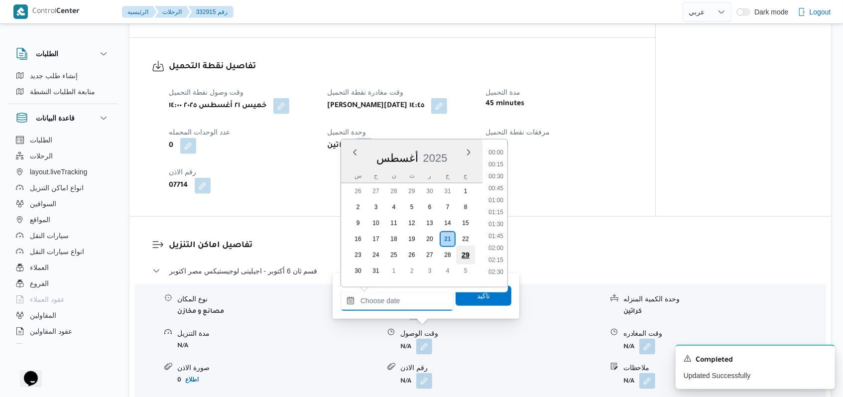
scroll to position [672, 0]
click at [503, 212] on li "15:15" at bounding box center [495, 209] width 23 height 10
type input "٢١/٠٨/٢٠٢٥ ١٥:١٥"
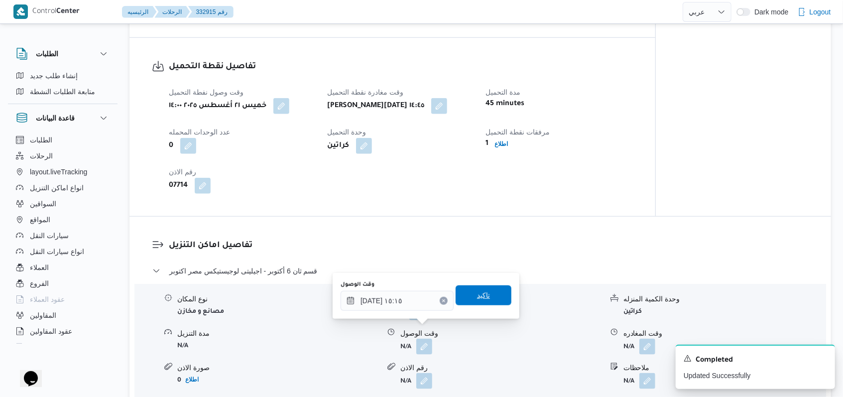
click at [477, 294] on span "تاكيد" at bounding box center [483, 295] width 13 height 12
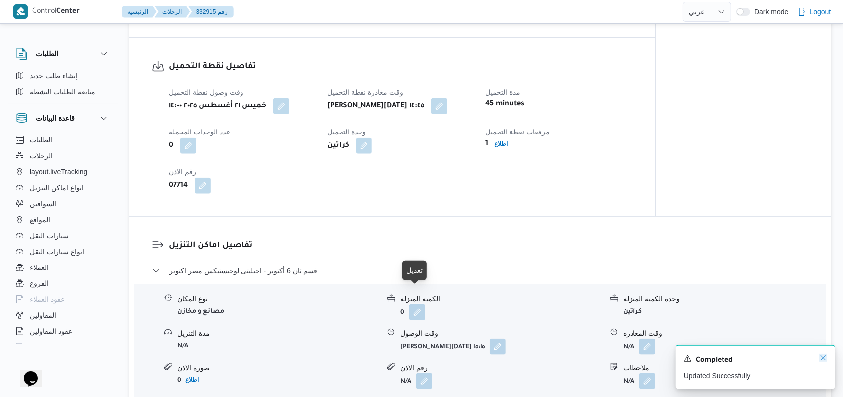
click at [826, 358] on icon "Dismiss toast" at bounding box center [823, 357] width 8 height 8
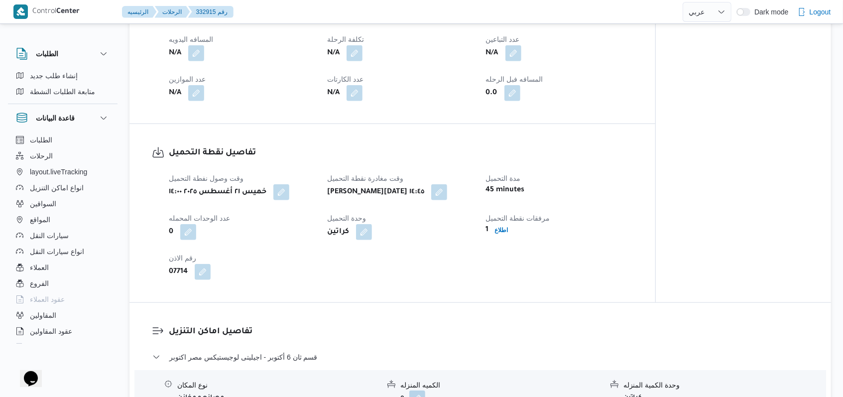
scroll to position [464, 0]
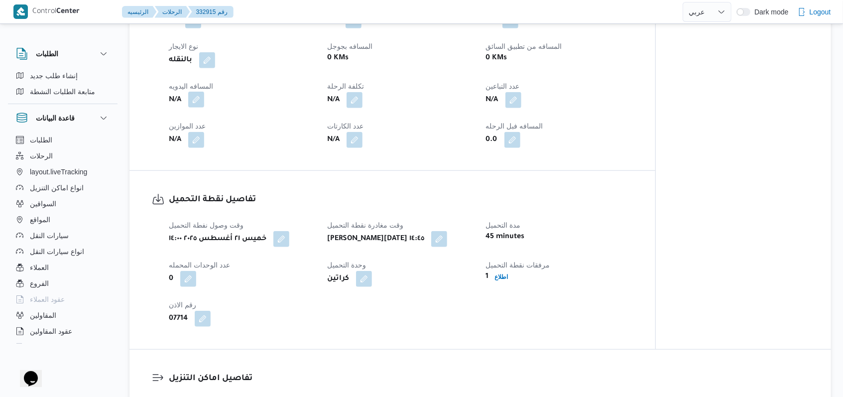
click at [203, 92] on button "button" at bounding box center [196, 100] width 16 height 16
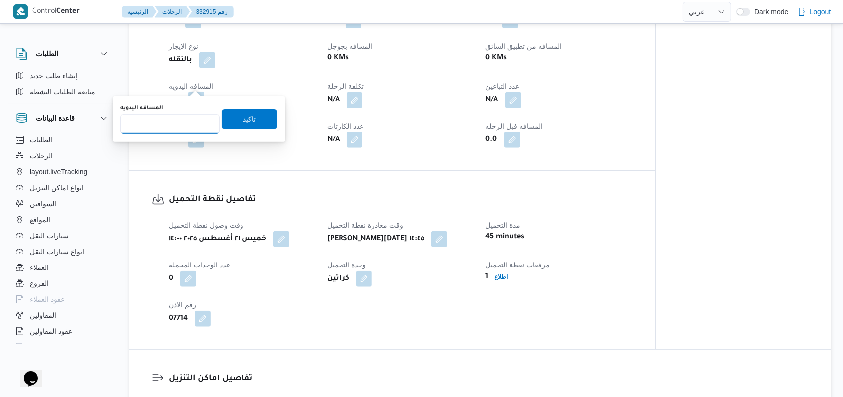
click at [174, 127] on input "المسافه اليدويه" at bounding box center [169, 124] width 99 height 20
type input "8"
click at [259, 117] on span "تاكيد" at bounding box center [249, 119] width 56 height 20
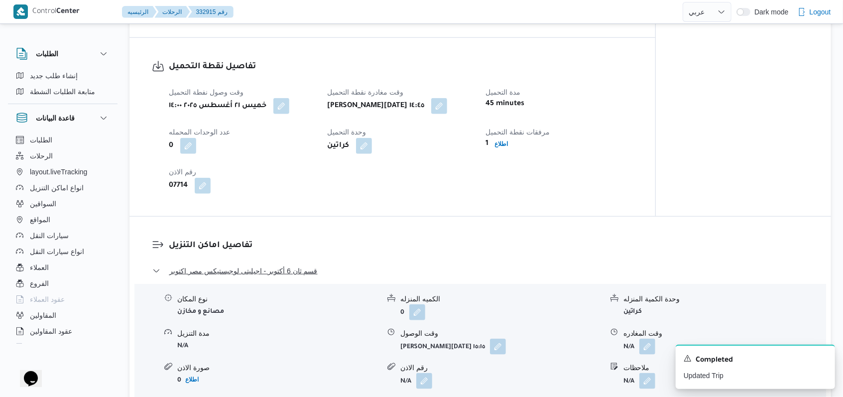
scroll to position [663, 0]
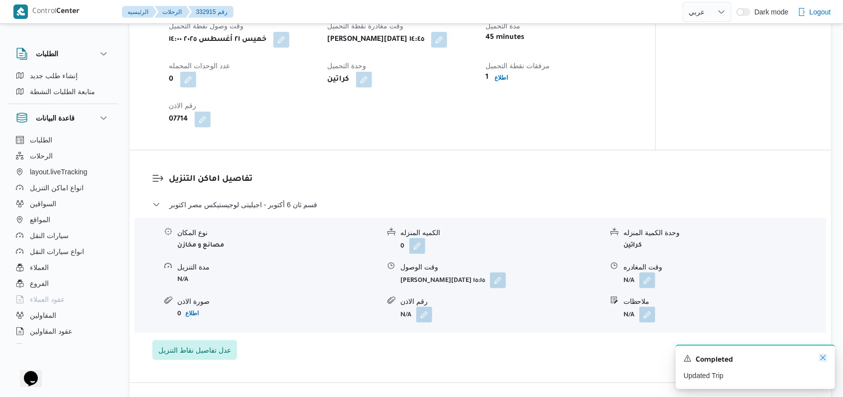
click at [822, 357] on icon "Dismiss toast" at bounding box center [823, 357] width 8 height 8
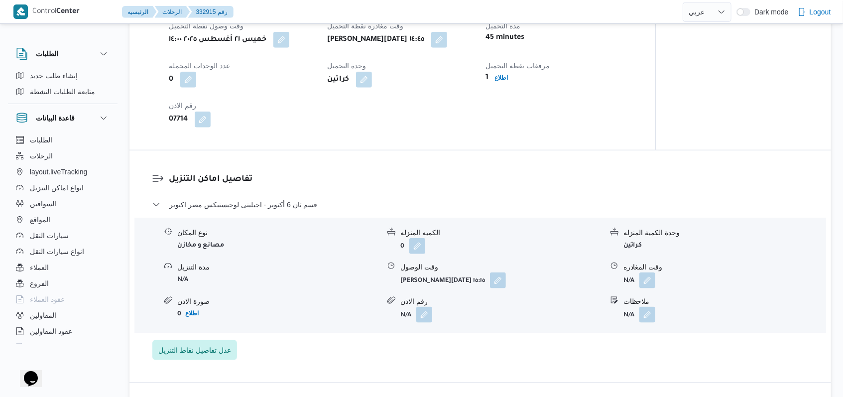
click at [289, 199] on div "قسم ثان 6 أكتوبر - اجيليتى لوجيستيكس مصر اكتوبر" at bounding box center [480, 208] width 656 height 19
click at [276, 199] on span "قسم ثان 6 أكتوبر - اجيليتى لوجيستيكس مصر اكتوبر" at bounding box center [243, 205] width 148 height 12
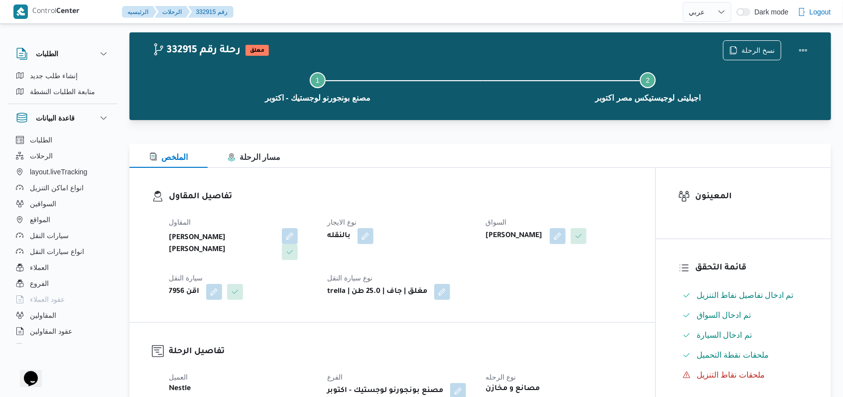
scroll to position [0, 0]
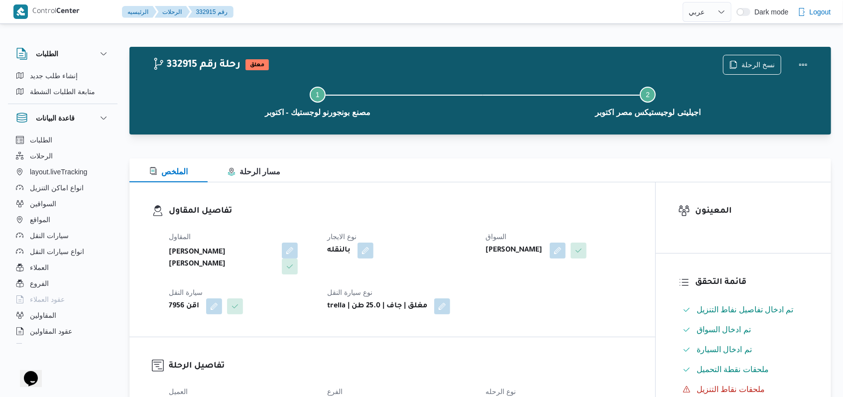
click at [431, 221] on dl "تفاصيل المقاول المقاول هانى مجدى رئيس احمد نوع الايجار بالنقله السواق محمد مروا…" at bounding box center [401, 260] width 464 height 110
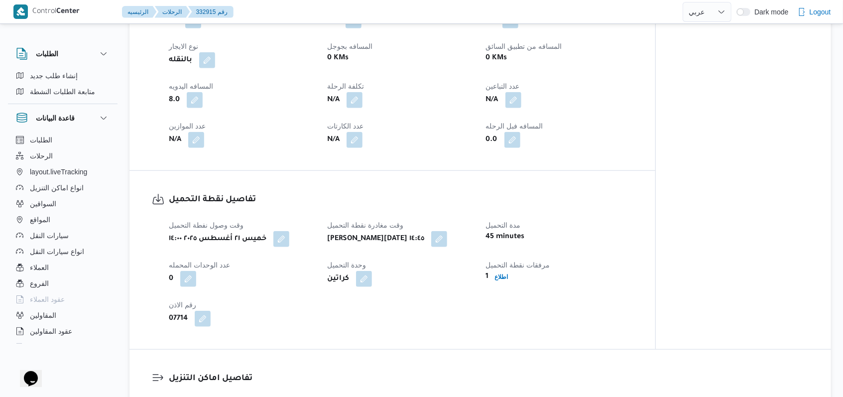
scroll to position [597, 0]
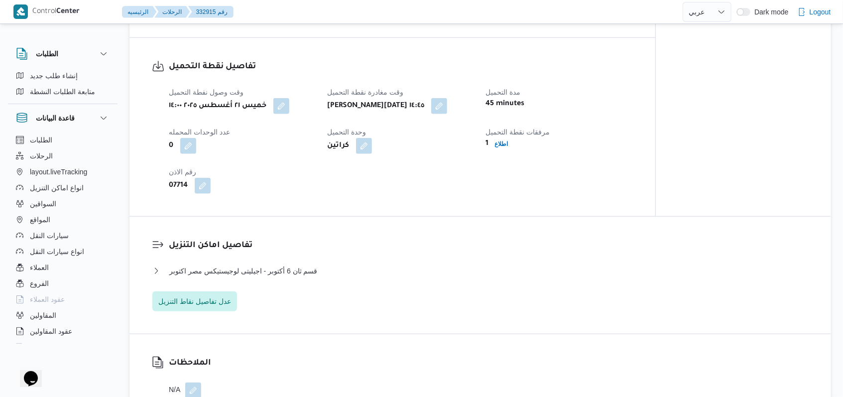
select select "ar"
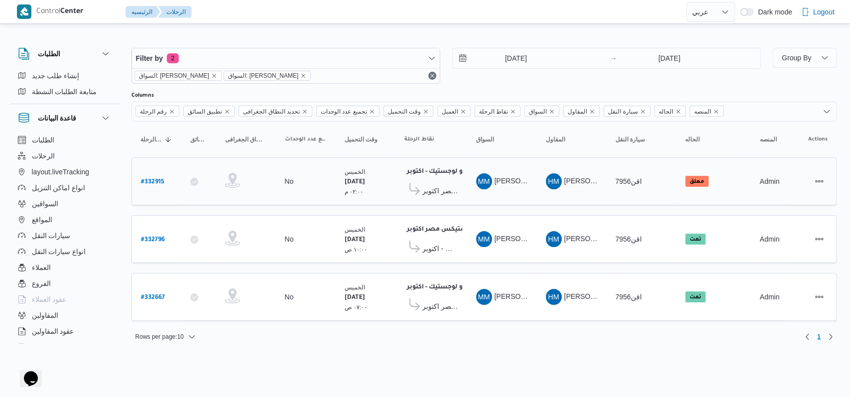
click at [157, 179] on b "# 332915" at bounding box center [152, 182] width 23 height 7
select select "ar"
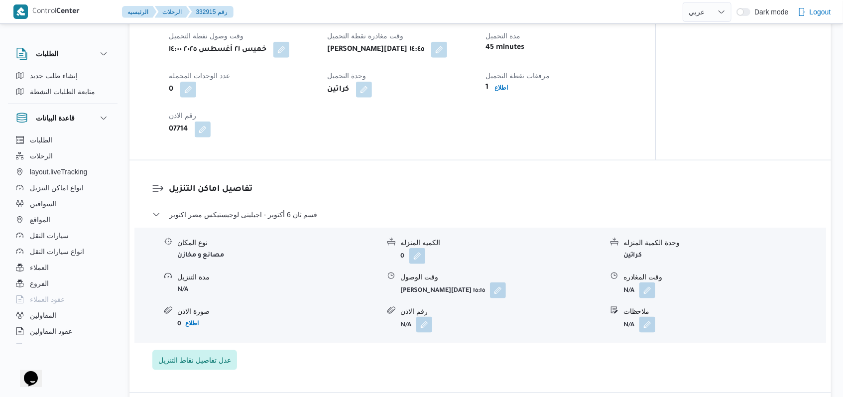
scroll to position [663, 0]
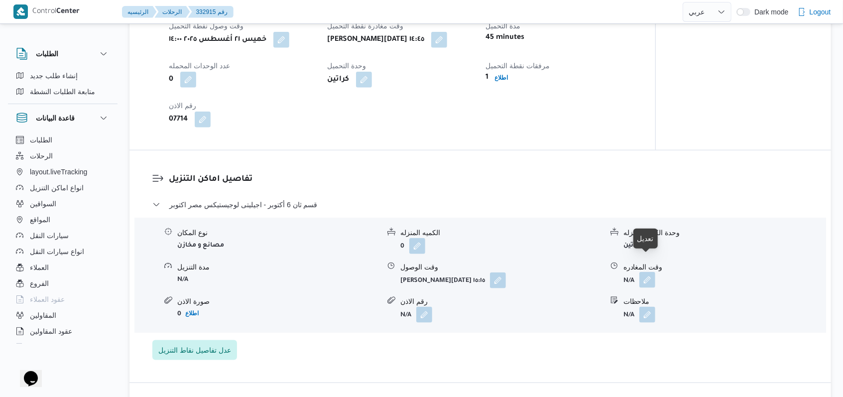
click at [643, 272] on button "button" at bounding box center [647, 280] width 16 height 16
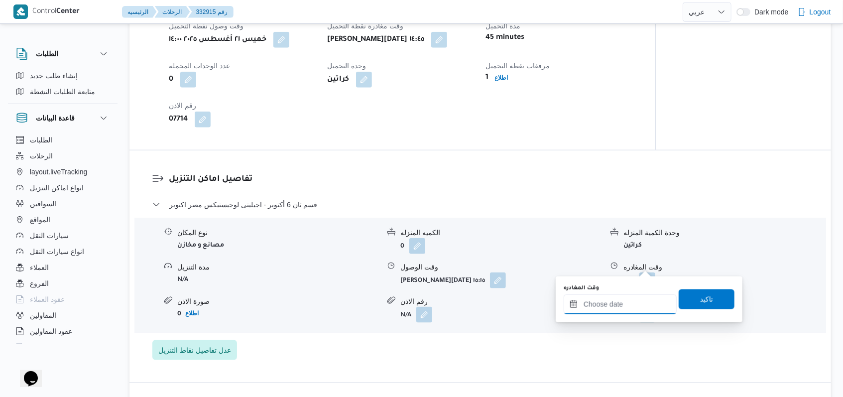
click at [605, 299] on div at bounding box center [619, 304] width 113 height 20
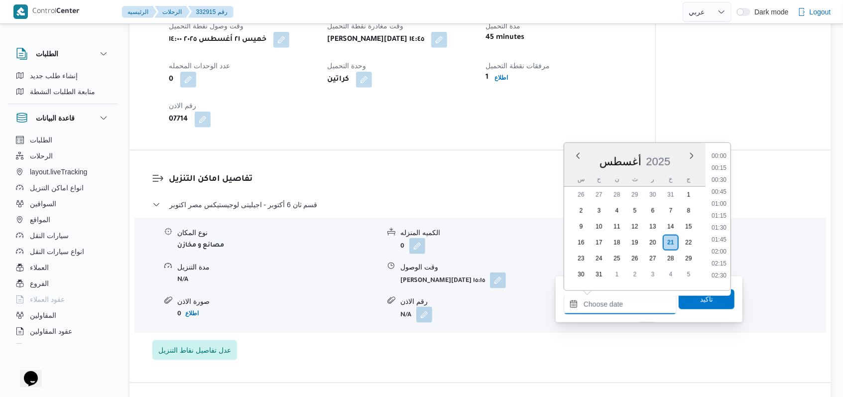
scroll to position [672, 0]
click at [720, 220] on li "15:30" at bounding box center [718, 224] width 23 height 10
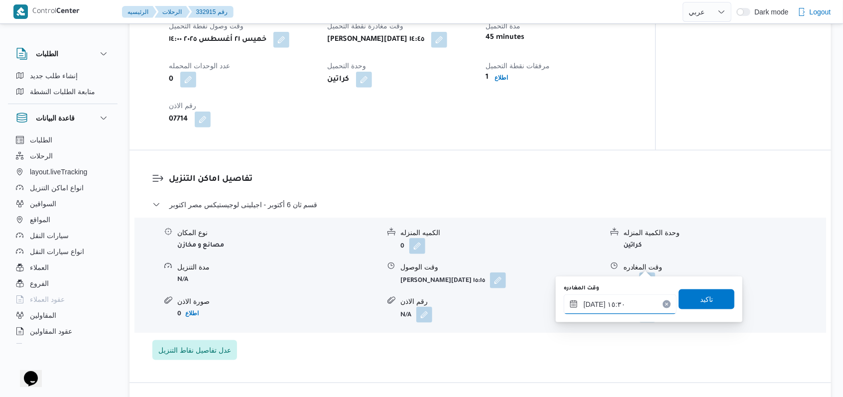
type input "[DATE] ١٥:٣٠"
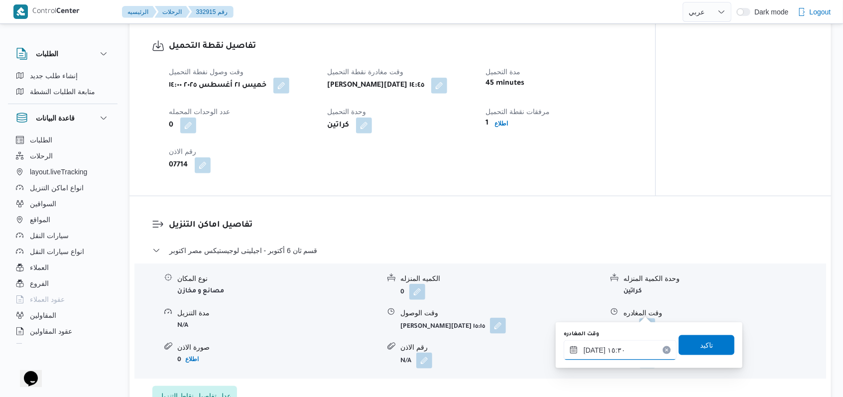
scroll to position [597, 0]
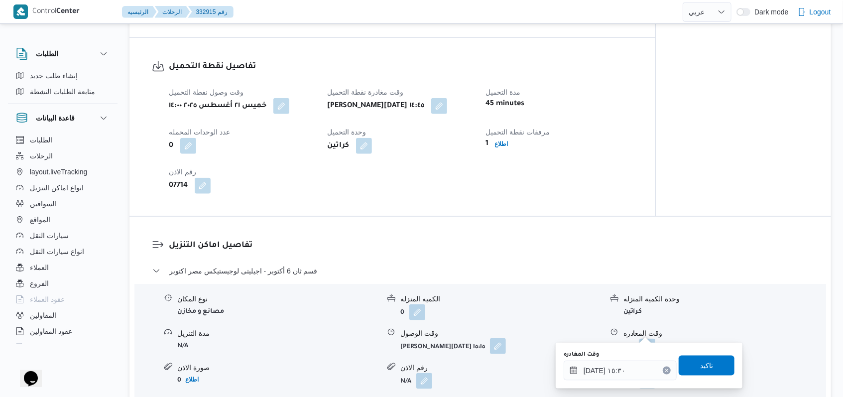
click at [501, 338] on button "button" at bounding box center [498, 346] width 16 height 16
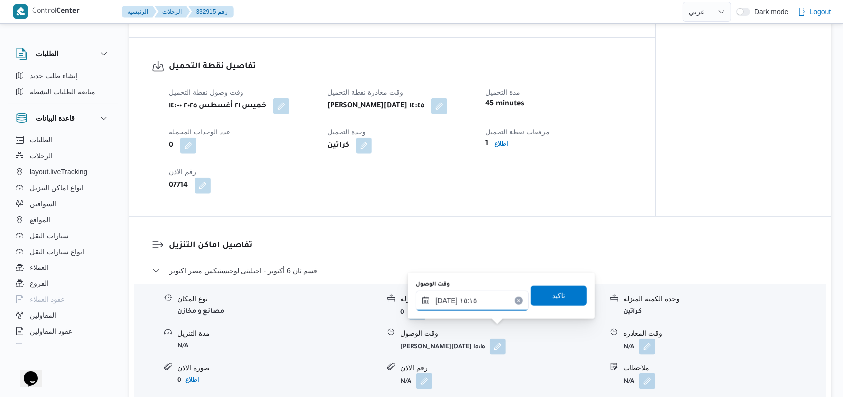
click at [493, 299] on input "٢١/٠٨/٢٠٢٥ ١٥:١٥" at bounding box center [472, 301] width 113 height 20
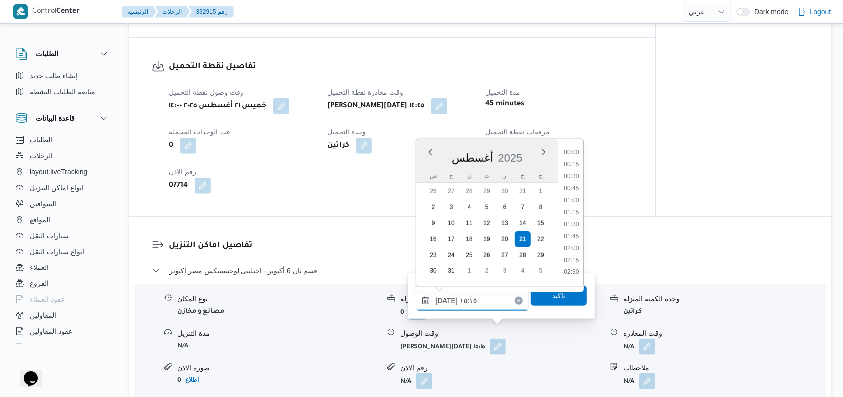
scroll to position [660, 0]
click at [572, 205] on li "15:00" at bounding box center [570, 209] width 23 height 10
type input "٢١/٠٨/٢٠٢٥ ١٥:٠٠"
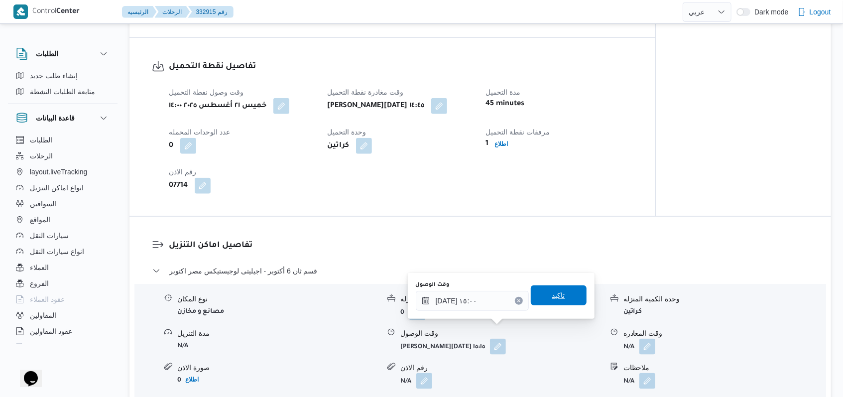
click at [557, 290] on span "تاكيد" at bounding box center [558, 295] width 13 height 12
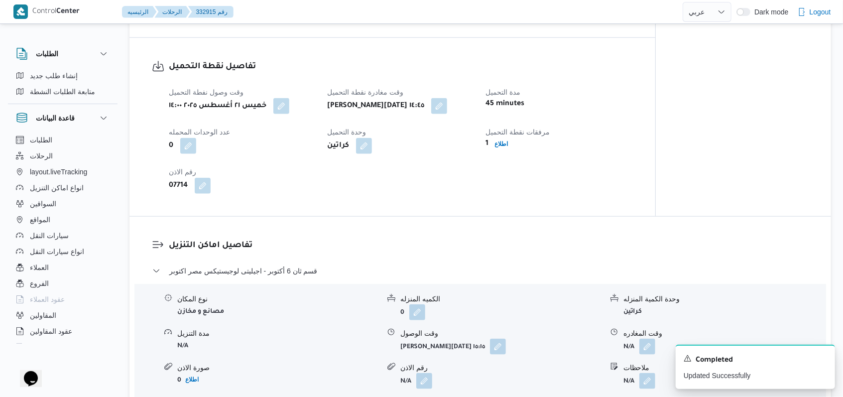
click at [658, 338] on form "N/A" at bounding box center [724, 346] width 202 height 16
click at [653, 338] on button "button" at bounding box center [647, 346] width 16 height 16
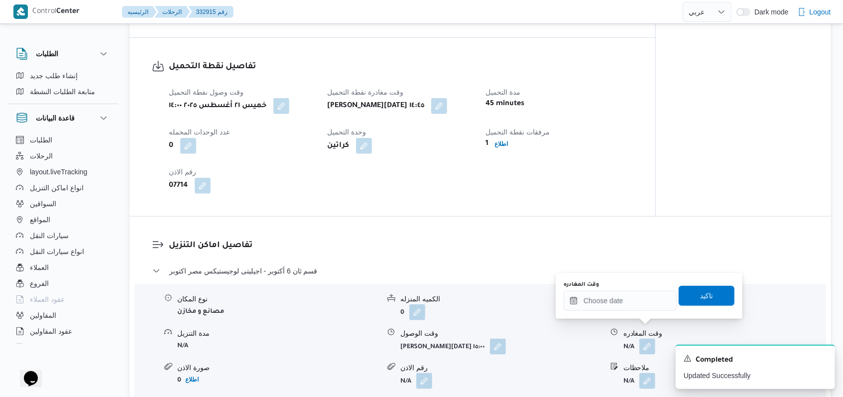
click at [619, 313] on div "You are in a dialog. To close this dialog, hit escape. وقت المغادره تاكيد" at bounding box center [648, 296] width 187 height 46
click at [613, 301] on input "وقت المغادره" at bounding box center [619, 301] width 113 height 20
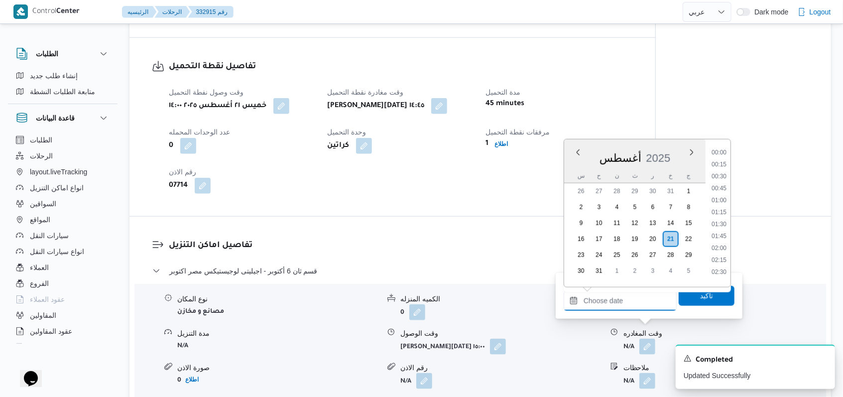
scroll to position [672, 0]
click at [719, 220] on li "15:30" at bounding box center [718, 221] width 23 height 10
type input "[DATE] ١٥:٣٠"
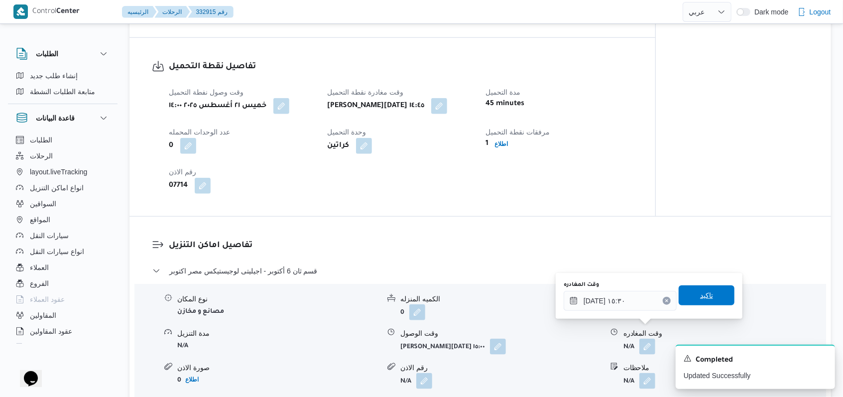
click at [702, 290] on span "تاكيد" at bounding box center [706, 295] width 13 height 12
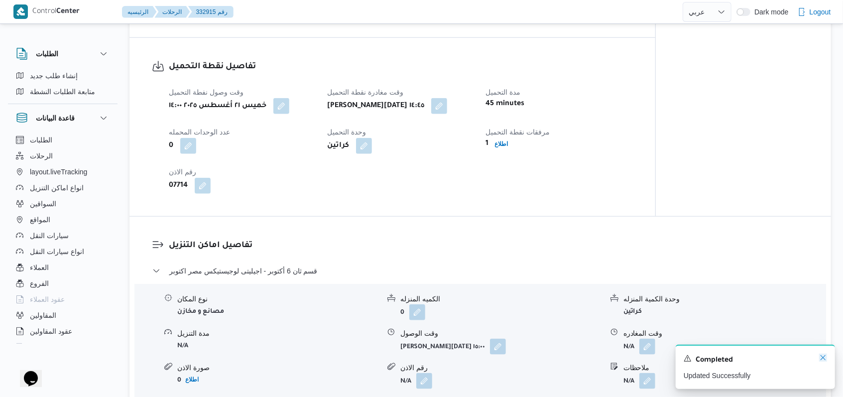
click at [822, 357] on icon "Dismiss toast" at bounding box center [822, 357] width 5 height 5
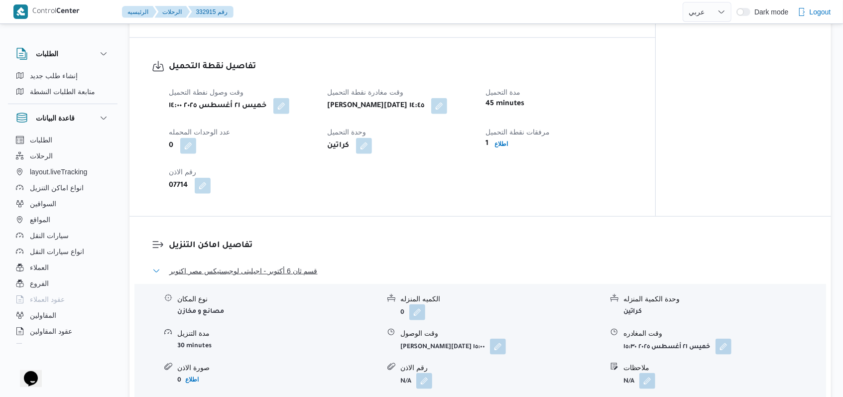
click at [300, 265] on span "قسم ثان 6 أكتوبر - اجيليتى لوجيستيكس مصر اكتوبر" at bounding box center [243, 271] width 148 height 12
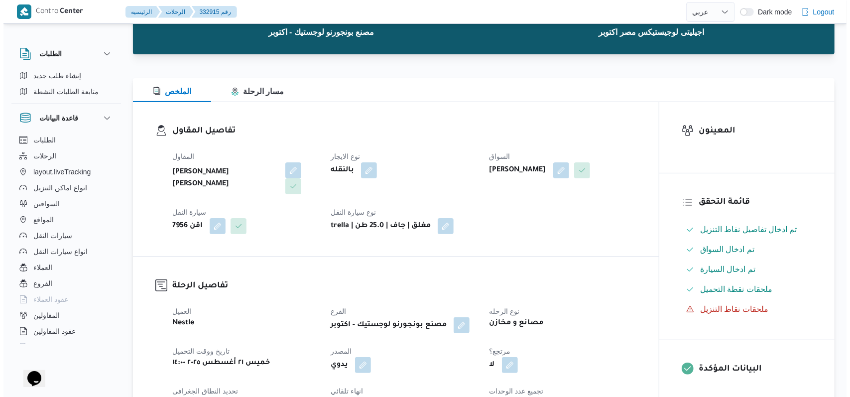
scroll to position [0, 0]
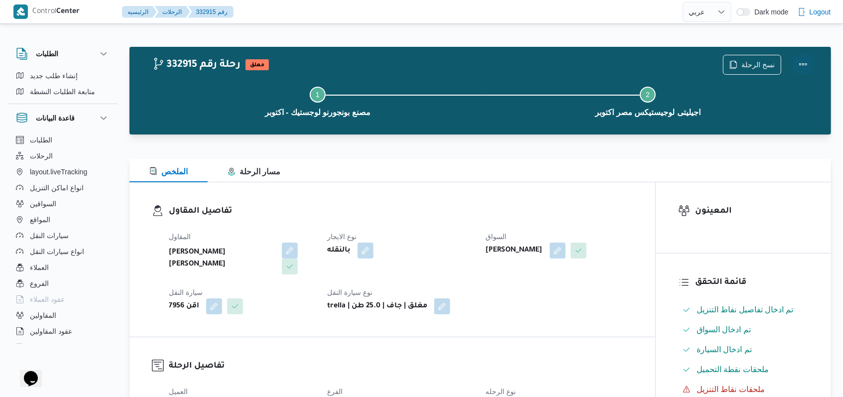
click at [796, 63] on button "Actions" at bounding box center [803, 64] width 20 height 20
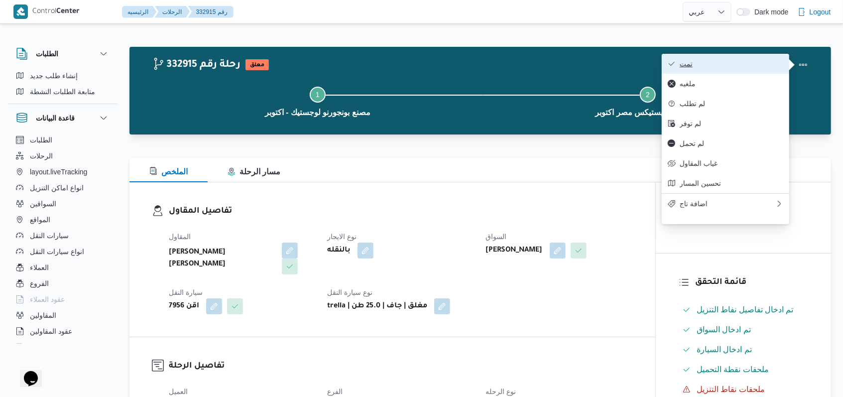
click at [772, 58] on button "تمت" at bounding box center [724, 64] width 127 height 20
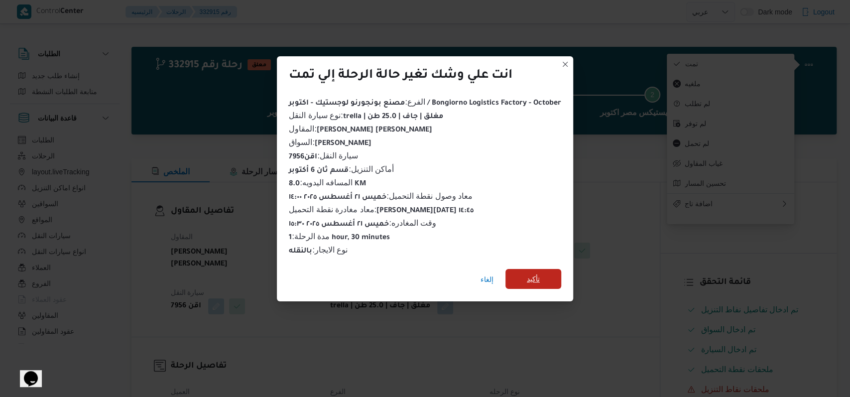
click at [544, 269] on span "تأكيد" at bounding box center [533, 279] width 56 height 20
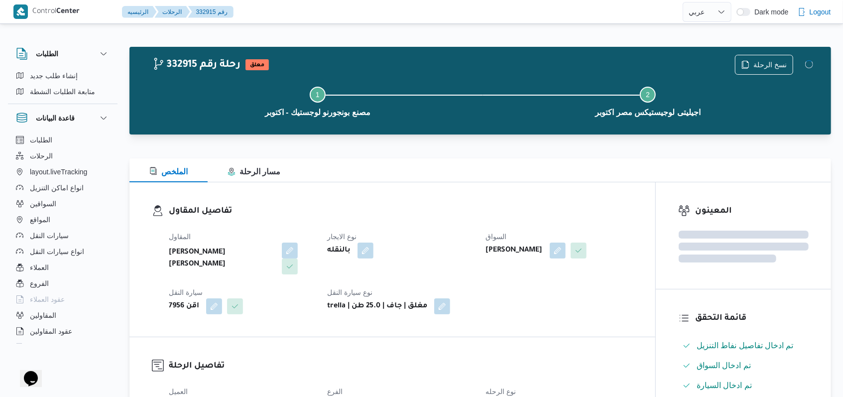
click at [436, 250] on div "بالنقله" at bounding box center [400, 250] width 148 height 18
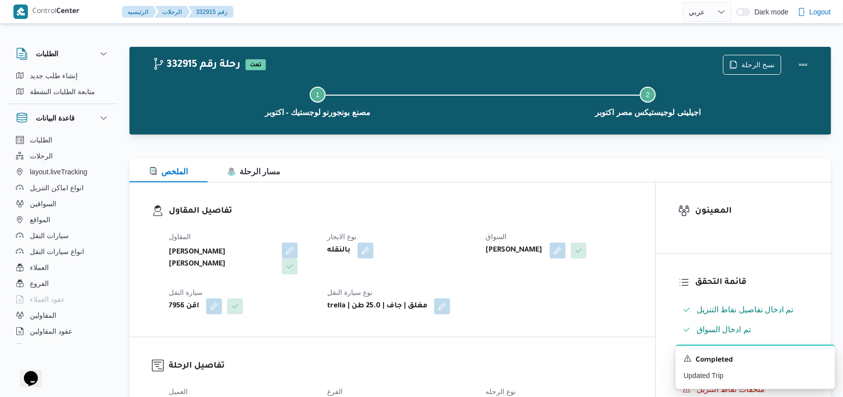
select select "ar"
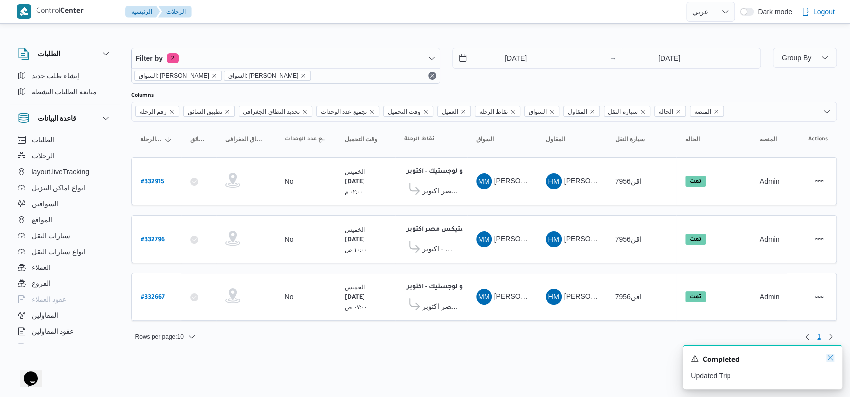
click at [828, 358] on icon "Dismiss toast" at bounding box center [830, 357] width 8 height 8
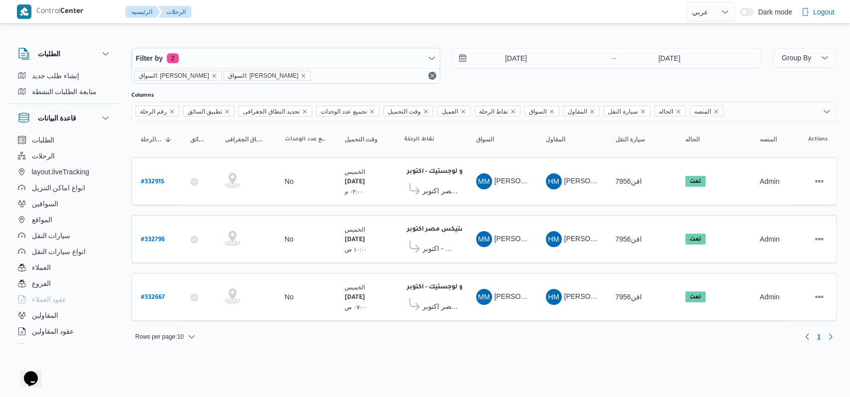
click at [701, 350] on html "Control Center الرئيسيه الرحلات English عربي Dark mode Logout الطلبات إنشاء طلب…" at bounding box center [425, 198] width 850 height 397
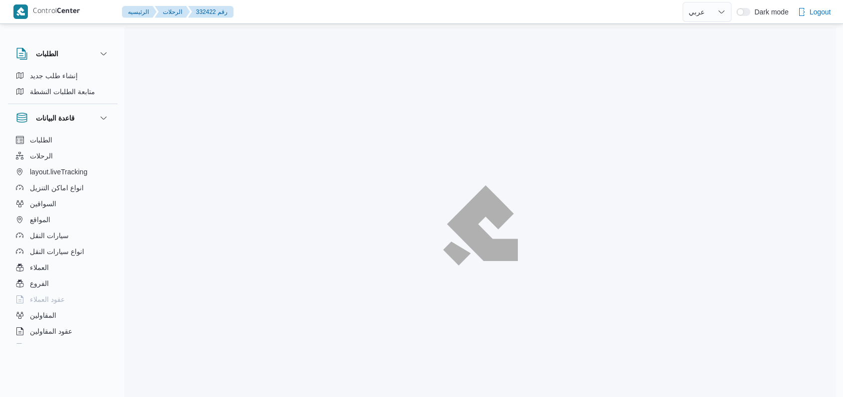
select select "ar"
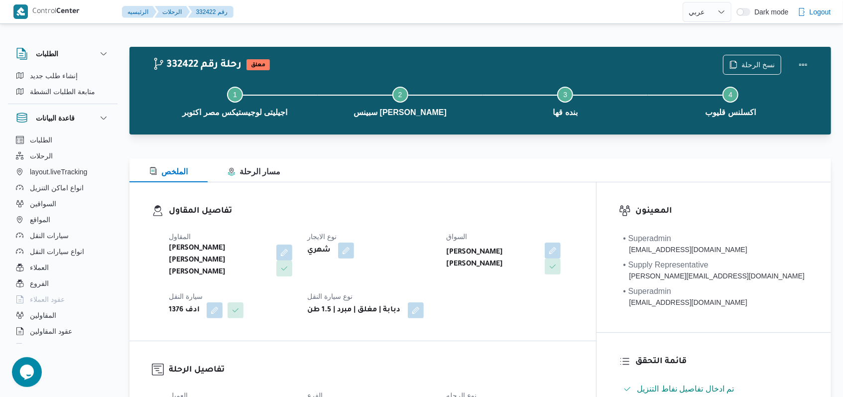
click at [542, 204] on div "تفاصيل المقاول المقاول [PERSON_NAME] [PERSON_NAME] [PERSON_NAME] نوع الايجار شه…" at bounding box center [362, 261] width 466 height 158
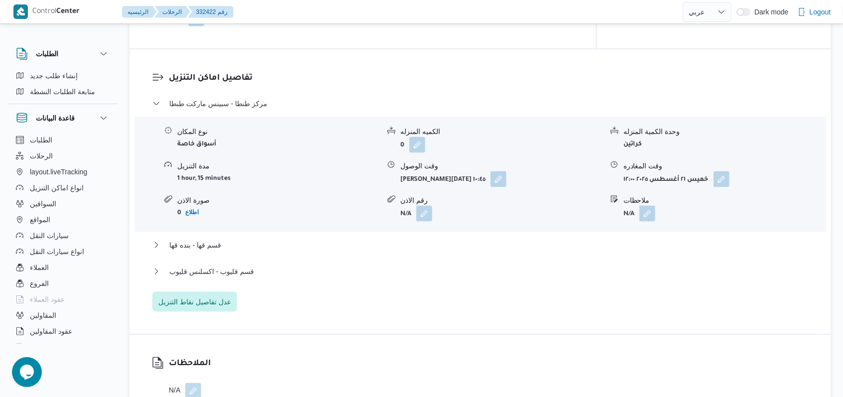
scroll to position [863, 0]
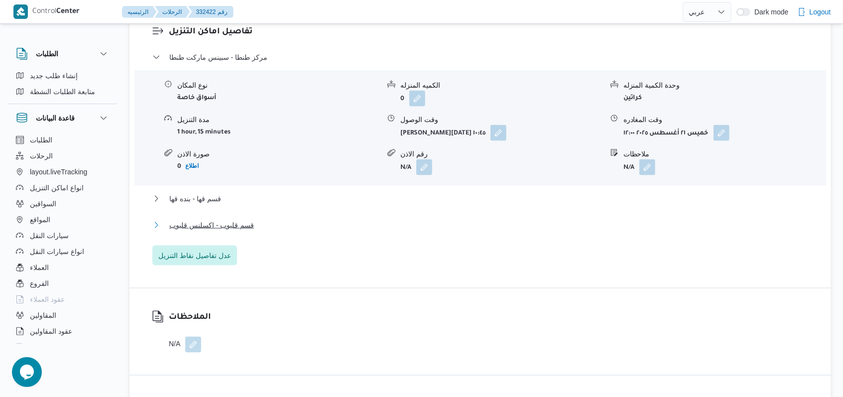
click at [220, 219] on span "قسم قليوب - اكسلنس قليوب" at bounding box center [211, 225] width 85 height 12
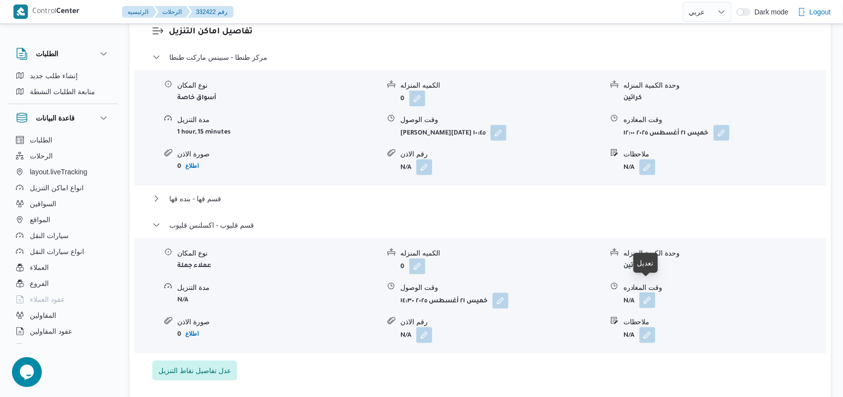
click at [645, 292] on button "button" at bounding box center [647, 300] width 16 height 16
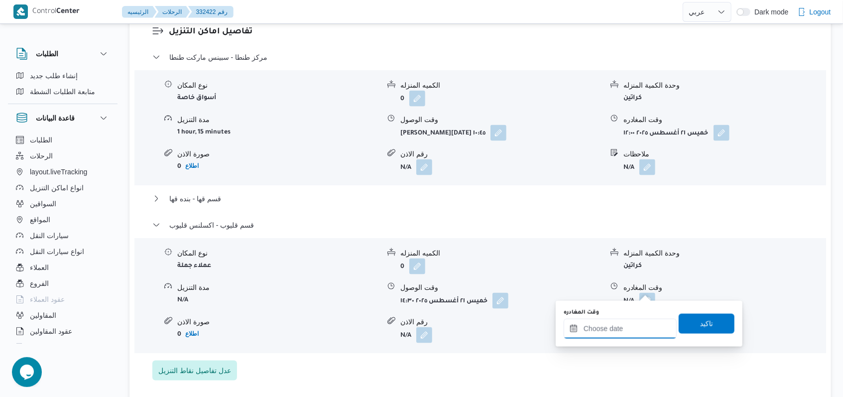
click at [613, 326] on input "وقت المغادره" at bounding box center [619, 329] width 113 height 20
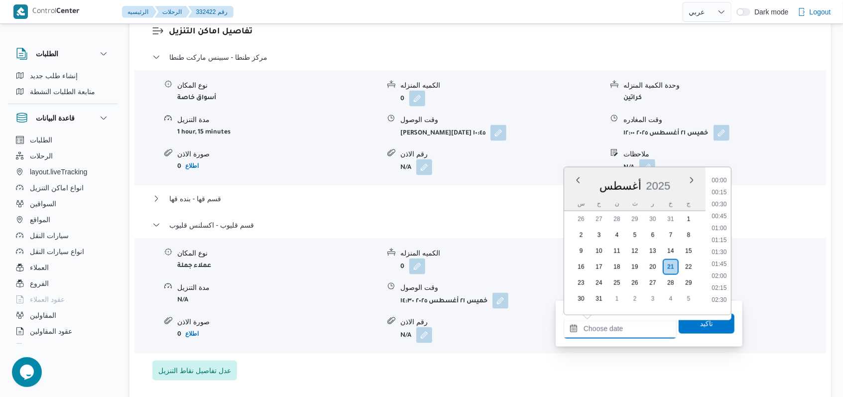
scroll to position [708, 0]
click at [726, 215] on li "15:30" at bounding box center [718, 213] width 23 height 10
type input "[DATE] ١٥:٣٠"
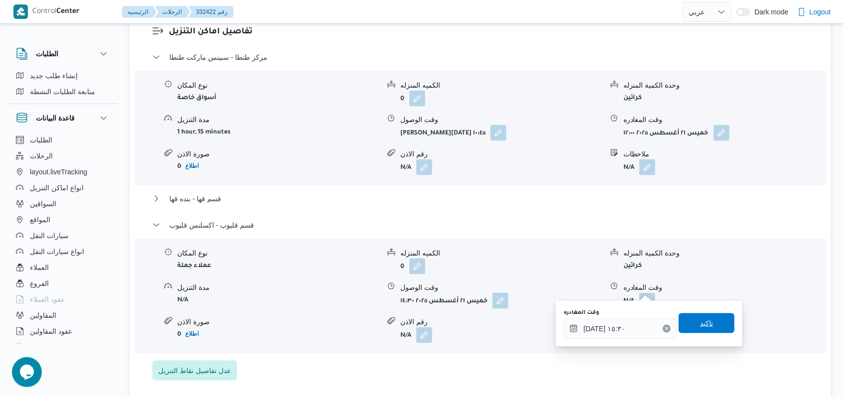
click at [700, 327] on span "تاكيد" at bounding box center [706, 323] width 13 height 12
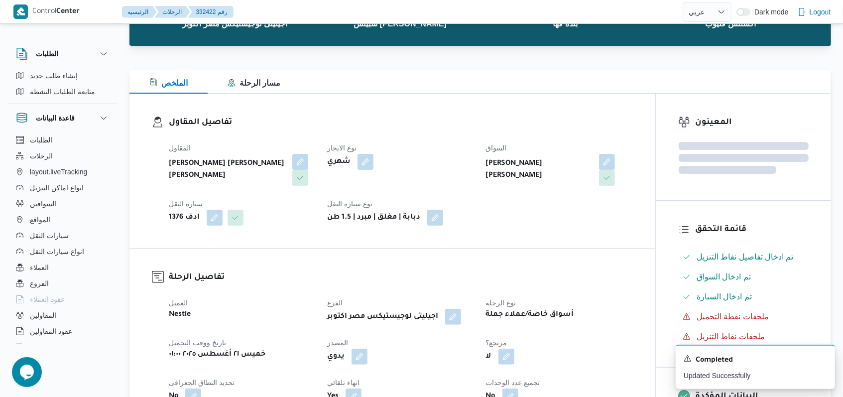
scroll to position [0, 0]
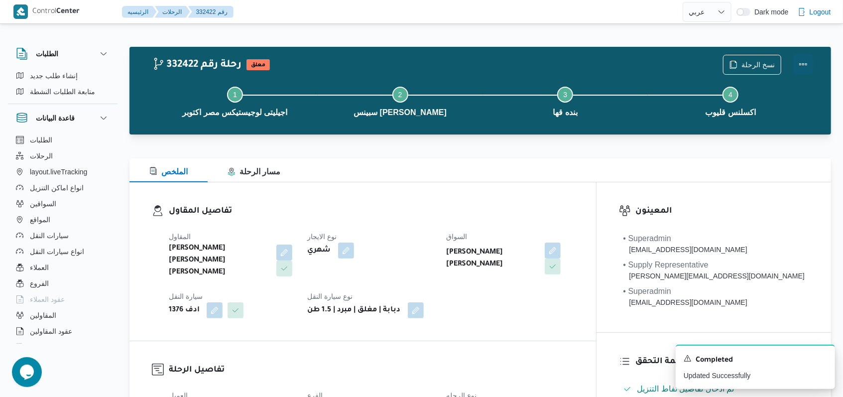
click at [809, 66] on button "Actions" at bounding box center [803, 64] width 20 height 20
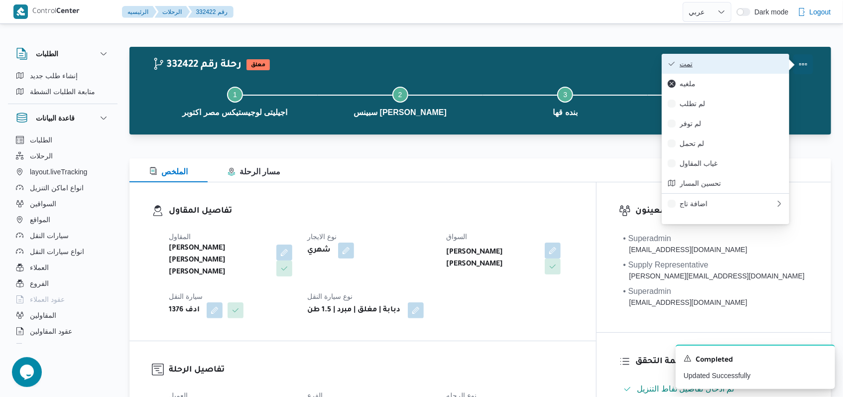
click at [771, 66] on span "تمت" at bounding box center [731, 64] width 104 height 8
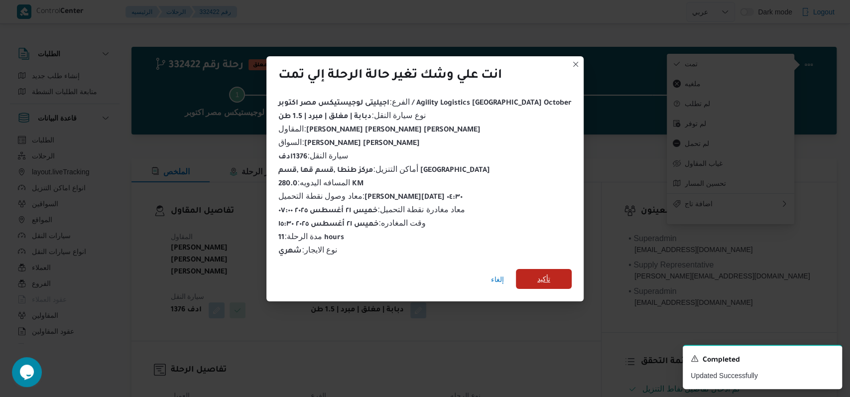
click at [537, 273] on span "تأكيد" at bounding box center [543, 279] width 13 height 12
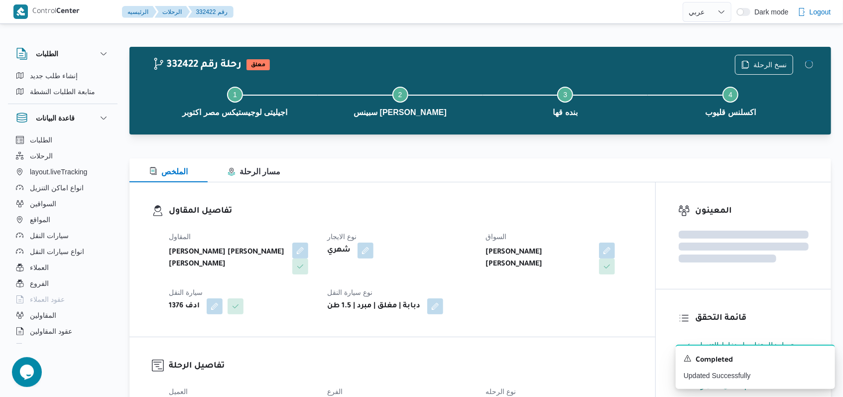
click at [443, 229] on div "المقاول [PERSON_NAME] [PERSON_NAME] [PERSON_NAME] نوع الايجار شهري السواق [PERS…" at bounding box center [401, 272] width 476 height 96
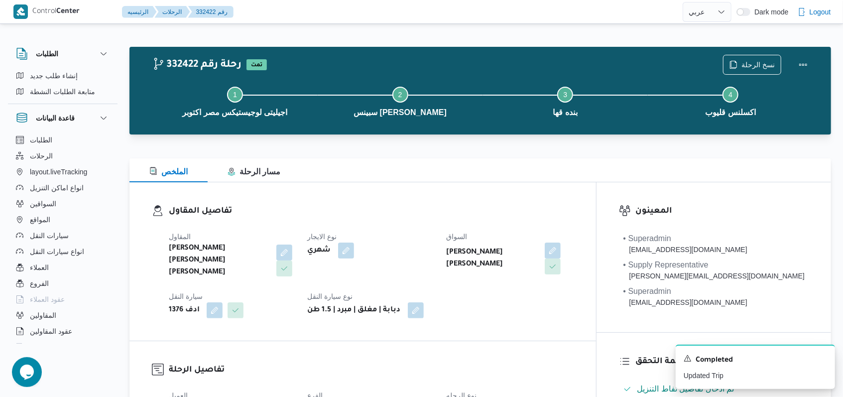
select select "ar"
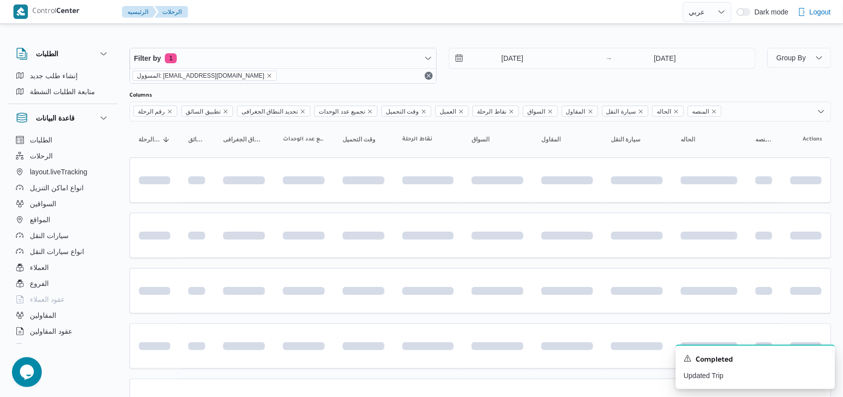
scroll to position [333, 0]
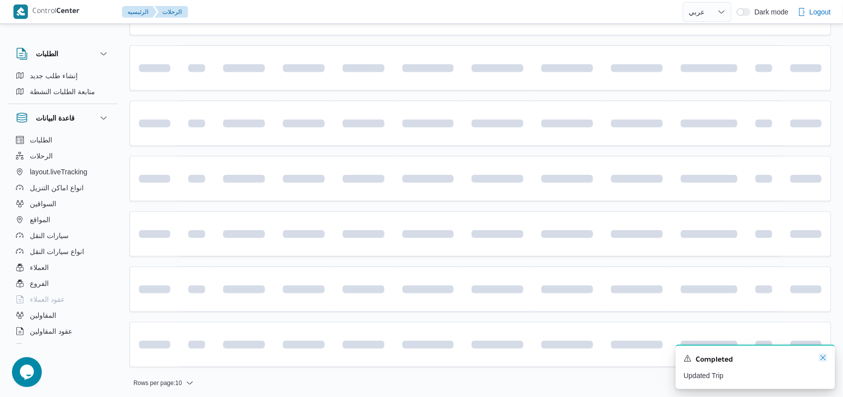
click at [821, 360] on icon "Dismiss toast" at bounding box center [823, 357] width 8 height 8
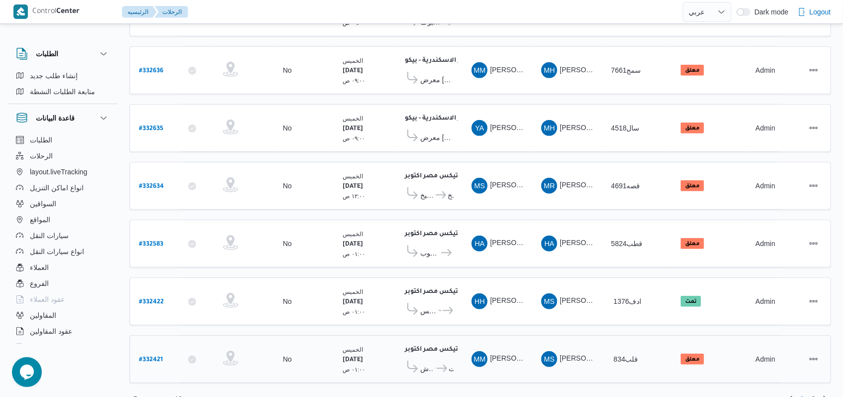
scroll to position [343, 0]
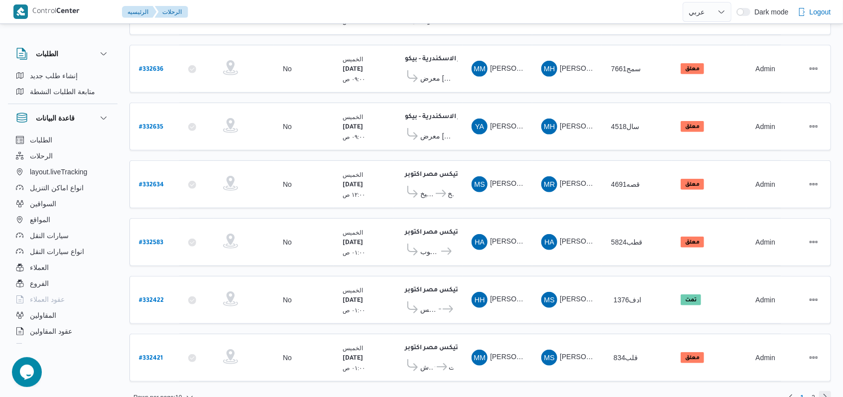
click at [820, 391] on link "Next page, 2" at bounding box center [825, 397] width 12 height 12
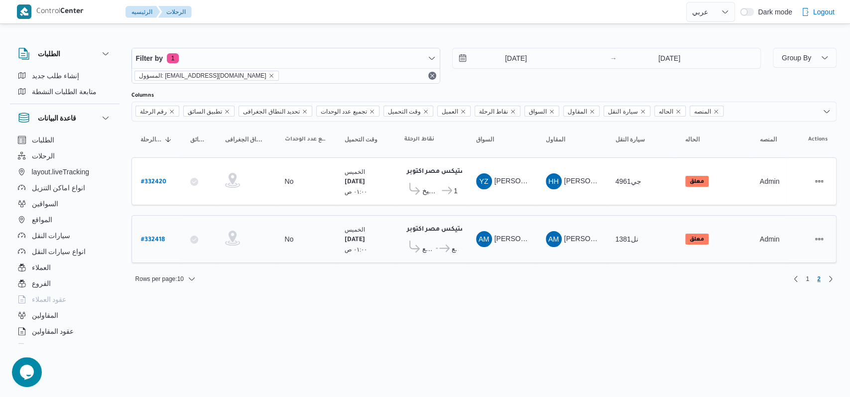
click at [151, 236] on b "# 332418" at bounding box center [153, 239] width 24 height 7
select select "ar"
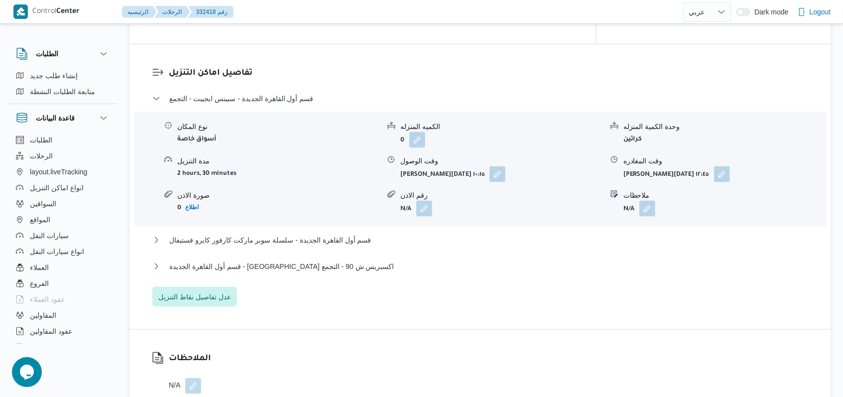
scroll to position [863, 0]
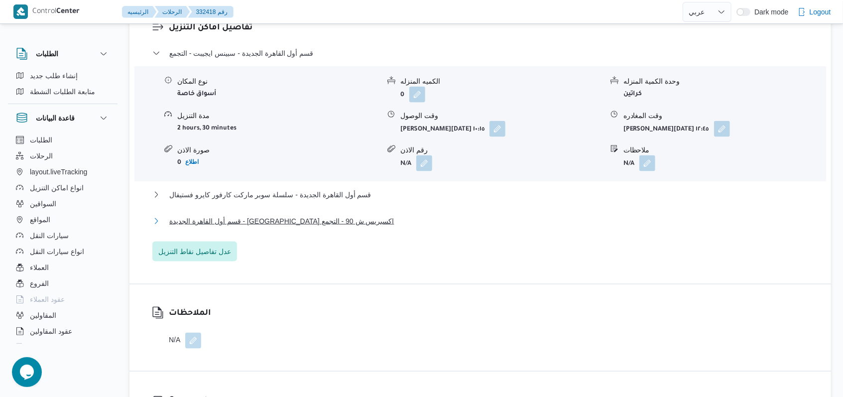
click at [333, 215] on span "قسم أول القاهرة الجديدة - [GEOGRAPHIC_DATA] اكسبريس ش 90 - التجمع" at bounding box center [281, 221] width 225 height 12
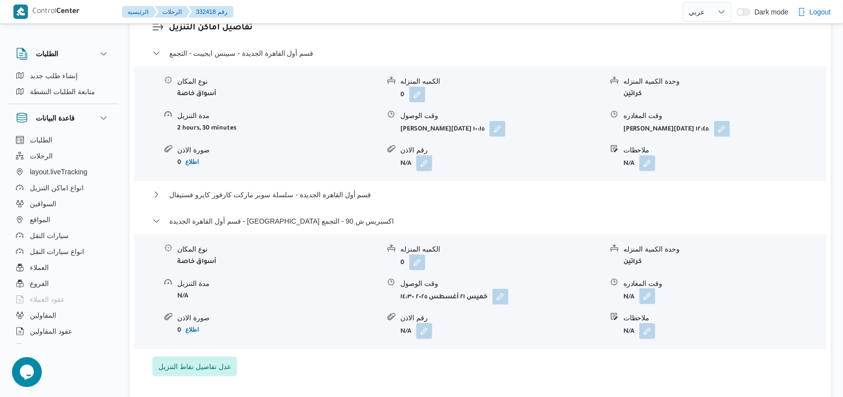
click at [643, 290] on button "button" at bounding box center [647, 296] width 16 height 16
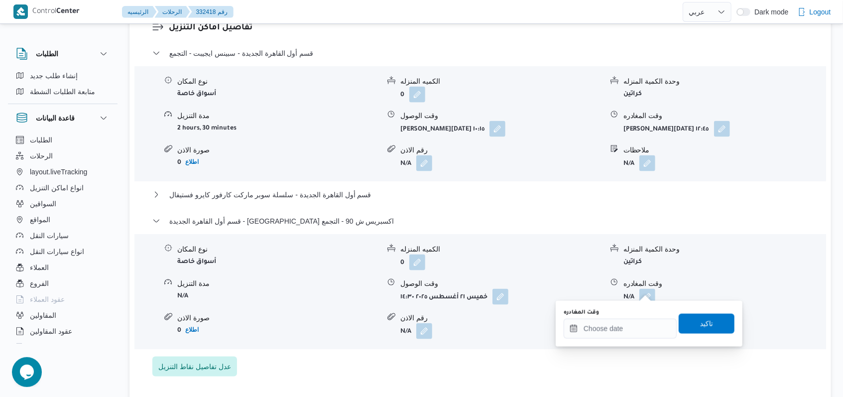
click at [616, 317] on div "وقت المغادره" at bounding box center [619, 324] width 113 height 30
click at [604, 329] on input "وقت المغادره" at bounding box center [619, 329] width 113 height 20
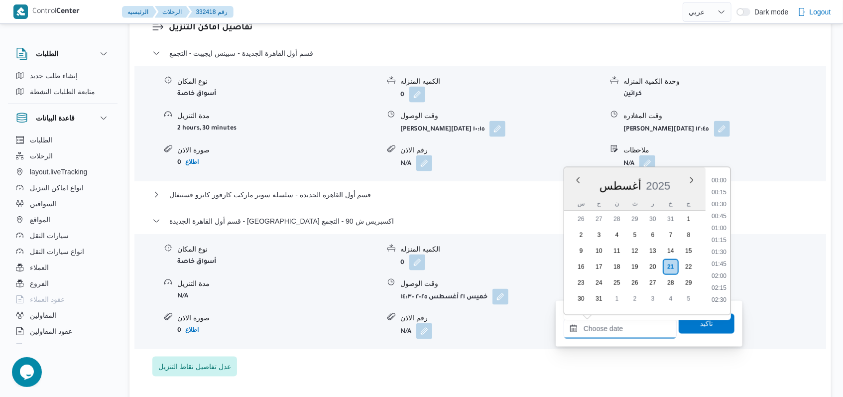
scroll to position [708, 0]
click at [721, 237] on li "16:00" at bounding box center [718, 236] width 23 height 10
type input "[DATE] ١٦:٠٠"
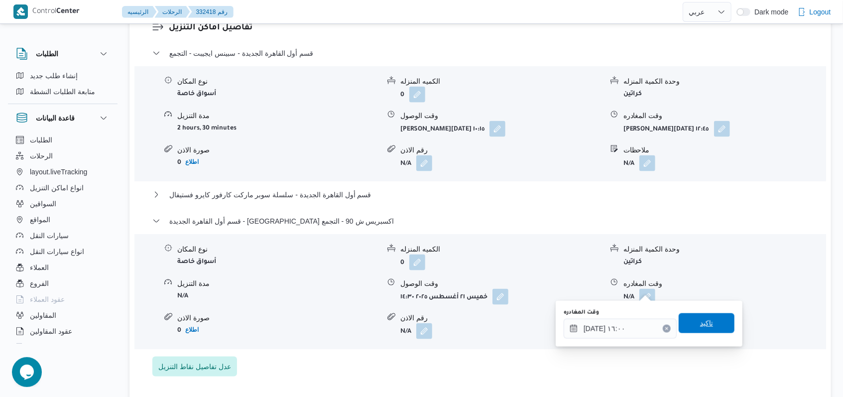
click at [689, 322] on span "تاكيد" at bounding box center [706, 323] width 56 height 20
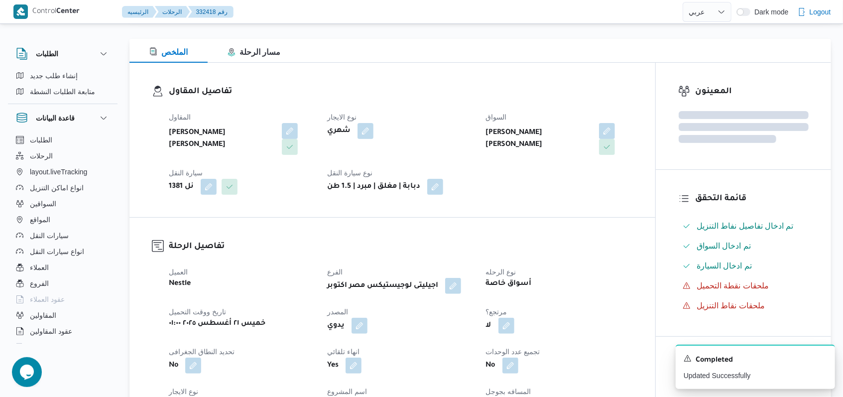
scroll to position [0, 0]
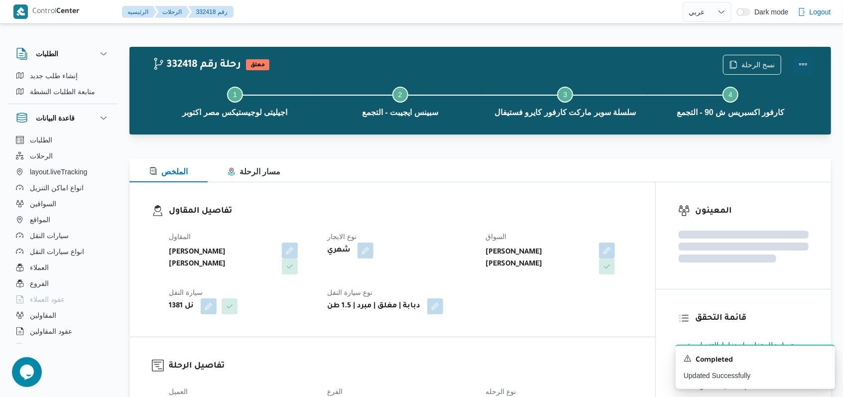
click at [807, 64] on button "Actions" at bounding box center [803, 64] width 20 height 20
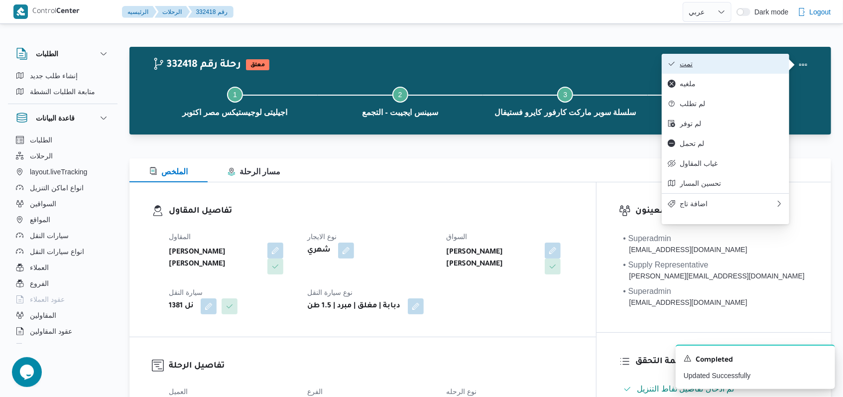
click at [748, 61] on span "تمت" at bounding box center [731, 64] width 104 height 8
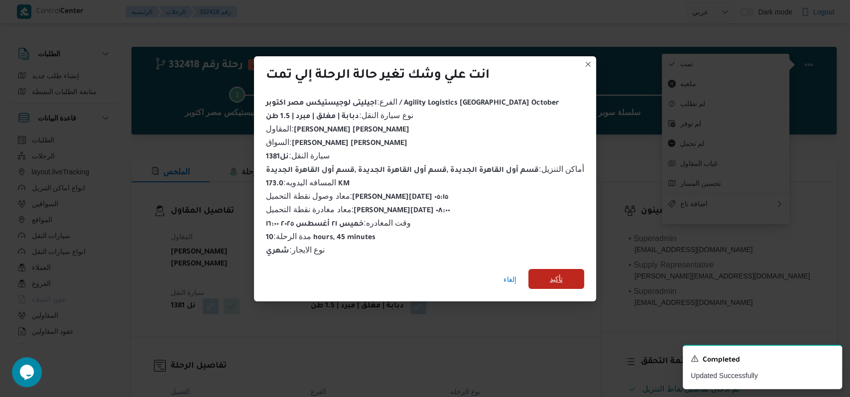
click at [553, 273] on span "تأكيد" at bounding box center [556, 279] width 13 height 12
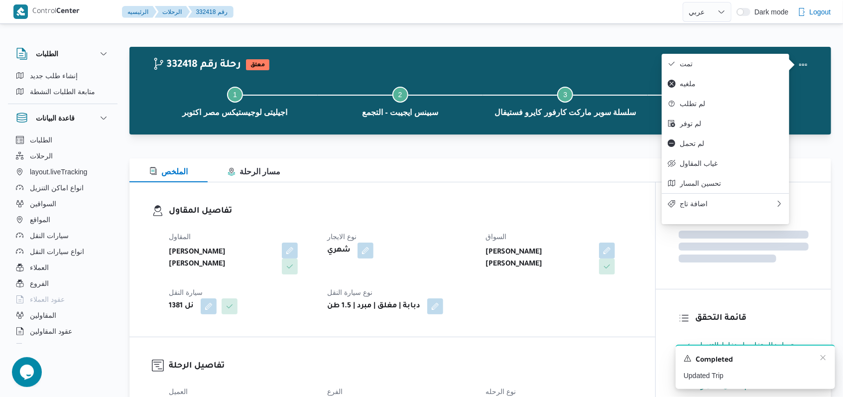
click at [828, 358] on div "A new notification appears Completed Updated Trip" at bounding box center [754, 366] width 159 height 44
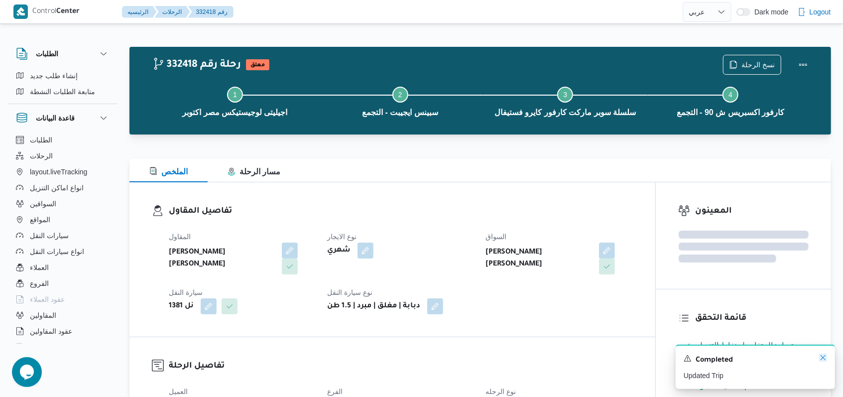
click at [825, 358] on icon "Dismiss toast" at bounding box center [823, 357] width 8 height 8
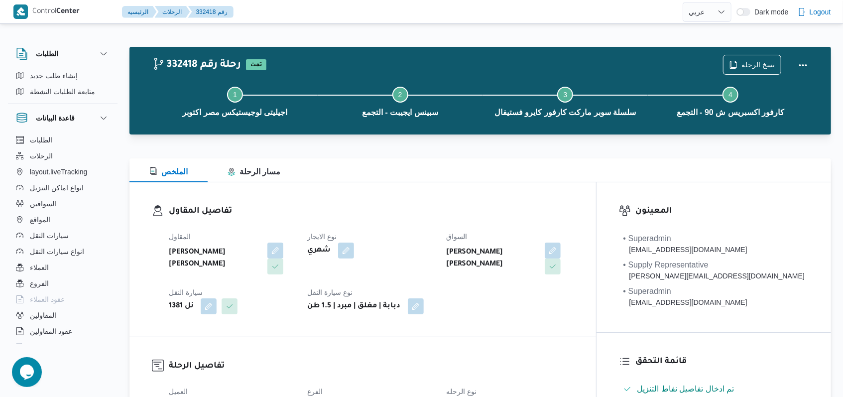
click at [429, 226] on div "المقاول [PERSON_NAME] [PERSON_NAME] نوع الايجار شهري السواق [PERSON_NAME] [PERS…" at bounding box center [371, 272] width 417 height 96
select select "ar"
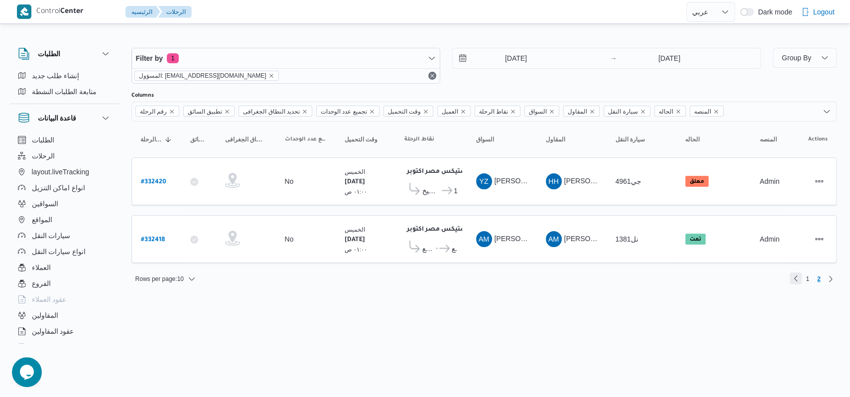
click at [793, 277] on link "Previous page, 1" at bounding box center [795, 278] width 12 height 12
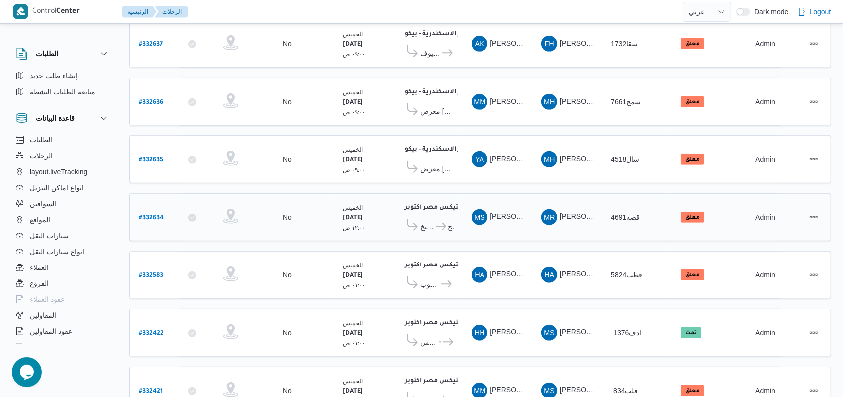
scroll to position [343, 0]
